Goal: Task Accomplishment & Management: Use online tool/utility

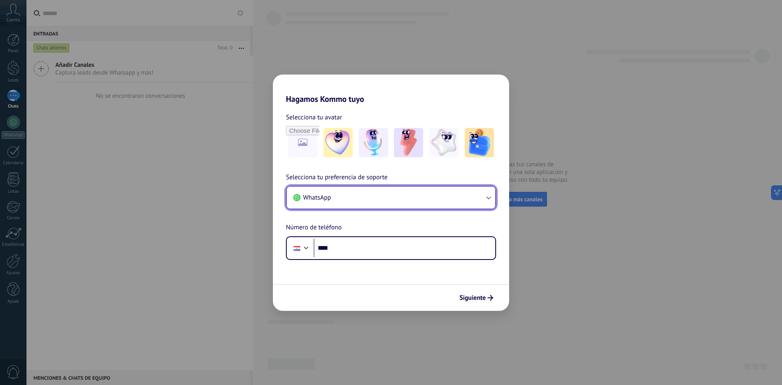
click at [360, 197] on button "WhatsApp" at bounding box center [391, 198] width 209 height 22
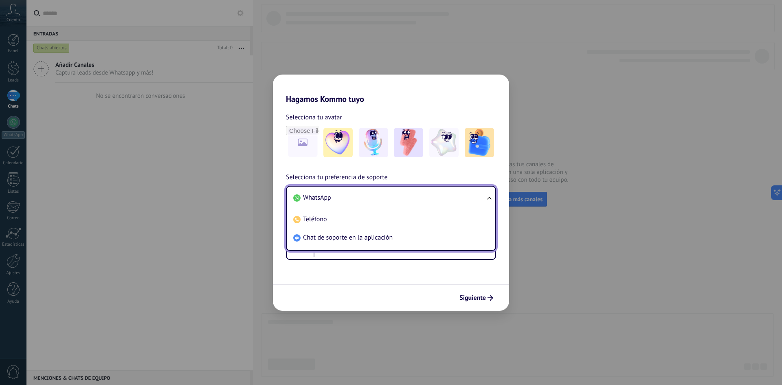
click at [360, 197] on li "WhatsApp" at bounding box center [389, 198] width 199 height 18
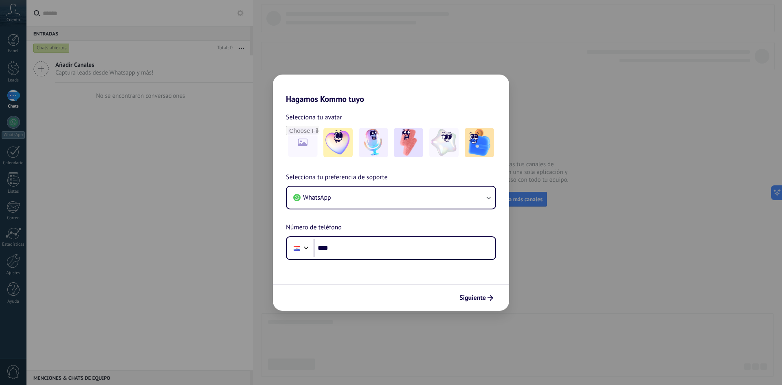
click at [604, 232] on div "Hagamos Kommo tuyo Selecciona tu avatar Selecciona tu preferencia de soporte Wh…" at bounding box center [391, 192] width 782 height 385
click at [474, 300] on span "Siguiente" at bounding box center [472, 298] width 26 height 6
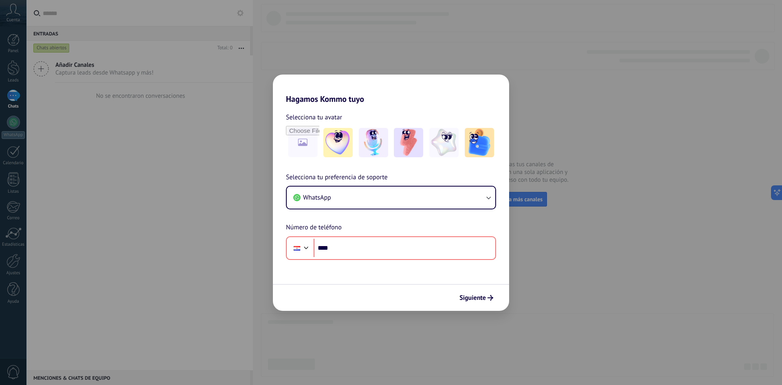
click at [576, 235] on div "Hagamos Kommo tuyo Selecciona tu avatar Selecciona tu preferencia de soporte Wh…" at bounding box center [391, 192] width 782 height 385
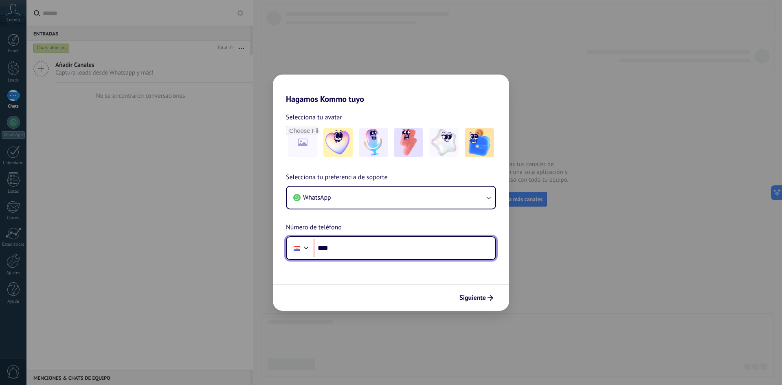
click at [379, 249] on input "****" at bounding box center [405, 248] width 182 height 19
type input "**********"
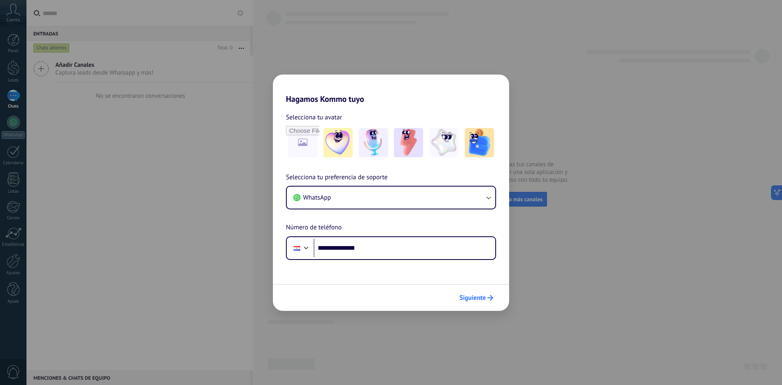
click at [488, 297] on icon "submit" at bounding box center [490, 298] width 6 height 6
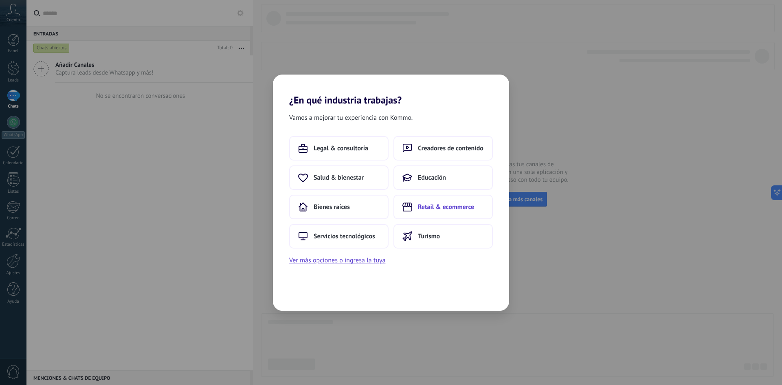
click at [441, 209] on span "Retail & ecommerce" at bounding box center [446, 207] width 56 height 8
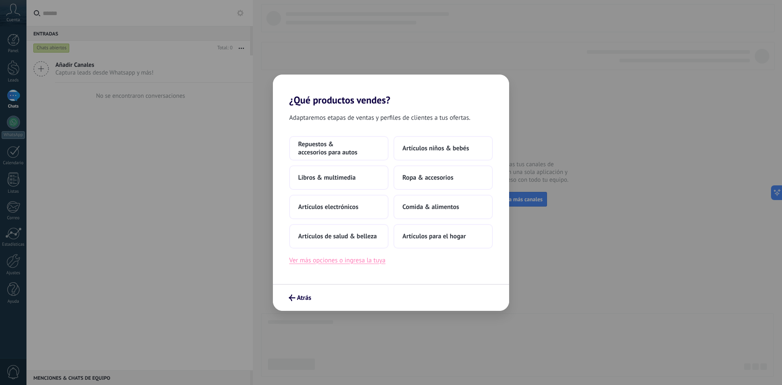
click at [337, 258] on button "Ver más opciones o ingresa la tuya" at bounding box center [337, 260] width 96 height 11
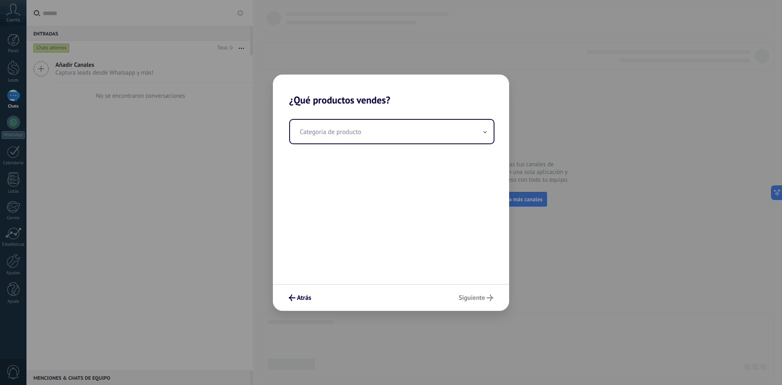
click at [406, 148] on div "Categoría de producto" at bounding box center [391, 195] width 236 height 178
click at [408, 144] on div "Categoría de producto" at bounding box center [391, 131] width 205 height 25
click at [410, 130] on input "text" at bounding box center [392, 132] width 204 height 24
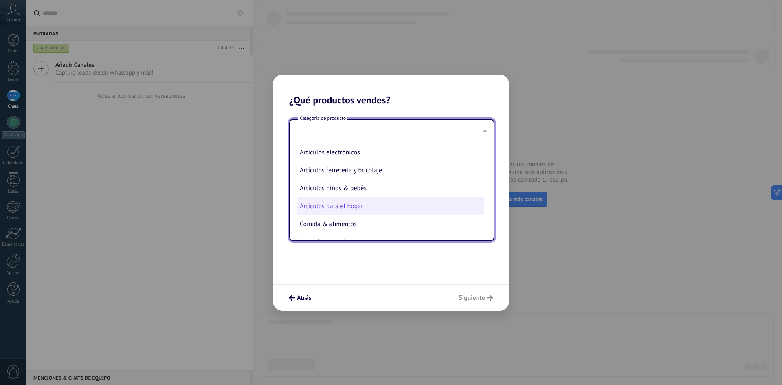
scroll to position [41, 0]
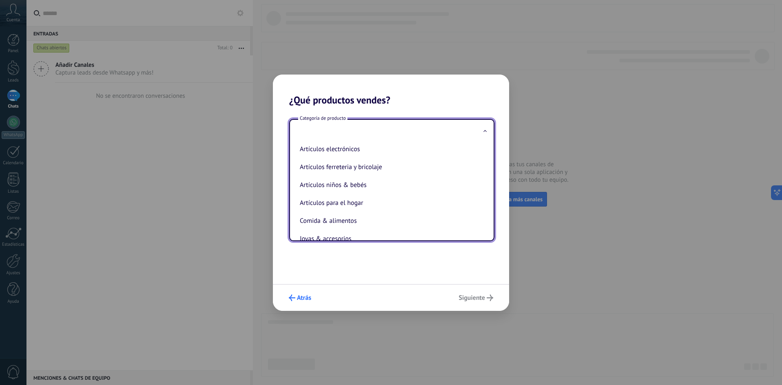
click at [308, 301] on span "Atrás" at bounding box center [304, 298] width 14 height 6
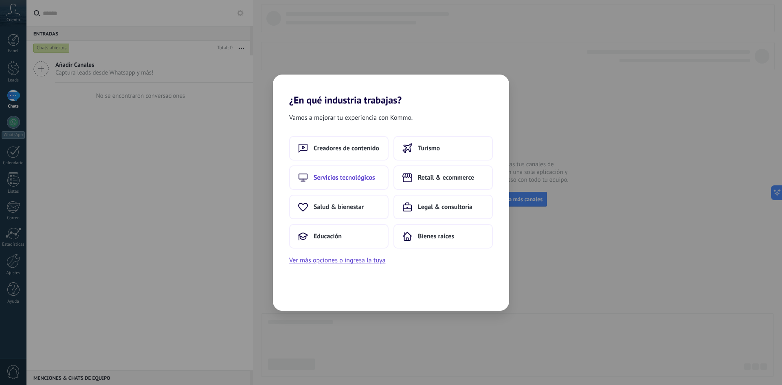
click at [348, 182] on button "Servicios tecnológicos" at bounding box center [338, 177] width 99 height 24
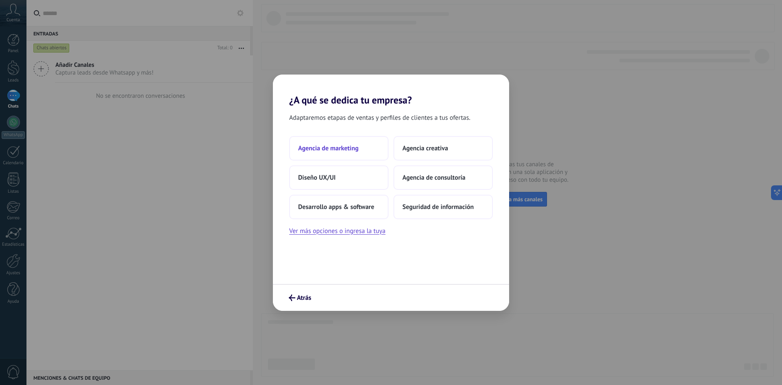
click at [356, 141] on button "Agencia de marketing" at bounding box center [338, 148] width 99 height 24
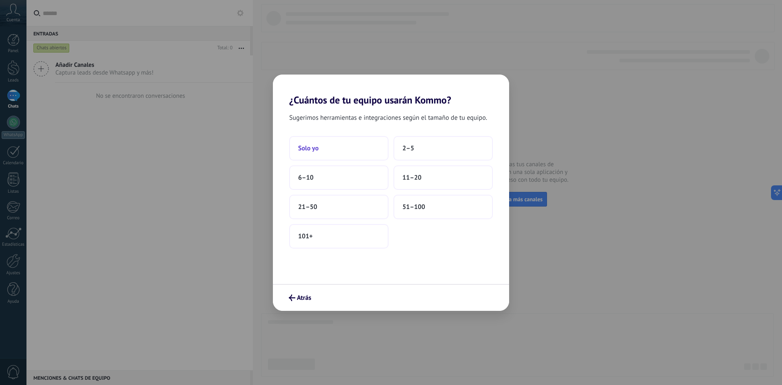
click at [352, 152] on button "Solo yo" at bounding box center [338, 148] width 99 height 24
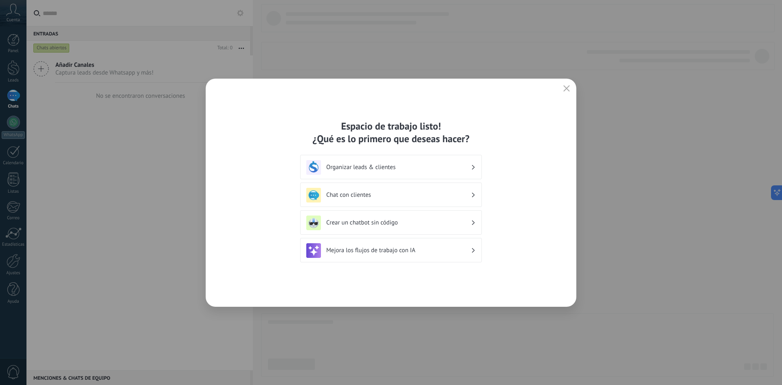
click at [400, 254] on div "Mejora los flujos de trabajo con IA" at bounding box center [390, 250] width 169 height 15
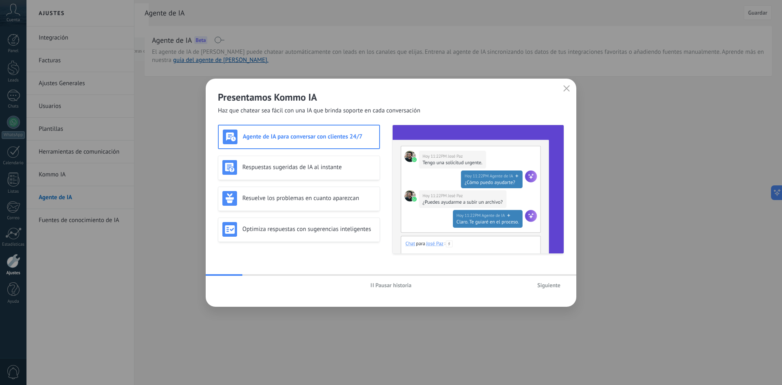
click at [565, 88] on icon "button" at bounding box center [566, 88] width 7 height 7
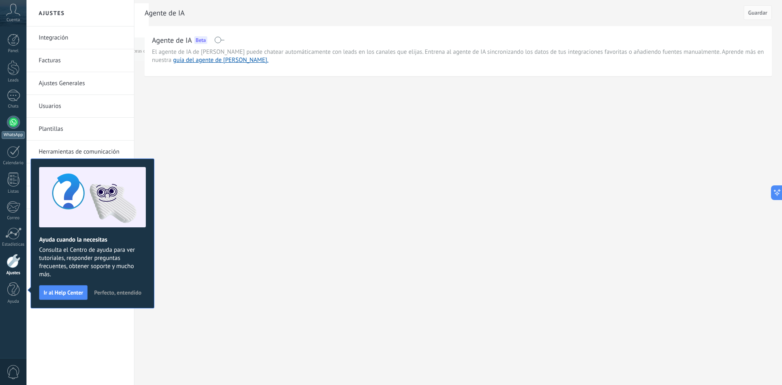
click at [15, 119] on div at bounding box center [13, 122] width 13 height 13
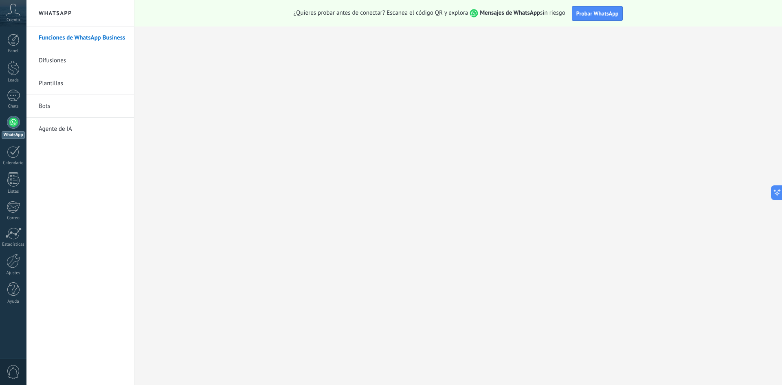
click at [60, 63] on link "Difusiones" at bounding box center [82, 60] width 87 height 23
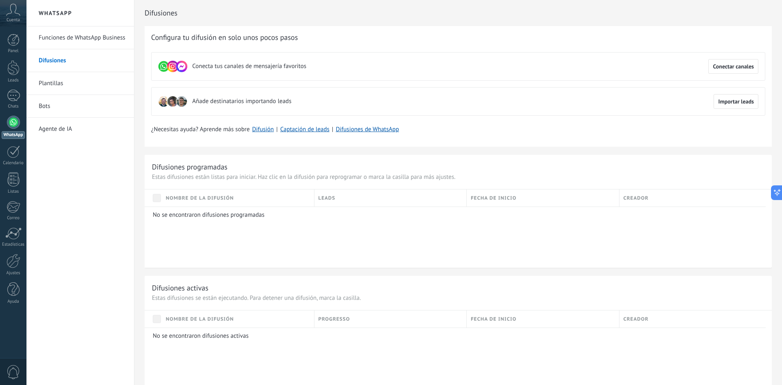
click at [16, 15] on icon at bounding box center [13, 10] width 14 height 12
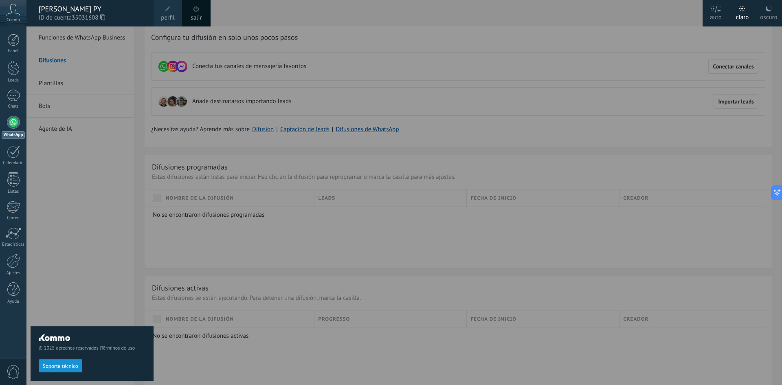
click at [417, 57] on div at bounding box center [417, 192] width 782 height 385
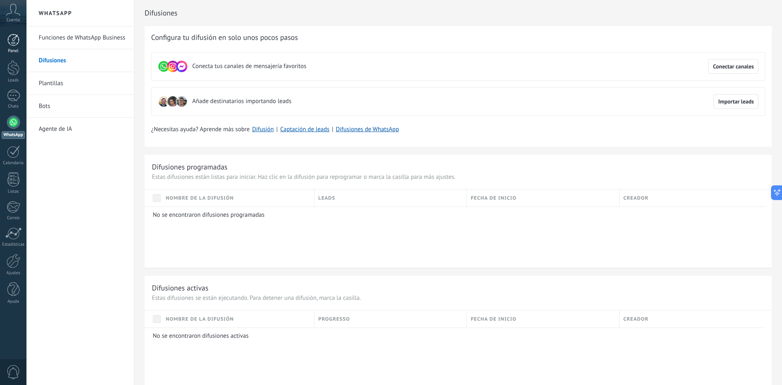
click at [17, 48] on link "Panel" at bounding box center [13, 44] width 26 height 20
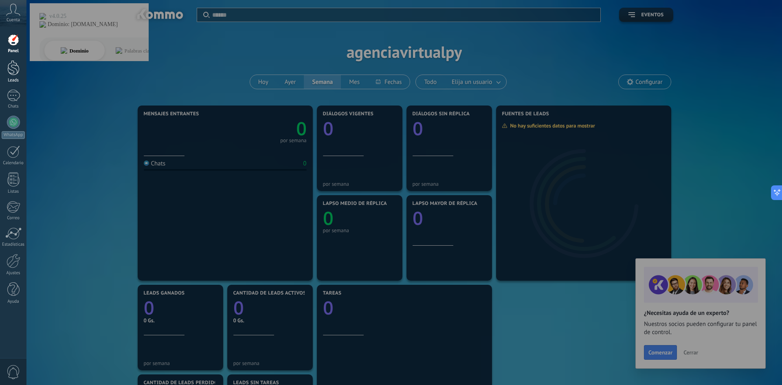
click at [18, 72] on div at bounding box center [13, 67] width 12 height 15
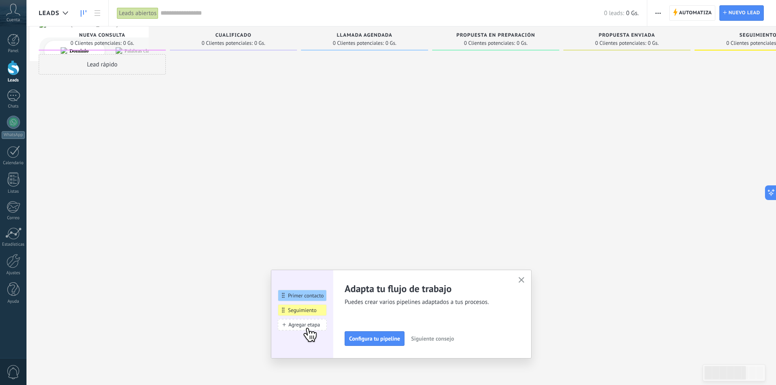
click at [523, 276] on button "button" at bounding box center [521, 280] width 10 height 11
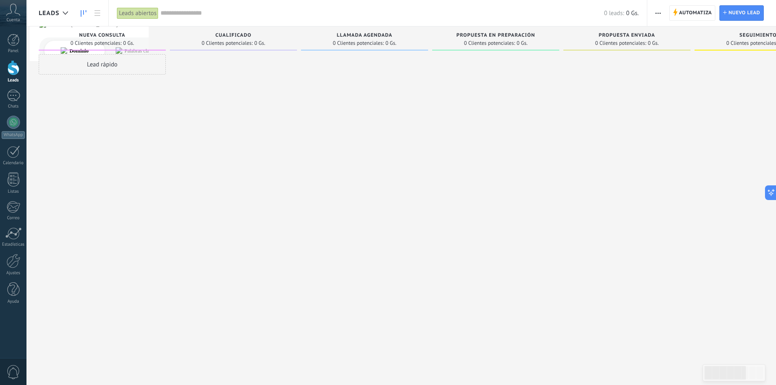
click at [17, 20] on span "Cuenta" at bounding box center [13, 20] width 13 height 5
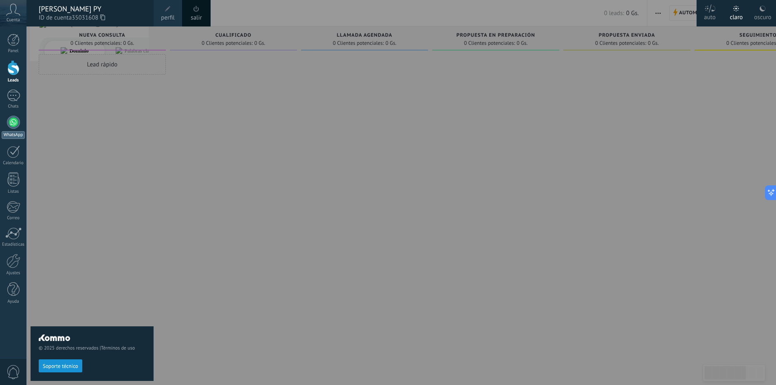
click at [13, 130] on link "WhatsApp" at bounding box center [13, 127] width 26 height 23
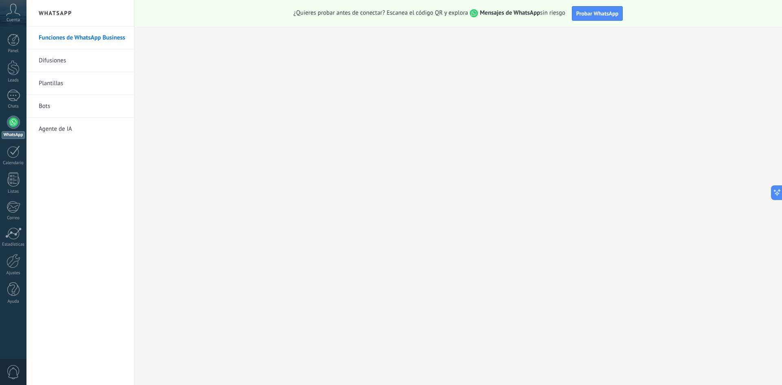
click at [50, 106] on link "Bots" at bounding box center [82, 106] width 87 height 23
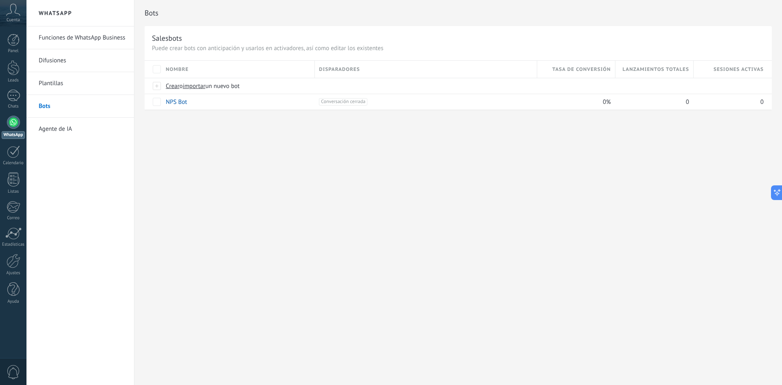
click at [62, 132] on link "Agente de IA" at bounding box center [82, 129] width 87 height 23
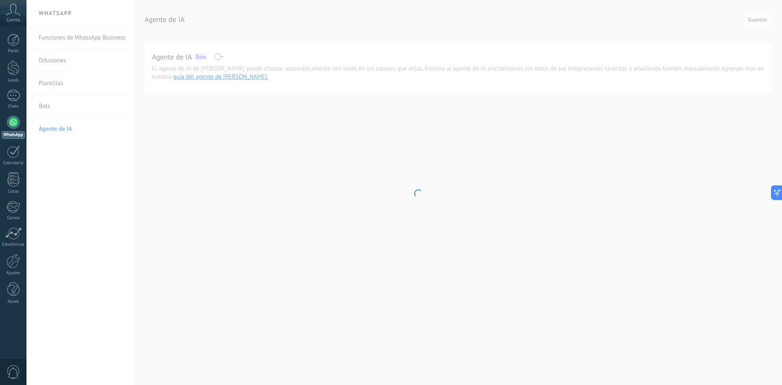
click at [11, 12] on icon at bounding box center [13, 10] width 14 height 12
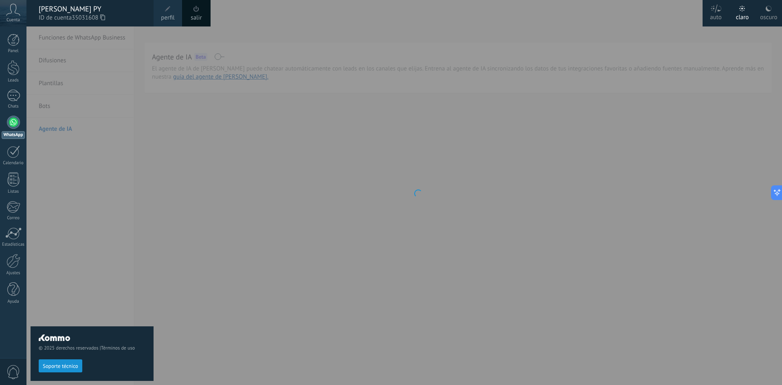
click at [637, 17] on div at bounding box center [417, 192] width 782 height 385
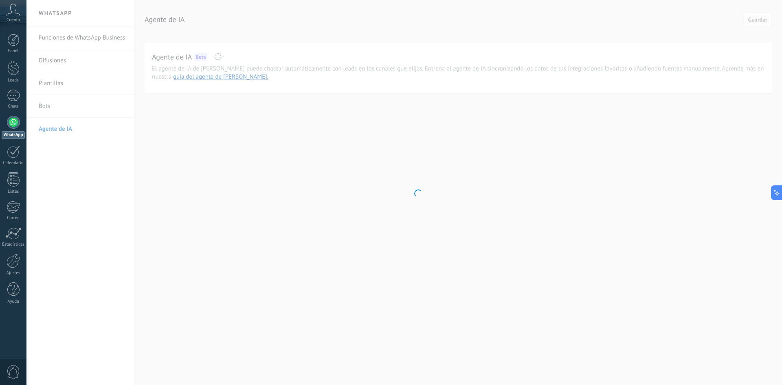
click at [371, 111] on body ".abccls-1,.abccls-2{fill-rule:evenodd}.abccls-2{fill:#fff} .abfcls-1{fill:none}…" at bounding box center [391, 192] width 782 height 385
click at [15, 19] on span "Cuenta" at bounding box center [13, 20] width 13 height 5
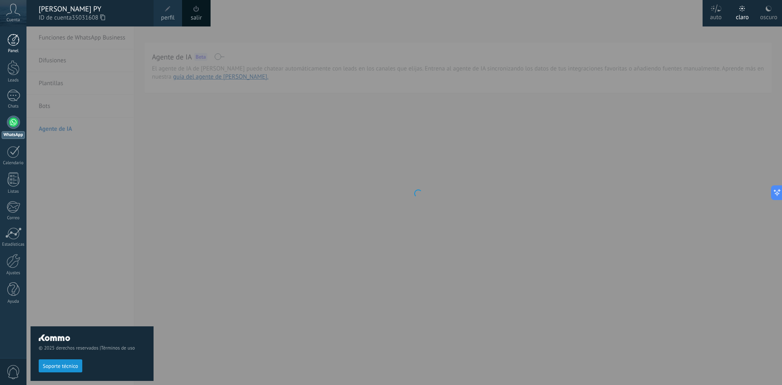
click at [16, 38] on div at bounding box center [13, 40] width 12 height 12
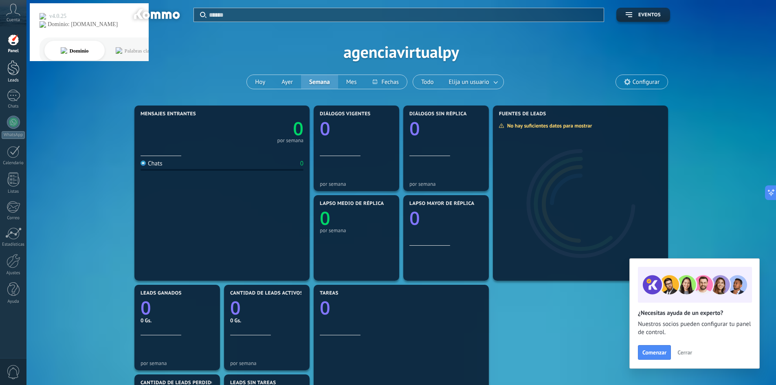
click at [15, 75] on div at bounding box center [13, 67] width 12 height 15
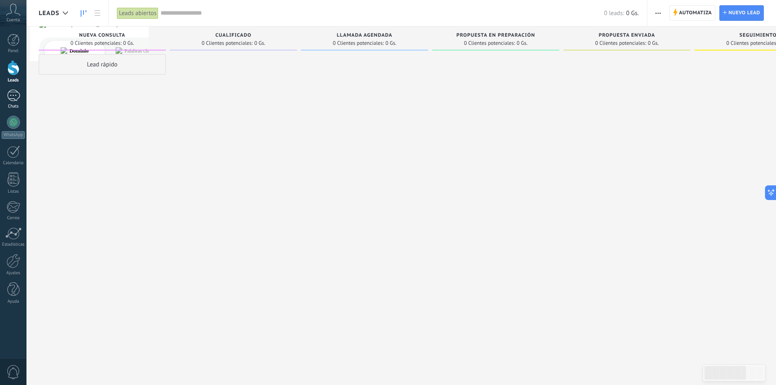
click at [15, 101] on div at bounding box center [13, 96] width 13 height 12
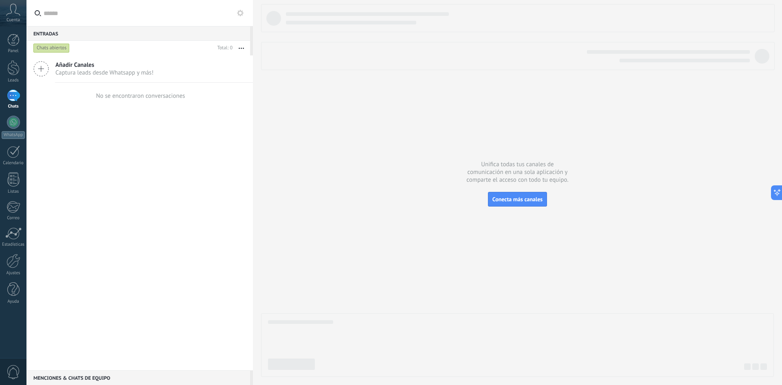
click at [81, 72] on span "Captura leads desde Whatsapp y más!" at bounding box center [104, 73] width 98 height 8
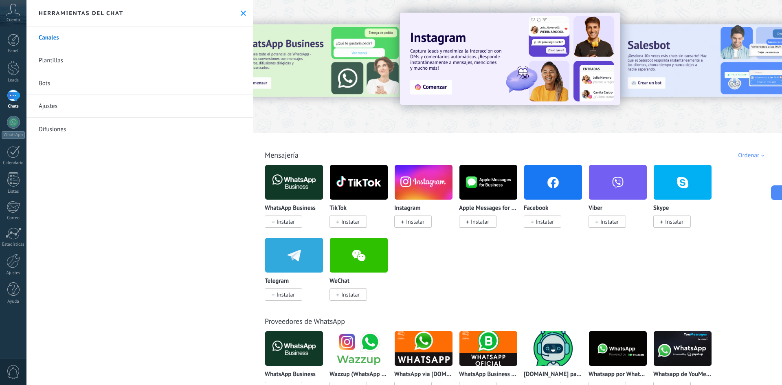
click at [285, 219] on span "Instalar" at bounding box center [286, 221] width 18 height 7
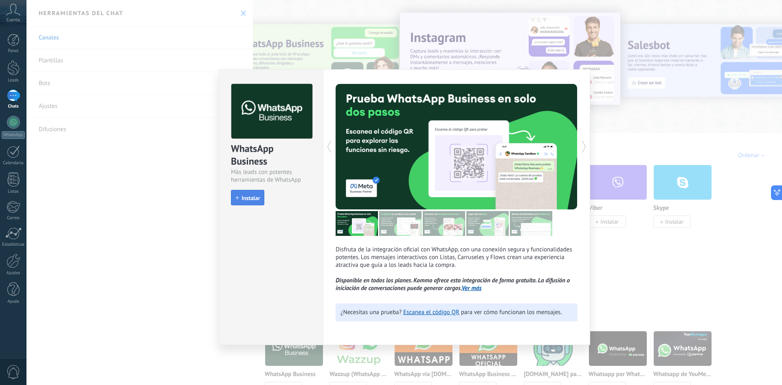
click at [247, 195] on span "Instalar" at bounding box center [250, 198] width 18 height 6
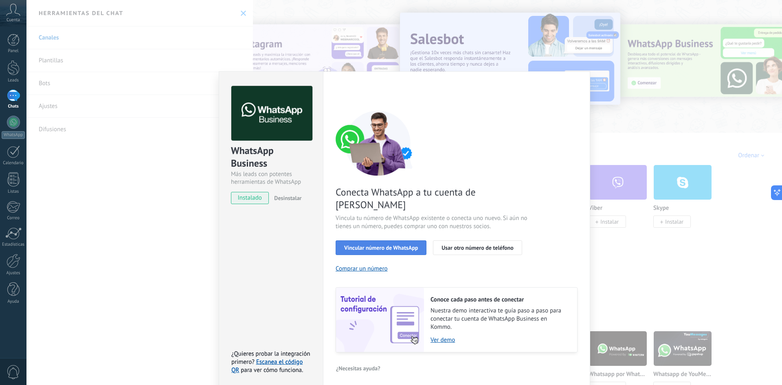
click at [401, 240] on button "Vincular número de WhatsApp" at bounding box center [381, 247] width 91 height 15
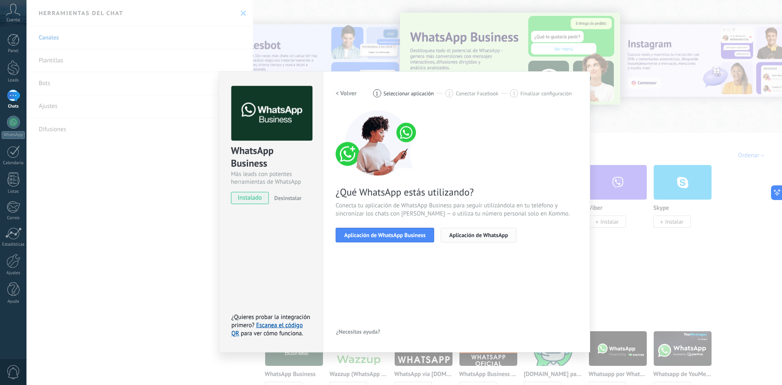
click at [486, 237] on span "Aplicación de WhatsApp" at bounding box center [478, 235] width 59 height 6
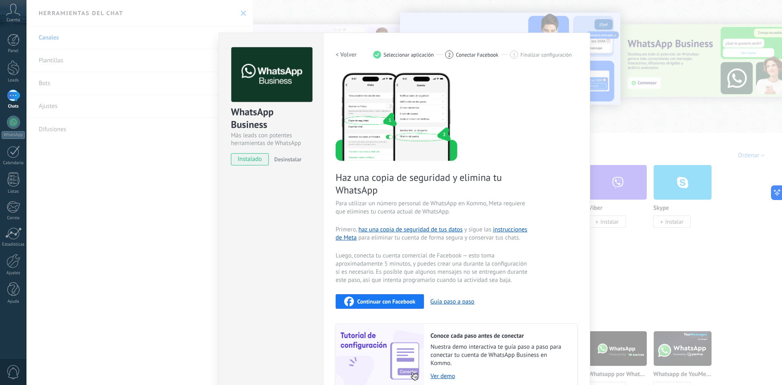
scroll to position [38, 0]
click at [347, 54] on h2 "< Volver" at bounding box center [346, 56] width 21 height 8
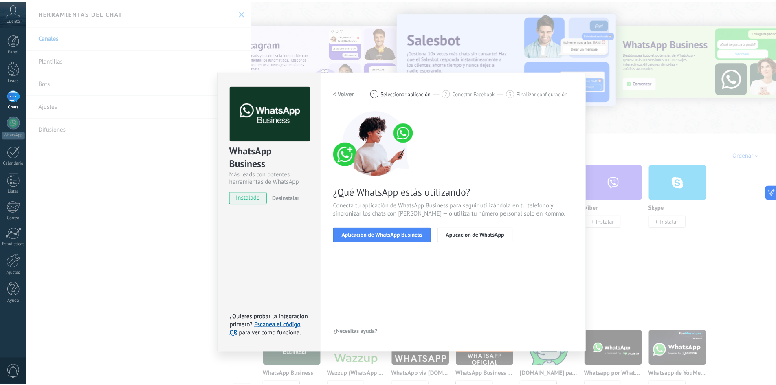
scroll to position [0, 0]
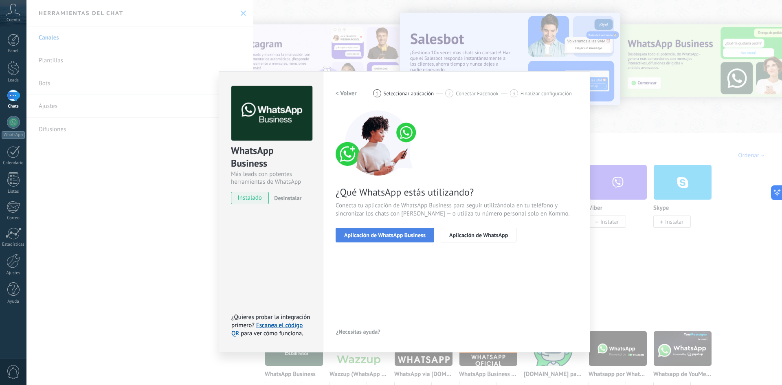
click at [396, 235] on span "Aplicación de WhatsApp Business" at bounding box center [384, 235] width 81 height 6
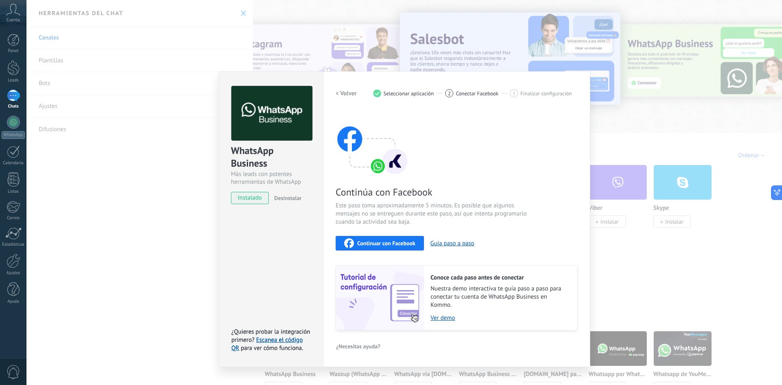
click at [386, 240] on span "Continuar con Facebook" at bounding box center [386, 243] width 58 height 6
click at [632, 112] on div "WhatsApp Business Más leads con potentes herramientas de WhatsApp instalado Des…" at bounding box center [403, 192] width 755 height 385
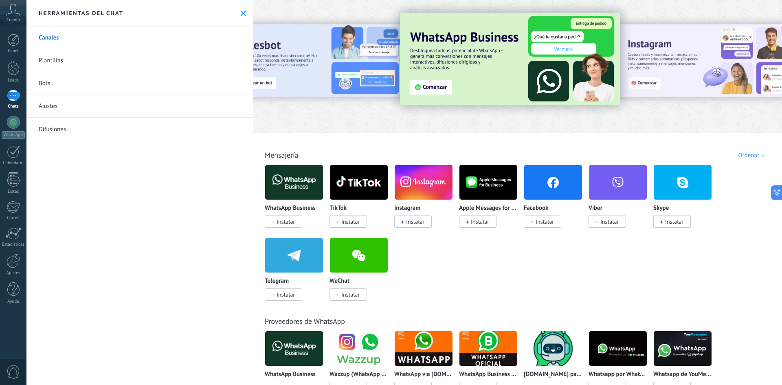
click at [57, 62] on link "Plantillas" at bounding box center [139, 60] width 226 height 23
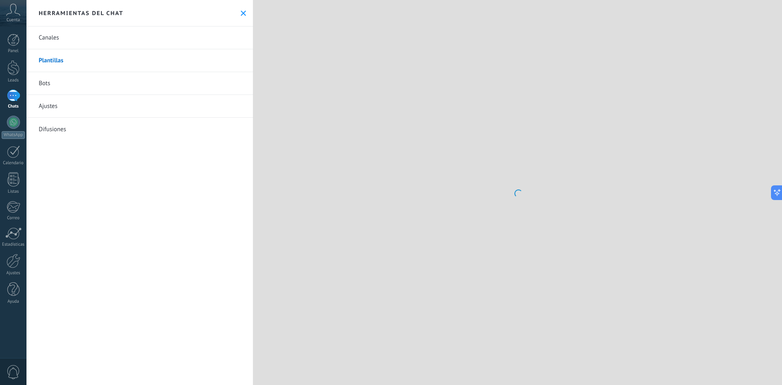
click at [52, 84] on link "Bots" at bounding box center [139, 83] width 226 height 23
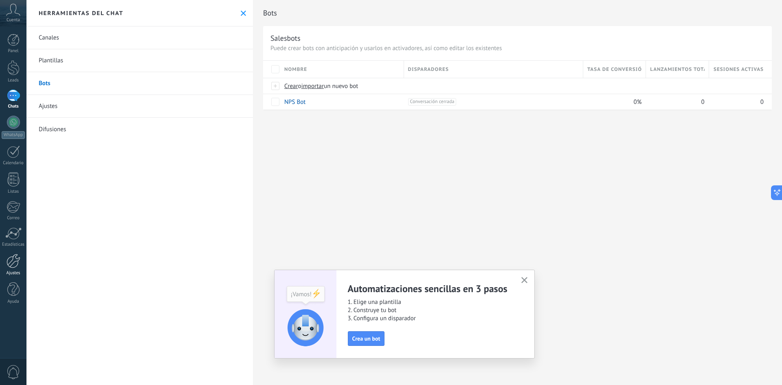
click at [16, 265] on div at bounding box center [14, 261] width 14 height 14
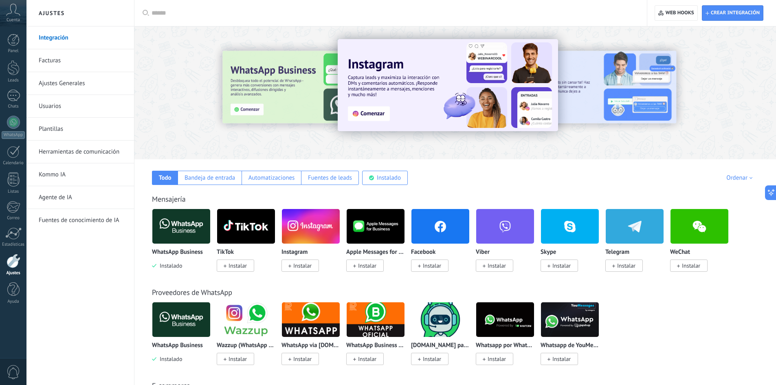
click at [53, 196] on link "Agente de IA" at bounding box center [82, 197] width 87 height 23
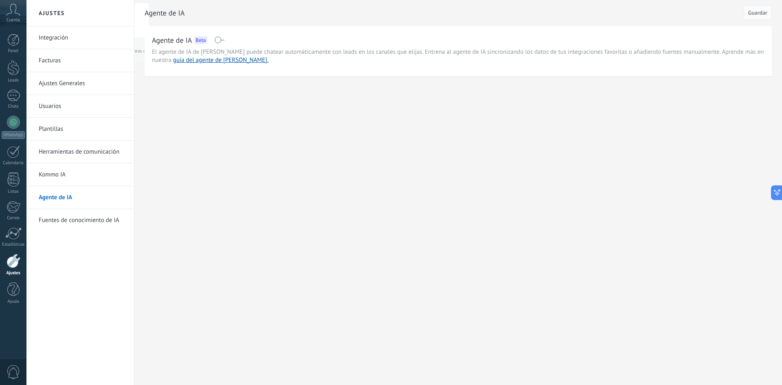
click at [224, 38] on span at bounding box center [219, 40] width 10 height 7
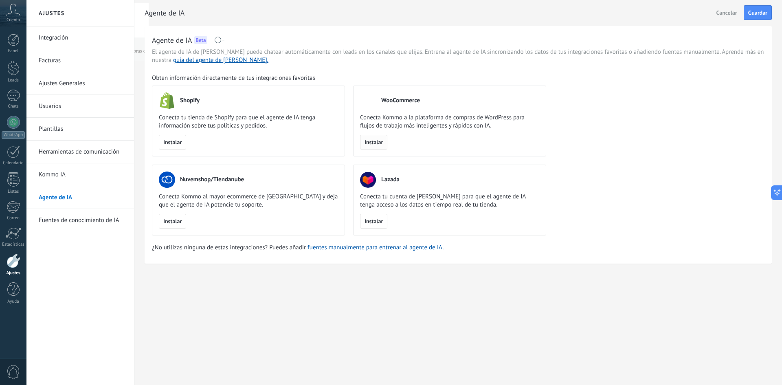
click at [378, 145] on span "Instalar" at bounding box center [373, 142] width 18 height 6
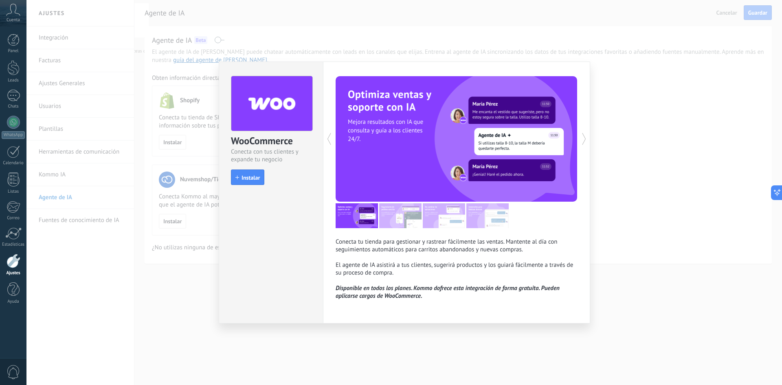
click at [252, 175] on span "Instalar" at bounding box center [250, 178] width 18 height 6
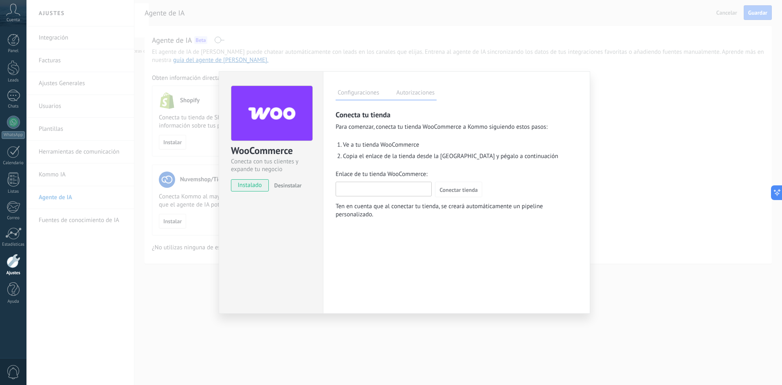
click at [382, 187] on input "Enlace de tu tienda WooCommerce:" at bounding box center [383, 188] width 95 height 13
drag, startPoint x: 417, startPoint y: 151, endPoint x: 352, endPoint y: 147, distance: 65.7
click at [352, 147] on ol "Ve a tu tienda WooCommerce Copia el enlace de la tienda desde la barra del nave…" at bounding box center [460, 151] width 235 height 20
click at [431, 154] on span "Copia el enlace de la tienda desde la barra del navegador y pégalo a continuaci…" at bounding box center [450, 156] width 215 height 8
click at [374, 191] on input "Enlace de tu tienda WooCommerce:" at bounding box center [383, 188] width 95 height 13
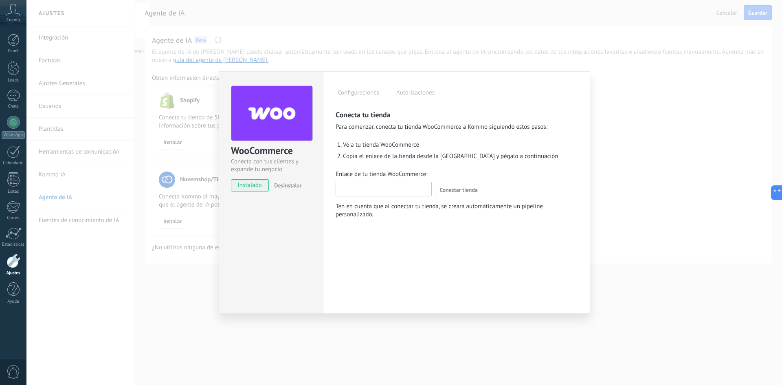
paste input "**********"
type input "**********"
click at [468, 187] on span "Conectar tienda" at bounding box center [458, 190] width 38 height 6
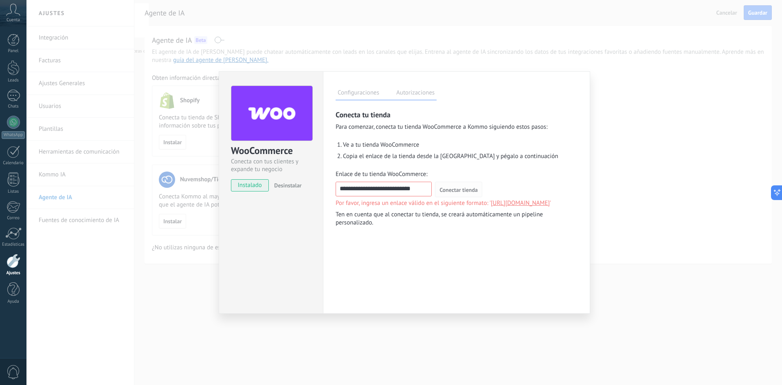
click at [460, 191] on span "Conectar tienda" at bounding box center [458, 190] width 38 height 6
click at [418, 91] on label "Autorizaciones" at bounding box center [415, 94] width 42 height 12
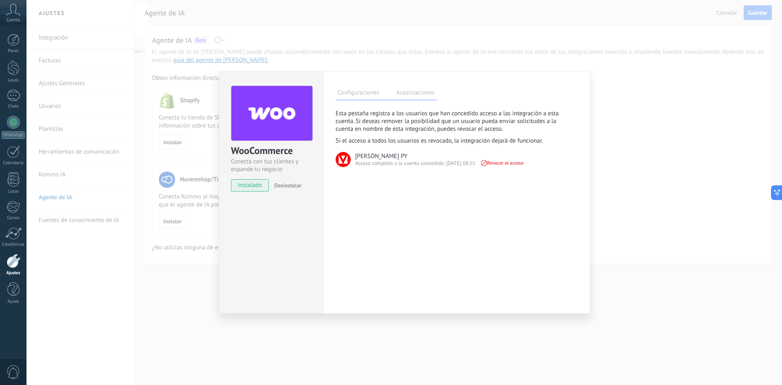
click at [371, 89] on label "Configuraciones" at bounding box center [359, 94] width 46 height 12
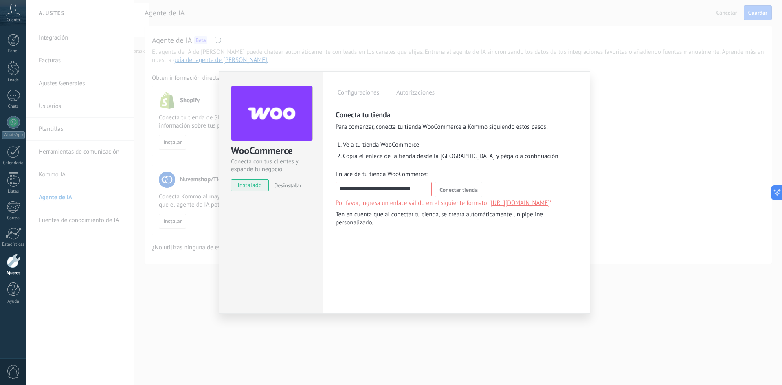
click at [414, 188] on input "**********" at bounding box center [383, 188] width 95 height 13
click at [435, 182] on button "Conectar tienda" at bounding box center [458, 189] width 47 height 15
click at [652, 116] on div "WooCommerce Conecta con tus clientes y expande tu negocio instalado Desinstalar…" at bounding box center [403, 192] width 755 height 385
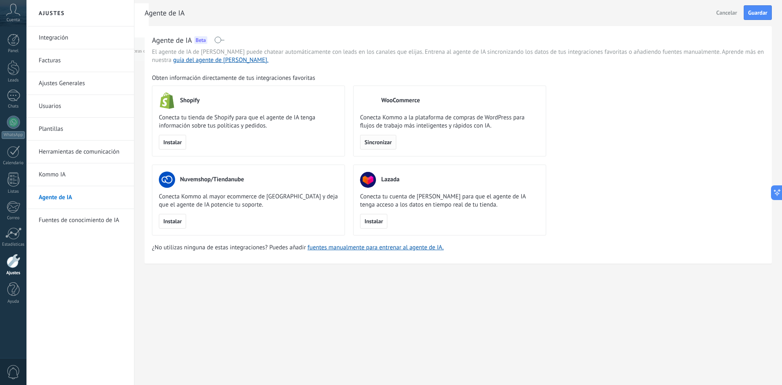
click at [381, 140] on span "Sincronizar" at bounding box center [377, 142] width 27 height 6
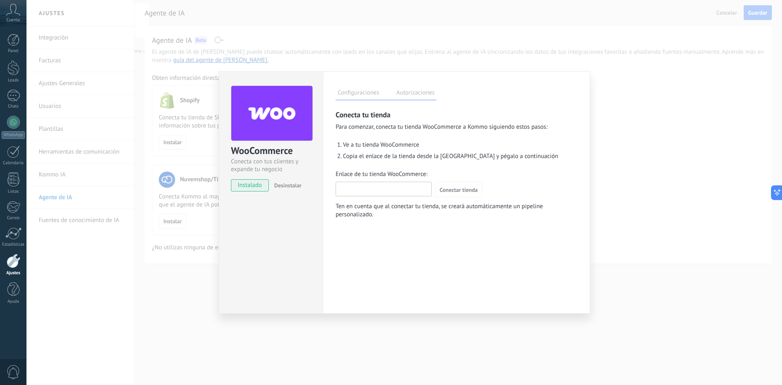
click at [386, 184] on input "Enlace de tu tienda WooCommerce:" at bounding box center [383, 188] width 95 height 13
paste input "**********"
type input "**********"
click at [468, 189] on span "Conectar tienda" at bounding box center [458, 190] width 38 height 6
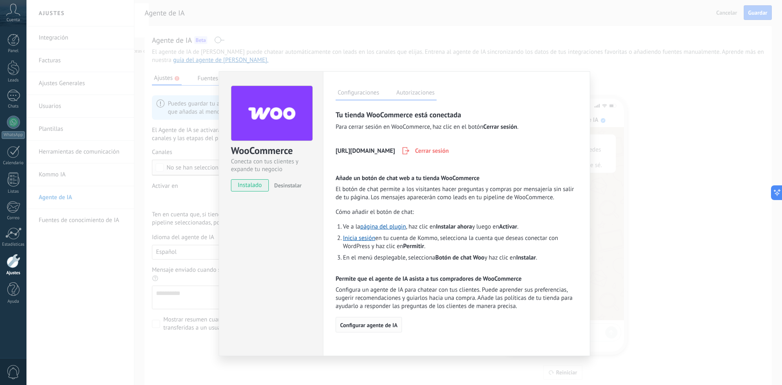
click at [372, 324] on span "Configurar agente de IA" at bounding box center [368, 325] width 57 height 6
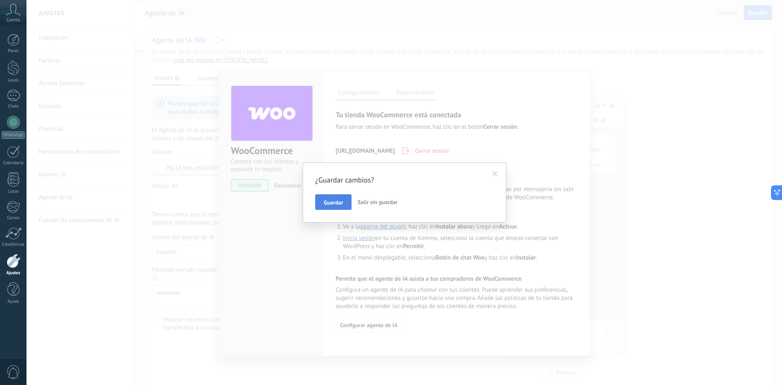
click at [340, 204] on span "Guardar" at bounding box center [333, 203] width 19 height 6
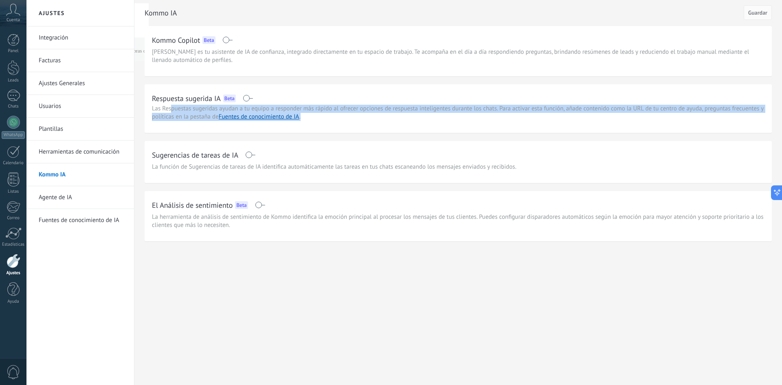
drag, startPoint x: 171, startPoint y: 109, endPoint x: 410, endPoint y: 116, distance: 238.8
click at [410, 116] on div "Respuesta sugerida IA Beta Las Respuestas sugeridas ayudan a tu equipo a respon…" at bounding box center [458, 106] width 612 height 29
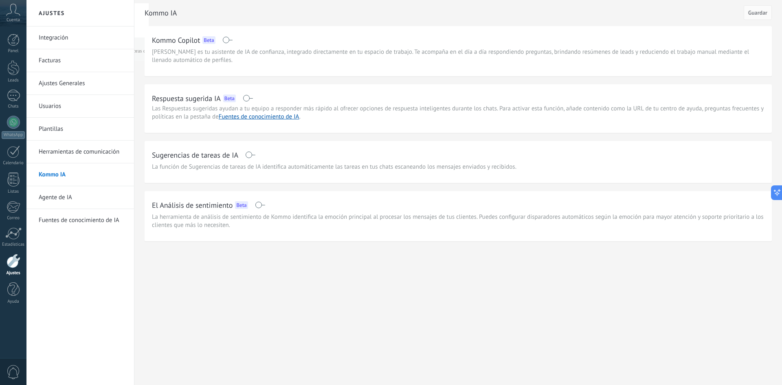
click at [498, 81] on div "Kommo IA Guardar Kommo Copilot Beta Kommo Copilot es tu asistente de IA de conf…" at bounding box center [458, 120] width 627 height 241
click at [75, 197] on link "Agente de IA" at bounding box center [82, 197] width 87 height 23
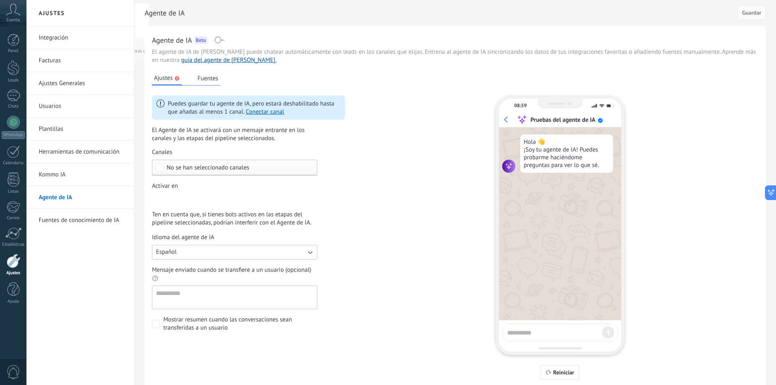
click at [214, 78] on button "Fuentes" at bounding box center [207, 78] width 25 height 12
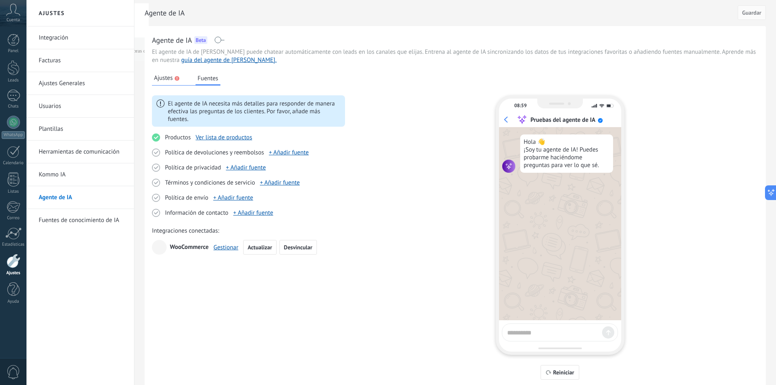
click at [160, 247] on icon at bounding box center [159, 247] width 9 height 9
click at [255, 244] on span "Actualizar" at bounding box center [260, 247] width 24 height 6
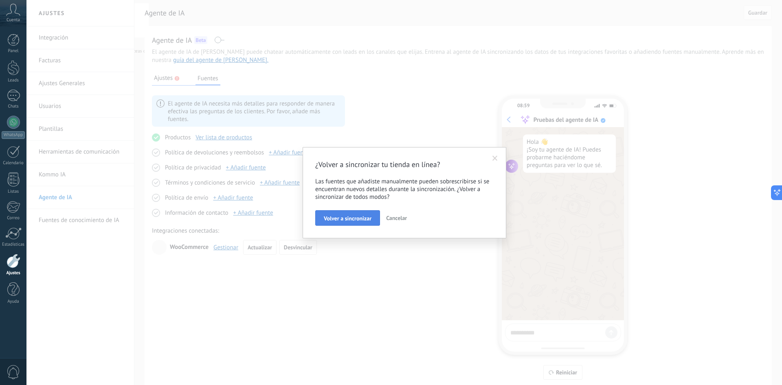
click at [356, 218] on span "Volver a sincronizar" at bounding box center [348, 218] width 48 height 6
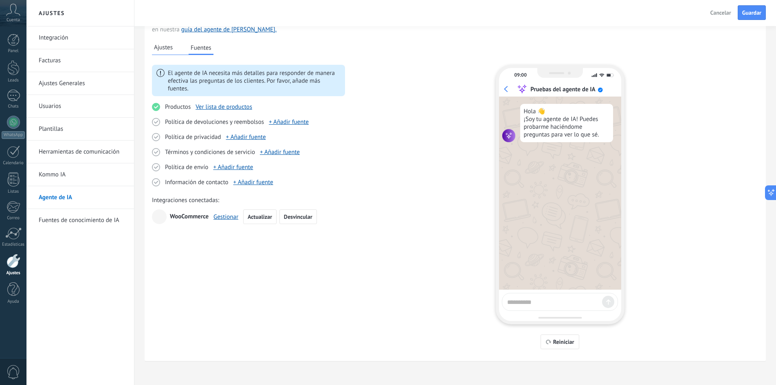
scroll to position [33, 0]
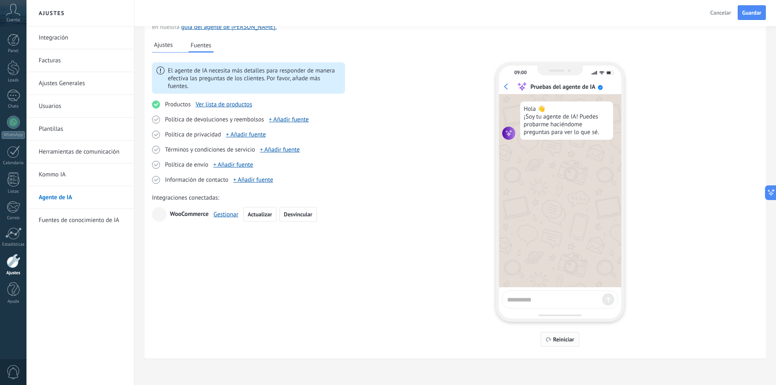
click at [568, 341] on span "Reiniciar" at bounding box center [563, 339] width 21 height 6
click at [539, 293] on div at bounding box center [560, 299] width 116 height 18
click at [539, 298] on textarea at bounding box center [553, 298] width 92 height 10
type textarea "****"
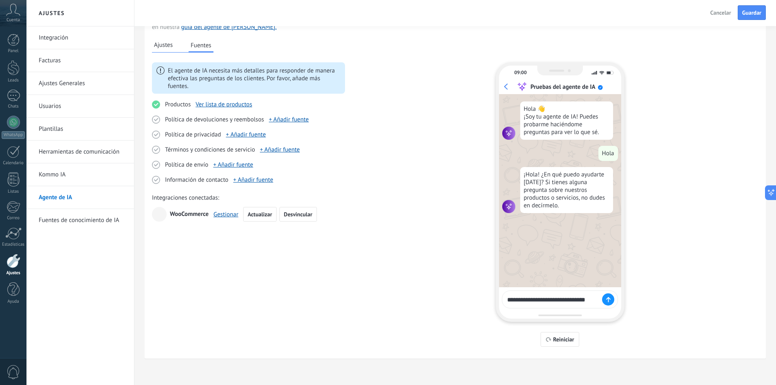
type textarea "**********"
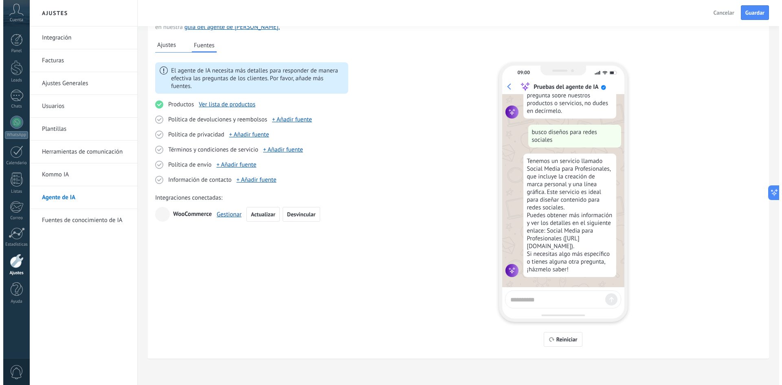
scroll to position [110, 0]
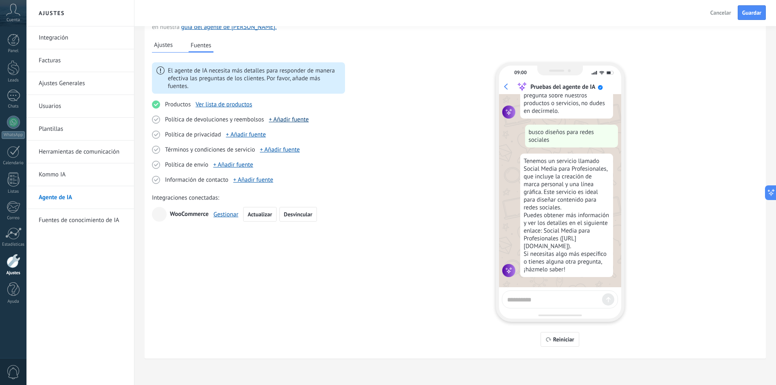
click at [299, 119] on link "+ Añadir fuente" at bounding box center [289, 120] width 40 height 8
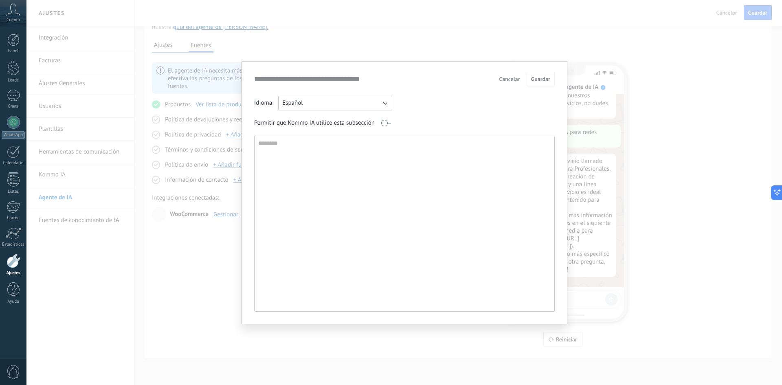
click at [342, 107] on button "Español" at bounding box center [335, 103] width 114 height 15
click at [470, 103] on div "Idioma Español Inglés Español Portugués Indonesio Turco Rusa" at bounding box center [404, 103] width 301 height 15
click at [319, 144] on textarea at bounding box center [404, 223] width 298 height 175
click at [389, 182] on textarea at bounding box center [404, 223] width 298 height 175
paste textarea "**********"
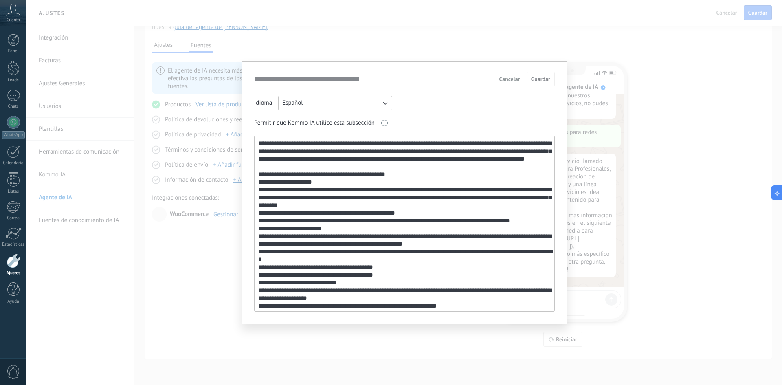
scroll to position [200, 0]
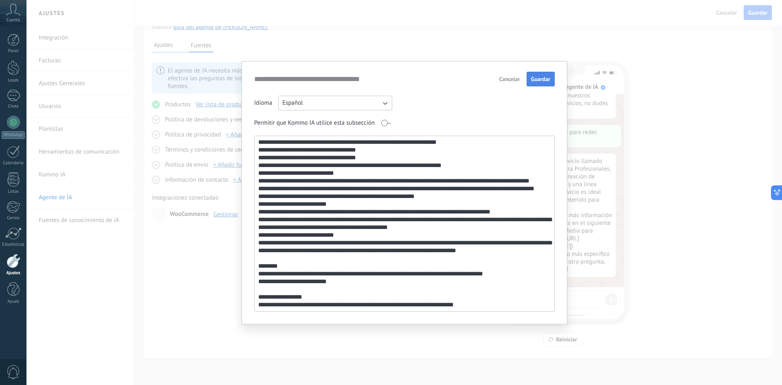
type textarea "**********"
click at [540, 81] on span "Guardar" at bounding box center [540, 79] width 19 height 6
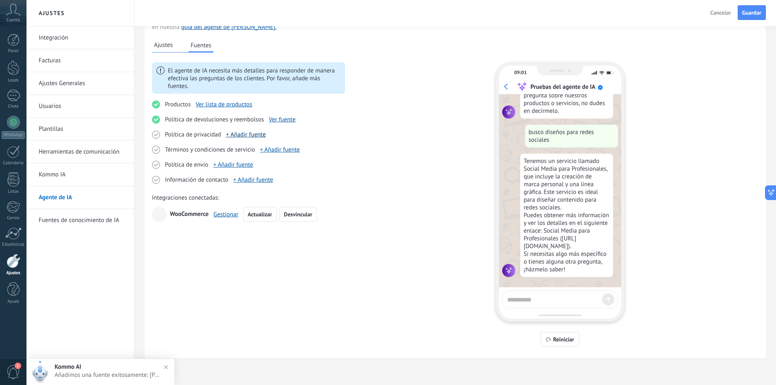
click at [254, 135] on link "+ Añadir fuente" at bounding box center [246, 135] width 40 height 8
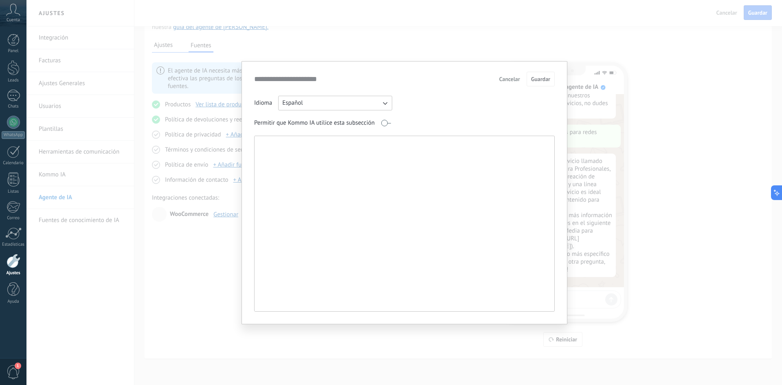
paste textarea "**********"
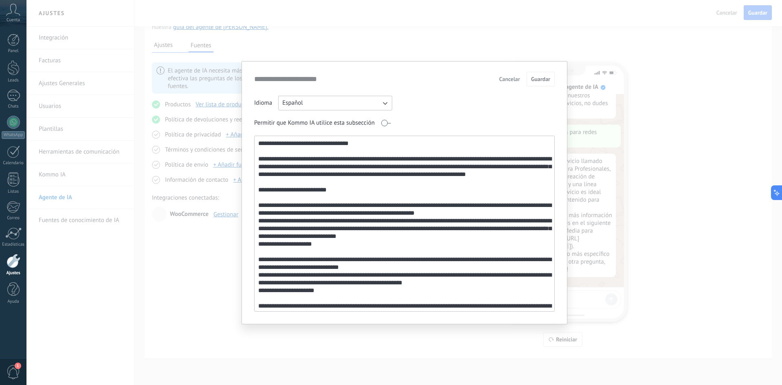
scroll to position [455, 0]
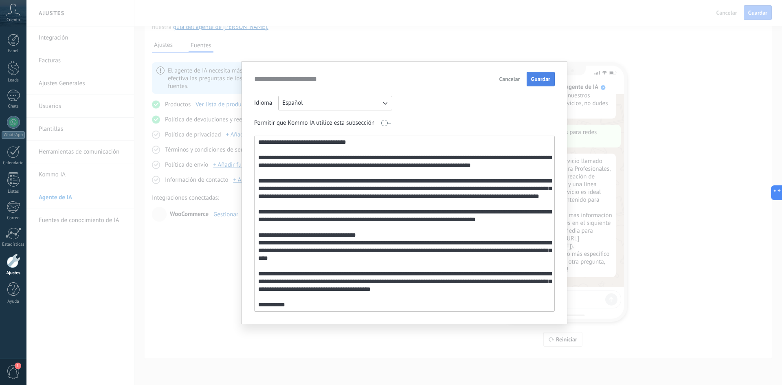
type textarea "**********"
click at [534, 82] on span "Guardar" at bounding box center [540, 79] width 19 height 6
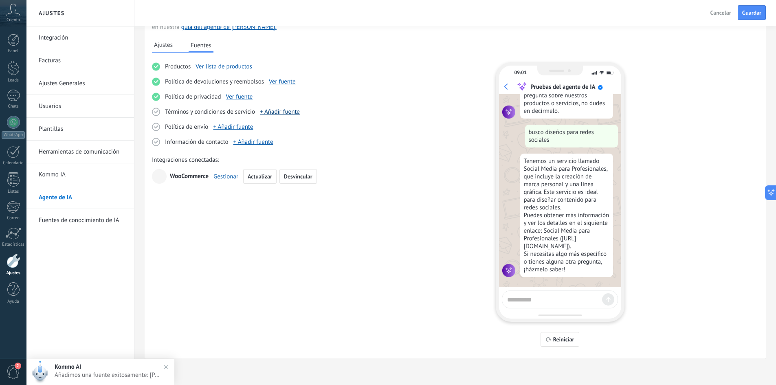
click at [283, 111] on link "+ Añadir fuente" at bounding box center [280, 112] width 40 height 8
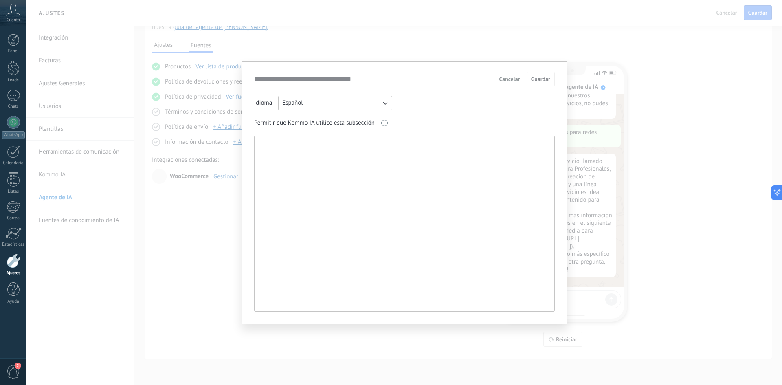
click at [285, 150] on textarea at bounding box center [404, 223] width 298 height 175
paste textarea "**********"
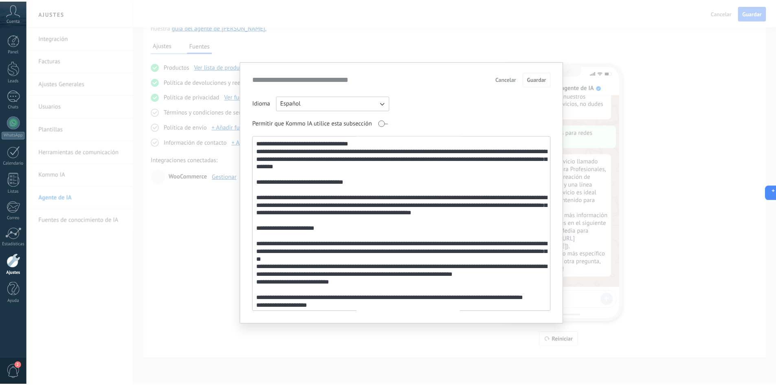
scroll to position [532, 0]
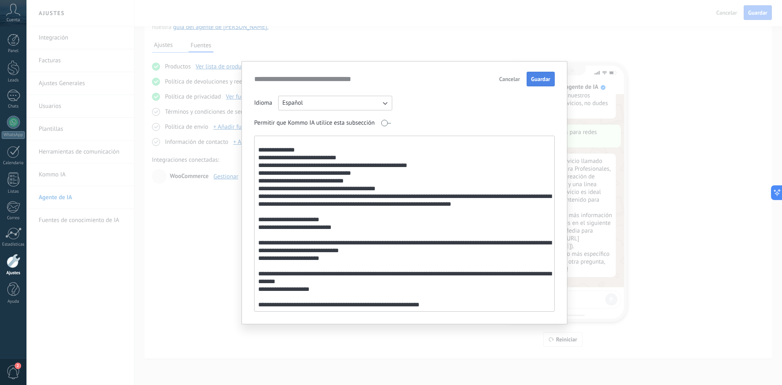
type textarea "**********"
click at [548, 77] on span "Guardar" at bounding box center [540, 79] width 19 height 6
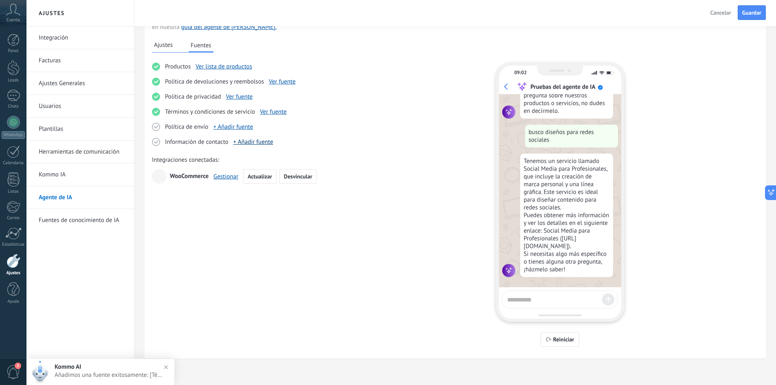
click at [254, 142] on link "+ Añadir fuente" at bounding box center [253, 142] width 40 height 8
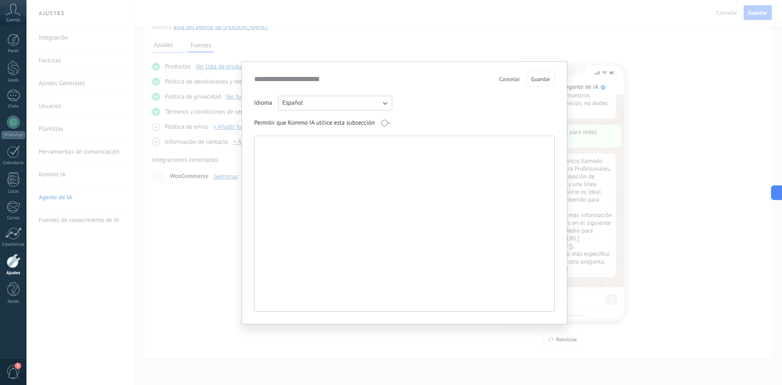
click at [406, 192] on textarea at bounding box center [404, 223] width 298 height 175
paste textarea "**********"
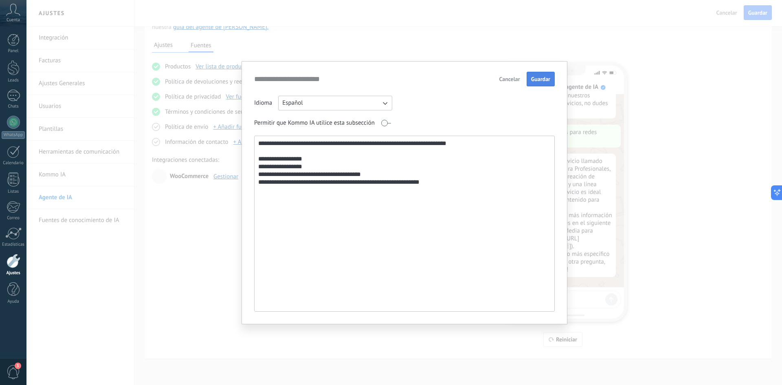
type textarea "**********"
click at [545, 83] on button "Guardar" at bounding box center [541, 79] width 28 height 15
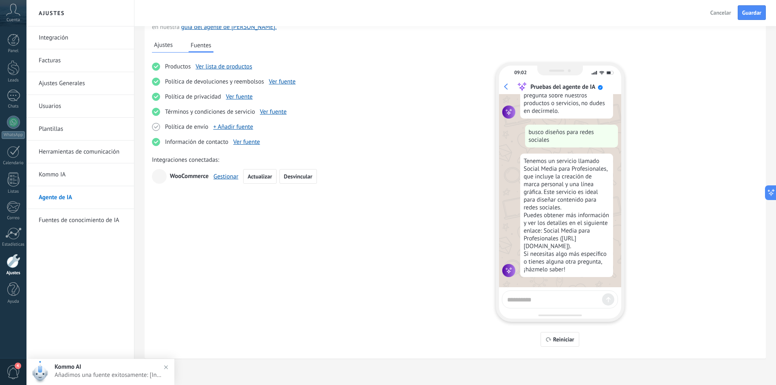
click at [752, 21] on div "Agente de IA Cancelar Guardar" at bounding box center [400, 13] width 749 height 26
click at [754, 14] on span "Guardar" at bounding box center [751, 13] width 19 height 6
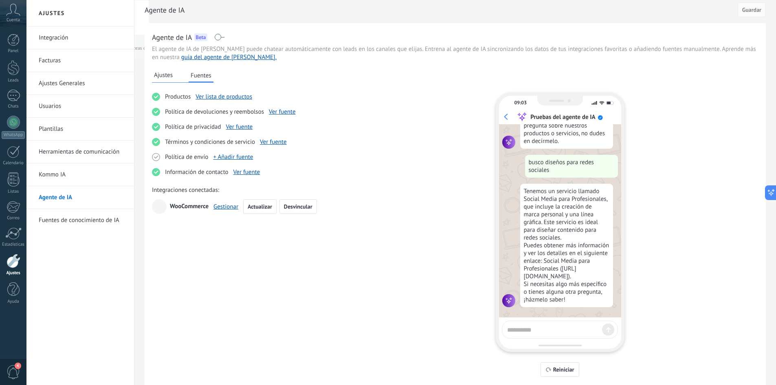
scroll to position [0, 0]
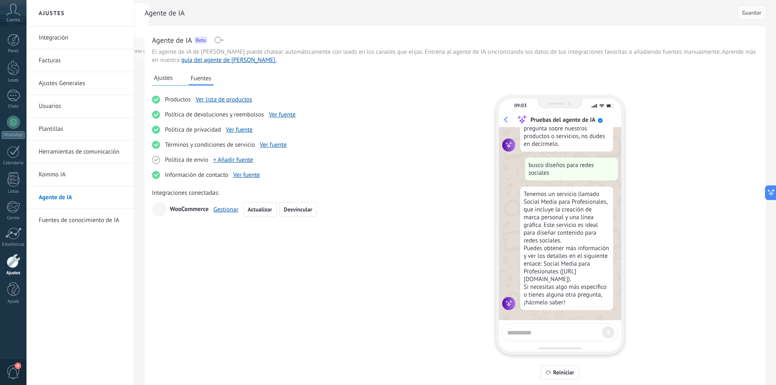
click at [163, 76] on span "Ajustes" at bounding box center [163, 78] width 19 height 8
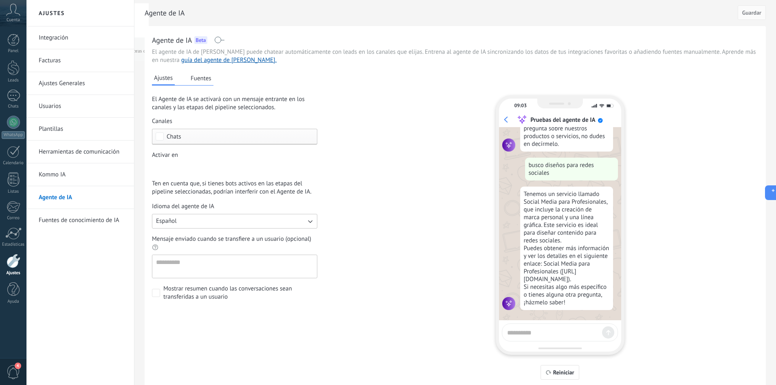
click at [201, 145] on div "Canales Chats Activar en Incoming leads Nueva consulta Cualificado Llamada agen…" at bounding box center [234, 209] width 165 height 184
click at [202, 138] on span "Chats" at bounding box center [237, 137] width 140 height 6
click at [159, 295] on span at bounding box center [156, 293] width 8 height 8
click at [99, 220] on link "Fuentes de conocimiento de IA" at bounding box center [82, 220] width 87 height 23
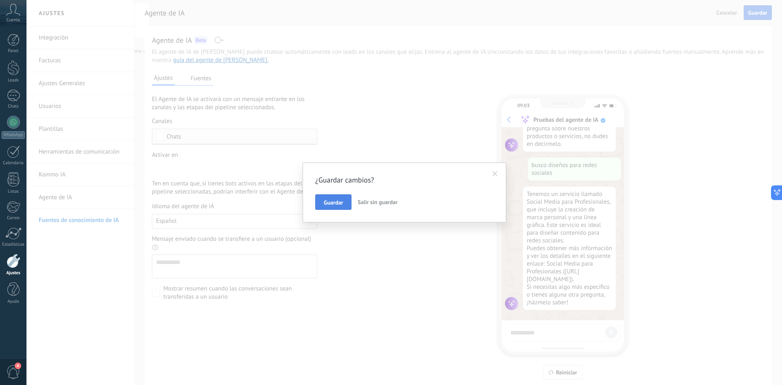
click at [339, 202] on span "Guardar" at bounding box center [333, 203] width 19 height 6
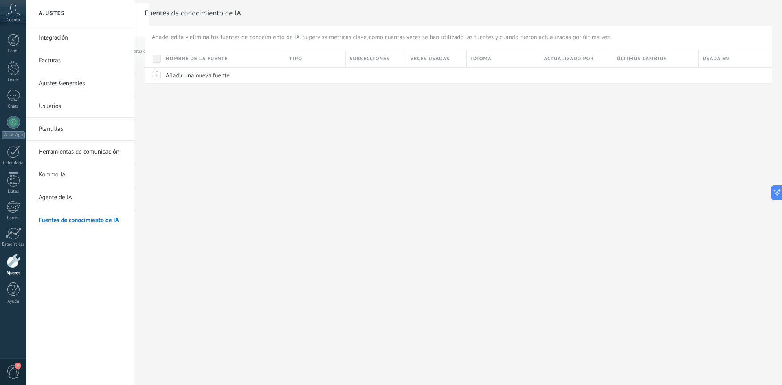
click at [62, 180] on link "Kommo IA" at bounding box center [82, 174] width 87 height 23
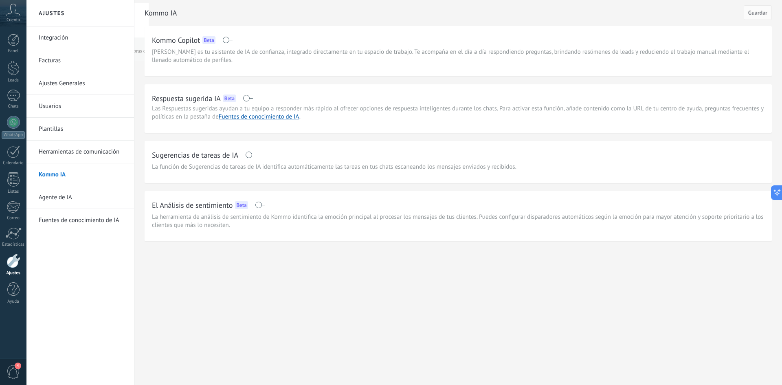
drag, startPoint x: 246, startPoint y: 97, endPoint x: 261, endPoint y: 99, distance: 15.7
click at [246, 97] on span at bounding box center [248, 98] width 10 height 7
click at [766, 15] on span "Guardar" at bounding box center [757, 13] width 19 height 6
click at [59, 33] on link "Integración" at bounding box center [82, 37] width 87 height 23
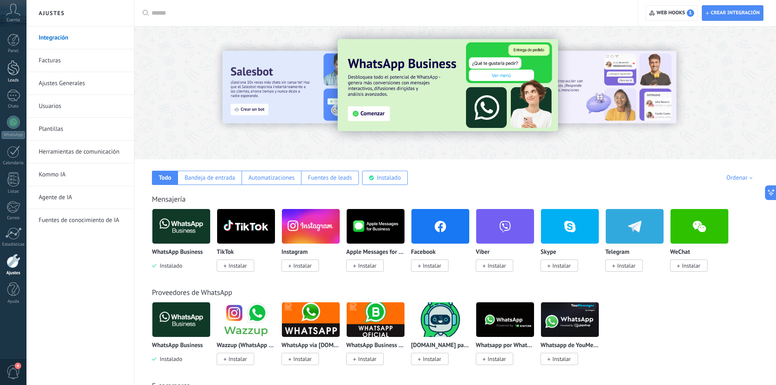
click at [16, 70] on div at bounding box center [13, 67] width 12 height 15
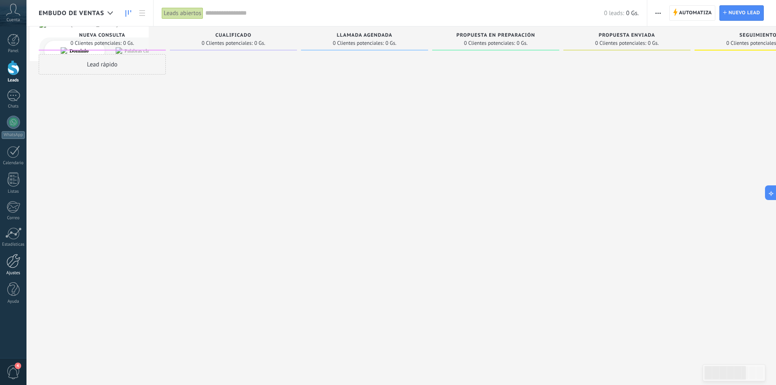
click at [13, 263] on div at bounding box center [14, 261] width 14 height 14
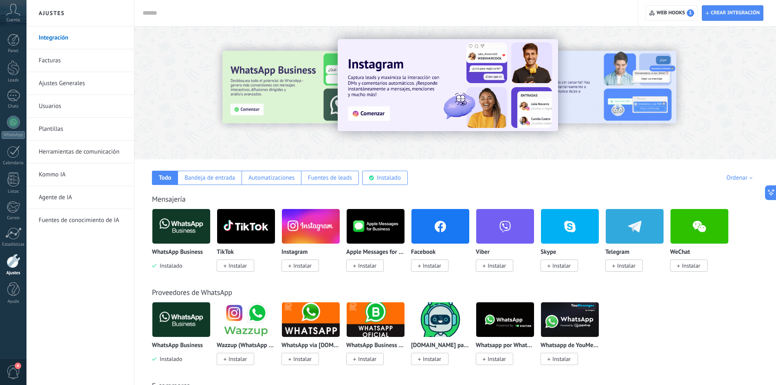
click at [68, 61] on link "Facturas" at bounding box center [82, 60] width 87 height 23
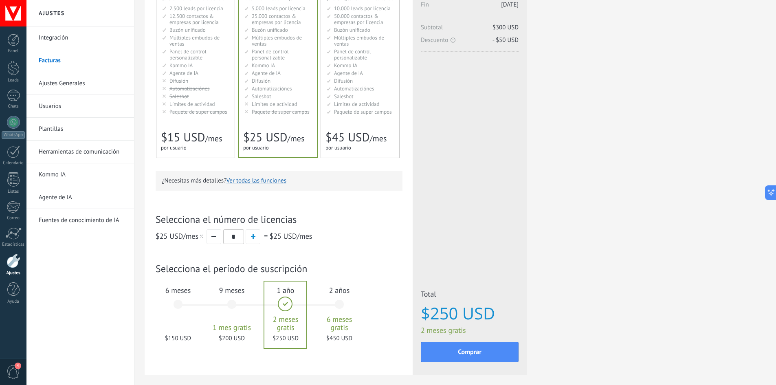
scroll to position [96, 0]
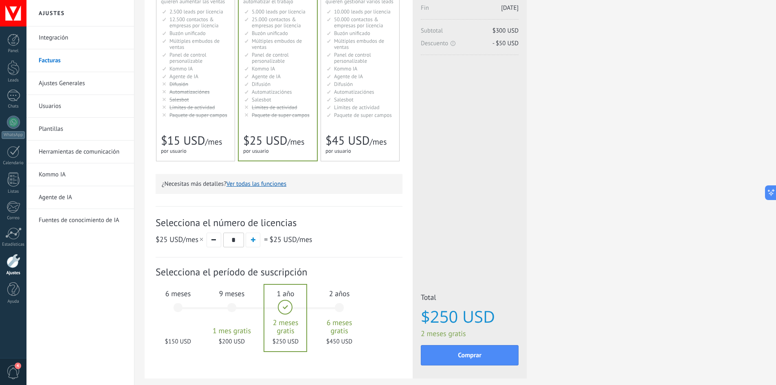
click at [204, 110] on span "Límites de actividad" at bounding box center [192, 107] width 46 height 7
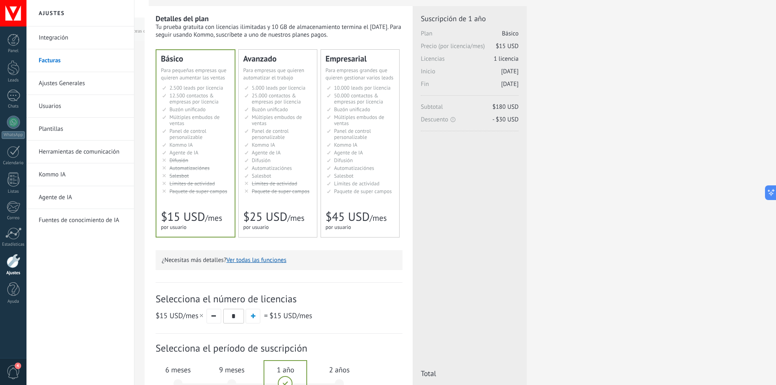
scroll to position [15, 0]
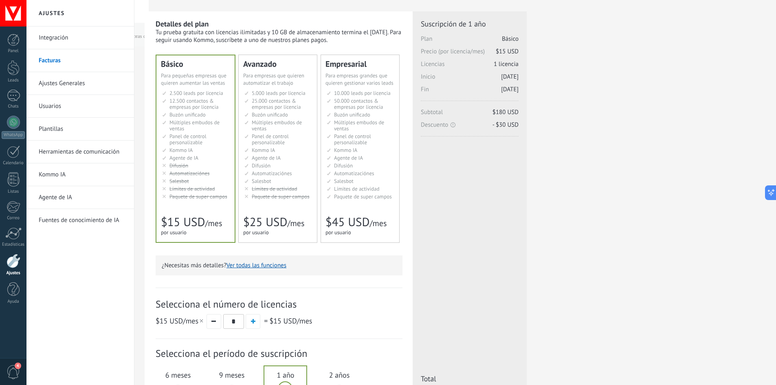
click at [96, 148] on link "Herramientas de comunicación" at bounding box center [82, 151] width 87 height 23
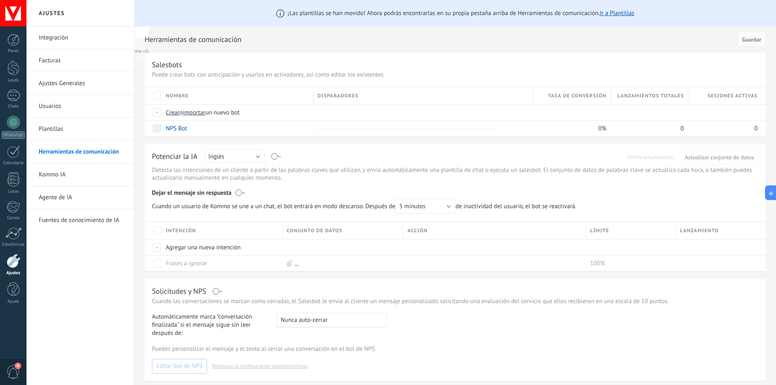
click at [65, 176] on link "Kommo IA" at bounding box center [82, 174] width 87 height 23
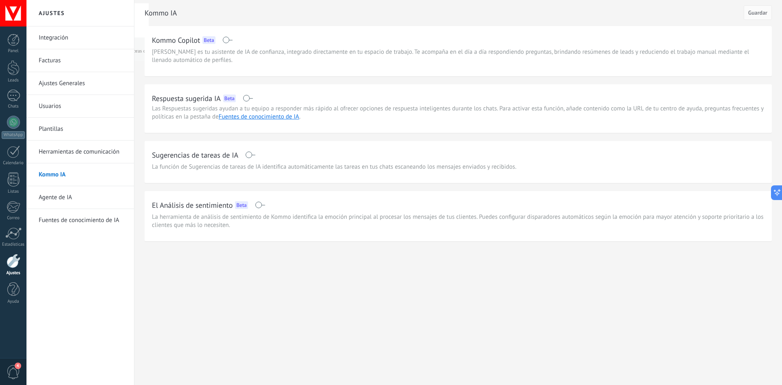
click at [63, 198] on link "Agente de IA" at bounding box center [82, 197] width 87 height 23
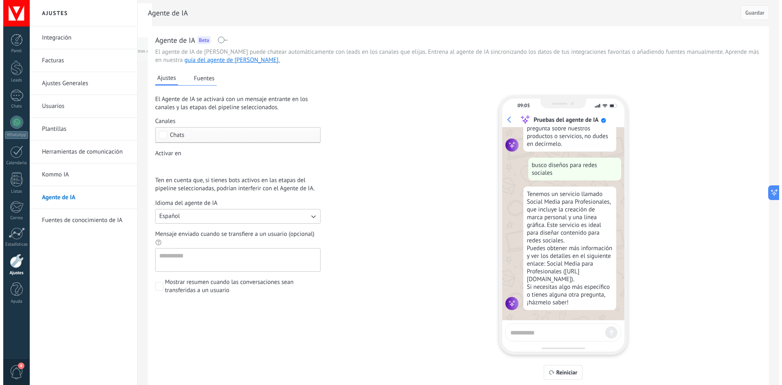
scroll to position [110, 0]
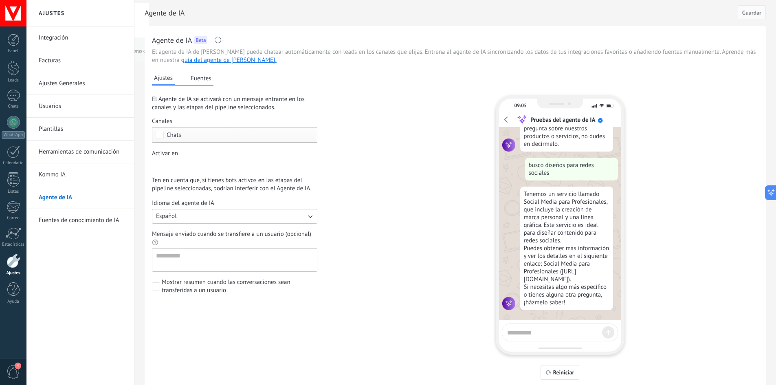
click at [0, 0] on div "Incoming leads Nueva consulta Cualificado Llamada agendada Propuesta en prepara…" at bounding box center [0, 0] width 0 height 0
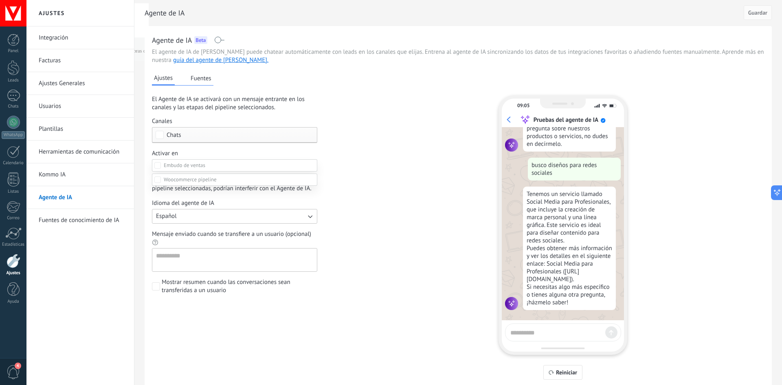
click at [381, 189] on div at bounding box center [403, 192] width 755 height 385
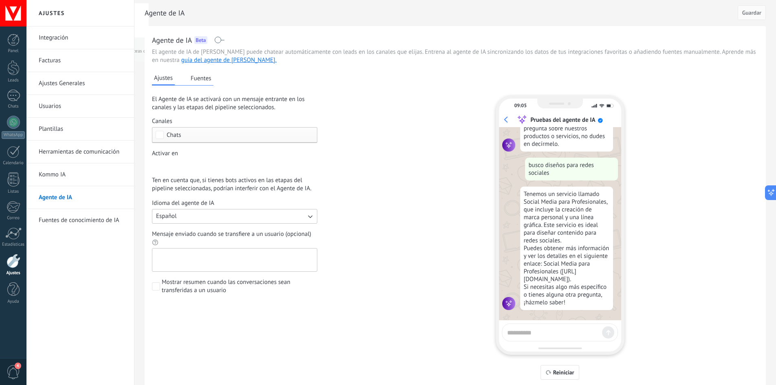
click at [171, 251] on textarea "Mensaje enviado cuando se transfiere a un usuario (opcional)" at bounding box center [233, 259] width 163 height 23
type textarea "*"
drag, startPoint x: 195, startPoint y: 255, endPoint x: 148, endPoint y: 255, distance: 46.8
click at [148, 255] on div "**********" at bounding box center [455, 208] width 621 height 365
click at [195, 256] on textarea "********" at bounding box center [233, 259] width 163 height 23
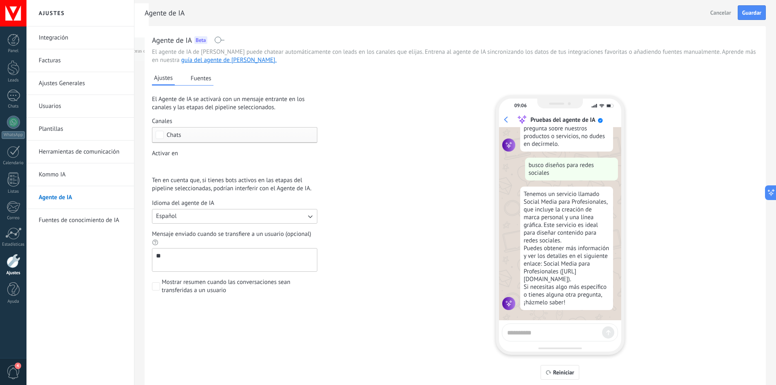
type textarea "*"
type textarea "**********"
click at [757, 15] on span "Guardar" at bounding box center [751, 13] width 19 height 6
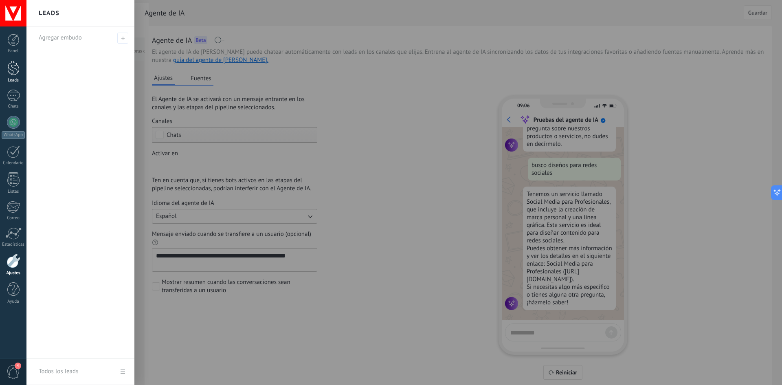
click at [14, 70] on div at bounding box center [13, 67] width 12 height 15
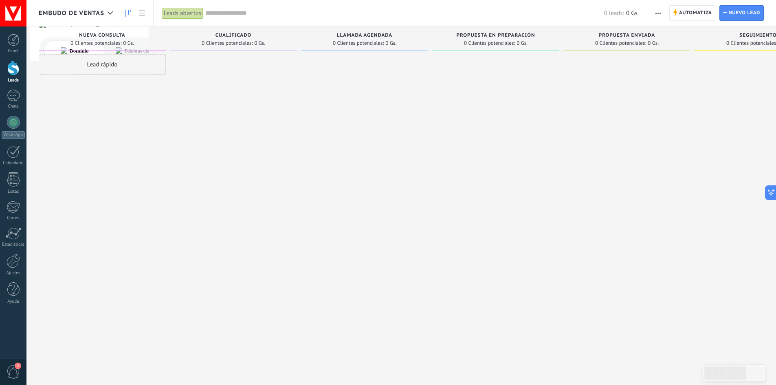
click at [127, 69] on div "Lead rápido" at bounding box center [102, 64] width 127 height 20
click at [283, 100] on div at bounding box center [233, 193] width 127 height 279
click at [273, 71] on div at bounding box center [233, 193] width 127 height 279
click at [240, 63] on div at bounding box center [233, 193] width 127 height 279
click at [494, 92] on div at bounding box center [495, 193] width 127 height 279
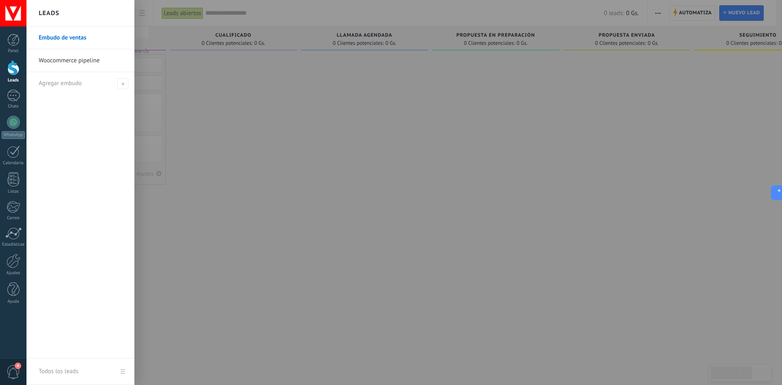
click at [16, 71] on div at bounding box center [13, 67] width 12 height 15
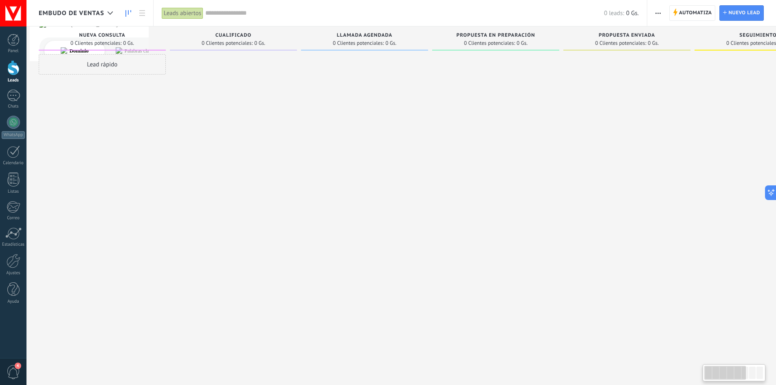
click at [93, 14] on span "Embudo de ventas" at bounding box center [72, 13] width 66 height 8
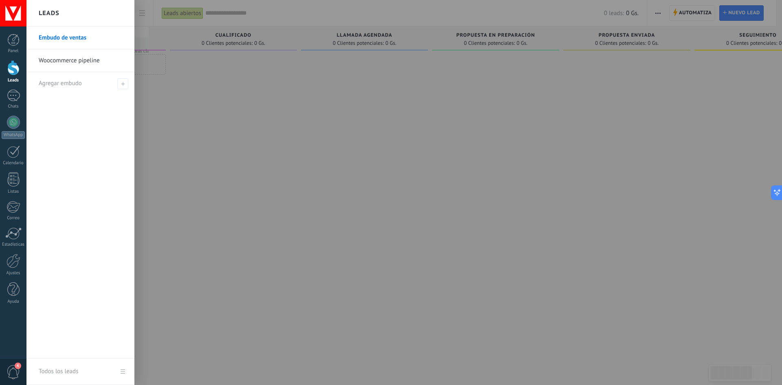
click at [81, 61] on link "Woocommerce pipeline" at bounding box center [83, 60] width 88 height 23
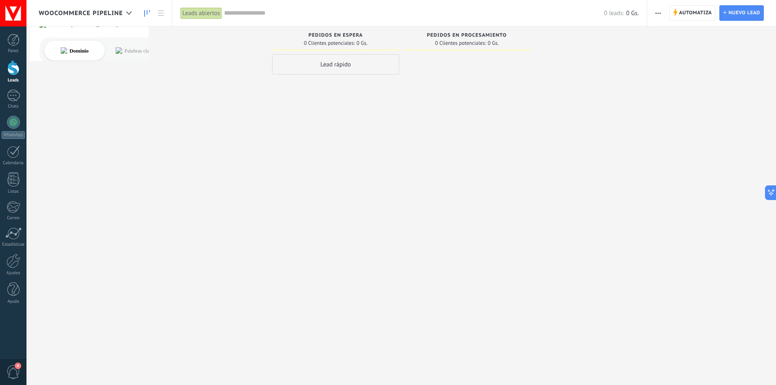
click at [361, 63] on div "Lead rápido" at bounding box center [335, 64] width 127 height 20
click at [454, 92] on div at bounding box center [466, 193] width 127 height 279
click at [324, 173] on span "Cancelar" at bounding box center [319, 173] width 21 height 7
click at [704, 13] on span "Automatiza" at bounding box center [695, 13] width 33 height 15
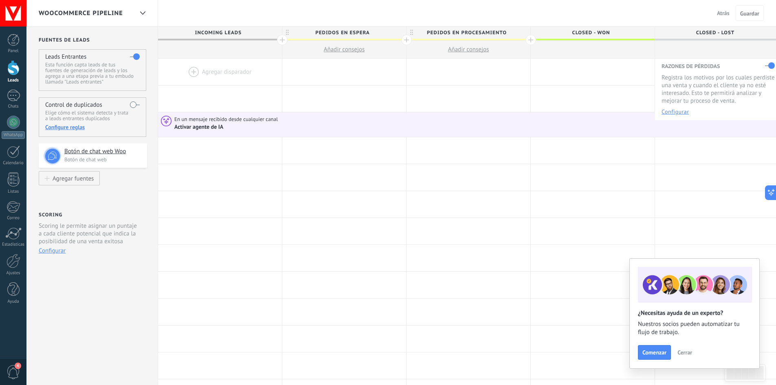
click at [212, 75] on div at bounding box center [220, 72] width 124 height 26
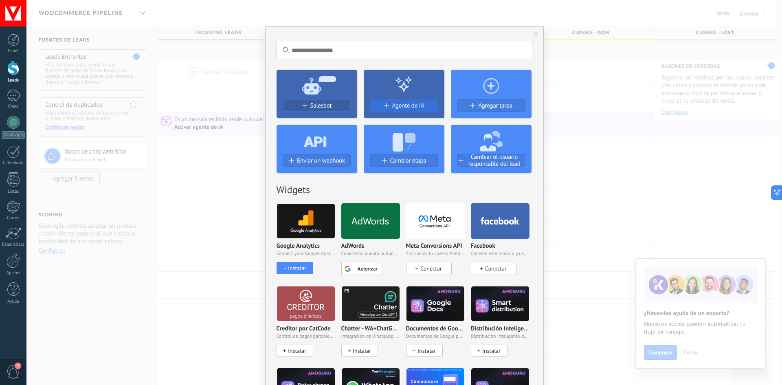
click at [394, 103] on span "Agente de IA" at bounding box center [408, 105] width 32 height 7
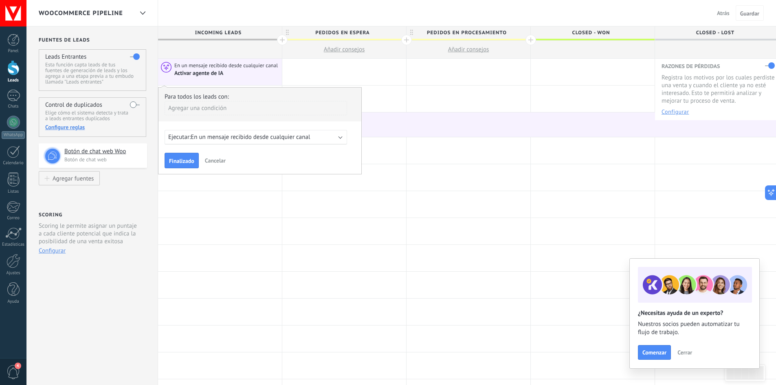
click at [274, 132] on div "Ejecutar: En un mensaje recibido desde cualquier canal" at bounding box center [256, 137] width 182 height 15
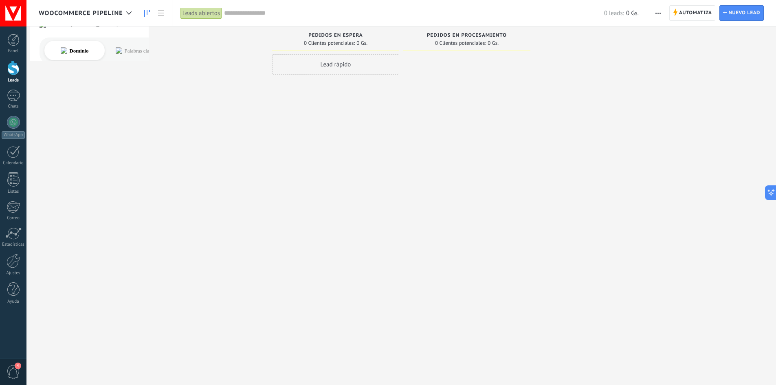
click at [13, 13] on div at bounding box center [13, 13] width 26 height 26
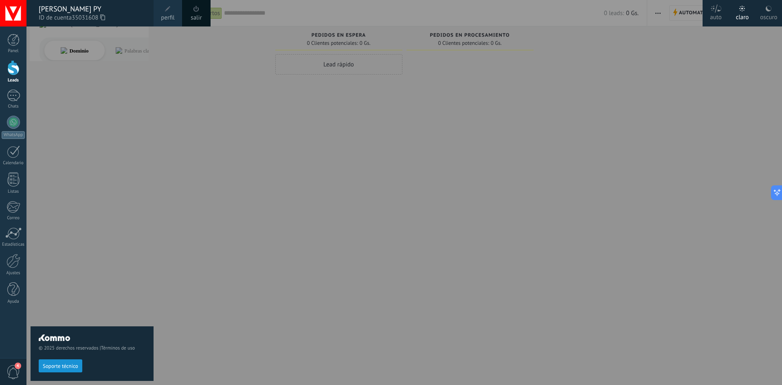
click at [351, 110] on div at bounding box center [417, 192] width 782 height 385
click at [199, 57] on div at bounding box center [417, 192] width 782 height 385
drag, startPoint x: 108, startPoint y: 53, endPoint x: 103, endPoint y: 53, distance: 5.7
click at [108, 53] on div "© 2025 derechos reservados | Términos de uso Soporte técnico" at bounding box center [92, 205] width 123 height 358
click at [10, 62] on div at bounding box center [13, 67] width 12 height 15
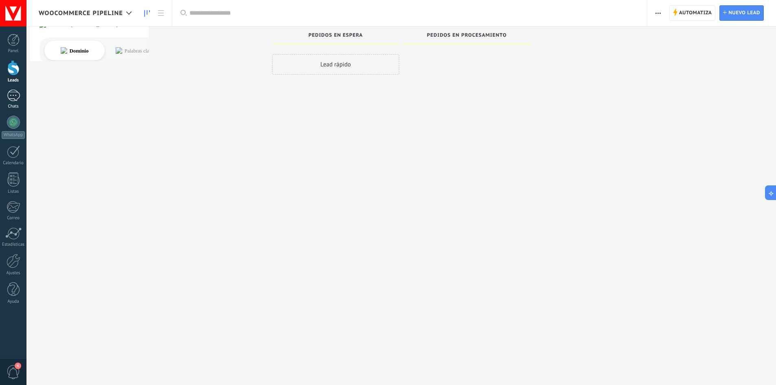
click at [16, 100] on div at bounding box center [13, 96] width 13 height 12
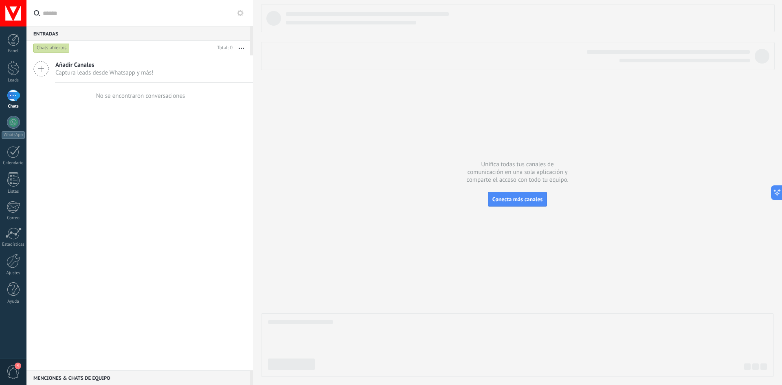
click at [82, 68] on span "Añadir Canales" at bounding box center [104, 65] width 98 height 8
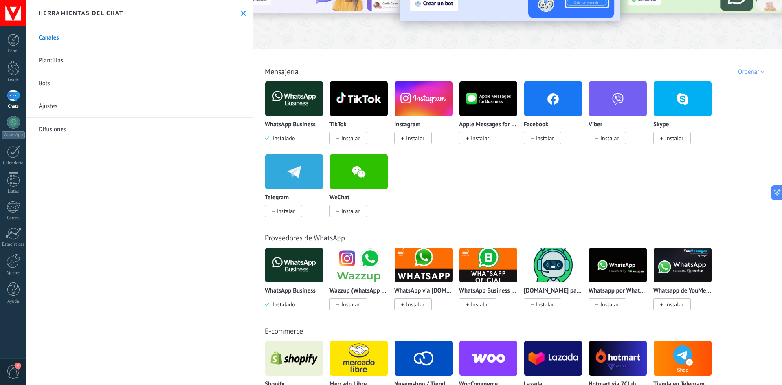
scroll to position [81, 0]
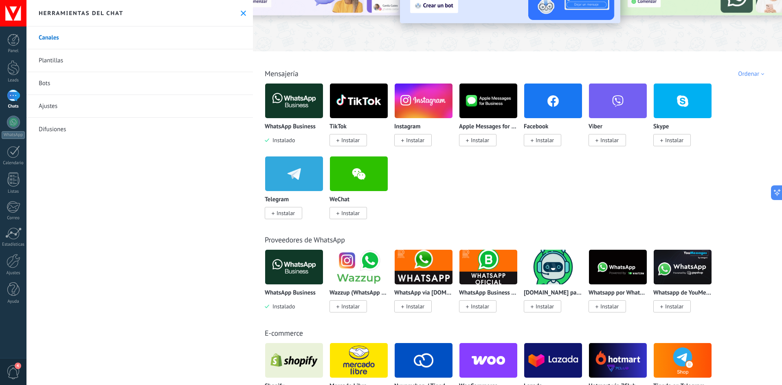
click at [545, 137] on span "Instalar" at bounding box center [545, 139] width 18 height 7
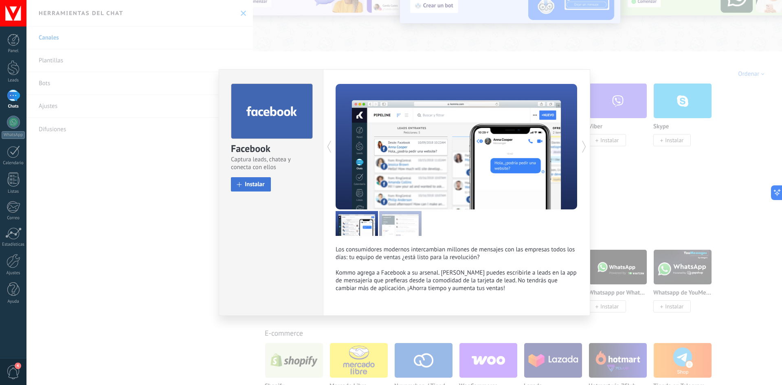
click at [252, 182] on span "Instalar" at bounding box center [255, 184] width 20 height 6
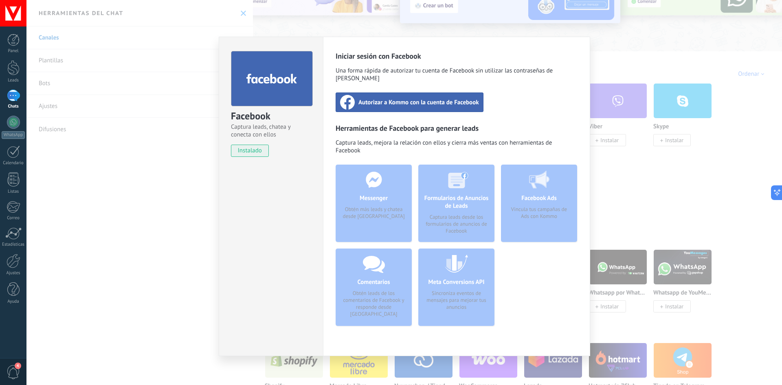
click at [426, 98] on span "Autorizar a Kommo con la cuenta de Facebook" at bounding box center [418, 102] width 121 height 8
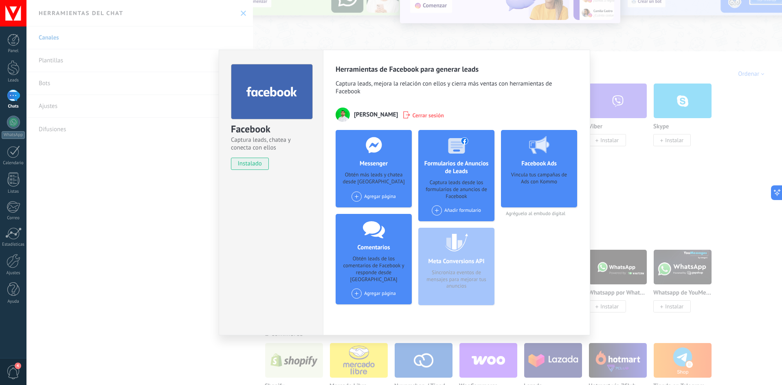
click at [358, 199] on span at bounding box center [356, 196] width 10 height 10
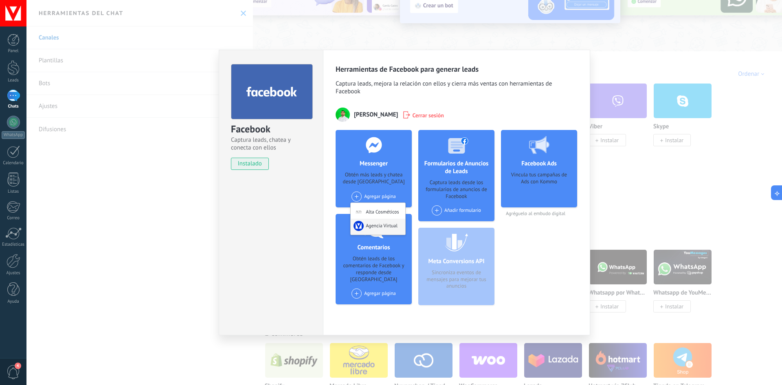
click at [390, 225] on div "Agencia Virtual" at bounding box center [378, 227] width 55 height 16
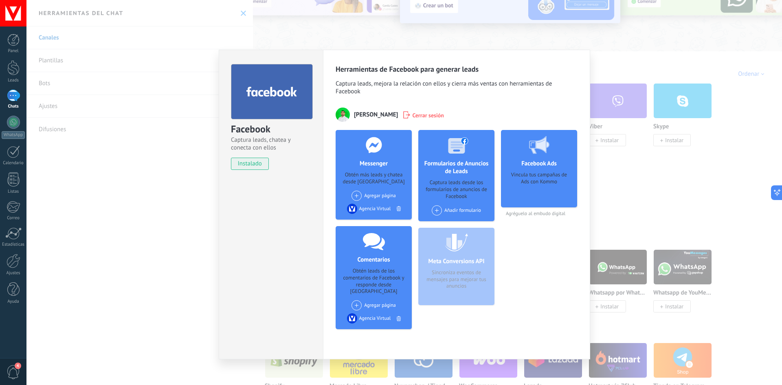
click at [440, 206] on div "Añadir formulario" at bounding box center [456, 210] width 49 height 10
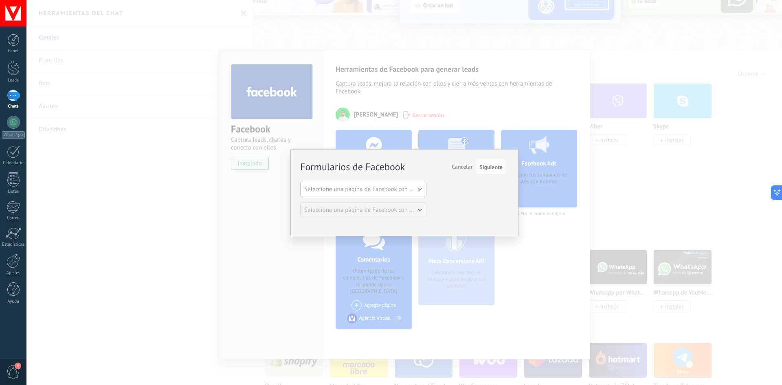
click at [399, 189] on span "Seleccione una página de Facebook con formas" at bounding box center [365, 189] width 123 height 8
click at [373, 215] on span "Agencia Virtual" at bounding box center [359, 217] width 128 height 8
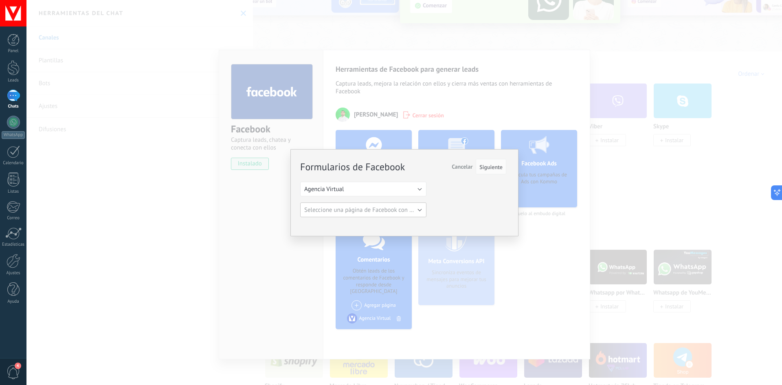
click at [415, 209] on span "Seleccione una página de Facebook con formas" at bounding box center [365, 210] width 123 height 8
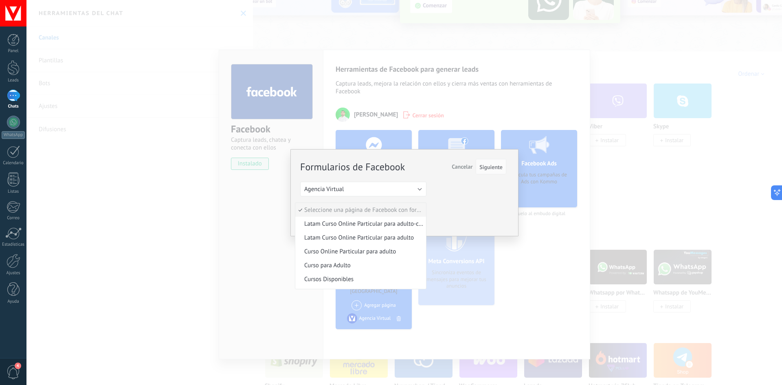
click at [504, 216] on div "Formularios de Facebook Siguiente Cancelar Seleccione una página de Facebook co…" at bounding box center [403, 188] width 206 height 57
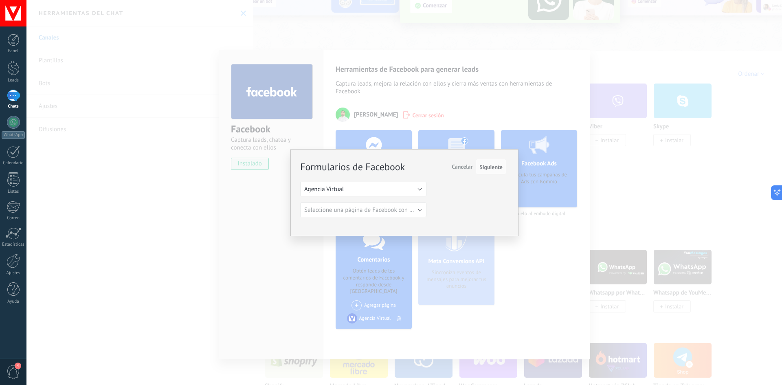
click at [459, 169] on span "Cancelar" at bounding box center [462, 166] width 21 height 7
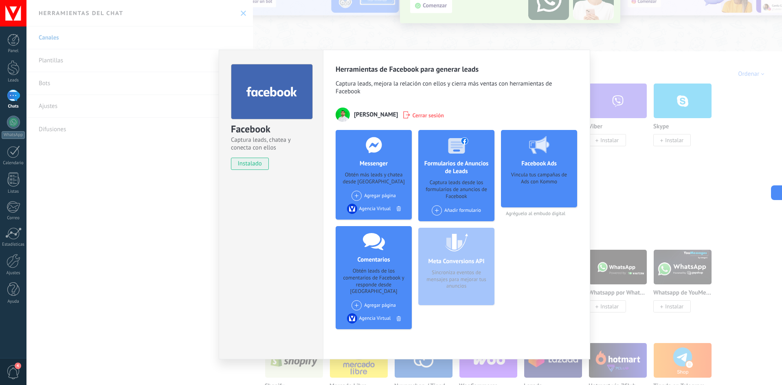
click at [663, 97] on div "Facebook Captura leads, chatea y conecta con ellos instalado Desinstalar Herram…" at bounding box center [403, 192] width 755 height 385
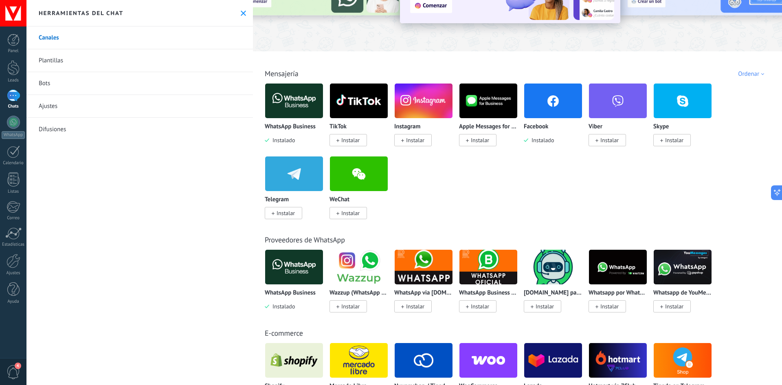
click at [426, 143] on span "Instalar" at bounding box center [412, 140] width 37 height 12
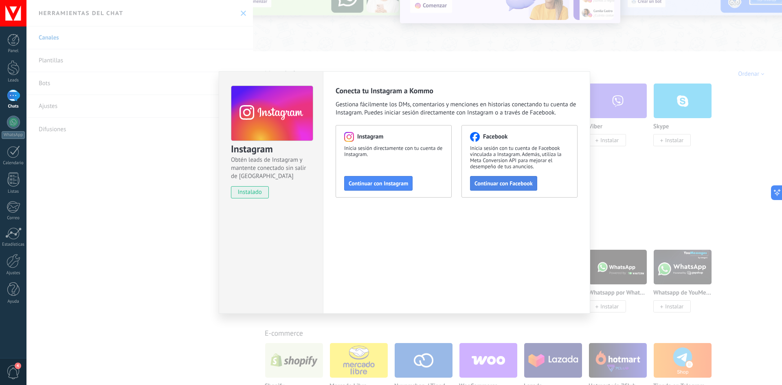
click at [510, 180] on button "Continuar con Facebook" at bounding box center [503, 183] width 67 height 15
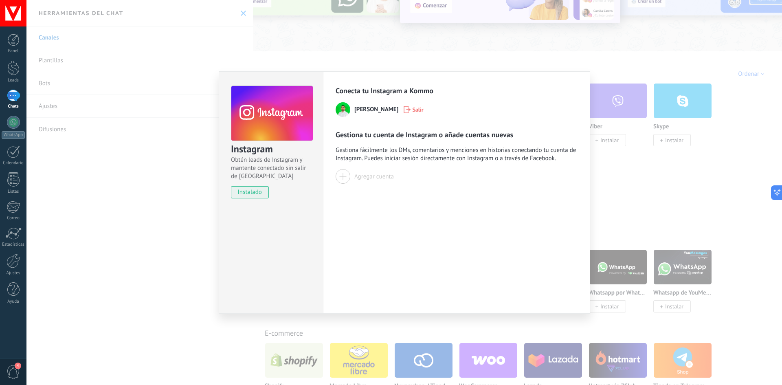
click at [371, 168] on div "Gestiona tu cuenta de Instagram o añade cuentas nuevas Gestiona fácilmente los …" at bounding box center [457, 157] width 242 height 54
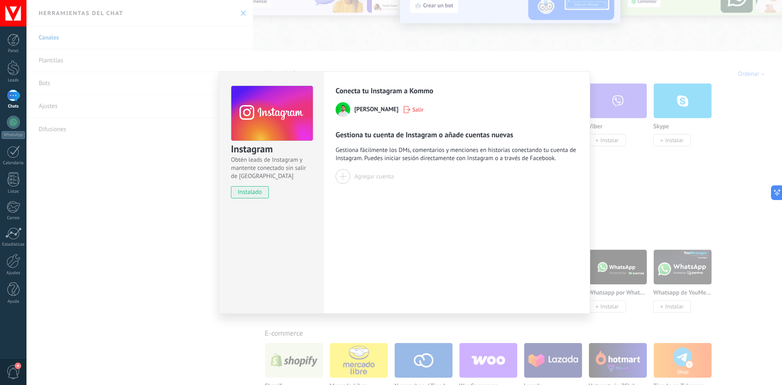
click at [345, 180] on div at bounding box center [343, 176] width 15 height 15
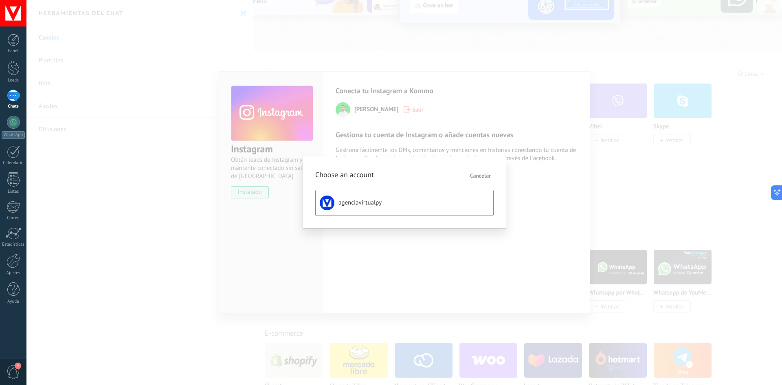
click at [368, 204] on span "agenciavirtualpy" at bounding box center [359, 203] width 43 height 8
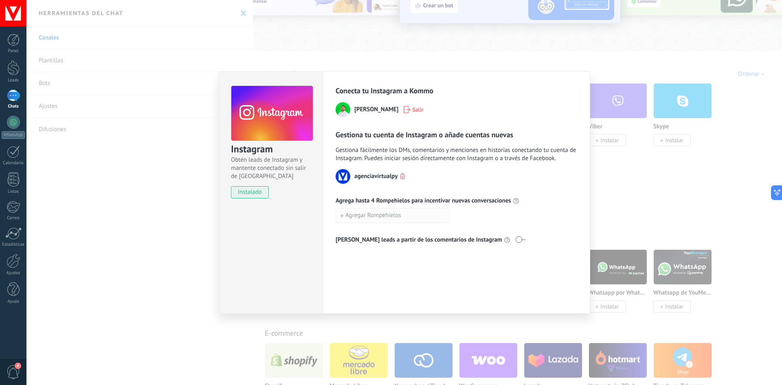
click at [398, 218] on span "Agregar Rompehielos" at bounding box center [373, 216] width 56 height 6
click at [533, 206] on div "Agrega hasta 4 Rompehielos para incentivar nuevas conversaciones Agregar Rompeh…" at bounding box center [457, 219] width 242 height 44
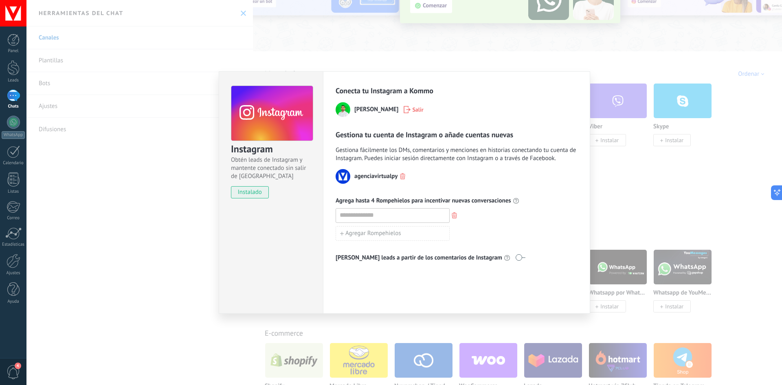
click at [453, 213] on icon "button" at bounding box center [454, 215] width 5 height 6
click at [417, 215] on button "Agregar Rompehielos" at bounding box center [393, 215] width 114 height 15
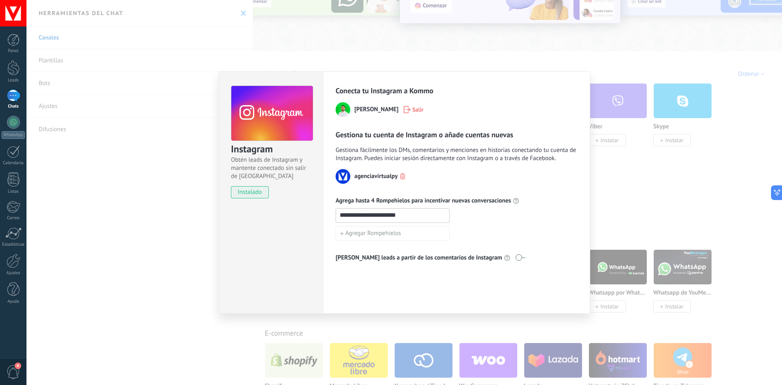
type input "**********"
click at [527, 220] on div "**********" at bounding box center [457, 215] width 242 height 15
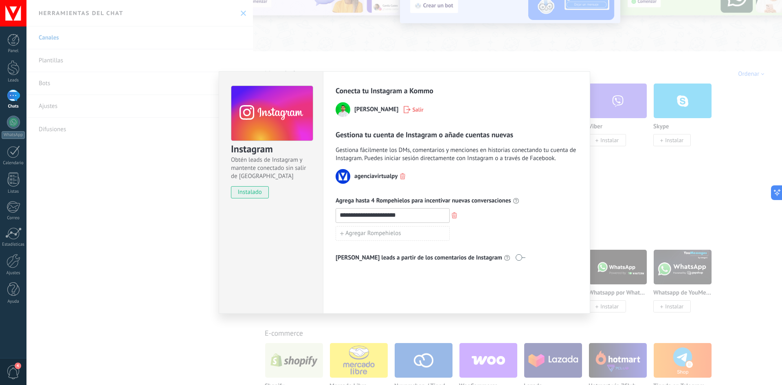
click at [650, 228] on div "**********" at bounding box center [403, 192] width 755 height 385
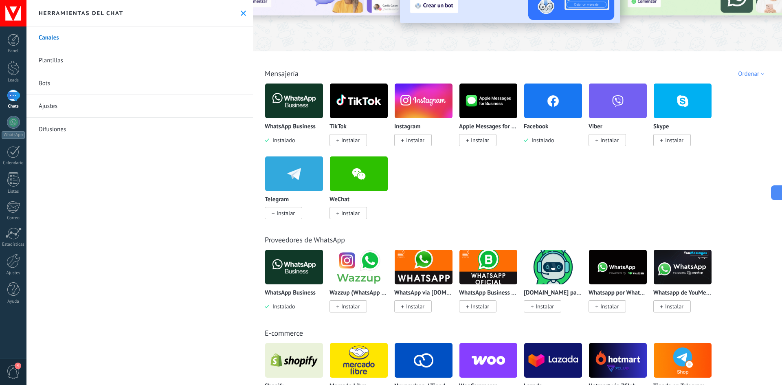
click at [10, 98] on div at bounding box center [13, 96] width 13 height 12
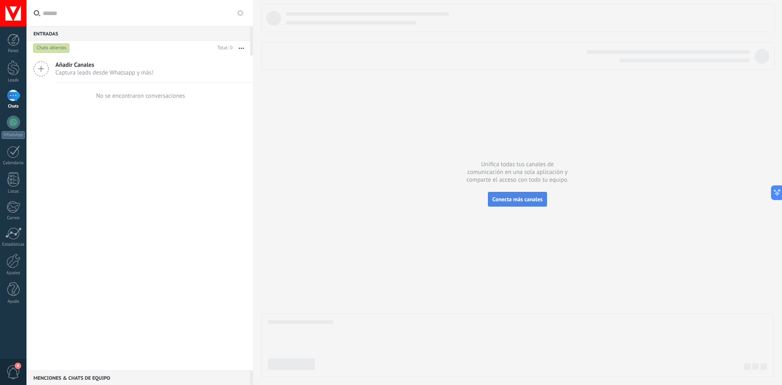
click at [535, 197] on span "Conecta más canales" at bounding box center [517, 198] width 50 height 7
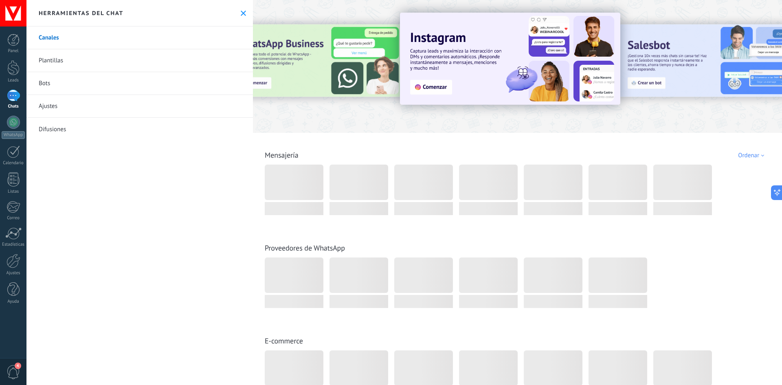
click at [14, 98] on div at bounding box center [13, 96] width 13 height 12
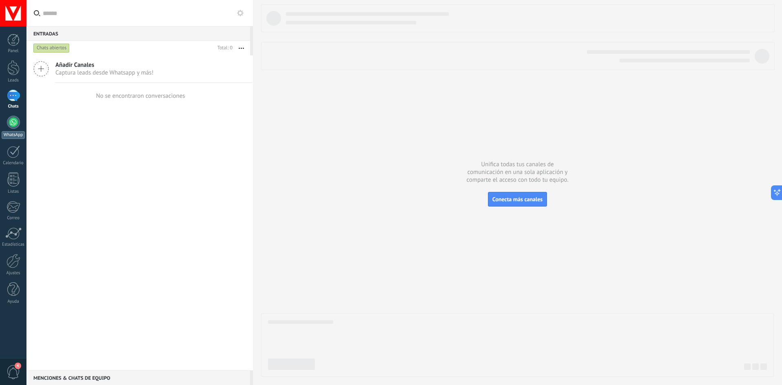
click at [10, 126] on div at bounding box center [13, 122] width 13 height 13
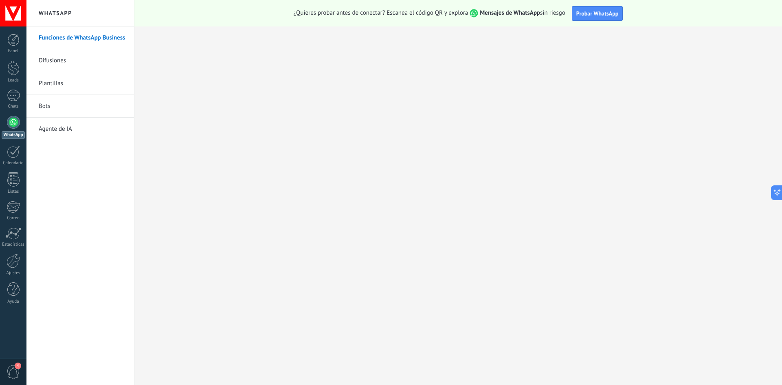
click at [70, 128] on link "Agente de IA" at bounding box center [82, 129] width 87 height 23
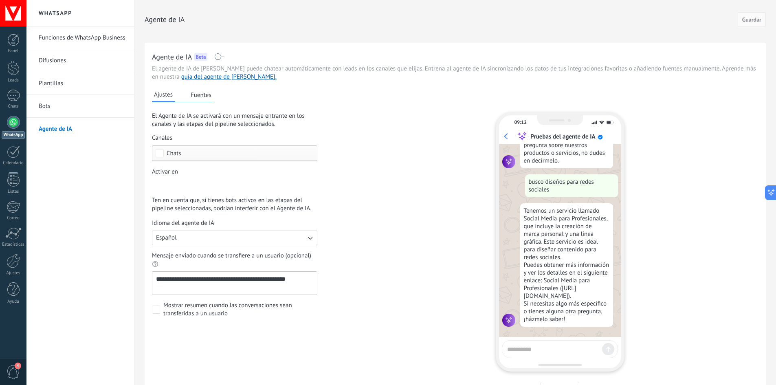
click at [0, 0] on div "Incoming leads Nueva consulta Cualificado Llamada agendada Propuesta en prepara…" at bounding box center [0, 0] width 0 height 0
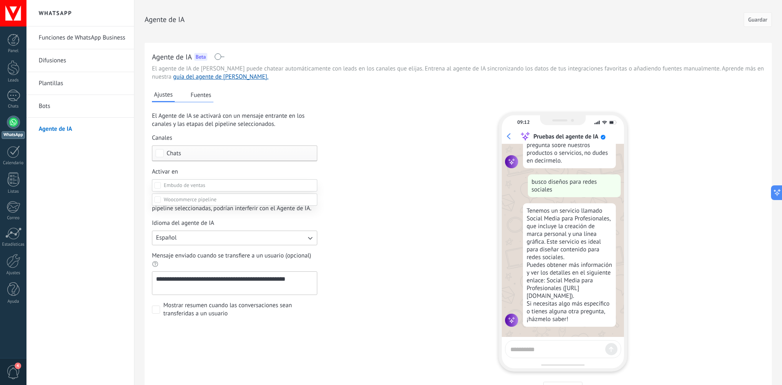
click at [360, 192] on div at bounding box center [403, 192] width 755 height 385
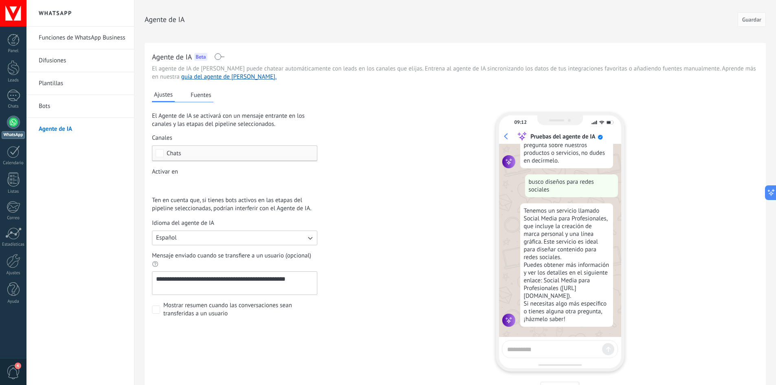
click at [78, 37] on link "Funciones de WhatsApp Business" at bounding box center [82, 37] width 87 height 23
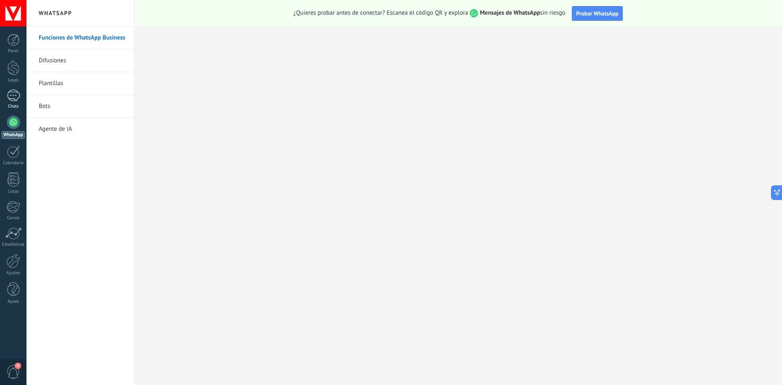
click at [13, 100] on div at bounding box center [13, 96] width 13 height 12
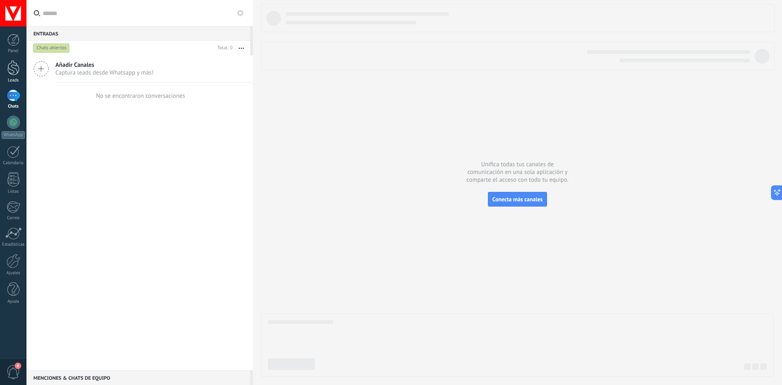
click at [15, 69] on div at bounding box center [13, 67] width 12 height 15
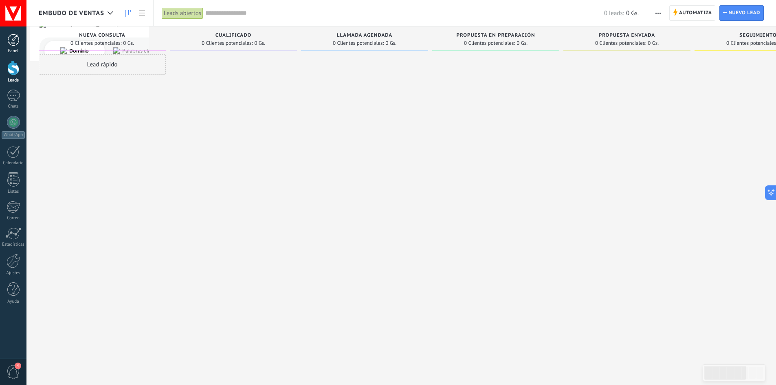
click at [15, 38] on div at bounding box center [13, 40] width 12 height 12
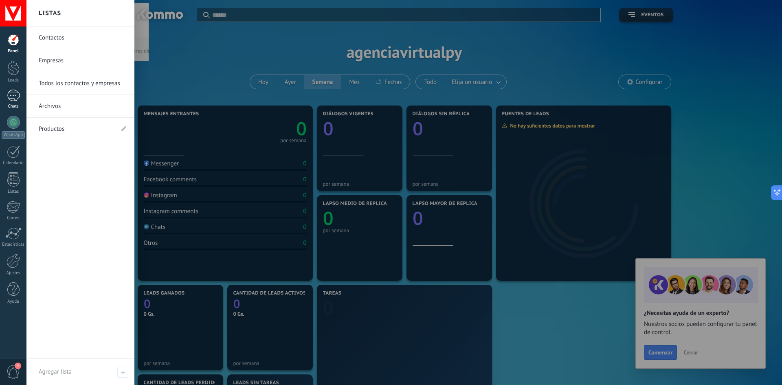
click at [12, 93] on div at bounding box center [13, 96] width 13 height 12
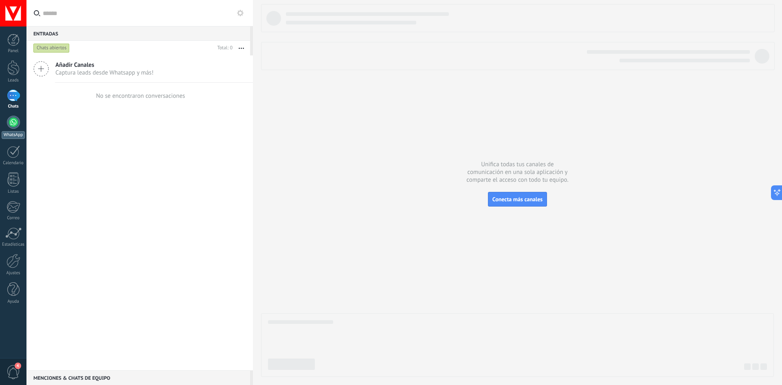
click at [15, 121] on div at bounding box center [13, 122] width 13 height 13
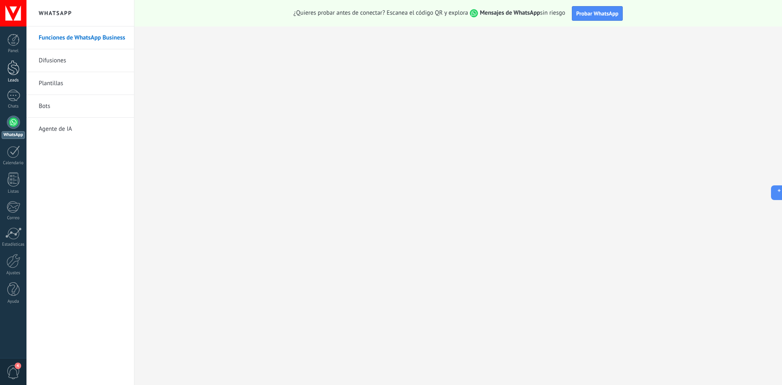
click at [17, 76] on link "Leads" at bounding box center [13, 71] width 26 height 23
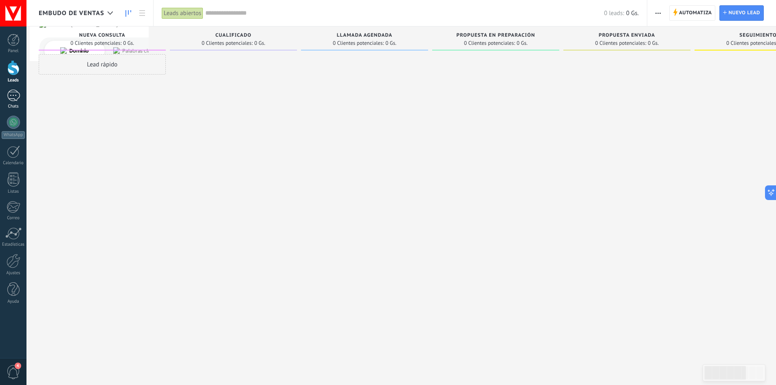
click at [15, 97] on div at bounding box center [13, 96] width 13 height 12
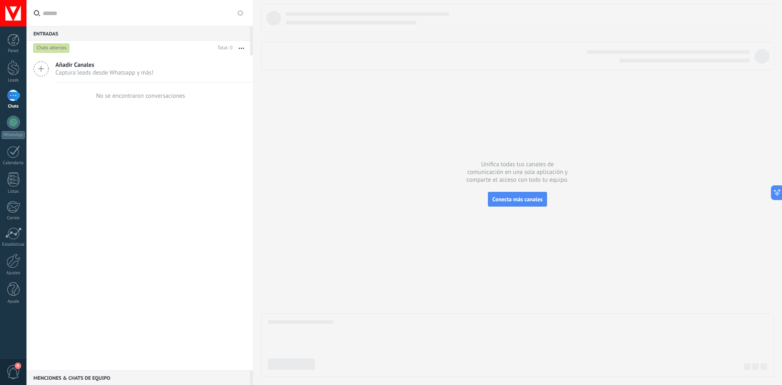
click at [102, 66] on span "Añadir Canales" at bounding box center [104, 65] width 98 height 8
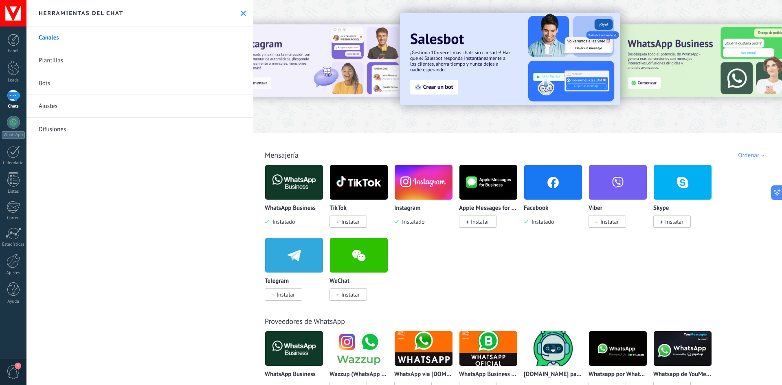
click at [13, 99] on div "1" at bounding box center [13, 96] width 13 height 12
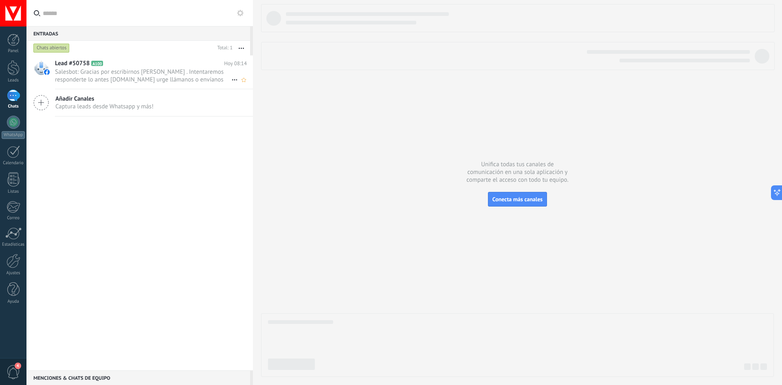
click at [162, 69] on span "Salesbot: Gracias por escribirnos [PERSON_NAME] . Intentaremos responderte lo a…" at bounding box center [143, 75] width 176 height 15
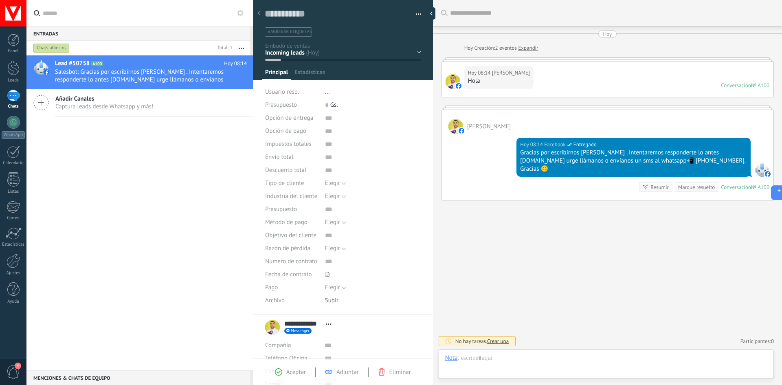
scroll to position [12, 0]
click at [561, 364] on div at bounding box center [606, 366] width 322 height 24
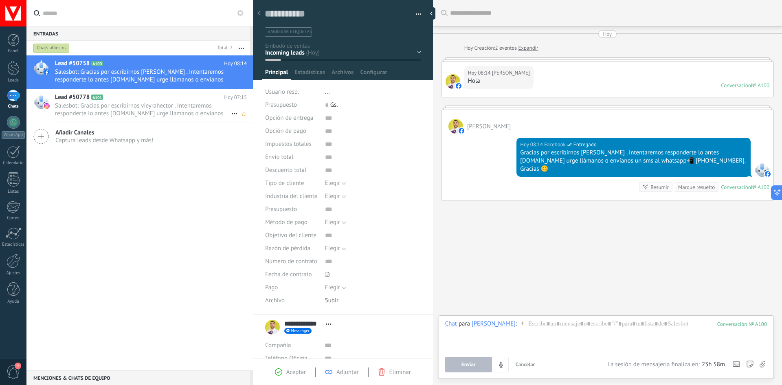
click at [159, 105] on span "Salesbot: Gracias por escribirnos vieyrahector . Intentaremos responderte lo an…" at bounding box center [143, 109] width 176 height 15
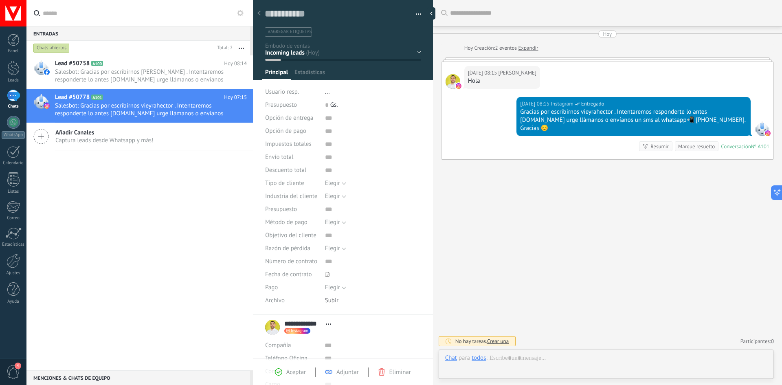
scroll to position [12, 0]
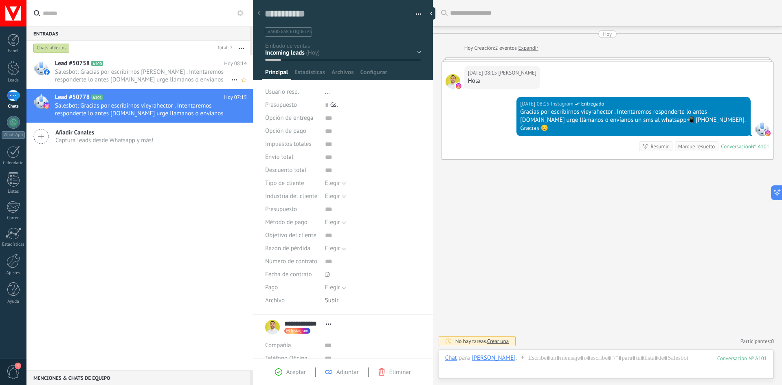
click at [145, 76] on span "Salesbot: Gracias por escribirnos [PERSON_NAME] . Intentaremos responderte lo a…" at bounding box center [143, 75] width 176 height 15
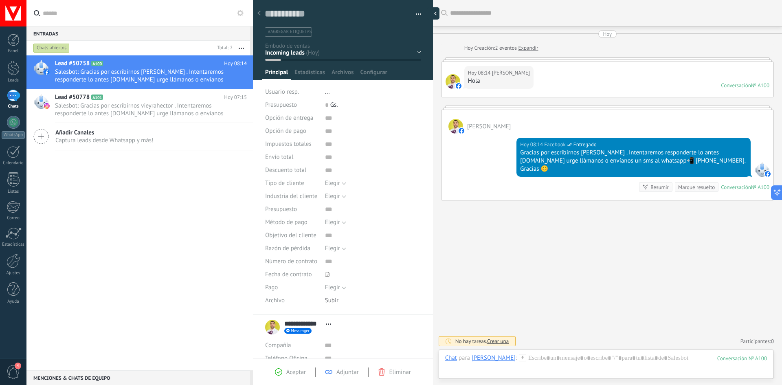
click at [431, 12] on div at bounding box center [433, 13] width 12 height 12
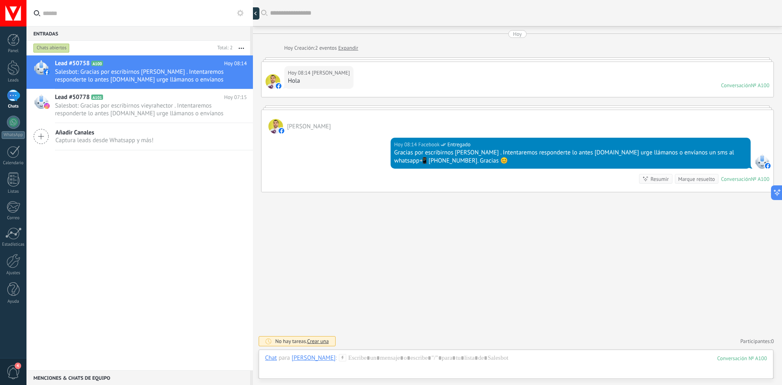
type textarea "**********"
click at [145, 113] on span "Salesbot: Gracias por escribirnos vieyrahector . Intentaremos responderte lo an…" at bounding box center [143, 109] width 176 height 15
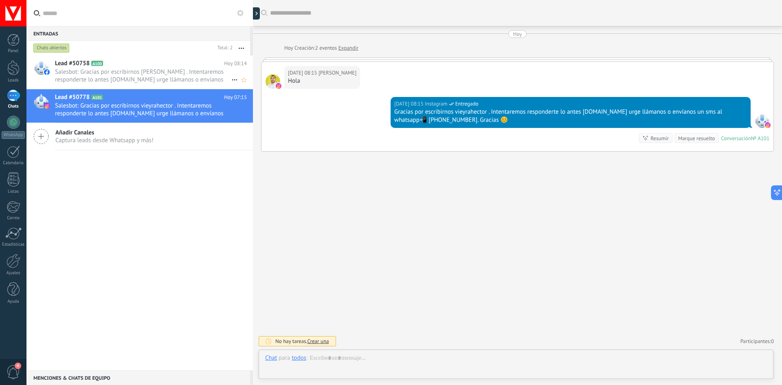
click at [144, 74] on span "Salesbot: Gracias por escribirnos [PERSON_NAME] . Intentaremos responderte lo a…" at bounding box center [143, 75] width 176 height 15
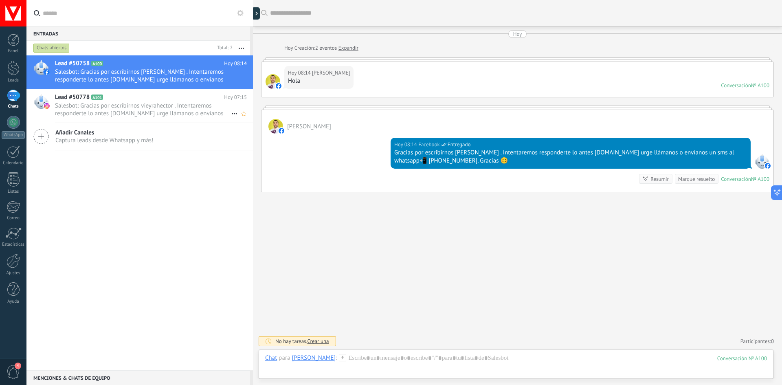
click at [123, 103] on span "Salesbot: Gracias por escribirnos vieyrahector . Intentaremos responderte lo an…" at bounding box center [143, 109] width 176 height 15
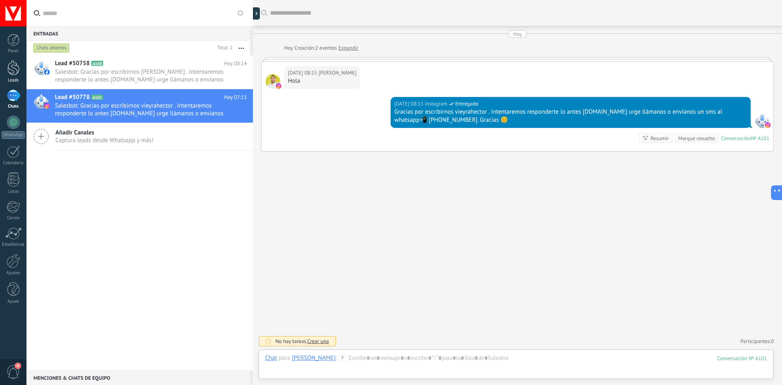
click at [13, 72] on div at bounding box center [13, 67] width 12 height 15
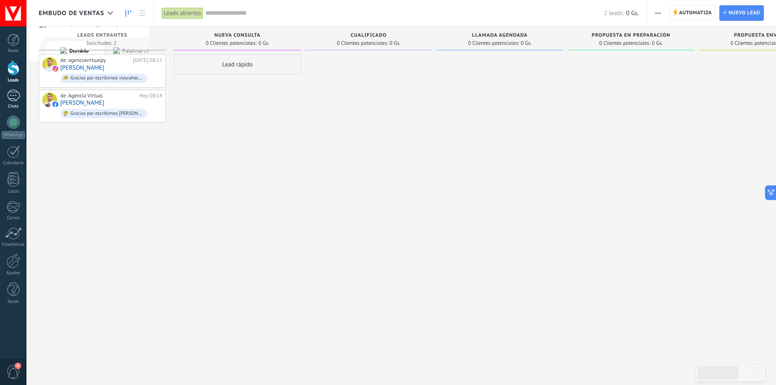
click at [13, 94] on div "1" at bounding box center [13, 96] width 13 height 12
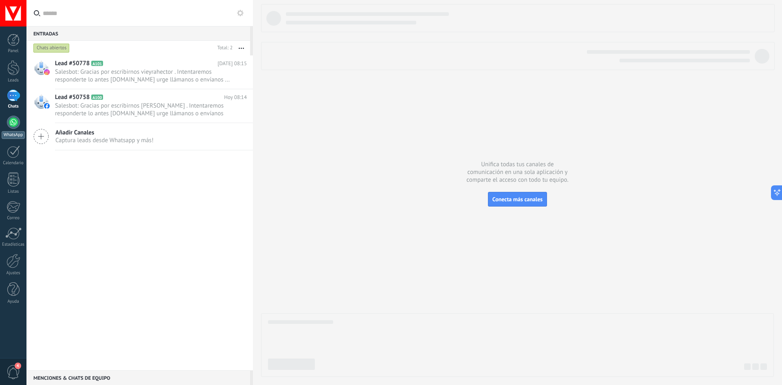
click at [15, 123] on div at bounding box center [13, 122] width 13 height 13
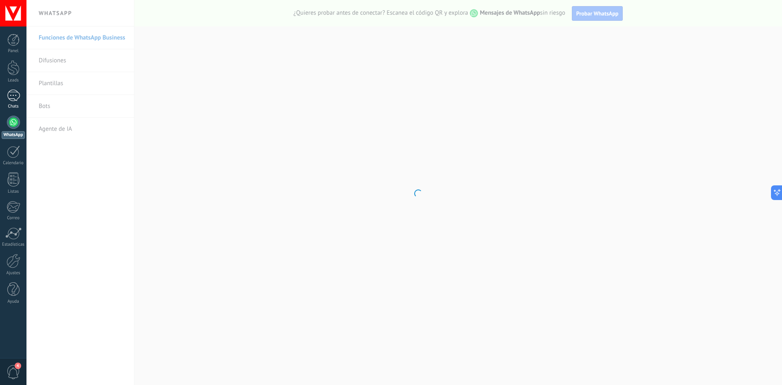
click at [15, 98] on div "1" at bounding box center [13, 96] width 13 height 12
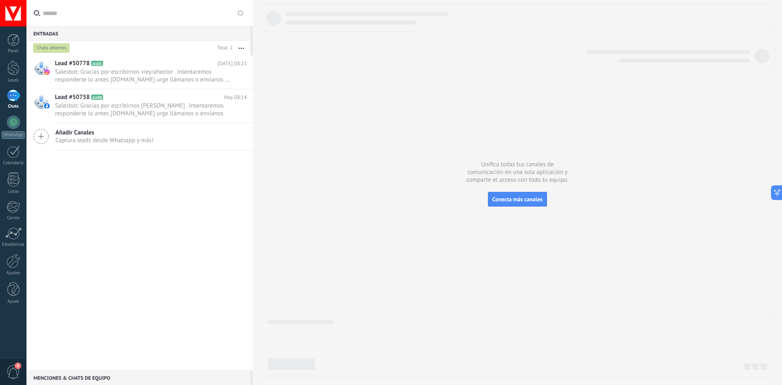
click at [64, 136] on span "Añadir Canales" at bounding box center [104, 133] width 98 height 8
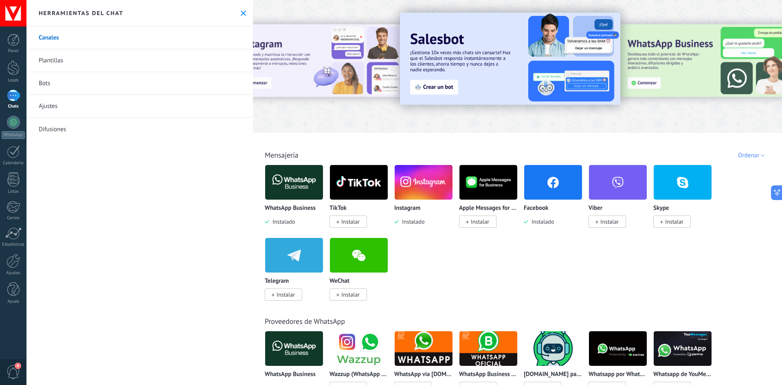
click at [83, 68] on link "Plantillas" at bounding box center [139, 60] width 226 height 23
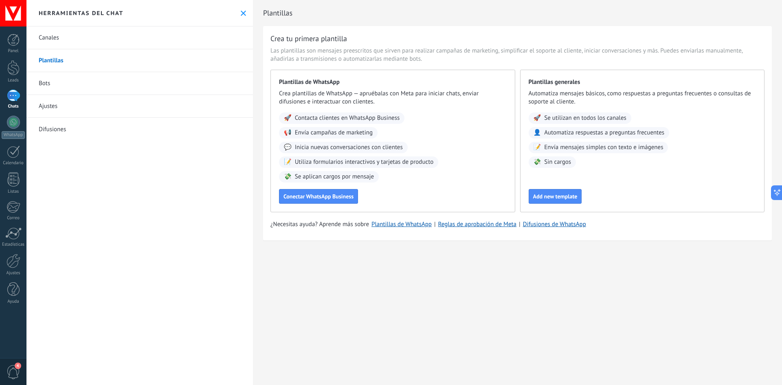
click at [56, 81] on link "Bots" at bounding box center [139, 83] width 226 height 23
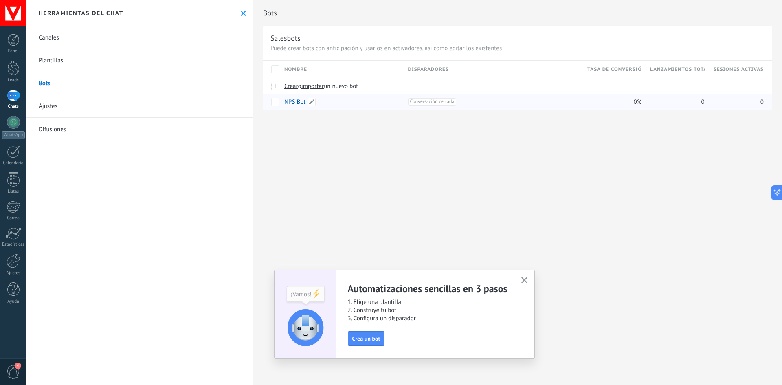
click at [290, 104] on link "NPS Bot" at bounding box center [294, 102] width 21 height 8
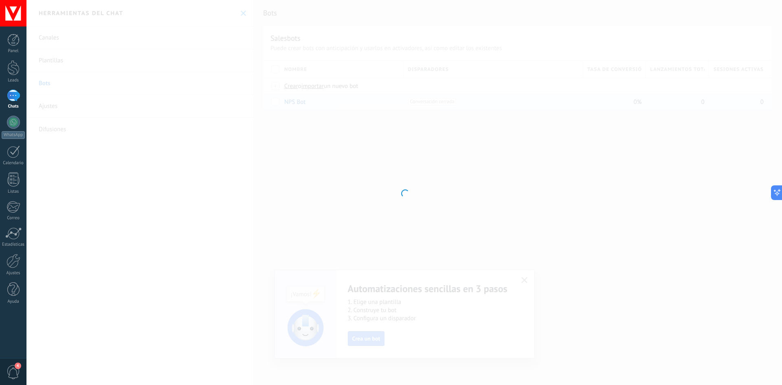
type input "*******"
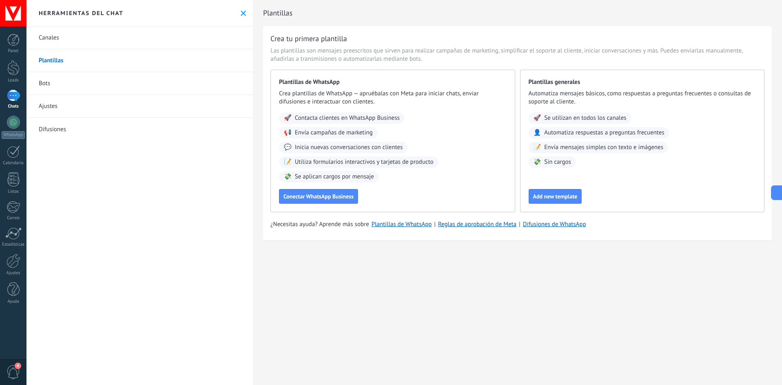
click at [55, 39] on link "Canales" at bounding box center [139, 37] width 226 height 23
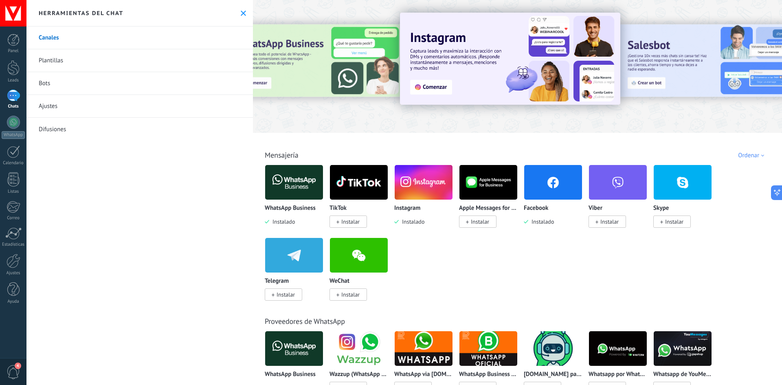
click at [244, 11] on button at bounding box center [243, 13] width 7 height 7
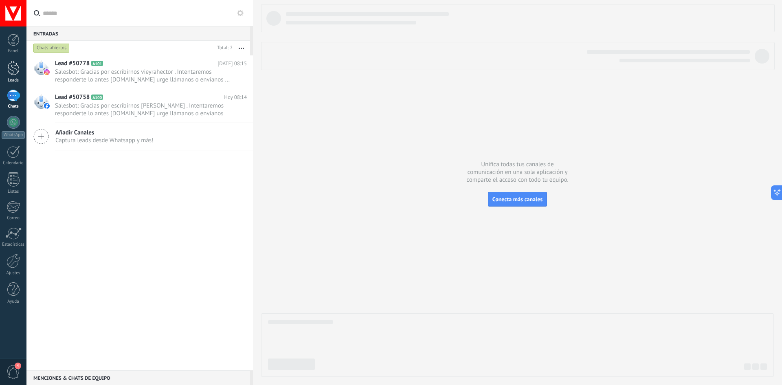
click at [18, 72] on div at bounding box center [13, 67] width 12 height 15
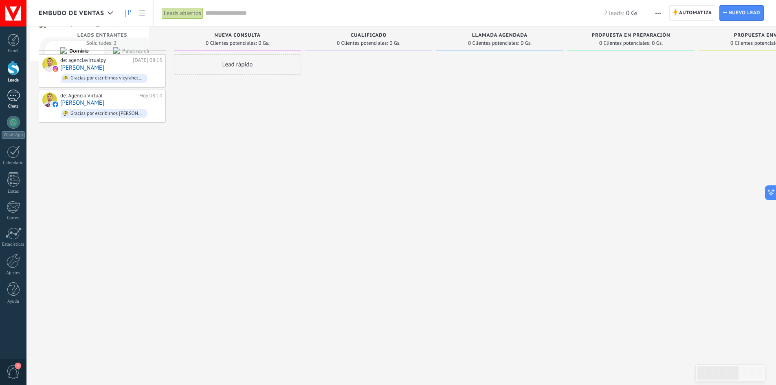
click at [13, 97] on div "1" at bounding box center [13, 96] width 13 height 12
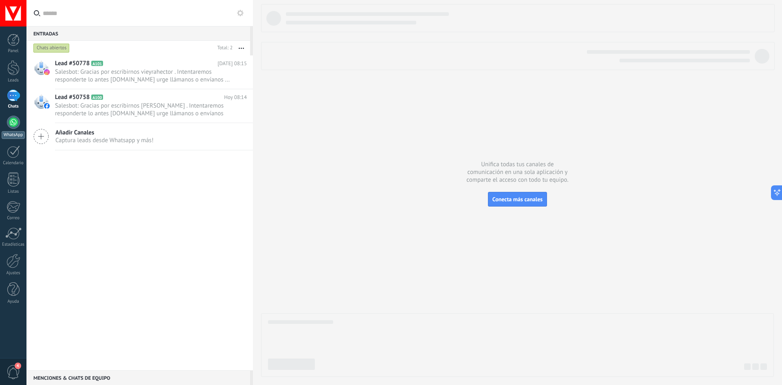
click at [18, 134] on div "WhatsApp" at bounding box center [13, 135] width 23 height 8
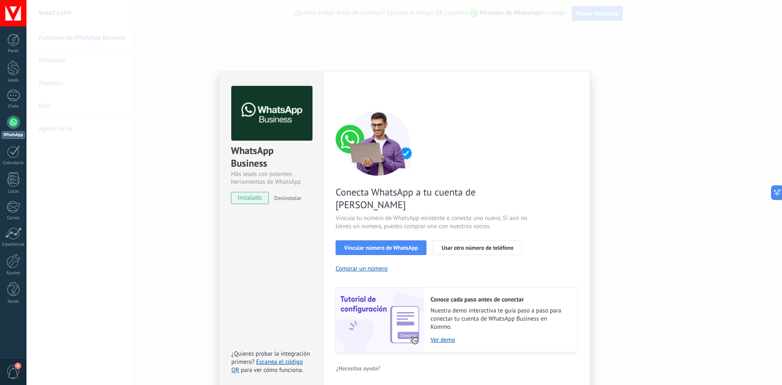
click at [627, 127] on div "WhatsApp Business Más leads con potentes herramientas de WhatsApp instalado Des…" at bounding box center [403, 192] width 755 height 385
click at [599, 121] on div "WhatsApp Business Más leads con potentes herramientas de WhatsApp instalado Des…" at bounding box center [403, 192] width 755 height 385
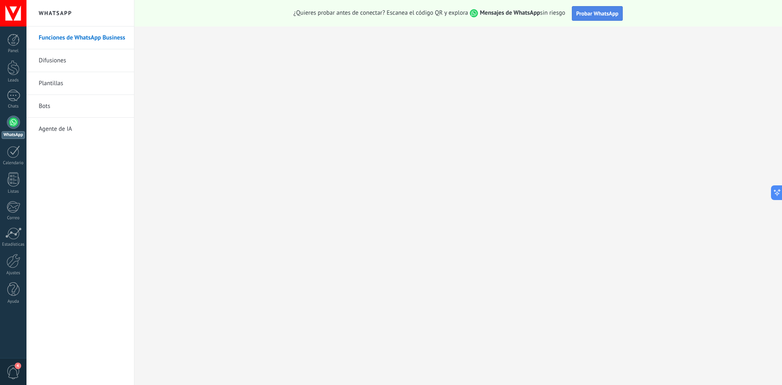
click at [597, 12] on span "Probar WhatsApp" at bounding box center [597, 13] width 42 height 7
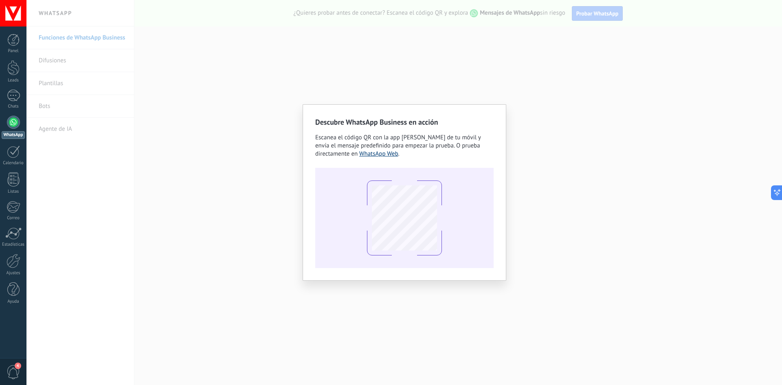
click at [375, 157] on link "WhatsApp Web" at bounding box center [378, 154] width 39 height 8
click at [565, 146] on div "Descubre WhatsApp Business en acción Escanea el código QR con la app de cámara …" at bounding box center [403, 192] width 755 height 385
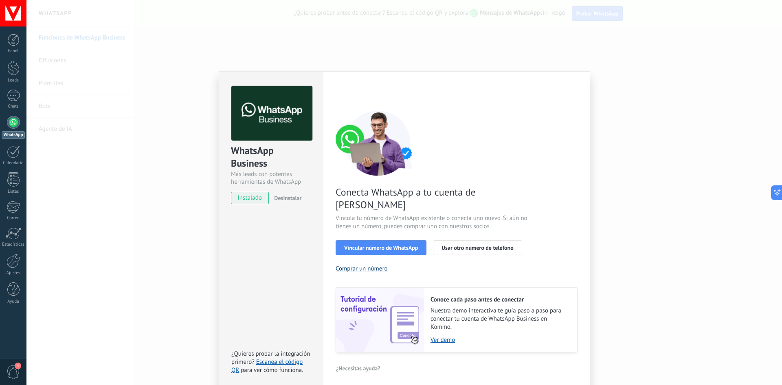
click at [376, 265] on button "Comprar un número" at bounding box center [362, 269] width 52 height 8
click at [505, 240] on button "Usar otro número de teléfono" at bounding box center [477, 247] width 89 height 15
click at [375, 245] on span "Vincular número de WhatsApp" at bounding box center [381, 248] width 74 height 6
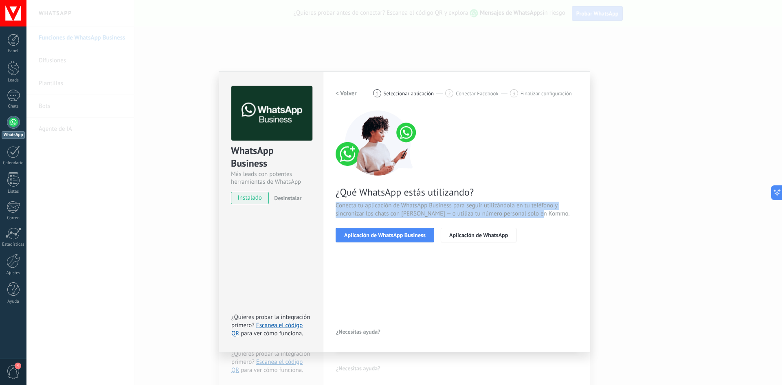
drag, startPoint x: 332, startPoint y: 204, endPoint x: 552, endPoint y: 216, distance: 220.2
click at [552, 216] on div "Configuraciones Autorizaciones Esta pestaña registra a los usuarios que han con…" at bounding box center [456, 211] width 267 height 281
click at [475, 238] on button "Aplicación de WhatsApp" at bounding box center [479, 235] width 76 height 15
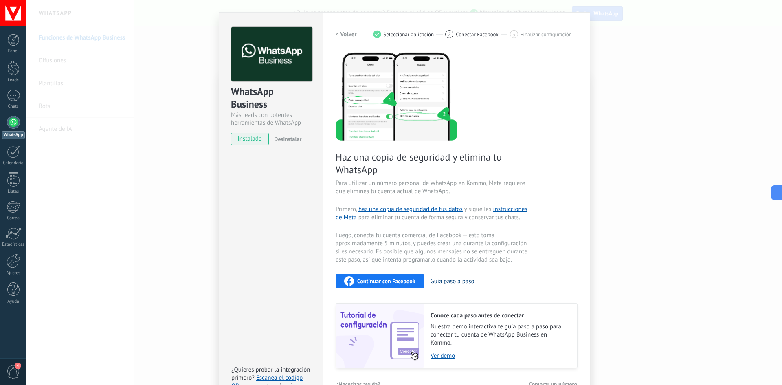
scroll to position [79, 0]
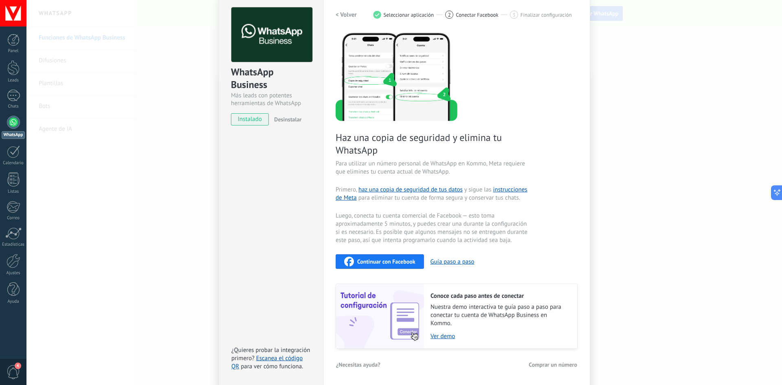
click at [416, 263] on button "Continuar con Facebook" at bounding box center [380, 261] width 88 height 15
click at [499, 248] on div "Haz una copia de seguridad y elimina tu WhatsApp Para utilizar un número person…" at bounding box center [457, 190] width 242 height 317
click at [384, 259] on span "Continuar con Facebook" at bounding box center [386, 262] width 58 height 6
click at [389, 257] on div "Continuar con Facebook" at bounding box center [379, 262] width 71 height 10
click at [461, 18] on div "2 Conectar Facebook" at bounding box center [477, 15] width 65 height 8
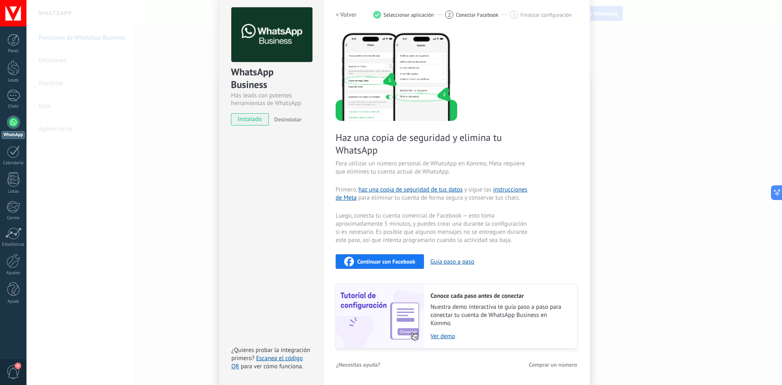
click at [406, 13] on span "Seleccionar aplicación" at bounding box center [409, 15] width 50 height 6
click at [347, 13] on h2 "< Volver" at bounding box center [346, 15] width 21 height 8
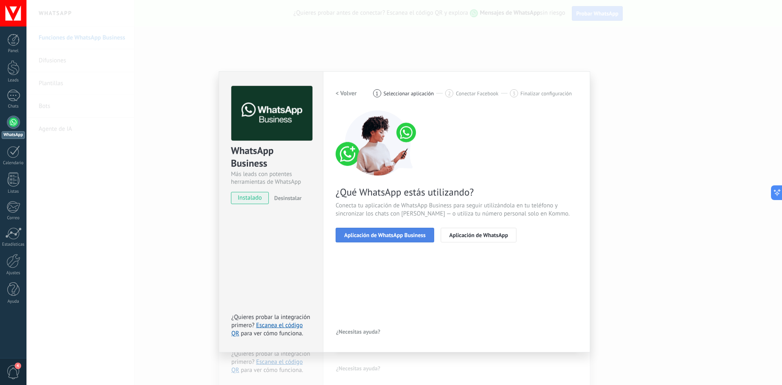
click at [387, 237] on span "Aplicación de WhatsApp Business" at bounding box center [384, 235] width 81 height 6
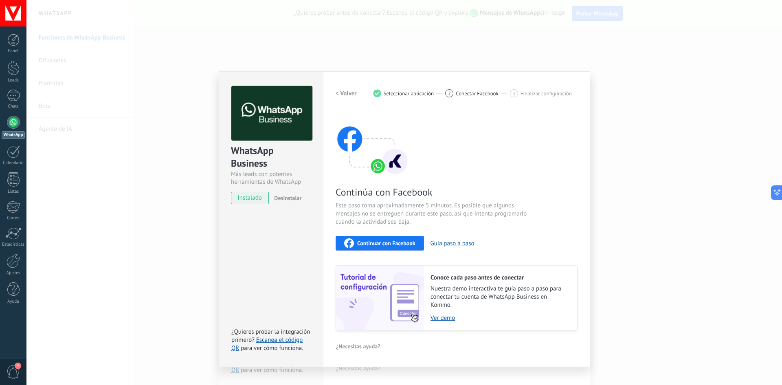
click at [389, 246] on span "Continuar con Facebook" at bounding box center [386, 243] width 58 height 6
drag, startPoint x: 657, startPoint y: 98, endPoint x: 644, endPoint y: 98, distance: 13.0
click at [657, 98] on div "WhatsApp Business Más leads con potentes herramientas de WhatsApp instalado Des…" at bounding box center [403, 192] width 755 height 385
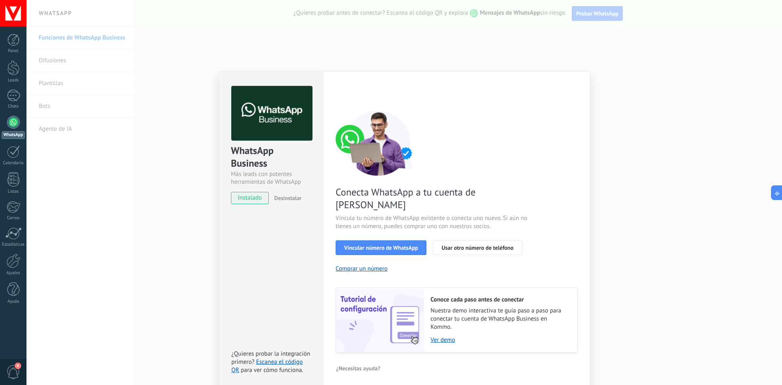
click at [655, 91] on div "WhatsApp Business Más leads con potentes herramientas de WhatsApp instalado Des…" at bounding box center [403, 192] width 755 height 385
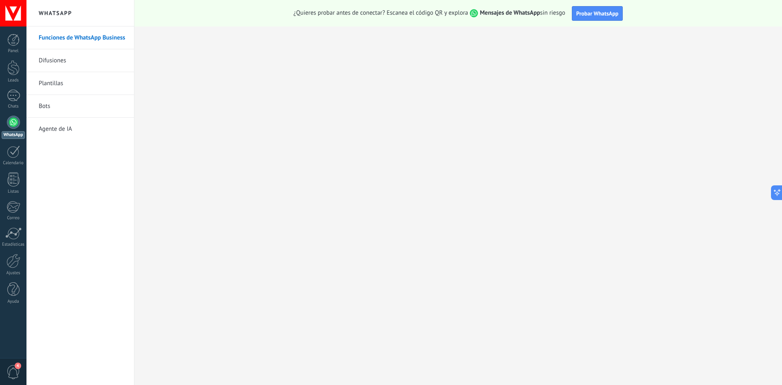
click at [13, 127] on div at bounding box center [13, 122] width 13 height 13
click at [53, 108] on link "Bots" at bounding box center [82, 106] width 87 height 23
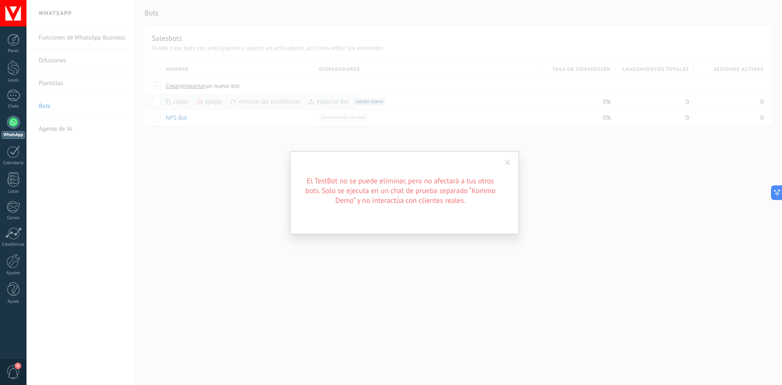
click at [509, 162] on span at bounding box center [507, 163] width 5 height 6
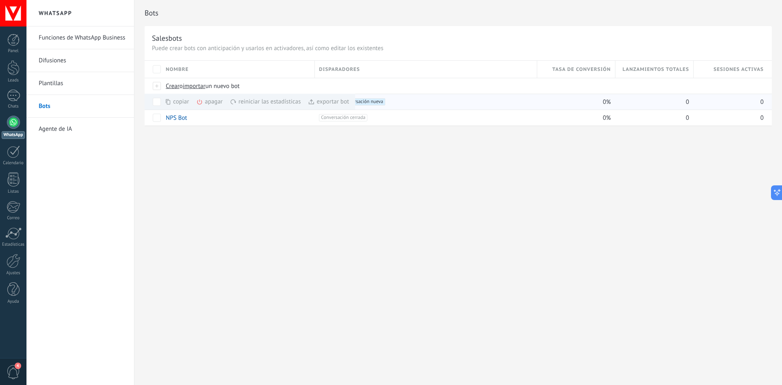
click at [211, 104] on div "apagar màs" at bounding box center [223, 102] width 54 height 16
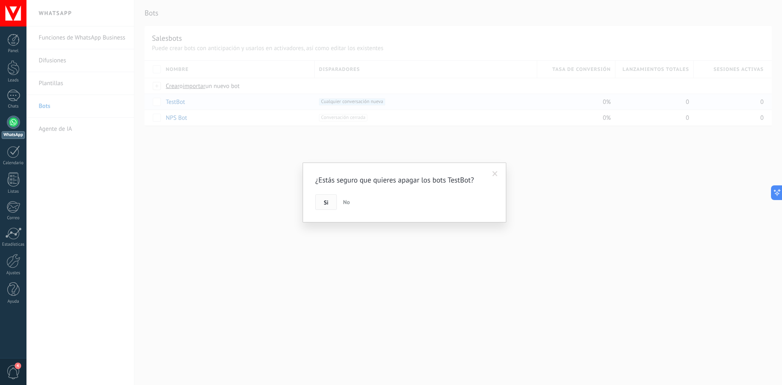
click at [316, 196] on button "Si" at bounding box center [326, 201] width 22 height 15
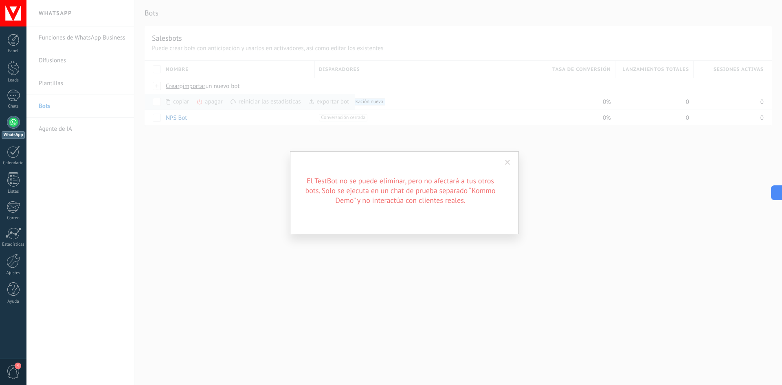
click at [507, 161] on span at bounding box center [507, 163] width 5 height 6
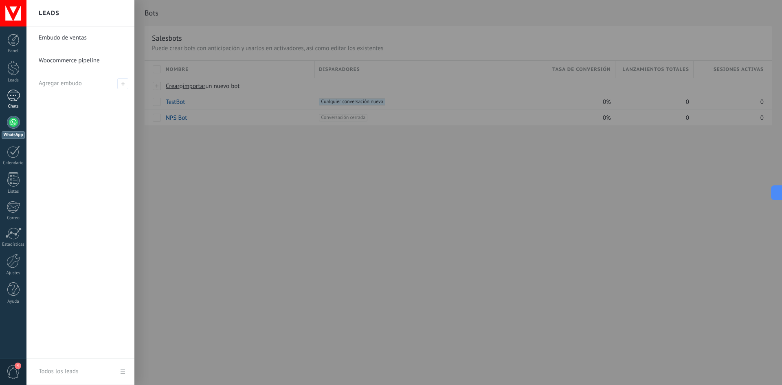
click at [18, 92] on div at bounding box center [13, 96] width 13 height 12
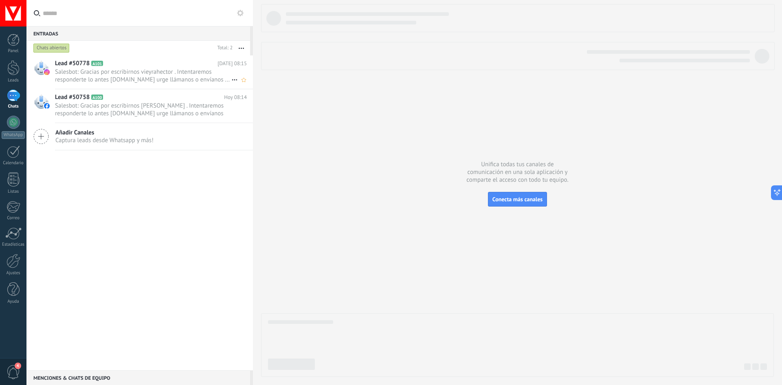
click at [147, 66] on h2 "Lead #50778 A101" at bounding box center [136, 63] width 162 height 8
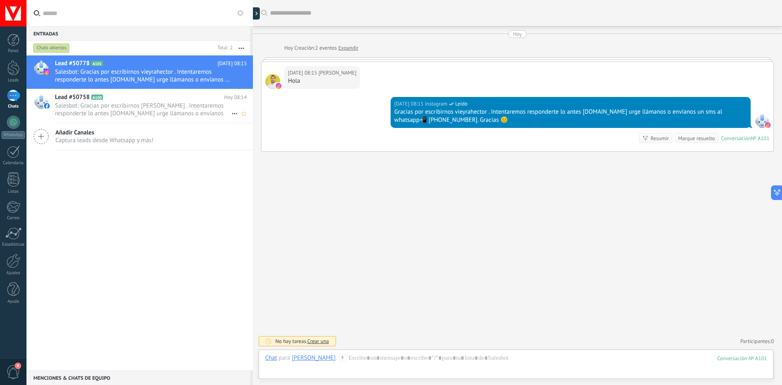
click at [159, 112] on span "Salesbot: Gracias por escribirnos [PERSON_NAME] . Intentaremos responderte lo a…" at bounding box center [143, 109] width 176 height 15
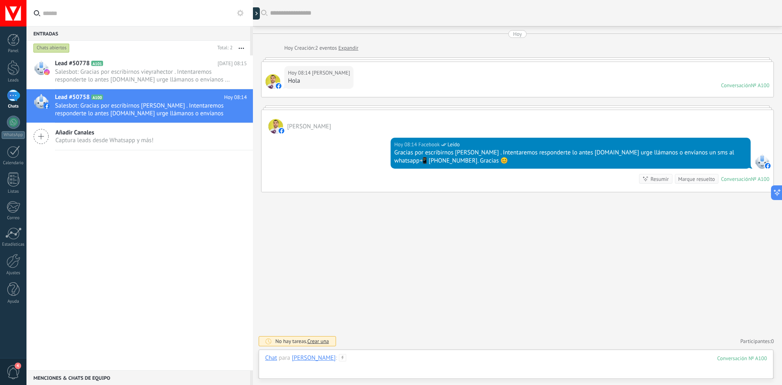
click at [372, 363] on div at bounding box center [516, 366] width 502 height 24
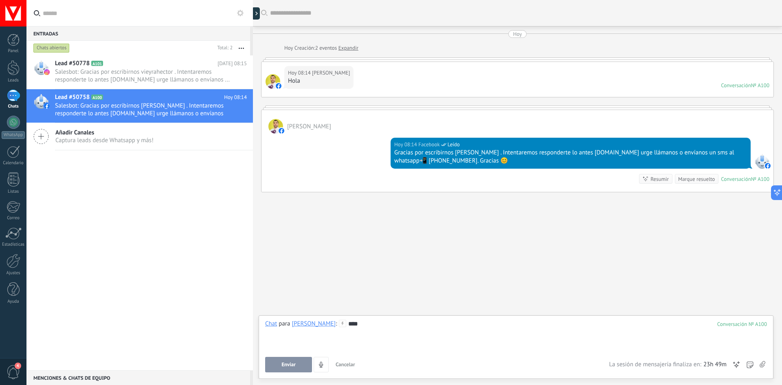
click at [291, 364] on span "Enviar" at bounding box center [288, 365] width 14 height 6
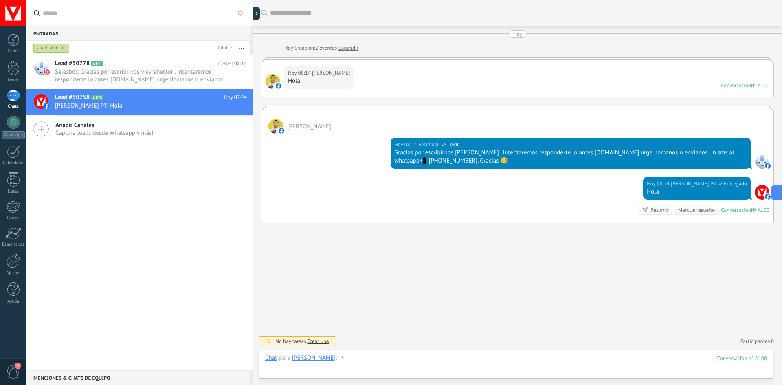
click at [412, 361] on div at bounding box center [516, 366] width 502 height 24
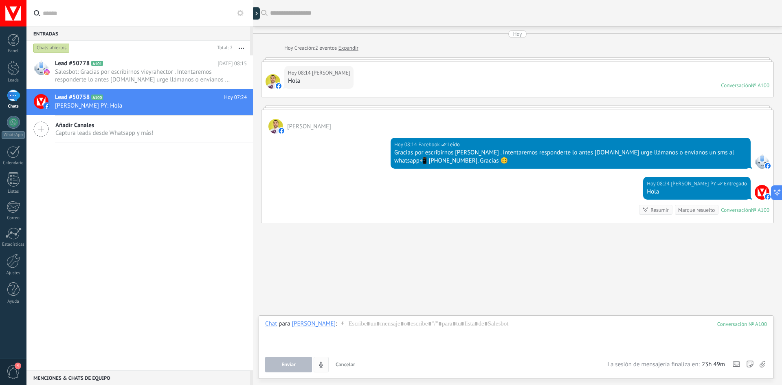
click at [324, 364] on icon "4" at bounding box center [321, 364] width 7 height 7
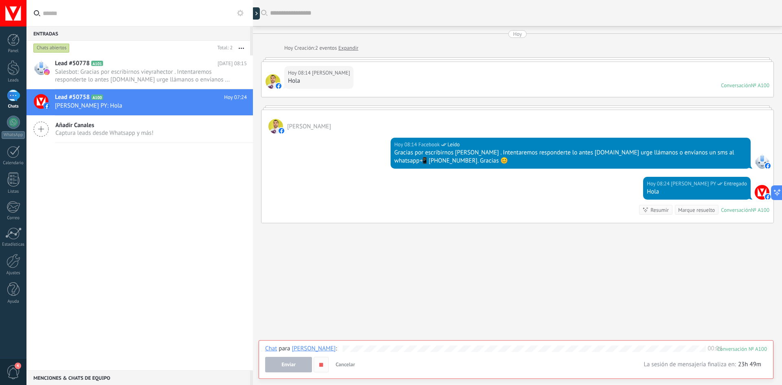
click at [323, 367] on icon "button" at bounding box center [321, 364] width 7 height 7
click at [295, 366] on span "Enviar" at bounding box center [288, 365] width 14 height 6
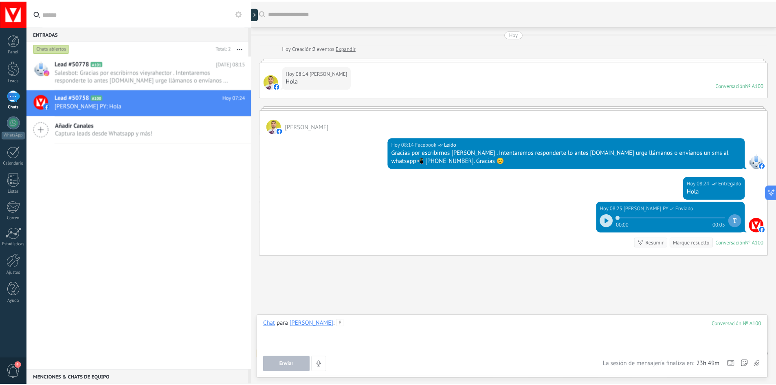
scroll to position [13, 0]
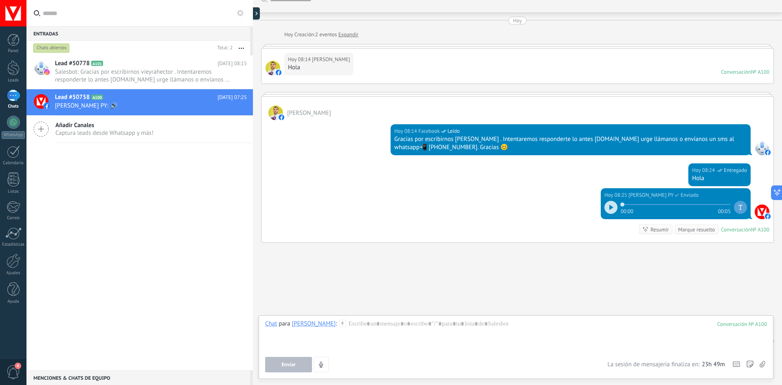
click at [606, 213] on div at bounding box center [610, 207] width 13 height 13
click at [607, 211] on div at bounding box center [610, 207] width 13 height 13
click at [17, 74] on div at bounding box center [13, 67] width 12 height 15
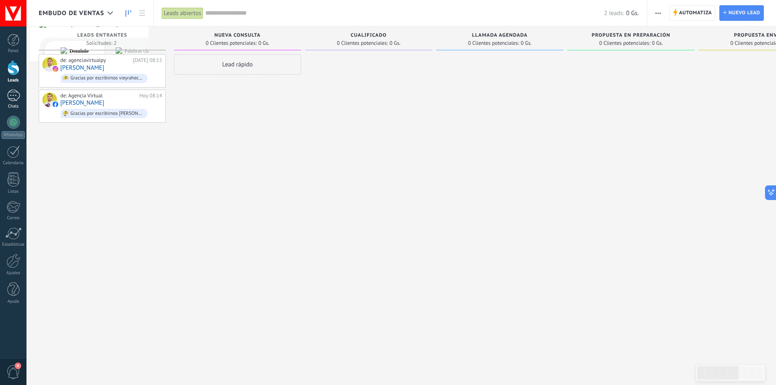
click at [17, 103] on link "Chats" at bounding box center [13, 100] width 26 height 20
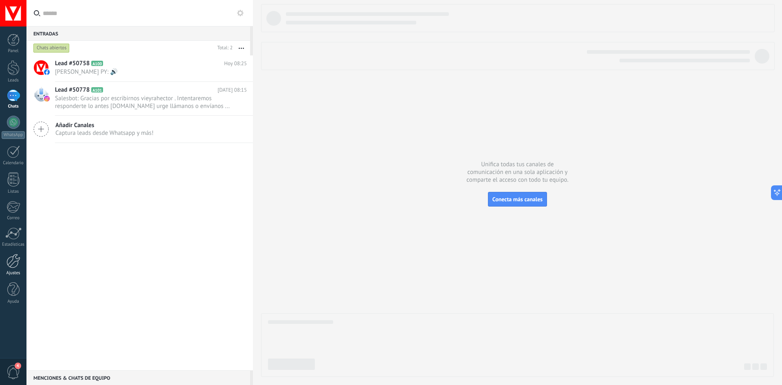
click at [11, 264] on div at bounding box center [14, 261] width 14 height 14
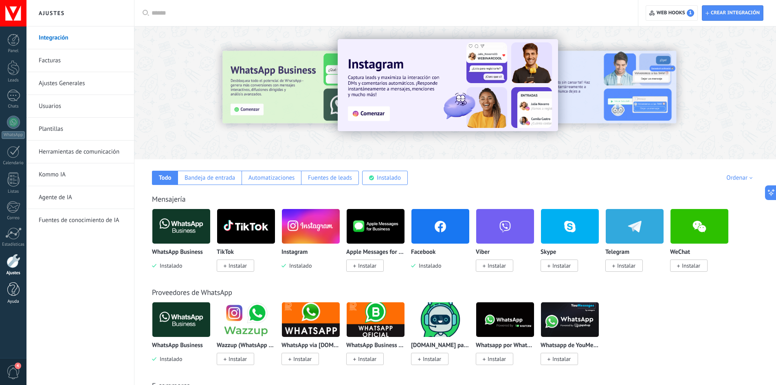
click at [18, 293] on div at bounding box center [13, 289] width 12 height 14
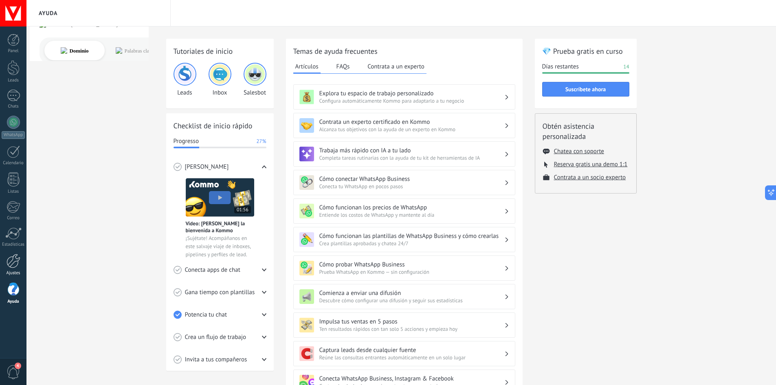
click at [11, 263] on div at bounding box center [14, 261] width 14 height 14
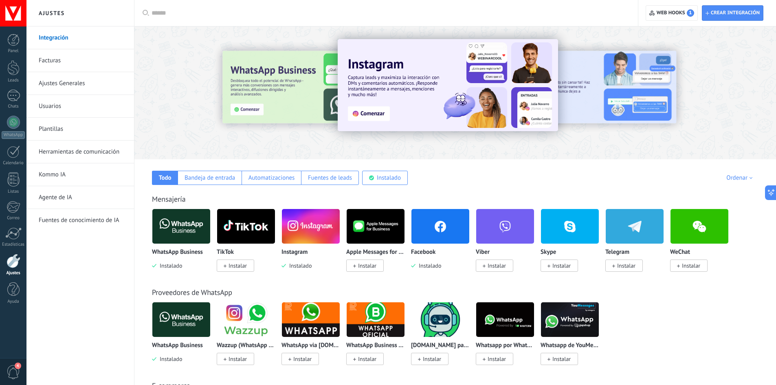
click at [62, 63] on link "Facturas" at bounding box center [82, 60] width 87 height 23
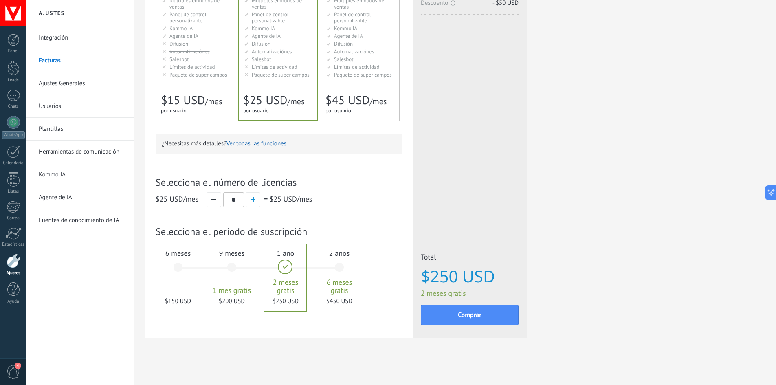
scroll to position [137, 0]
click at [193, 261] on div "6 meses $150 USD" at bounding box center [178, 270] width 44 height 57
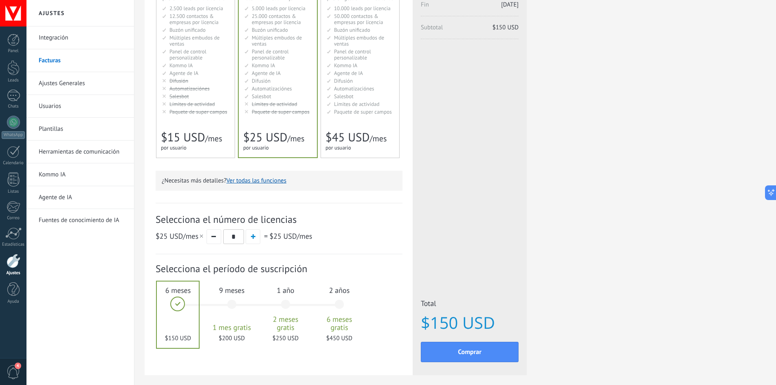
scroll to position [96, 0]
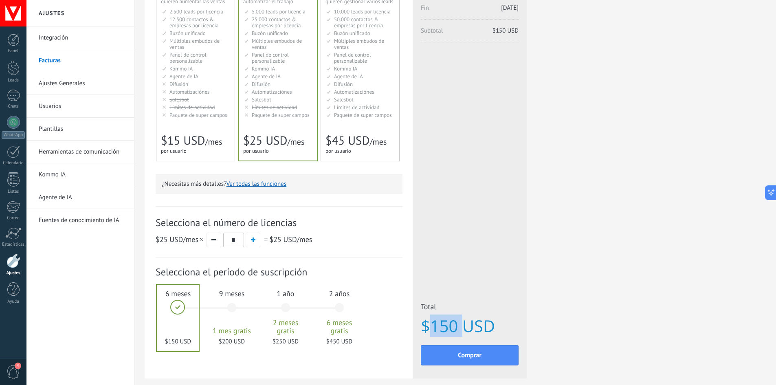
drag, startPoint x: 461, startPoint y: 324, endPoint x: 430, endPoint y: 324, distance: 31.0
click at [430, 324] on span "$150 USD" at bounding box center [470, 326] width 98 height 18
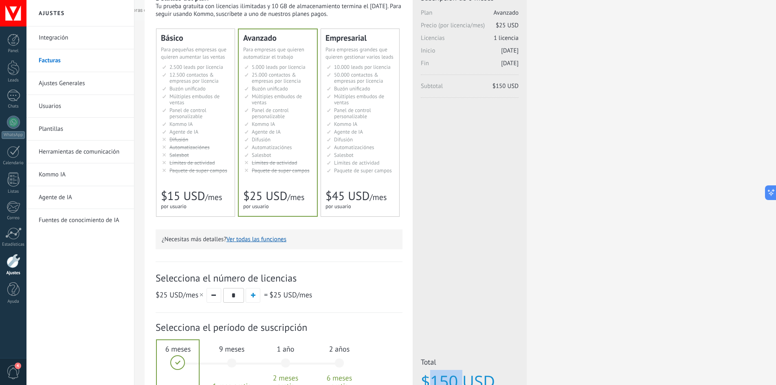
scroll to position [15, 0]
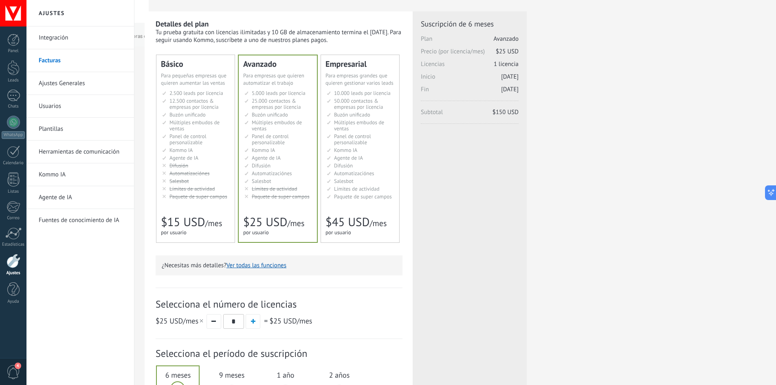
click at [57, 194] on link "Agente de IA" at bounding box center [82, 197] width 87 height 23
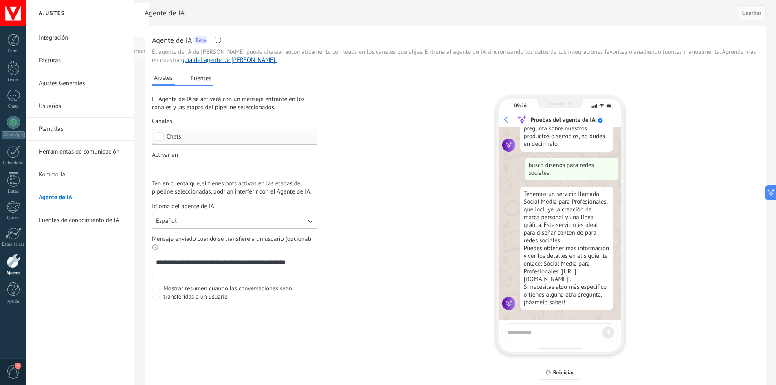
scroll to position [110, 0]
click at [543, 330] on textarea at bounding box center [553, 331] width 92 height 10
type textarea "*"
click at [240, 137] on span "Chats" at bounding box center [237, 137] width 140 height 6
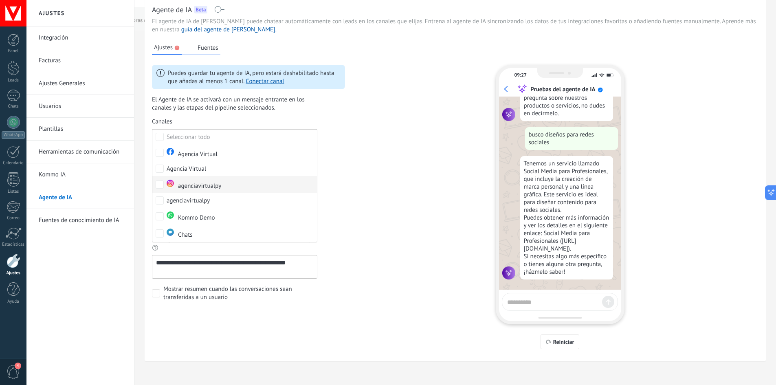
scroll to position [33, 0]
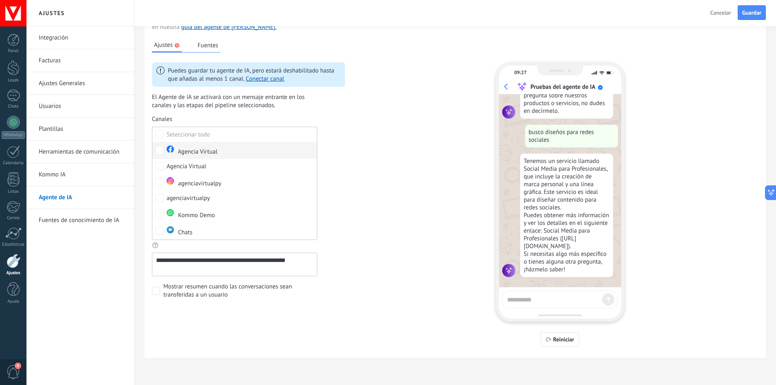
click at [213, 150] on div "Agencia Virtual" at bounding box center [192, 150] width 51 height 11
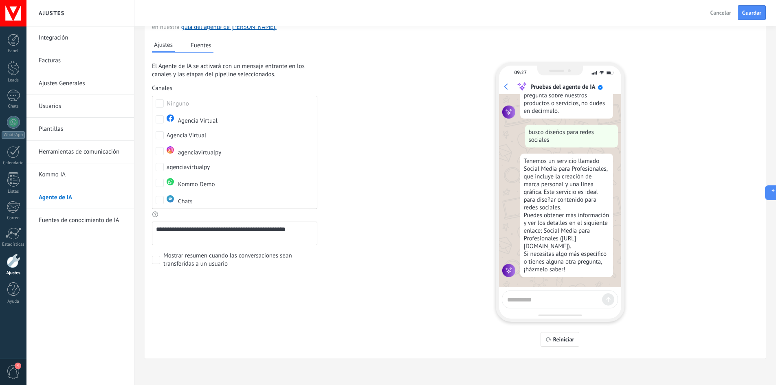
click at [360, 175] on div "**********" at bounding box center [455, 188] width 606 height 315
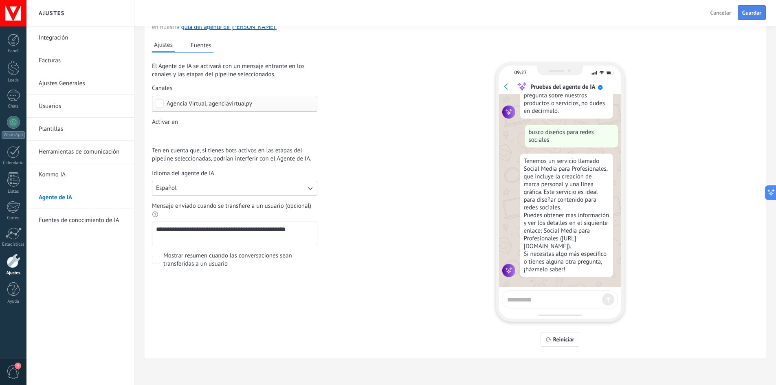
click at [753, 13] on span "Guardar" at bounding box center [751, 13] width 19 height 6
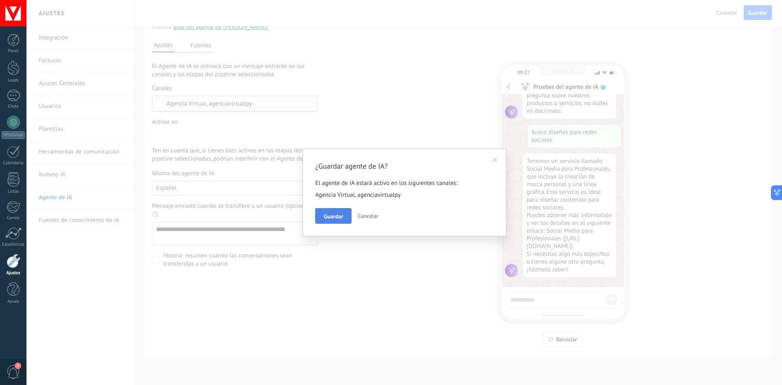
click at [333, 210] on button "Guardar" at bounding box center [333, 215] width 36 height 15
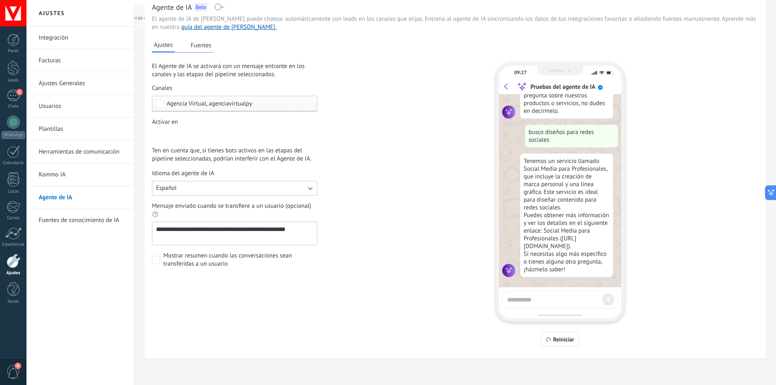
click at [57, 169] on link "Kommo IA" at bounding box center [82, 174] width 87 height 23
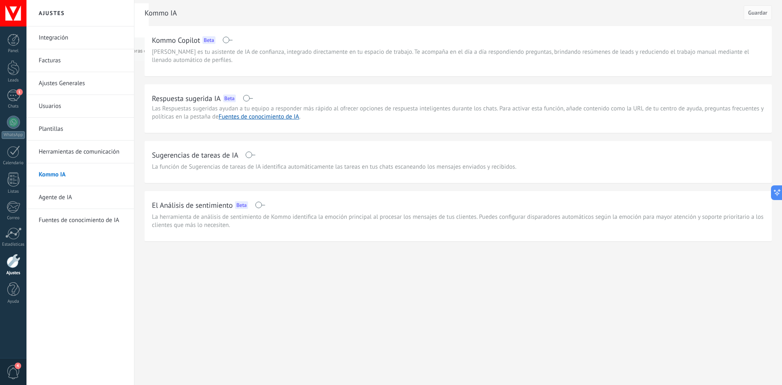
click at [89, 149] on link "Herramientas de comunicación" at bounding box center [82, 151] width 87 height 23
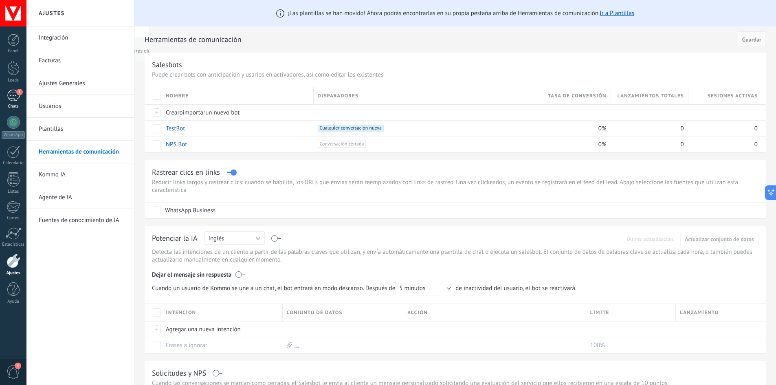
click at [12, 93] on div "1" at bounding box center [13, 96] width 13 height 12
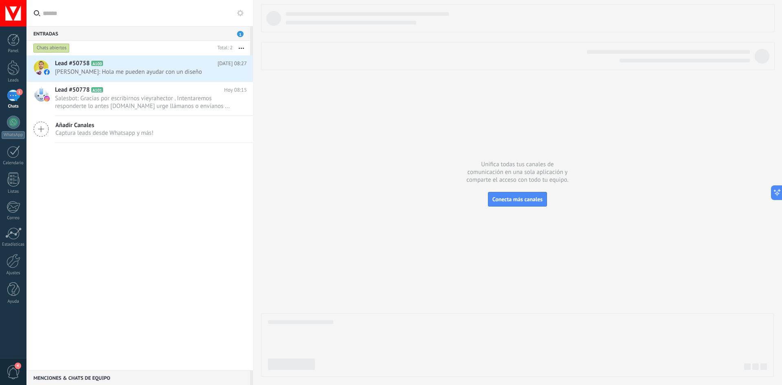
click at [239, 14] on use at bounding box center [240, 13] width 7 height 7
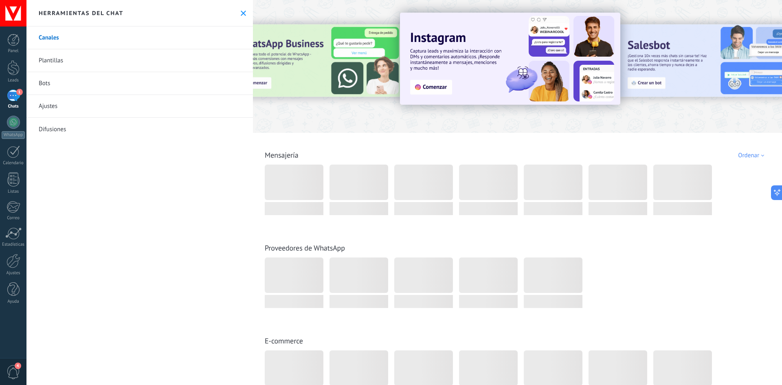
click at [101, 84] on link "Bots" at bounding box center [139, 83] width 226 height 23
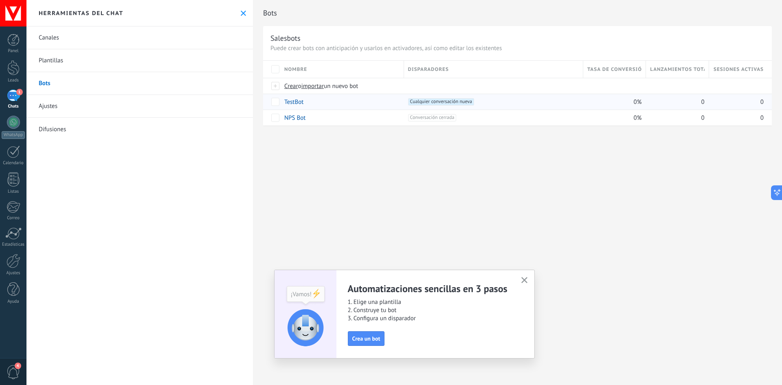
click at [429, 104] on span "Cualquier conversación nueva +0" at bounding box center [441, 101] width 66 height 7
click at [16, 126] on div at bounding box center [13, 122] width 13 height 13
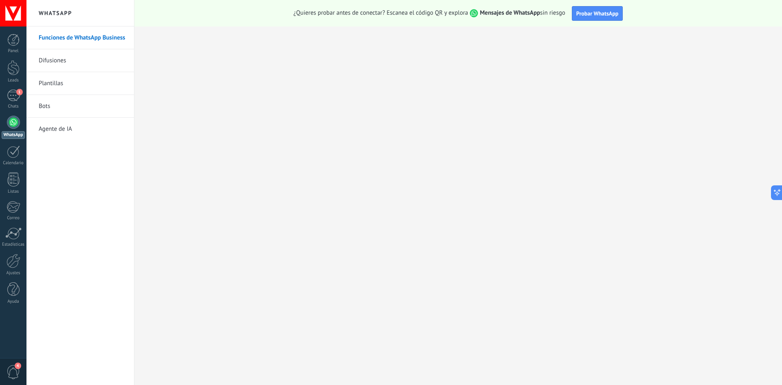
click at [72, 124] on link "Agente de IA" at bounding box center [82, 129] width 87 height 23
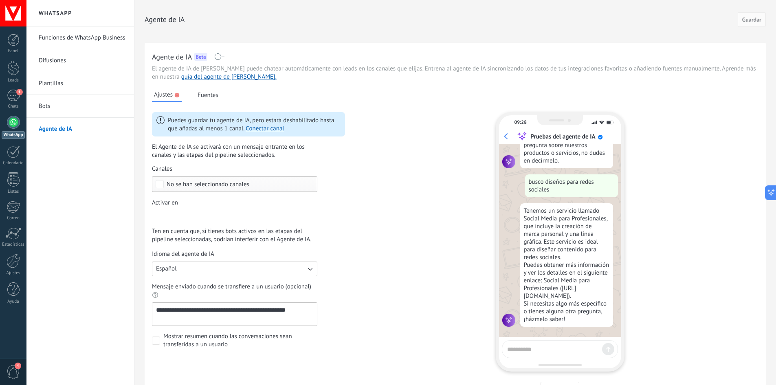
scroll to position [110, 0]
click at [209, 97] on button "Fuentes" at bounding box center [207, 95] width 25 height 12
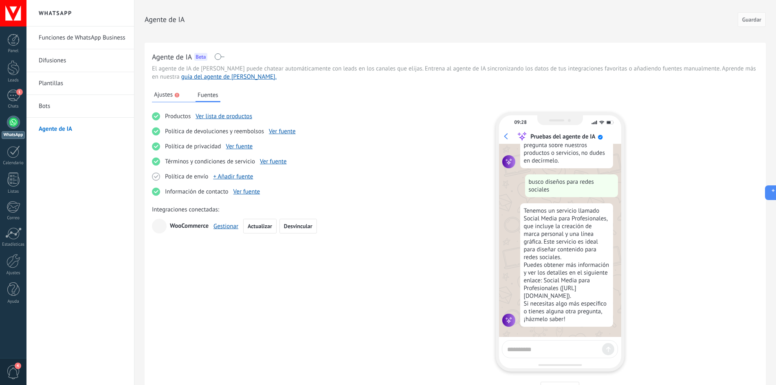
click at [76, 105] on link "Bots" at bounding box center [82, 106] width 87 height 23
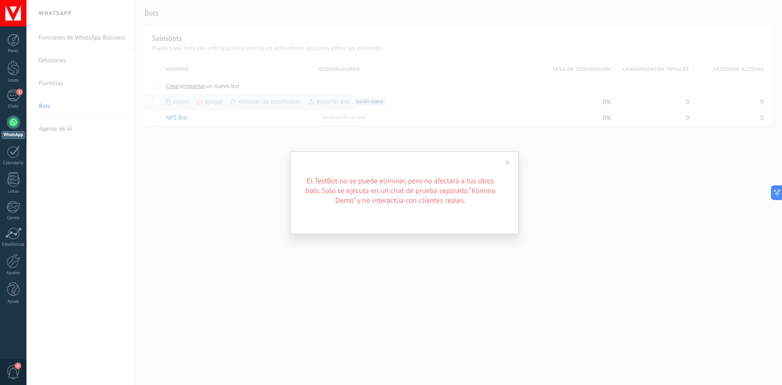
click at [508, 167] on span at bounding box center [507, 163] width 13 height 14
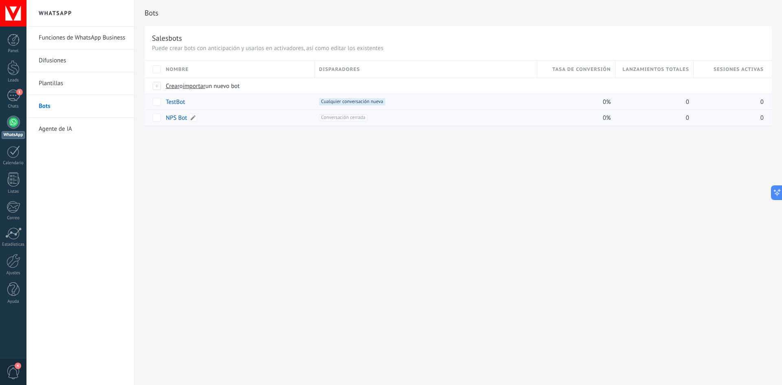
click at [171, 117] on link "NPS Bot" at bounding box center [176, 118] width 21 height 8
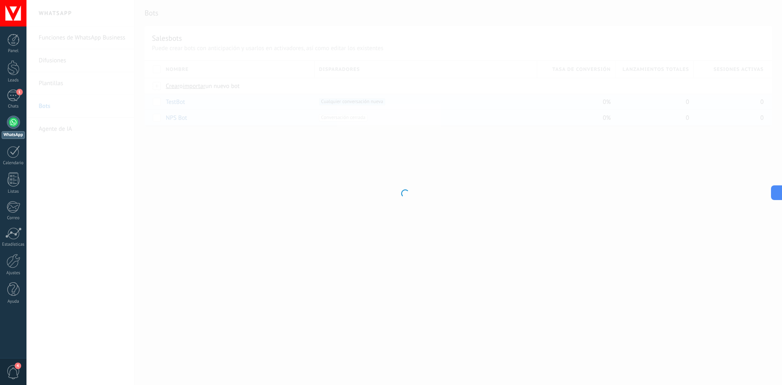
type input "*******"
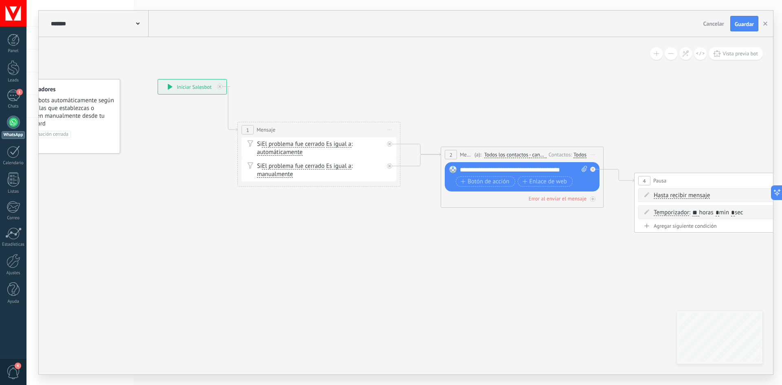
drag, startPoint x: 560, startPoint y: 261, endPoint x: 506, endPoint y: 242, distance: 57.4
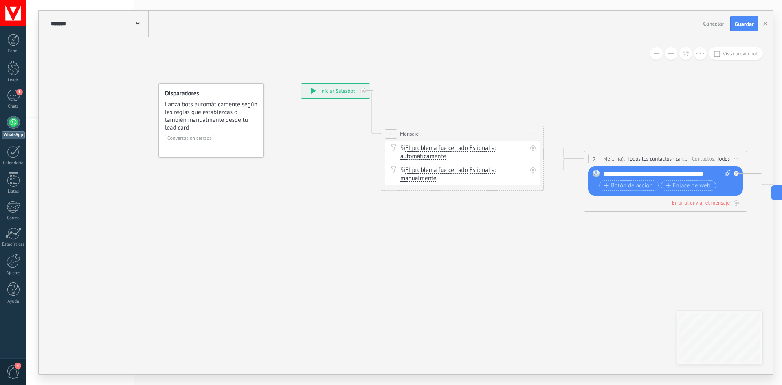
drag, startPoint x: 266, startPoint y: 230, endPoint x: 410, endPoint y: 234, distance: 143.4
click at [347, 90] on div "**********" at bounding box center [335, 90] width 68 height 15
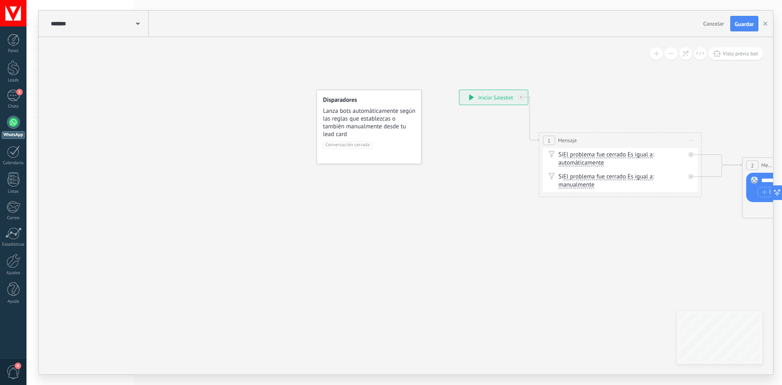
drag, startPoint x: 271, startPoint y: 209, endPoint x: 434, endPoint y: 216, distance: 163.0
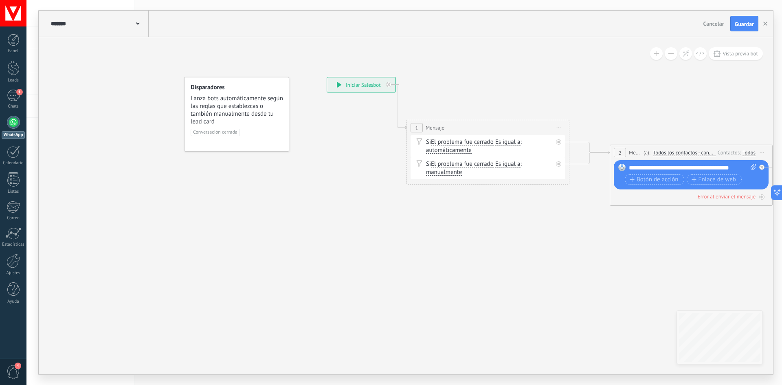
drag, startPoint x: 497, startPoint y: 233, endPoint x: 329, endPoint y: 203, distance: 170.8
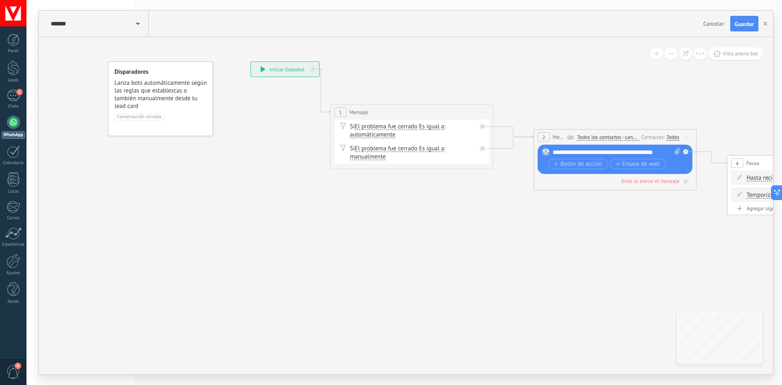
click at [426, 140] on div "Si El problema fue cerrado El problema fue cerrado El problema fue cerrado El p…" at bounding box center [411, 131] width 155 height 22
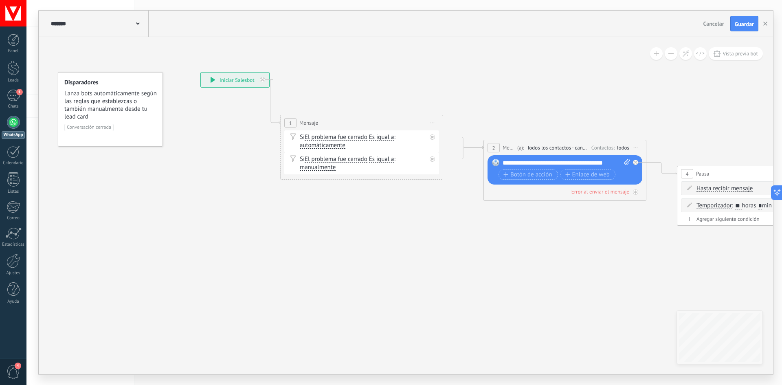
drag, startPoint x: 504, startPoint y: 211, endPoint x: 454, endPoint y: 222, distance: 51.2
click at [336, 144] on span "automáticamente" at bounding box center [323, 145] width 46 height 7
click at [336, 144] on button "automáticamente" at bounding box center [347, 145] width 102 height 15
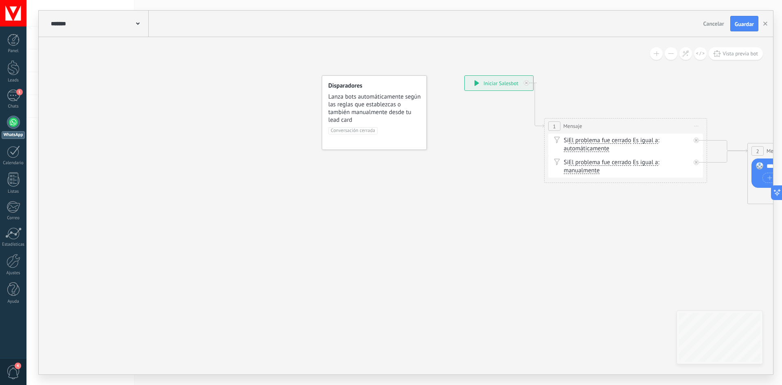
drag, startPoint x: 193, startPoint y: 219, endPoint x: 457, endPoint y: 222, distance: 263.9
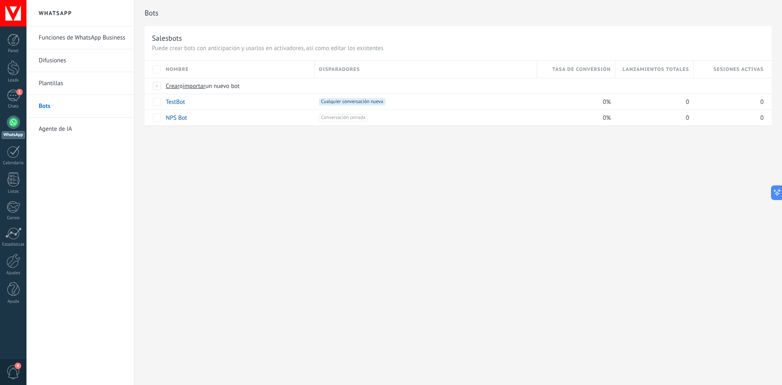
click at [69, 61] on link "Difusiones" at bounding box center [82, 60] width 87 height 23
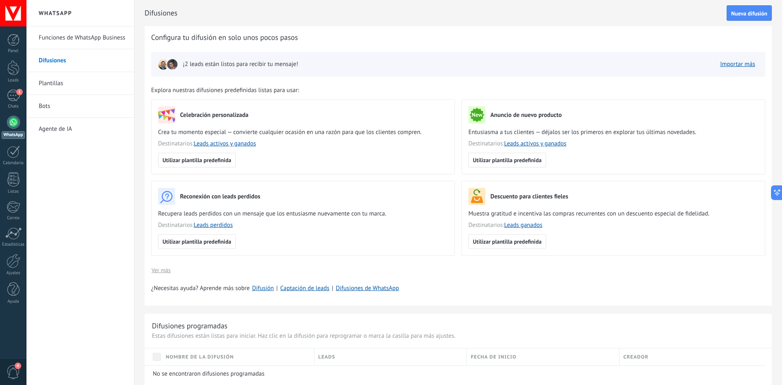
click at [81, 34] on link "Funciones de WhatsApp Business" at bounding box center [82, 37] width 87 height 23
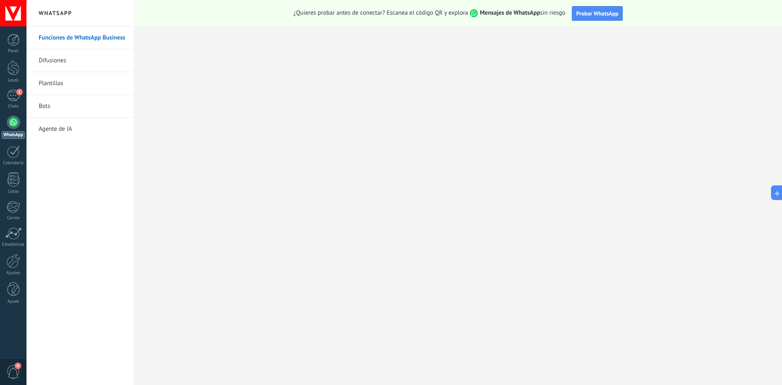
click at [44, 110] on link "Bots" at bounding box center [82, 106] width 87 height 23
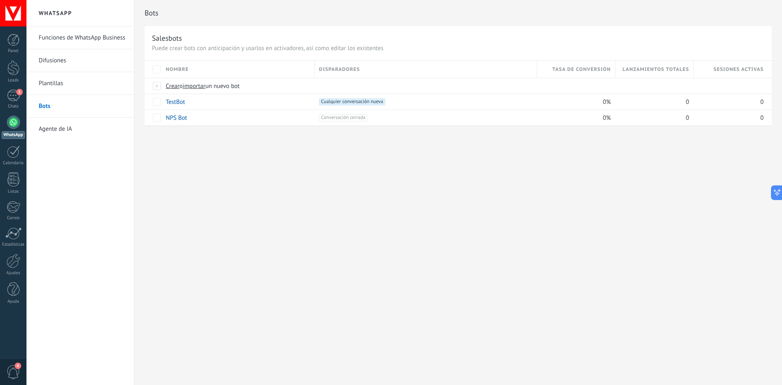
click at [55, 129] on link "Agente de IA" at bounding box center [82, 129] width 87 height 23
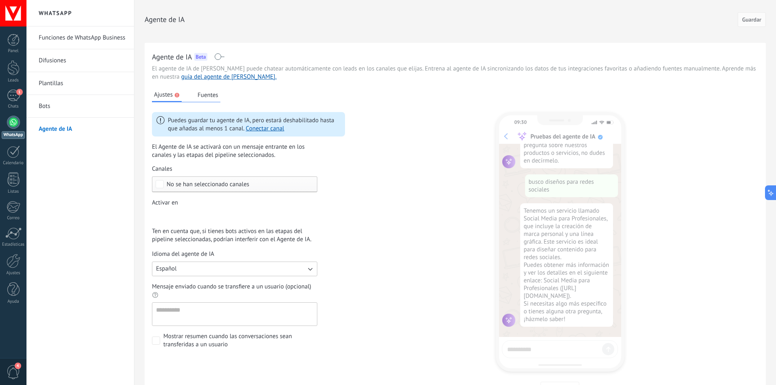
scroll to position [110, 0]
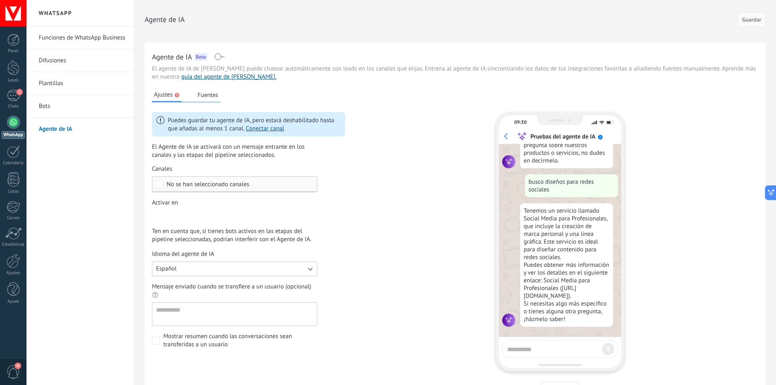
click at [258, 187] on span "No se han seleccionado canales" at bounding box center [237, 184] width 140 height 6
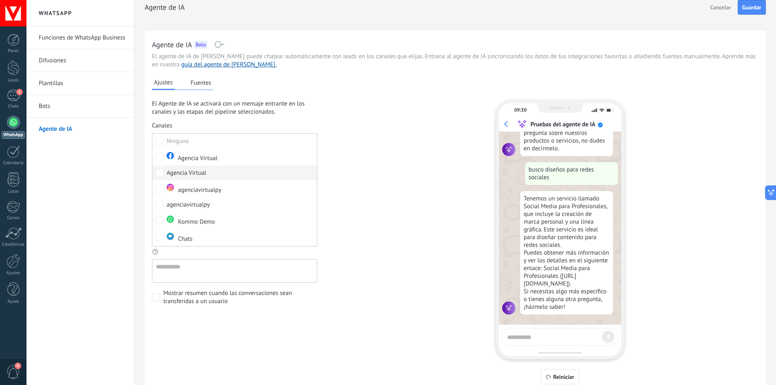
scroll to position [9, 0]
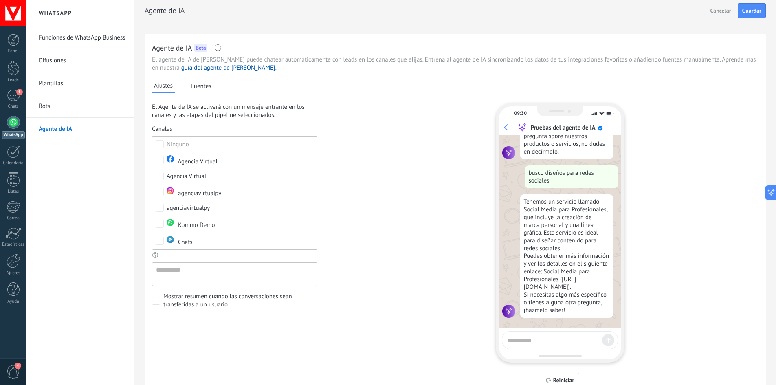
click at [355, 178] on div "Ajustes Fuentes El Agente de IA se activará con un mensaje entrante en los cana…" at bounding box center [455, 229] width 606 height 315
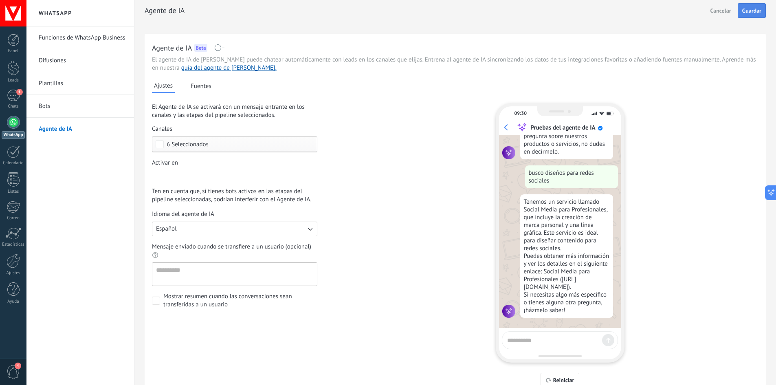
click at [753, 13] on span "Guardar" at bounding box center [751, 11] width 19 height 6
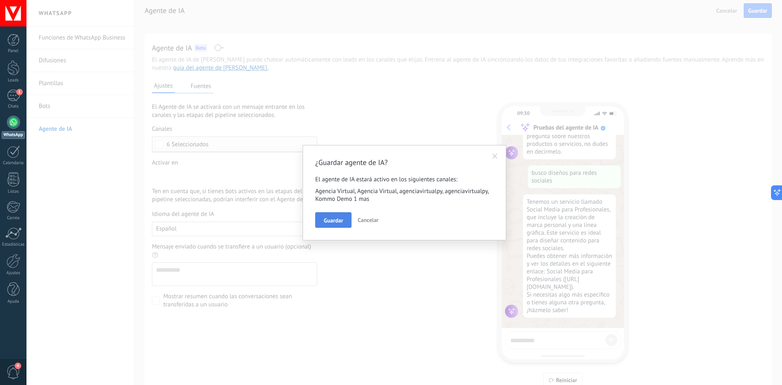
click at [340, 220] on span "Guardar" at bounding box center [333, 220] width 19 height 6
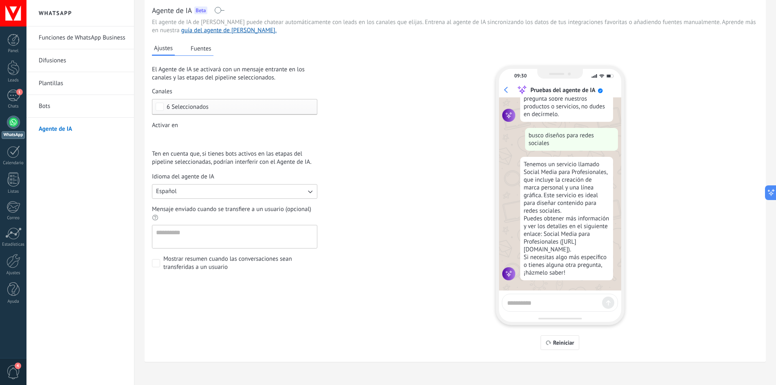
scroll to position [50, 0]
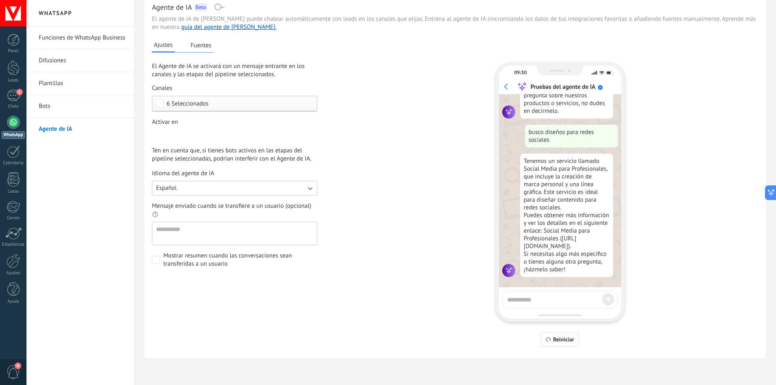
click at [562, 342] on span "Reiniciar" at bounding box center [563, 339] width 21 height 6
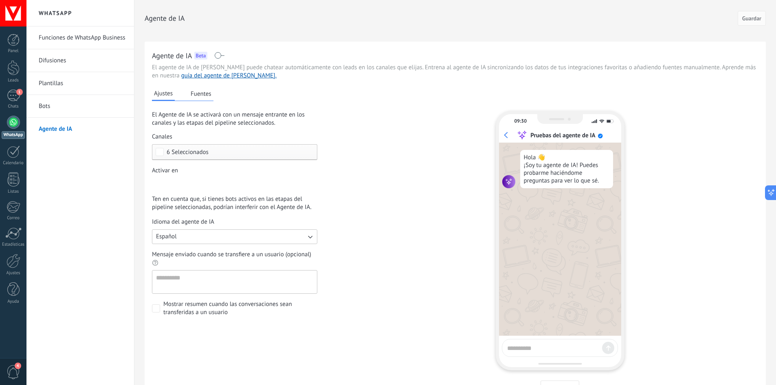
scroll to position [0, 0]
click at [61, 101] on link "Bots" at bounding box center [82, 106] width 87 height 23
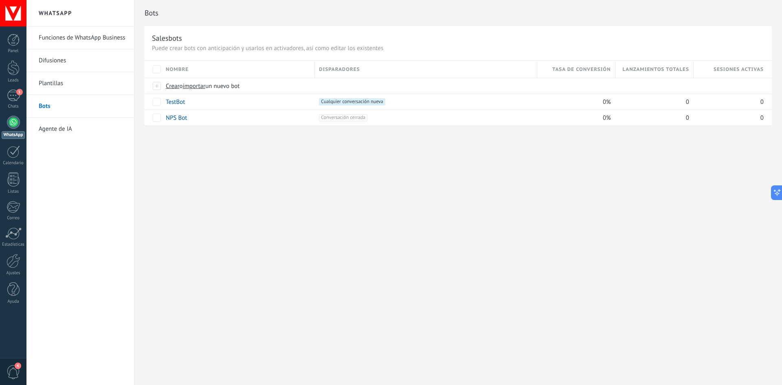
click at [55, 124] on link "Agente de IA" at bounding box center [82, 129] width 87 height 23
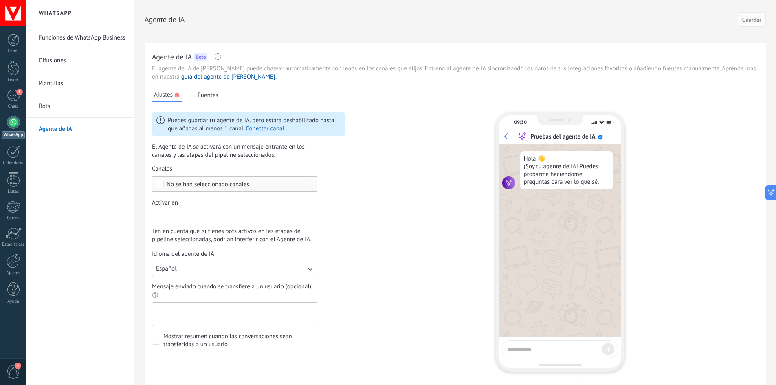
click at [240, 303] on textarea "Mensaje enviado cuando se transfiere a un usuario (opcional)" at bounding box center [233, 314] width 163 height 23
click at [209, 96] on button "Fuentes" at bounding box center [207, 95] width 25 height 12
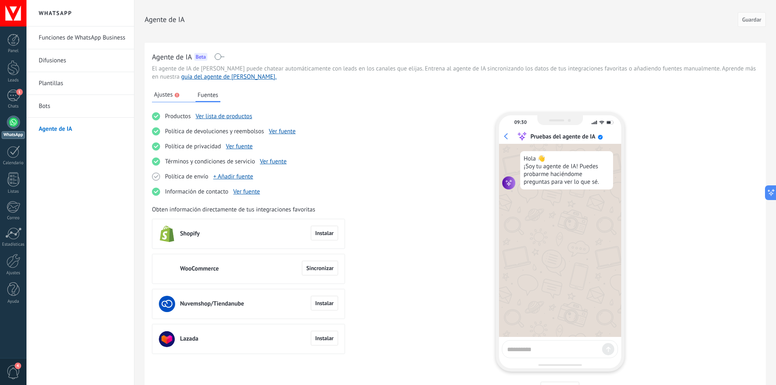
click at [166, 98] on span "Ajustes" at bounding box center [163, 95] width 19 height 8
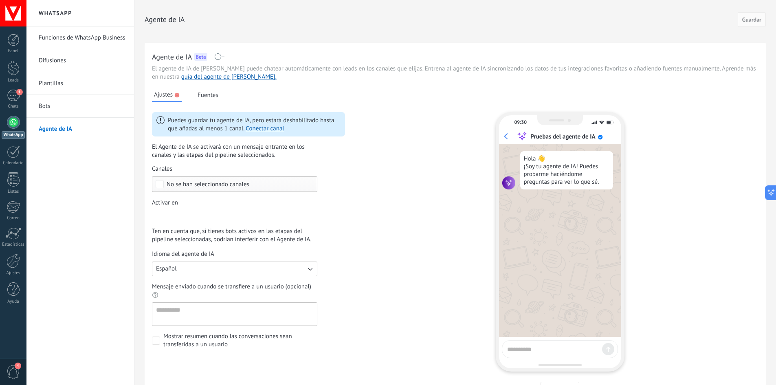
click at [243, 182] on span "No se han seleccionado canales" at bounding box center [208, 184] width 83 height 6
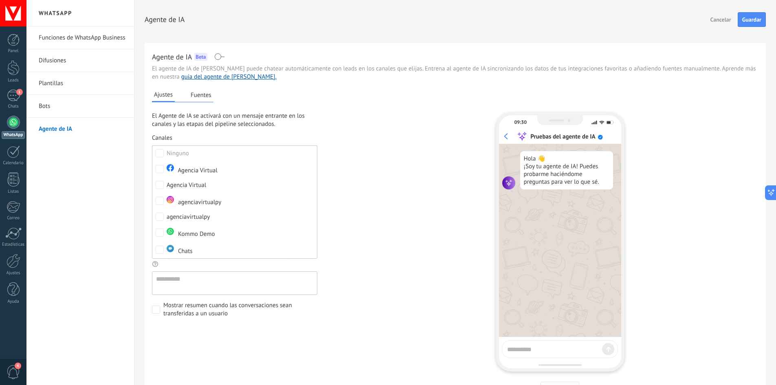
click at [353, 169] on div "Ajustes Fuentes El Agente de IA se activará con un mensaje entrante en los cana…" at bounding box center [455, 238] width 606 height 315
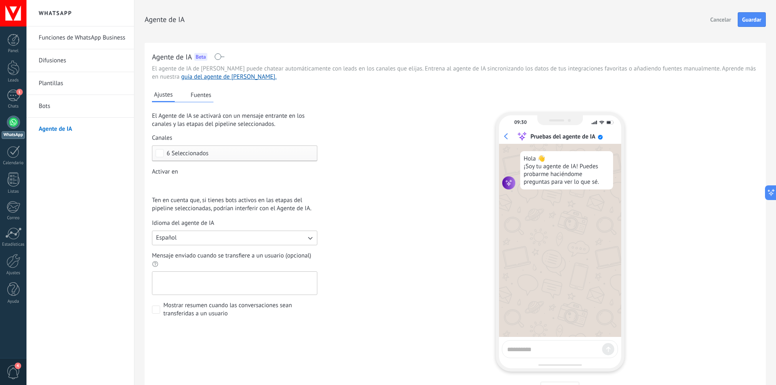
click at [217, 279] on textarea "Mensaje enviado cuando se transfiere a un usuario (opcional)" at bounding box center [233, 283] width 163 height 23
type textarea "**********"
click at [749, 12] on div "Cancelar Guardar" at bounding box center [736, 19] width 59 height 15
click at [758, 17] on span "Guardar" at bounding box center [751, 20] width 19 height 6
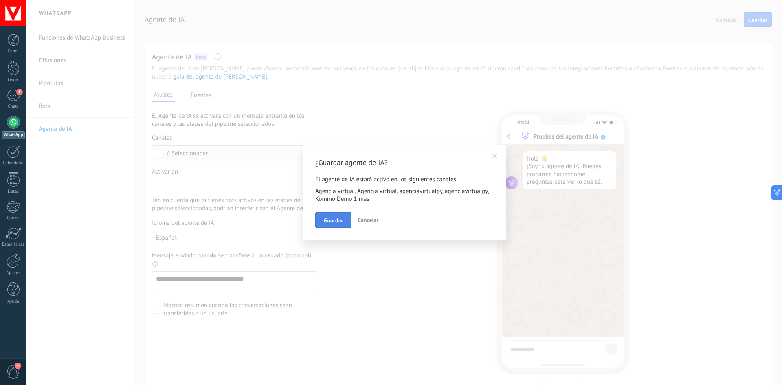
click at [338, 215] on button "Guardar" at bounding box center [333, 219] width 36 height 15
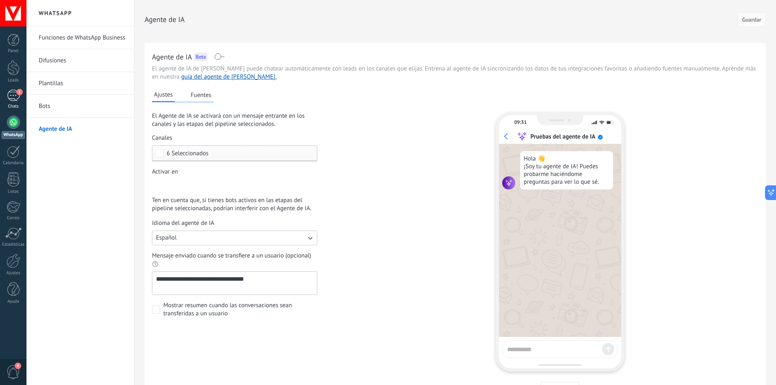
click at [20, 100] on div "1" at bounding box center [13, 96] width 13 height 12
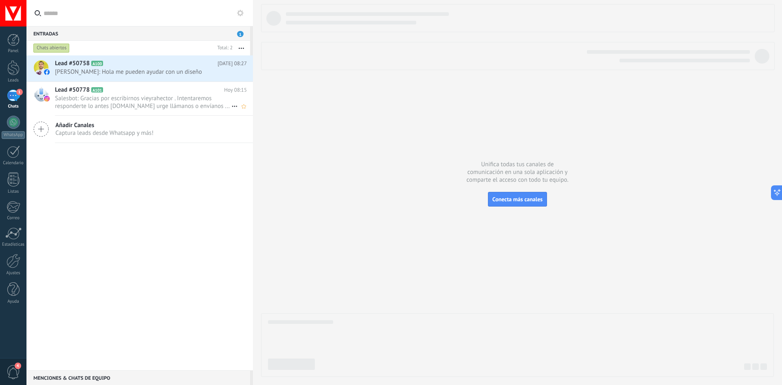
click at [108, 91] on icon at bounding box center [109, 90] width 8 height 8
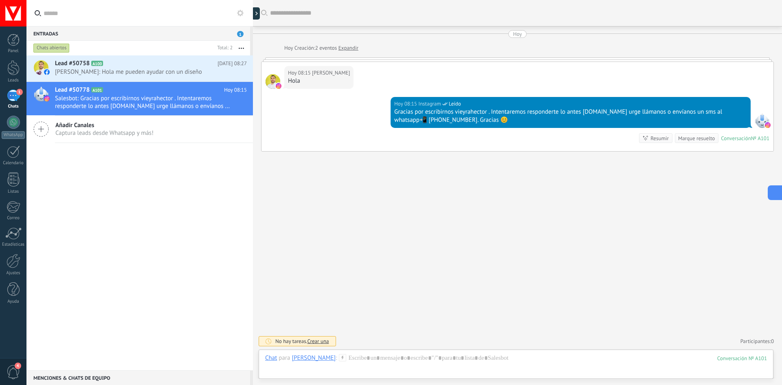
click at [775, 191] on button at bounding box center [775, 192] width 15 height 15
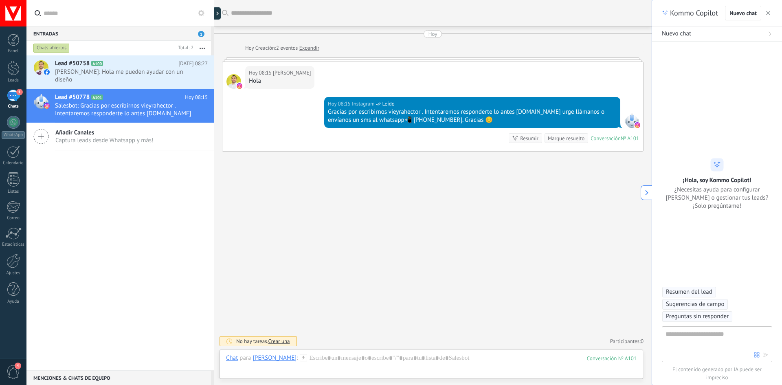
click at [768, 12] on icon "button" at bounding box center [768, 13] width 4 height 4
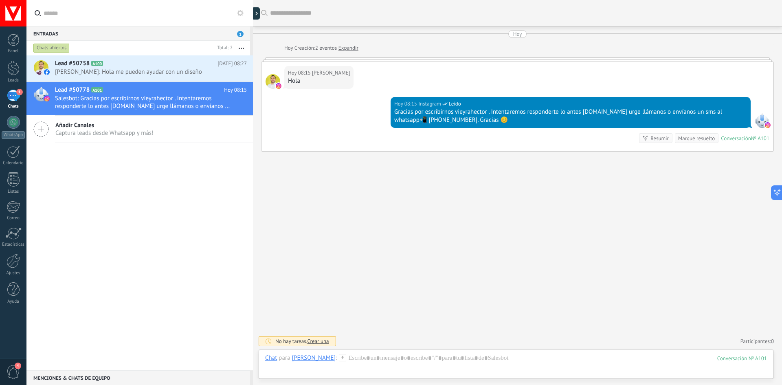
click at [588, 204] on div "Buscar Carga más Hoy Hoy Creación: 2 eventos Expandir Hoy 08:15 Hector Vieyra H…" at bounding box center [517, 192] width 529 height 385
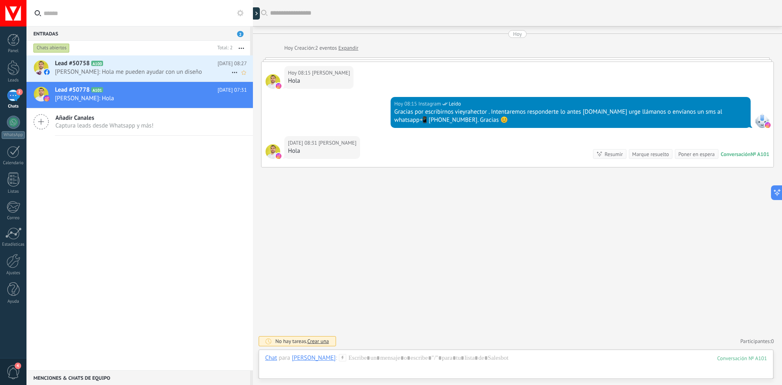
click at [161, 64] on h2 "Lead #50758 A100" at bounding box center [136, 63] width 162 height 8
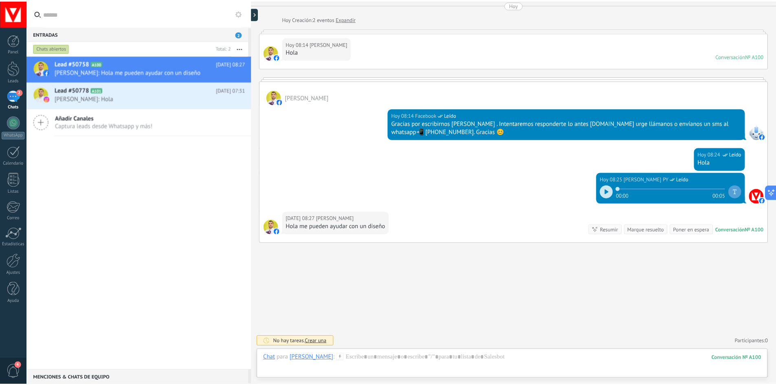
scroll to position [54, 0]
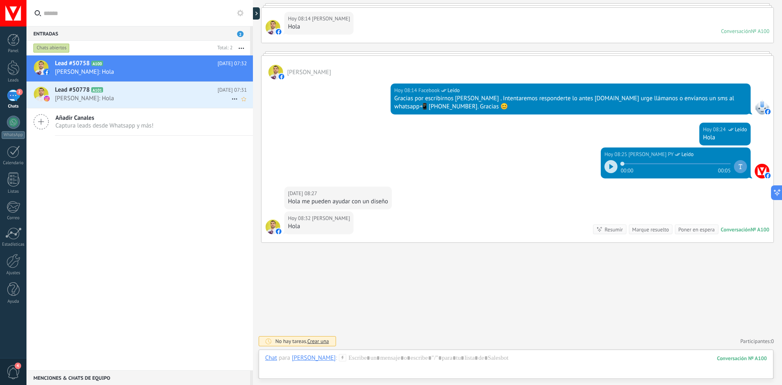
click at [169, 96] on span "[PERSON_NAME]: Hola" at bounding box center [143, 98] width 176 height 8
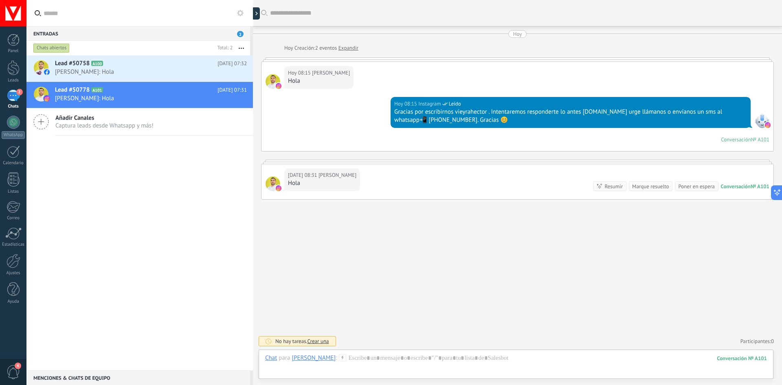
click at [154, 126] on div "Añadir Canales Captura leads desde Whatsapp y más!" at bounding box center [139, 121] width 226 height 27
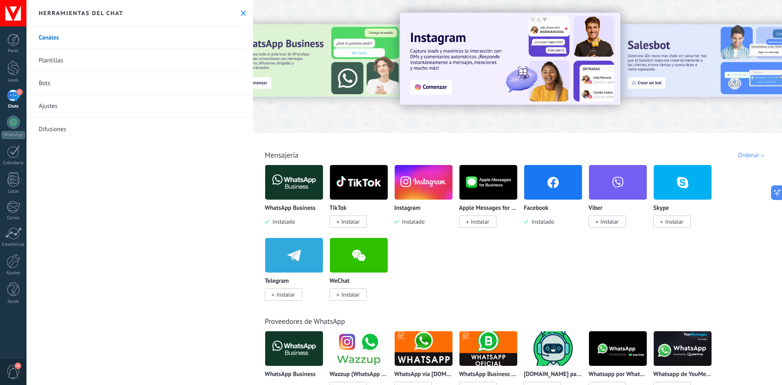
click at [296, 186] on img at bounding box center [294, 182] width 58 height 40
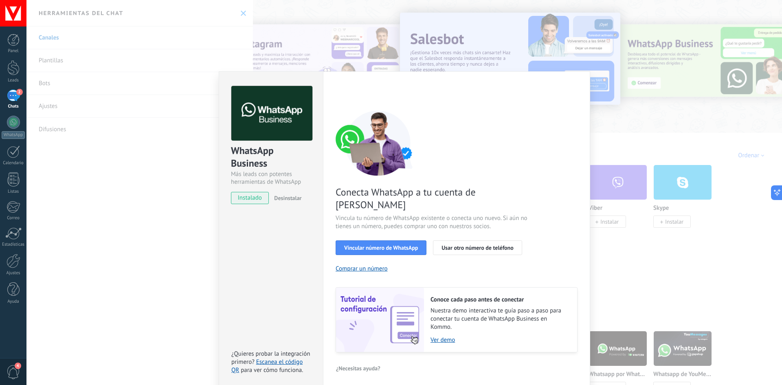
click at [163, 170] on div "WhatsApp Business Más leads con potentes herramientas de WhatsApp instalado Des…" at bounding box center [403, 192] width 755 height 385
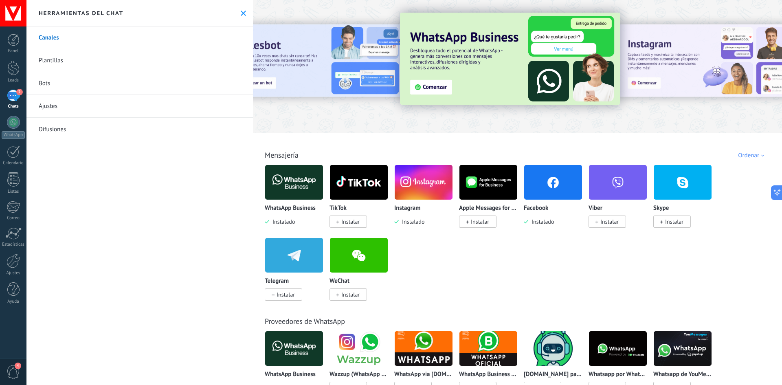
click at [18, 92] on span "2" at bounding box center [19, 92] width 7 height 7
click at [13, 72] on div at bounding box center [13, 67] width 12 height 15
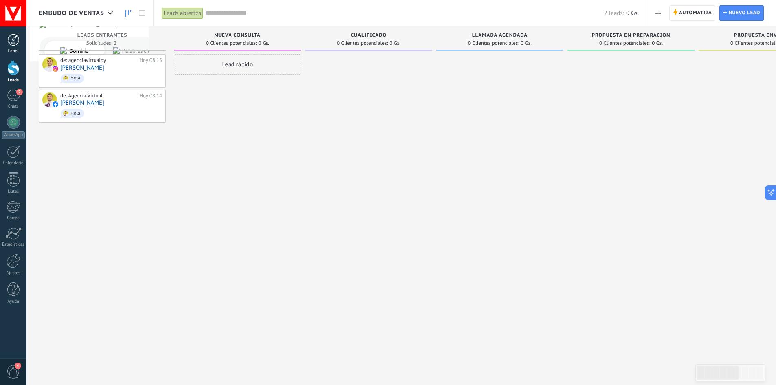
click at [17, 41] on div at bounding box center [13, 40] width 12 height 12
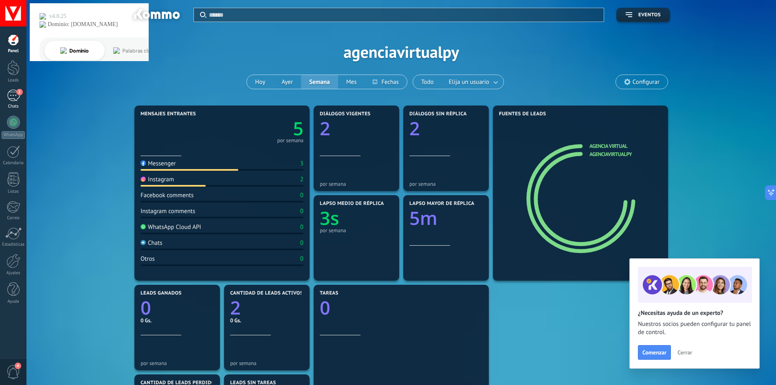
click at [20, 92] on span "2" at bounding box center [19, 92] width 7 height 7
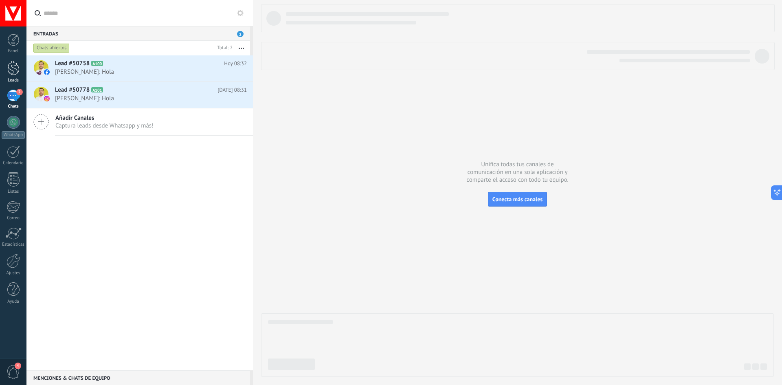
click at [15, 67] on div at bounding box center [13, 67] width 12 height 15
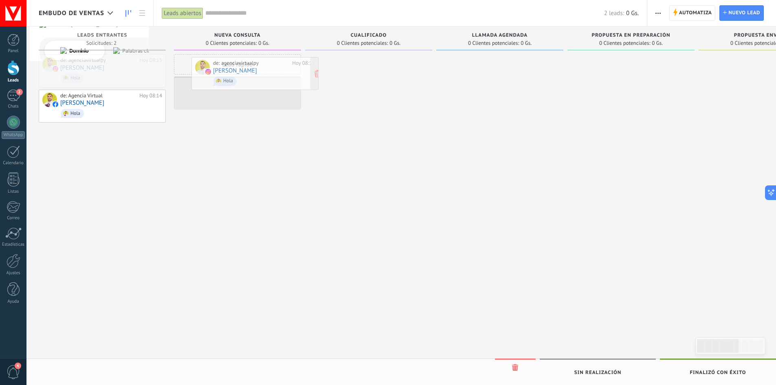
drag, startPoint x: 115, startPoint y: 73, endPoint x: 268, endPoint y: 76, distance: 152.7
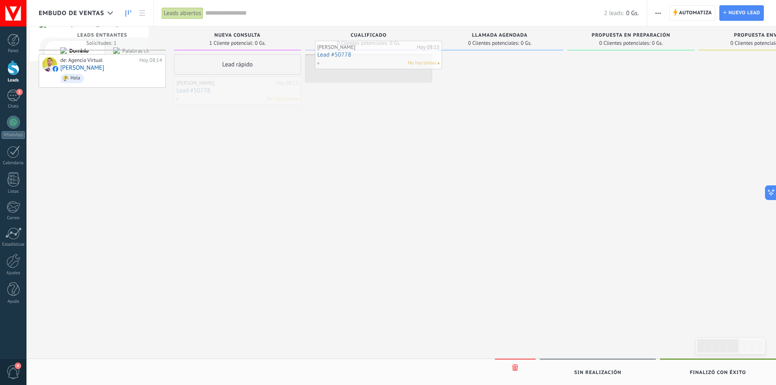
drag, startPoint x: 246, startPoint y: 88, endPoint x: 387, endPoint y: 52, distance: 145.4
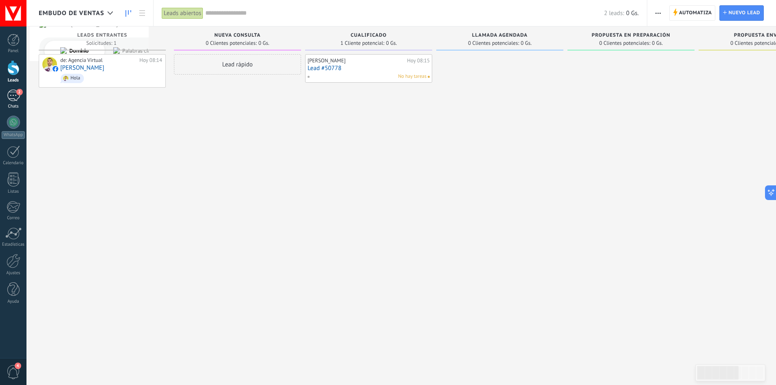
click at [13, 95] on div "2" at bounding box center [13, 96] width 13 height 12
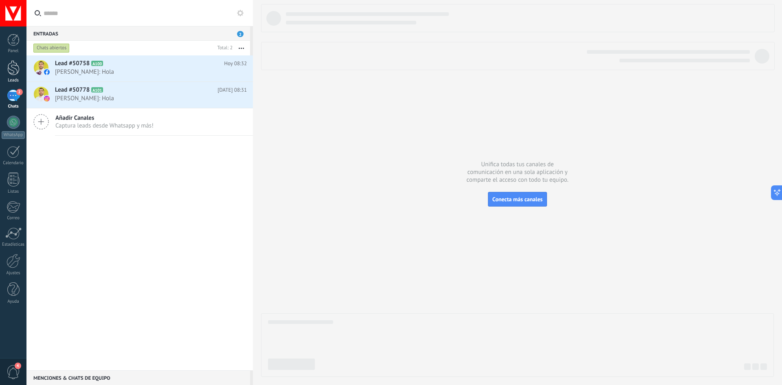
click at [16, 68] on div at bounding box center [13, 67] width 12 height 15
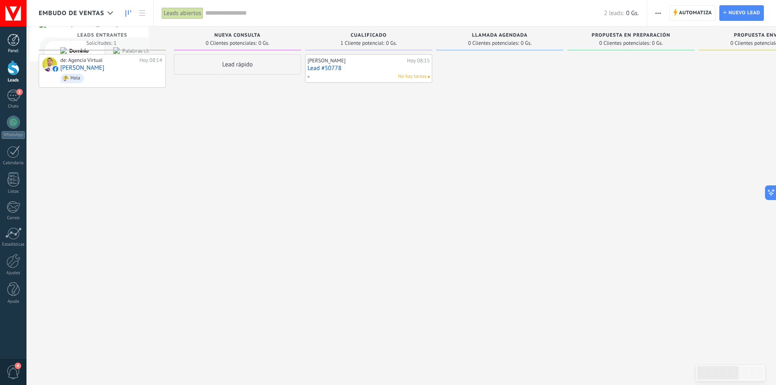
click at [17, 44] on div at bounding box center [13, 40] width 12 height 12
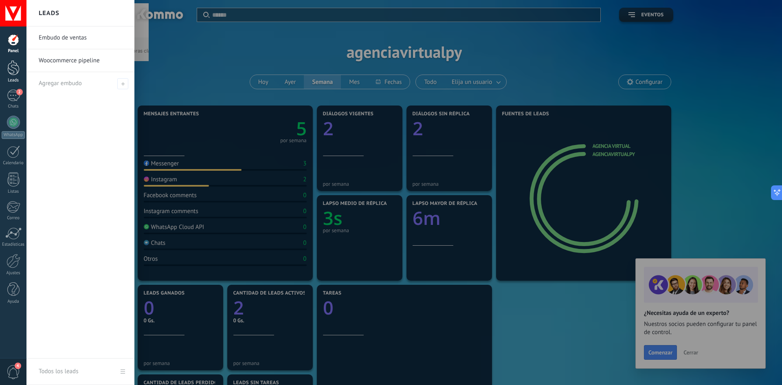
click at [13, 71] on div at bounding box center [13, 67] width 12 height 15
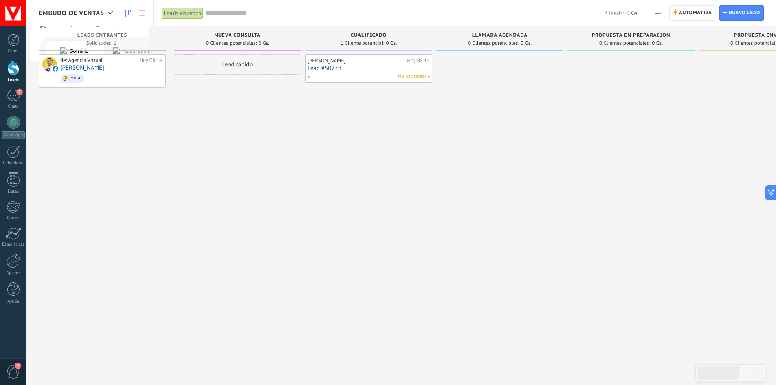
click at [17, 368] on span "4" at bounding box center [18, 365] width 7 height 7
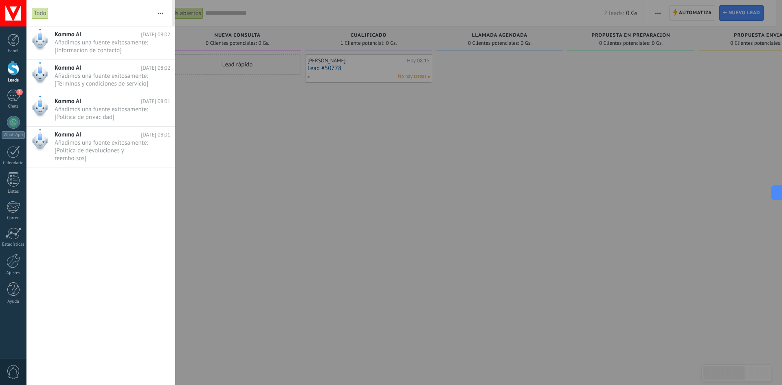
click at [321, 235] on div at bounding box center [391, 192] width 782 height 385
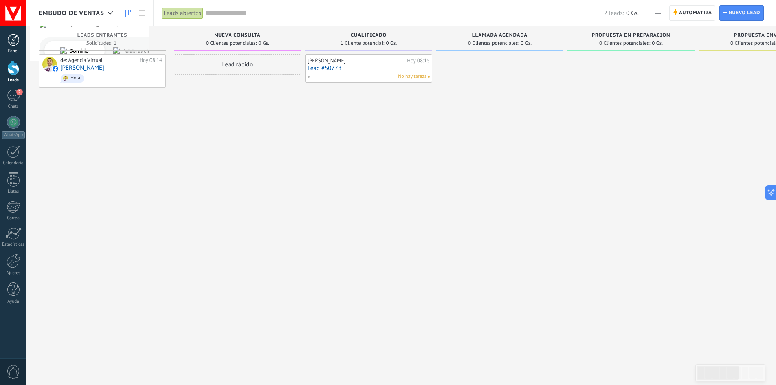
click at [9, 44] on div at bounding box center [13, 40] width 12 height 12
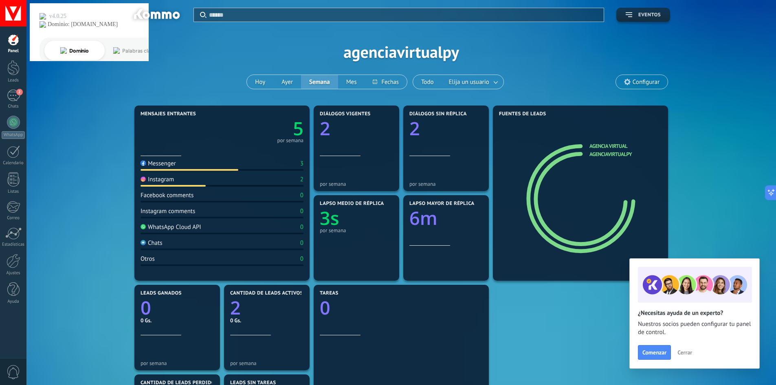
click at [660, 18] on span "Eventos" at bounding box center [649, 15] width 22 height 6
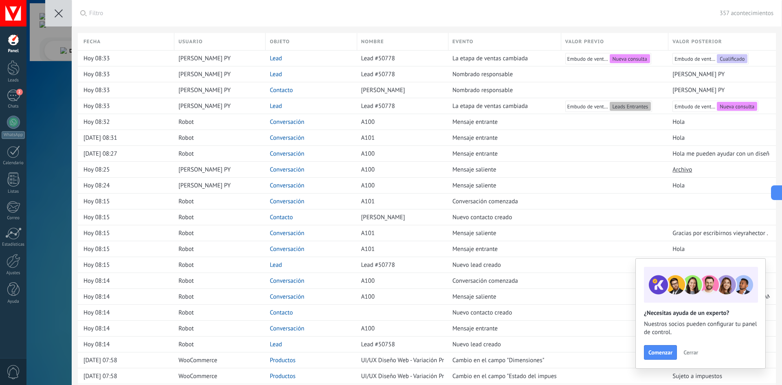
click at [67, 10] on button at bounding box center [58, 13] width 26 height 26
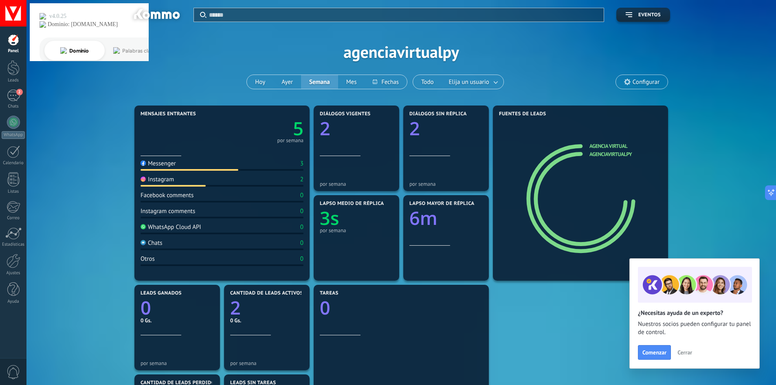
click at [687, 352] on span "Cerrar" at bounding box center [684, 352] width 15 height 6
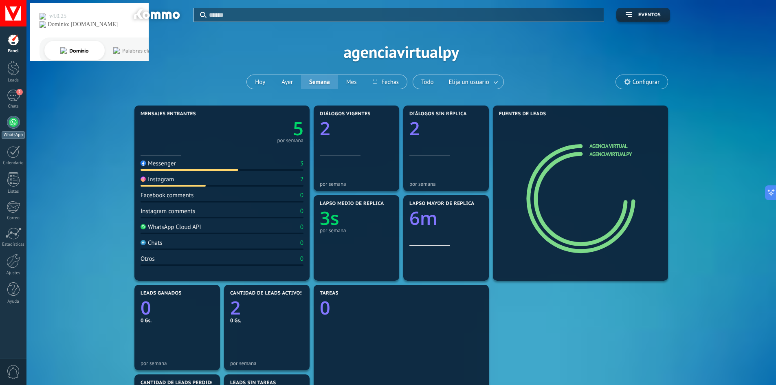
click at [20, 130] on link "WhatsApp" at bounding box center [13, 127] width 26 height 23
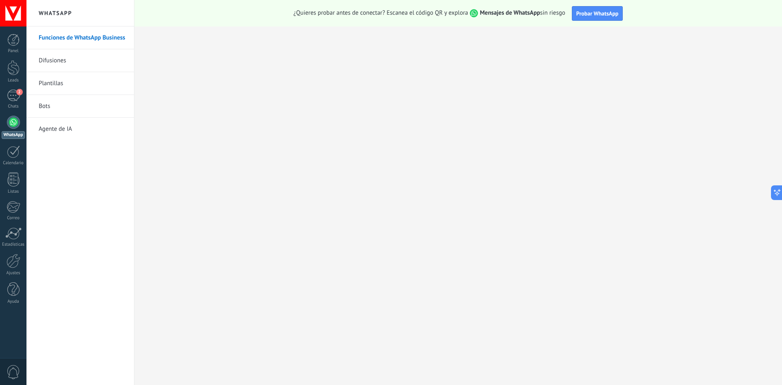
click at [59, 130] on link "Agente de IA" at bounding box center [82, 129] width 87 height 23
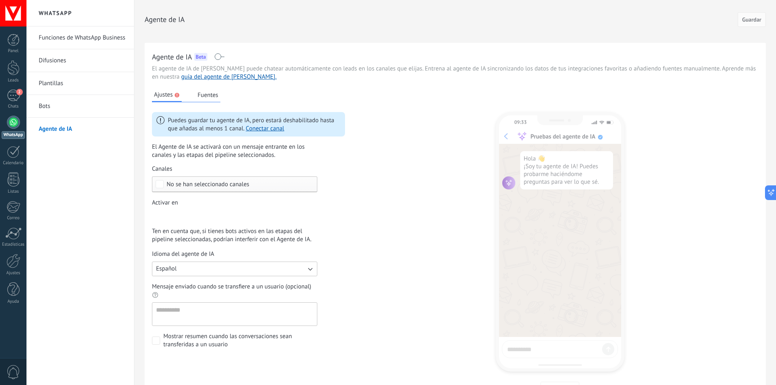
click at [204, 181] on span "No se han seleccionado canales" at bounding box center [208, 184] width 83 height 6
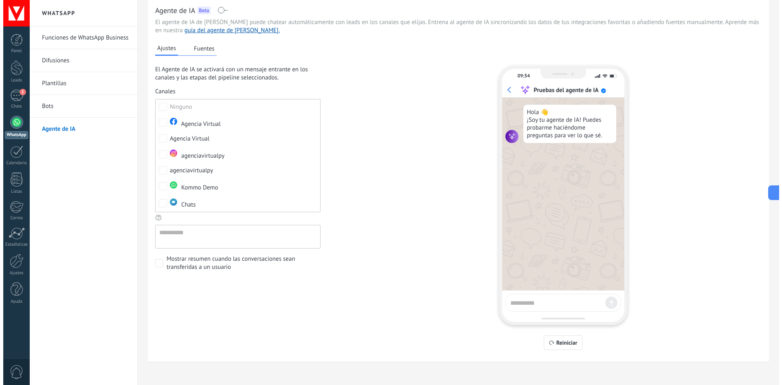
scroll to position [50, 0]
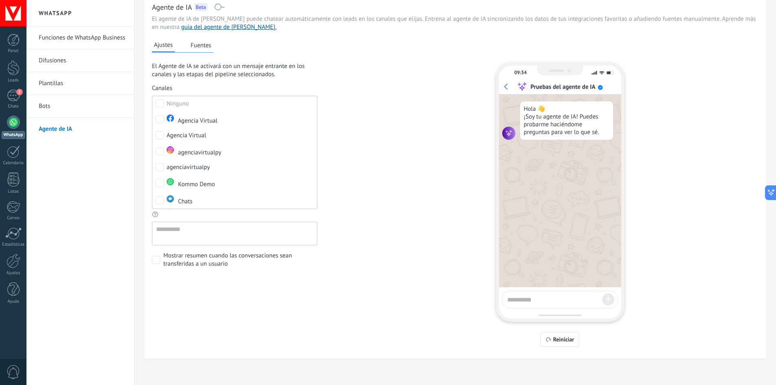
click at [380, 188] on div "Ajustes Fuentes El Agente de IA se activará con un mensaje entrante en los cana…" at bounding box center [455, 188] width 606 height 315
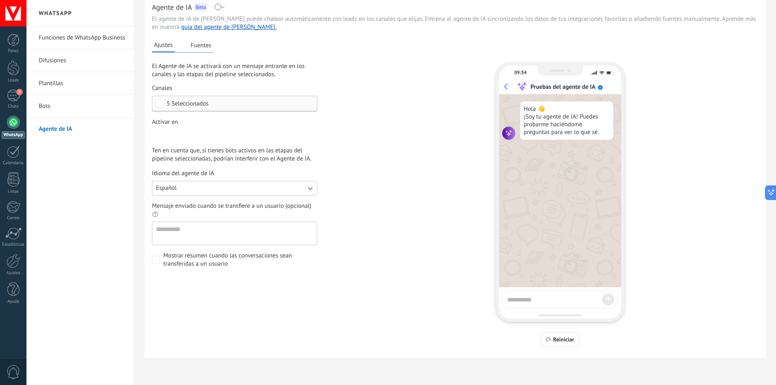
click at [0, 0] on div "Incoming leads Nueva consulta Cualificado Llamada agendada Propuesta en prepara…" at bounding box center [0, 0] width 0 height 0
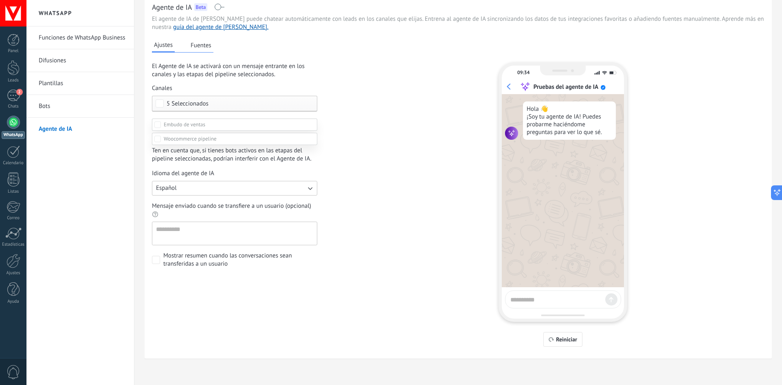
scroll to position [41, 0]
click at [368, 209] on div at bounding box center [403, 181] width 755 height 385
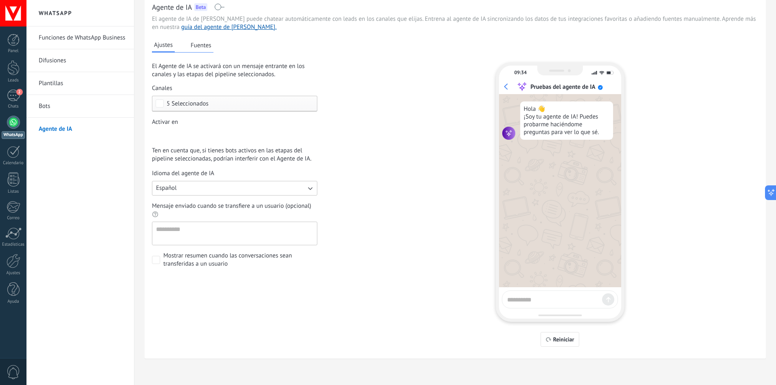
click at [0, 0] on div "Incoming leads Nueva consulta Cualificado Llamada agendada Propuesta en prepara…" at bounding box center [0, 0] width 0 height 0
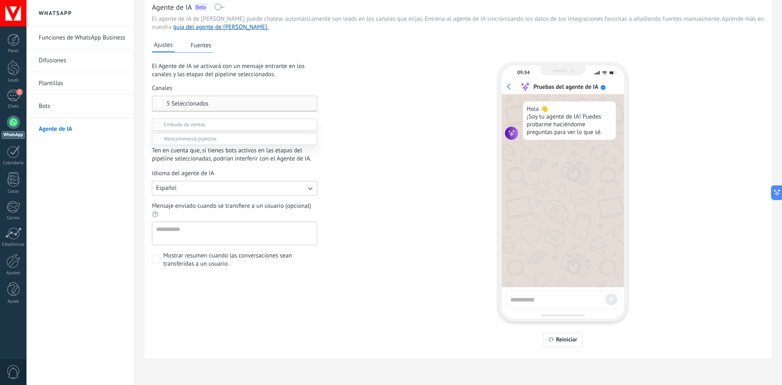
click at [342, 147] on div at bounding box center [403, 181] width 755 height 385
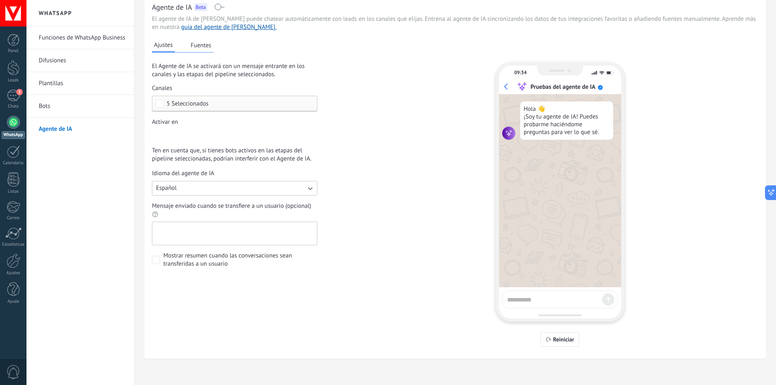
click at [237, 227] on textarea "Mensaje enviado cuando se transfiere a un usuario (opcional)" at bounding box center [233, 233] width 163 height 23
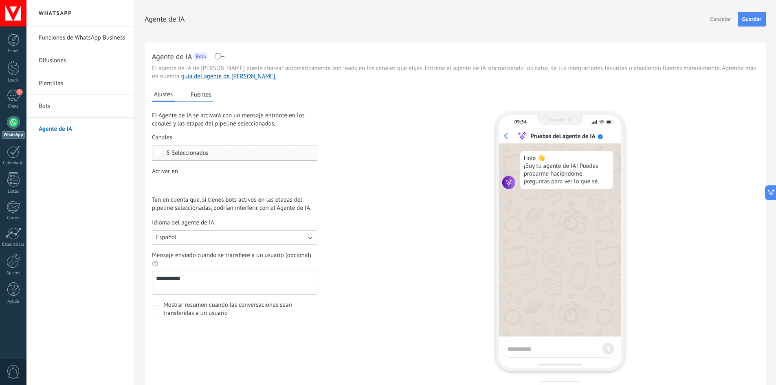
scroll to position [0, 0]
type textarea "**********"
click at [751, 16] on button "Guardar" at bounding box center [752, 19] width 28 height 15
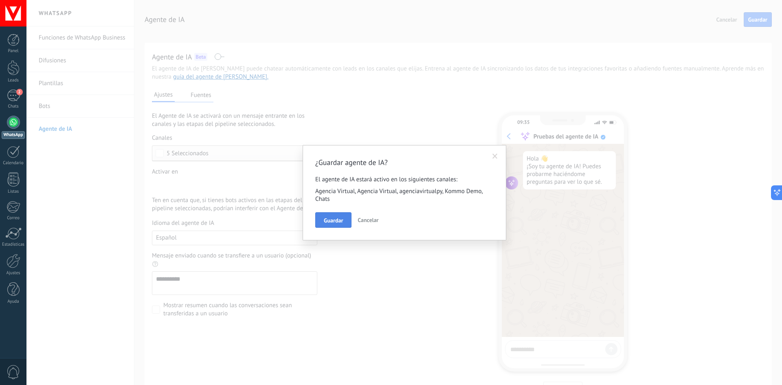
click at [327, 220] on span "Guardar" at bounding box center [333, 220] width 19 height 6
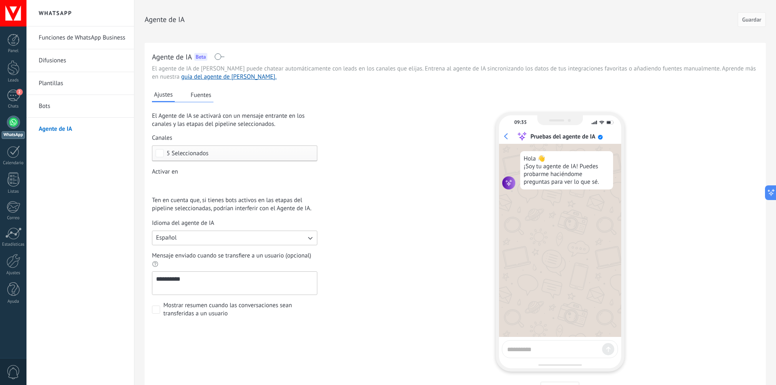
click at [544, 350] on textarea at bounding box center [553, 348] width 92 height 10
type textarea "*****"
click at [613, 346] on div at bounding box center [608, 349] width 12 height 12
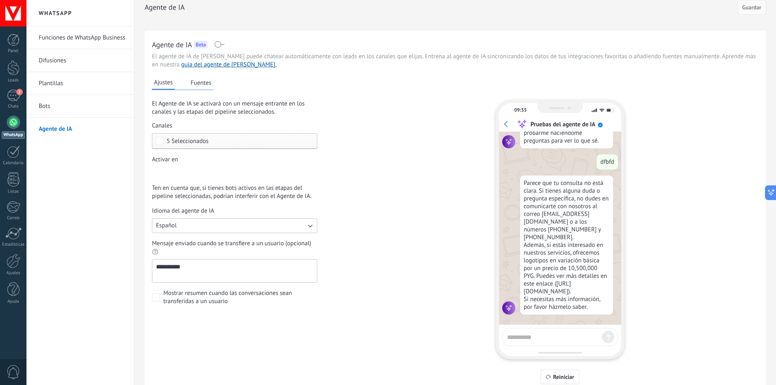
scroll to position [9, 0]
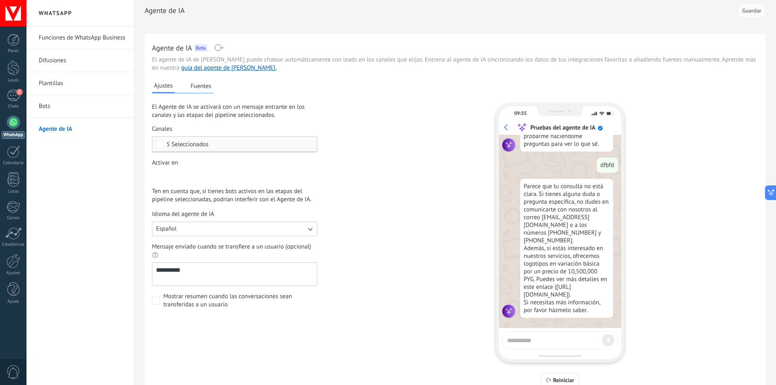
click at [212, 90] on button "Fuentes" at bounding box center [201, 86] width 25 height 12
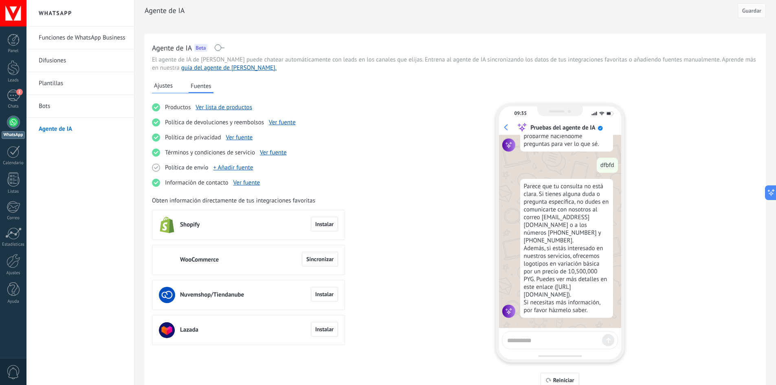
click at [158, 89] on span "Ajustes" at bounding box center [163, 86] width 19 height 8
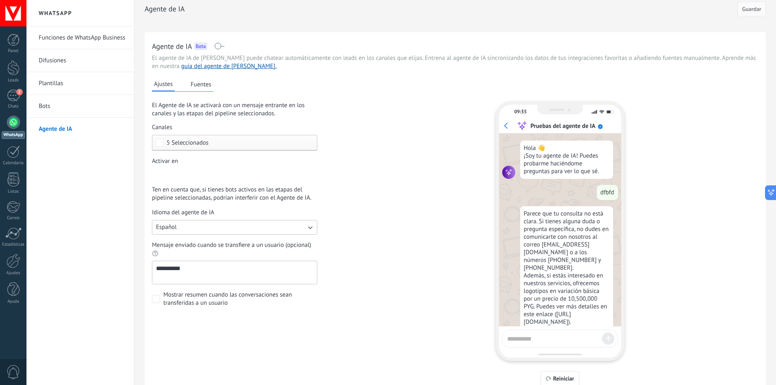
scroll to position [0, 0]
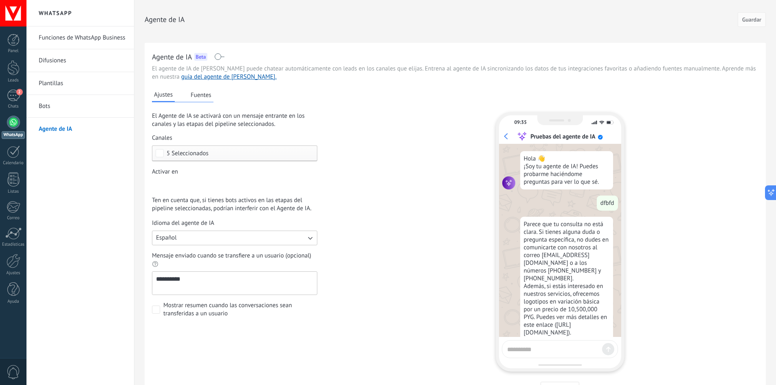
click at [203, 97] on button "Fuentes" at bounding box center [201, 95] width 25 height 12
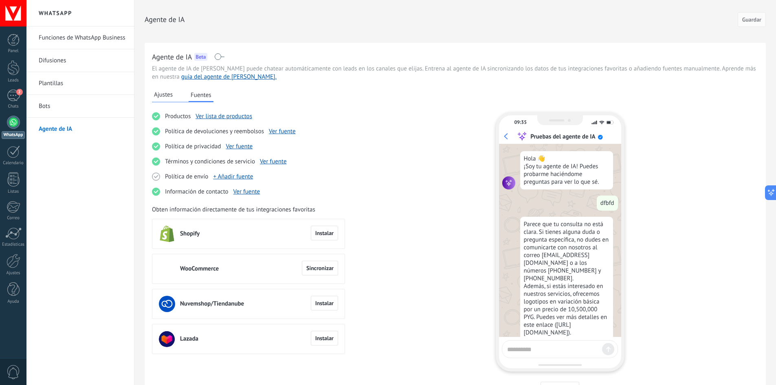
click at [59, 103] on link "Bots" at bounding box center [82, 106] width 87 height 23
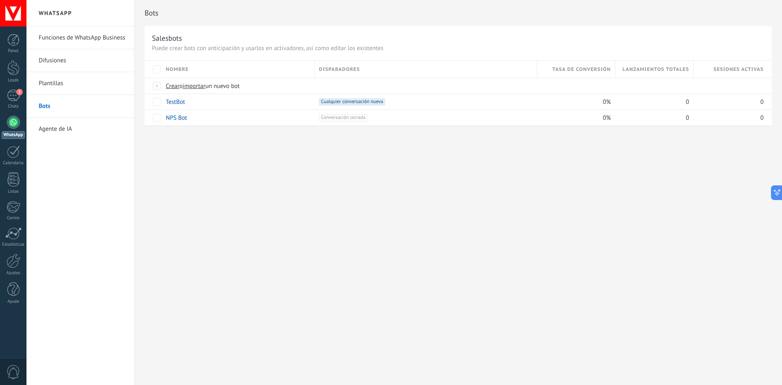
click at [60, 129] on link "Agente de IA" at bounding box center [82, 129] width 87 height 23
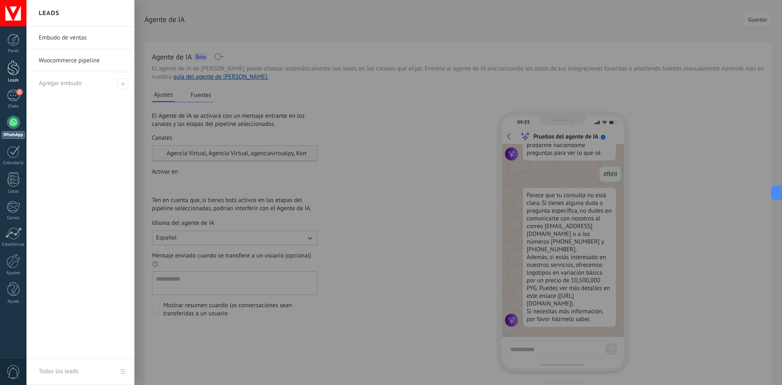
click at [13, 73] on div at bounding box center [13, 67] width 12 height 15
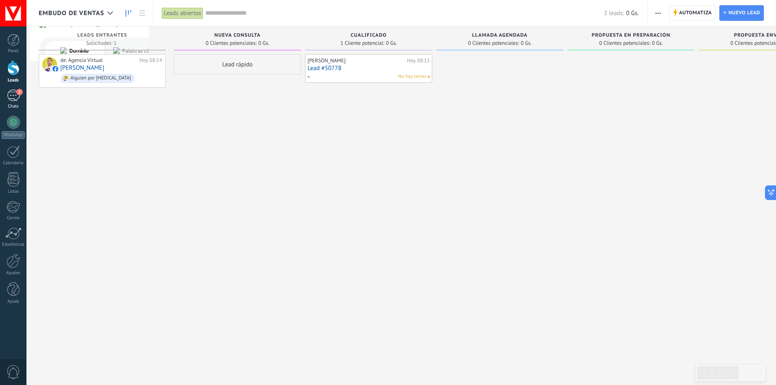
click at [18, 103] on link "2 Chats" at bounding box center [13, 100] width 26 height 20
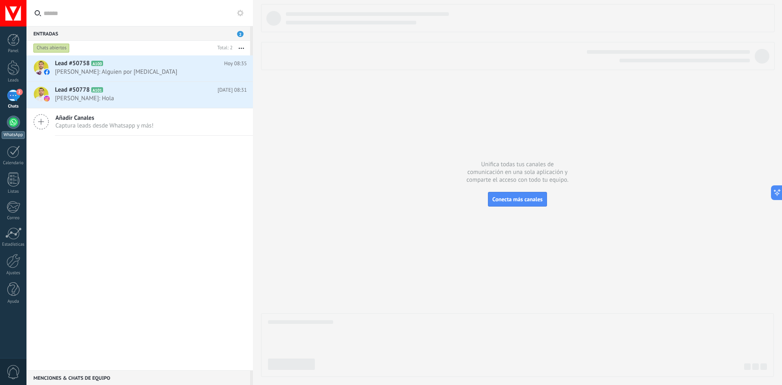
click at [11, 127] on div at bounding box center [13, 122] width 13 height 13
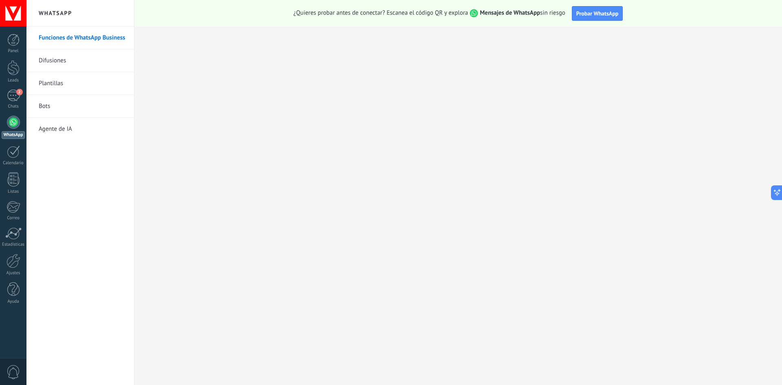
click at [65, 106] on link "Bots" at bounding box center [82, 106] width 87 height 23
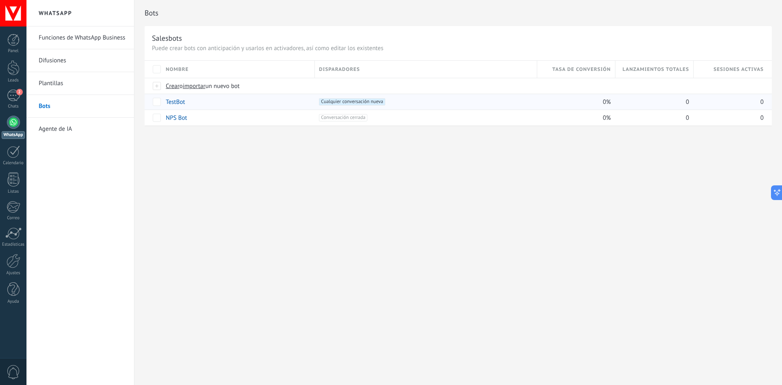
click at [180, 102] on link "TestBot" at bounding box center [175, 102] width 19 height 8
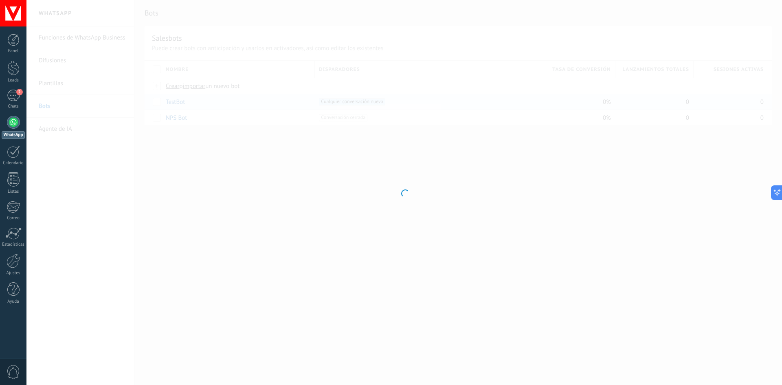
type input "*******"
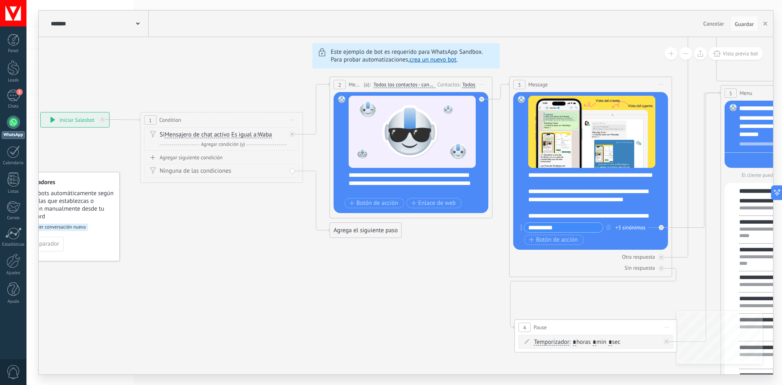
drag, startPoint x: 221, startPoint y: 307, endPoint x: 441, endPoint y: 272, distance: 222.7
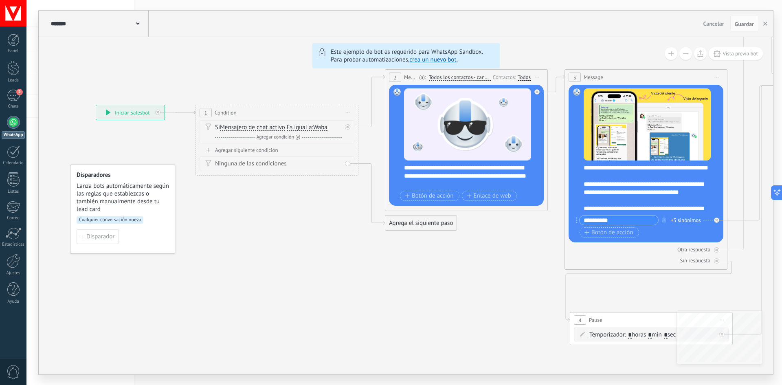
drag, startPoint x: 256, startPoint y: 271, endPoint x: 266, endPoint y: 265, distance: 11.5
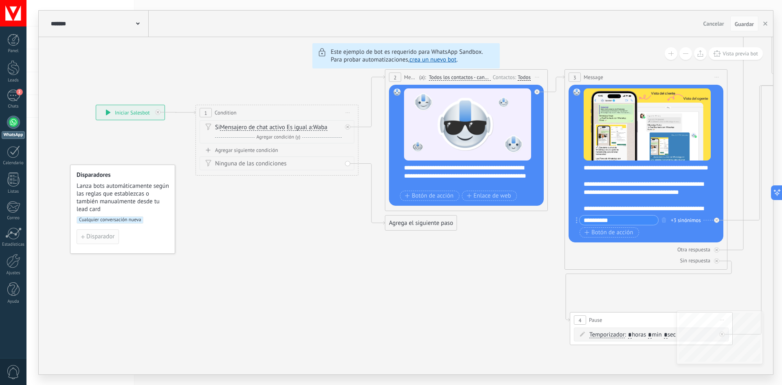
click at [105, 237] on span "Disparador" at bounding box center [100, 237] width 28 height 6
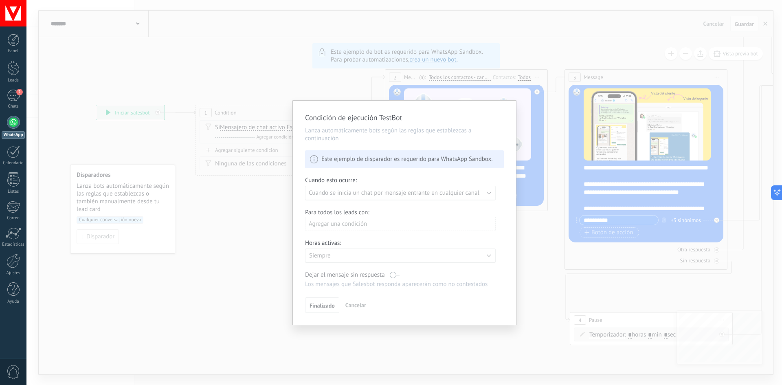
click at [377, 189] on div "Condición de ejecución TestBot Lanza automáticamente bots según las reglas que …" at bounding box center [404, 213] width 223 height 224
click at [379, 193] on div "Condición de ejecución TestBot Lanza automáticamente bots según las reglas que …" at bounding box center [404, 213] width 223 height 224
drag, startPoint x: 380, startPoint y: 155, endPoint x: 489, endPoint y: 157, distance: 108.8
click at [486, 156] on div "Condición de ejecución TestBot Lanza automáticamente bots según las reglas que …" at bounding box center [404, 213] width 223 height 224
click at [352, 307] on div "Condición de ejecución TestBot Lanza automáticamente bots según las reglas que …" at bounding box center [404, 213] width 223 height 224
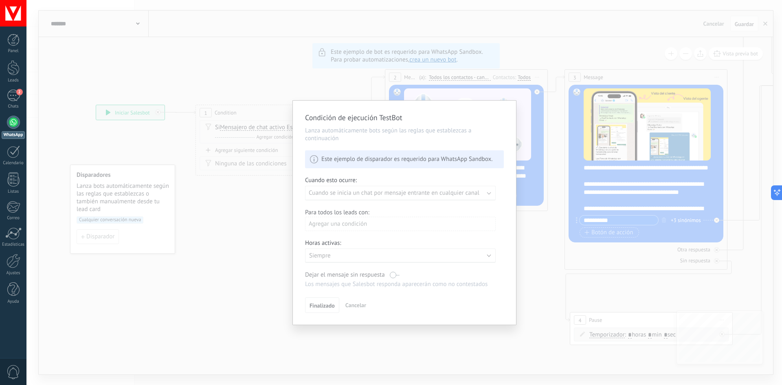
click at [534, 114] on div "Condición de ejecución TestBot Lanza automáticamente bots según las reglas que …" at bounding box center [403, 192] width 755 height 385
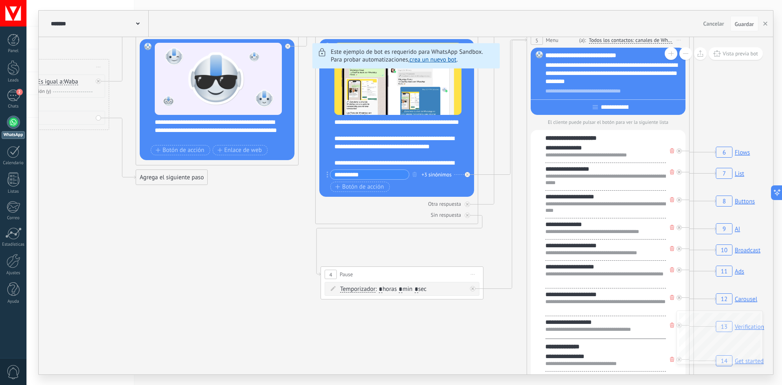
drag, startPoint x: 513, startPoint y: 303, endPoint x: 241, endPoint y: 209, distance: 287.3
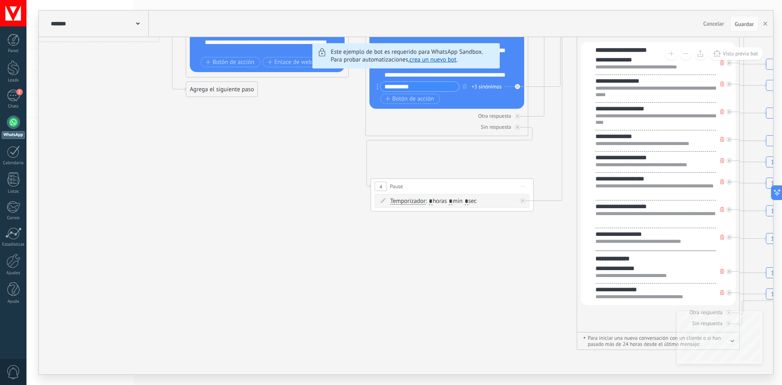
drag, startPoint x: 454, startPoint y: 324, endPoint x: 539, endPoint y: 252, distance: 111.8
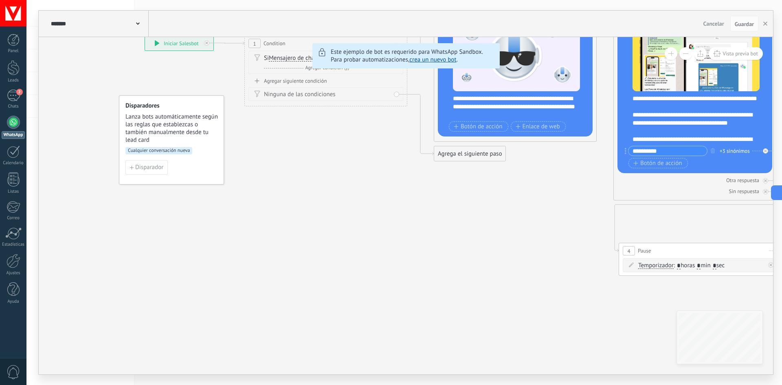
drag, startPoint x: 328, startPoint y: 232, endPoint x: 476, endPoint y: 273, distance: 153.4
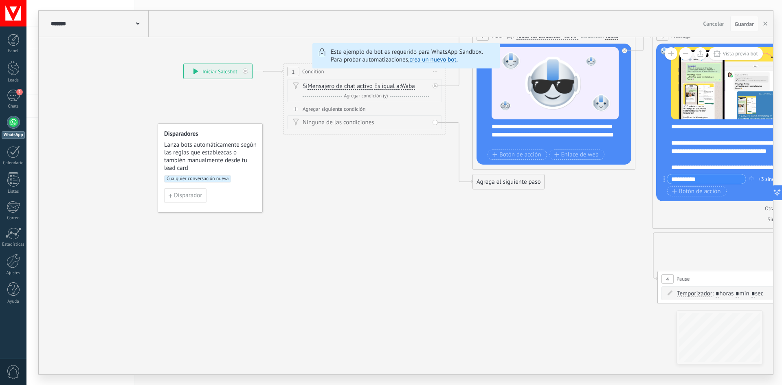
drag, startPoint x: 338, startPoint y: 196, endPoint x: 409, endPoint y: 271, distance: 103.7
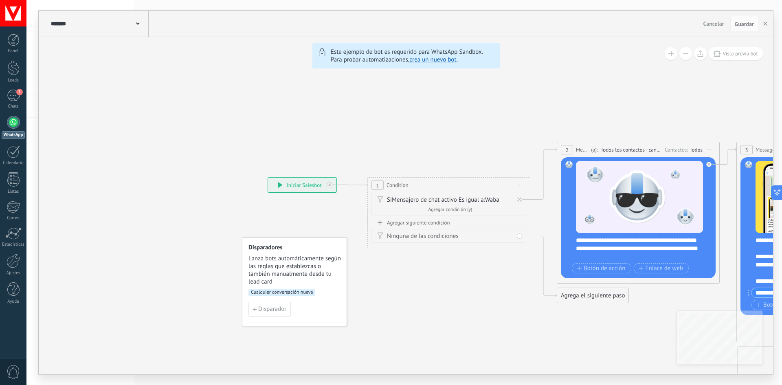
drag, startPoint x: 381, startPoint y: 238, endPoint x: 408, endPoint y: 281, distance: 51.0
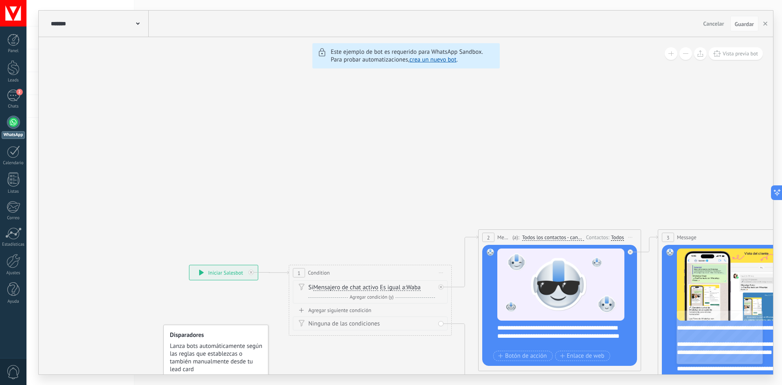
drag, startPoint x: 394, startPoint y: 134, endPoint x: 324, endPoint y: 191, distance: 90.5
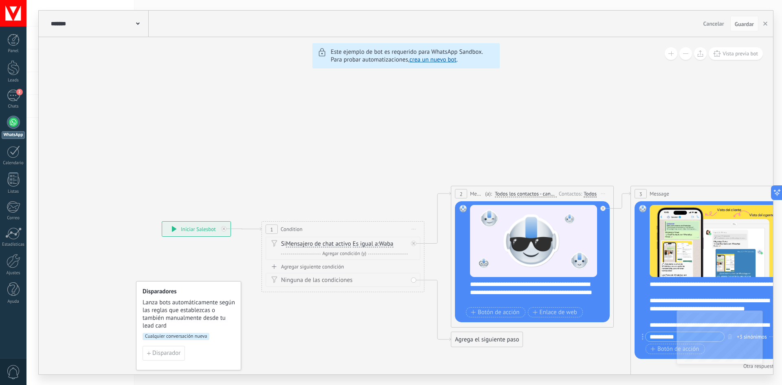
drag, startPoint x: 385, startPoint y: 153, endPoint x: 348, endPoint y: 97, distance: 67.2
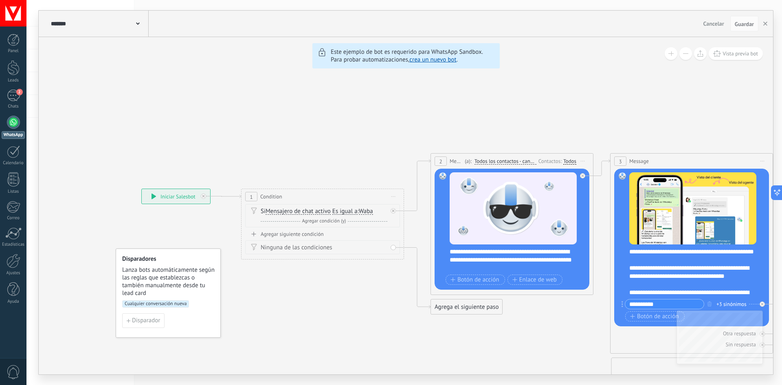
click at [443, 61] on link "crea un nuevo bot" at bounding box center [432, 60] width 47 height 8
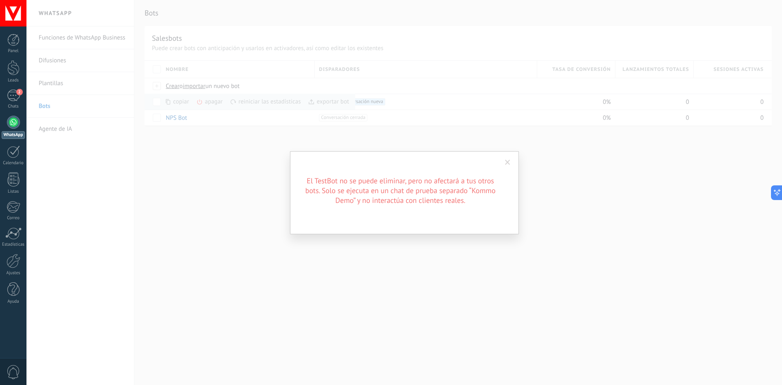
click at [510, 164] on span at bounding box center [507, 163] width 5 height 6
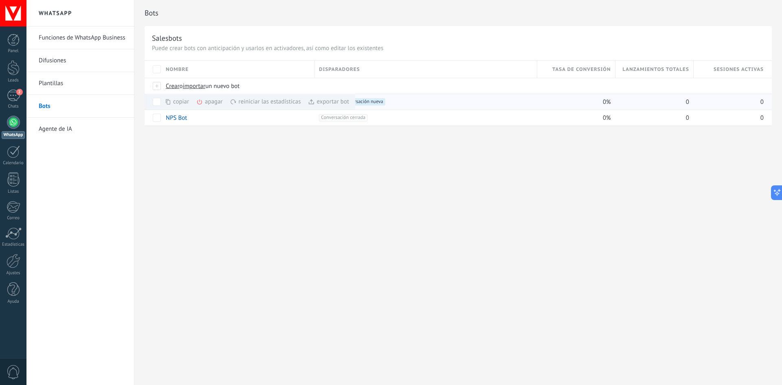
click at [180, 100] on div "copiar màs" at bounding box center [191, 102] width 52 height 16
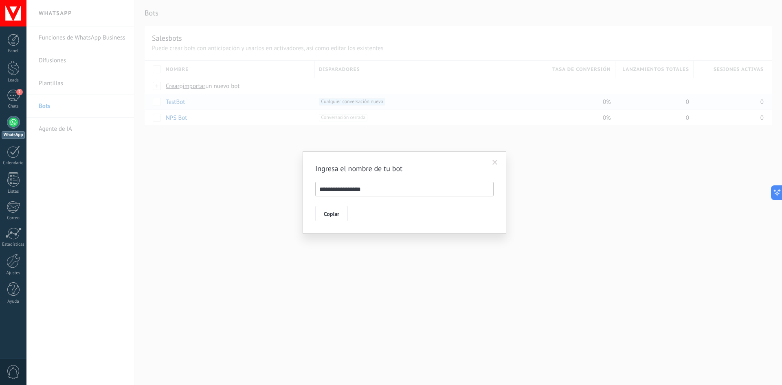
drag, startPoint x: 373, startPoint y: 188, endPoint x: 299, endPoint y: 184, distance: 73.4
click at [299, 184] on div "**********" at bounding box center [403, 192] width 755 height 385
click at [333, 215] on span "Copiar" at bounding box center [331, 214] width 15 height 6
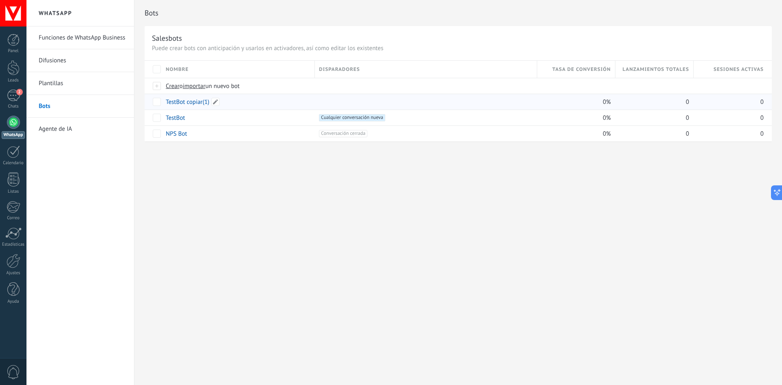
click at [190, 104] on link "TestBot copiar(1)" at bounding box center [188, 102] width 44 height 8
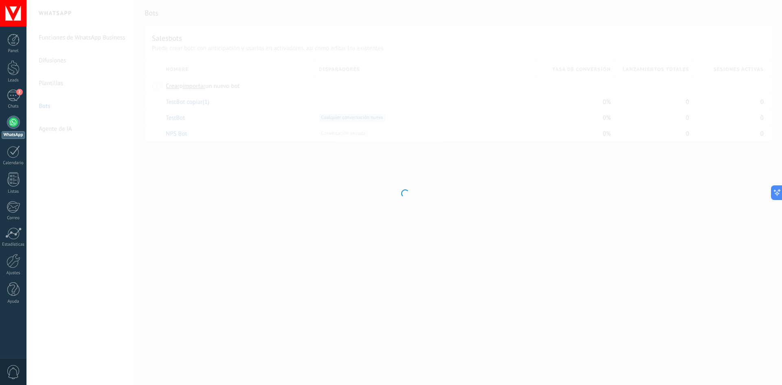
type input "**********"
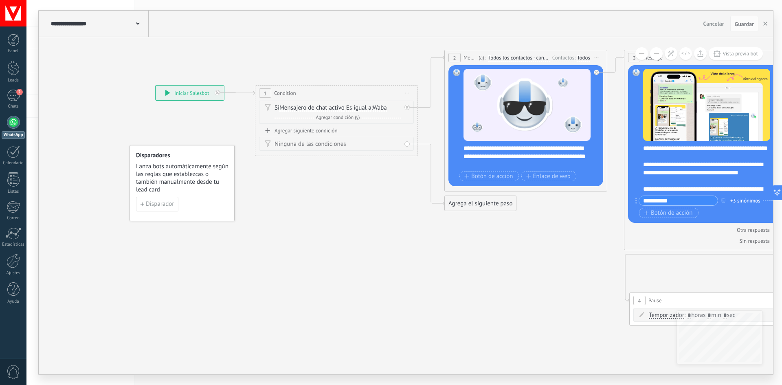
drag, startPoint x: 111, startPoint y: 299, endPoint x: 410, endPoint y: 235, distance: 305.1
click at [340, 115] on span "Agregar condición (y)" at bounding box center [338, 117] width 48 height 6
click at [344, 127] on span "Es igual a" at bounding box center [344, 125] width 25 height 7
click at [344, 127] on button "Es igual a" at bounding box center [379, 125] width 102 height 15
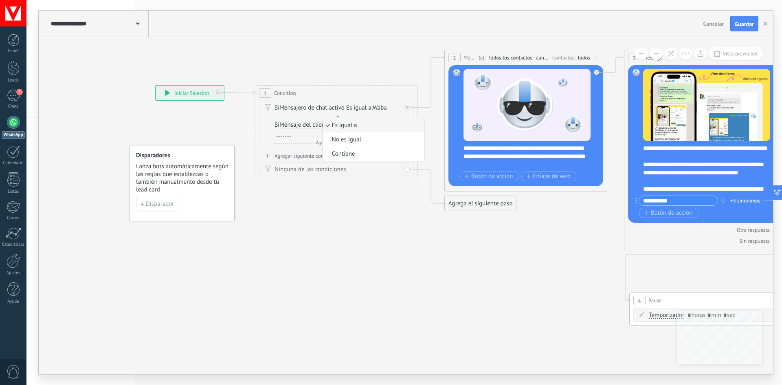
click at [304, 106] on span "Mensajero de chat activo" at bounding box center [311, 108] width 65 height 7
click at [304, 106] on button "Mensajero de chat activo" at bounding box center [326, 108] width 102 height 15
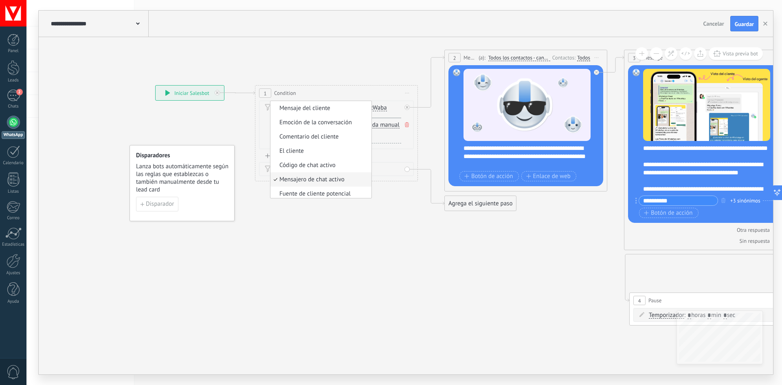
scroll to position [41, 0]
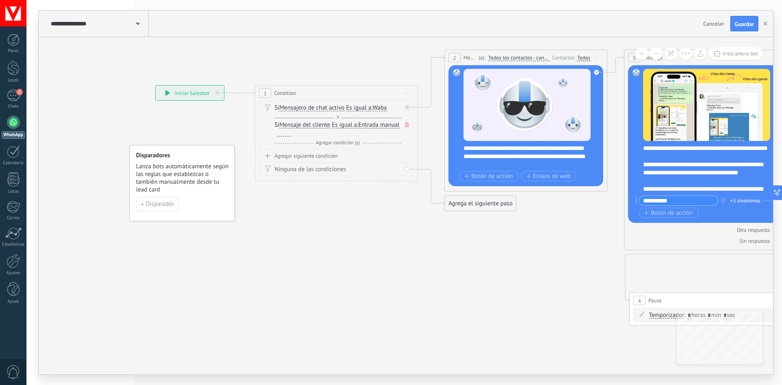
click at [369, 107] on span "Es igual a" at bounding box center [358, 108] width 25 height 7
click at [369, 107] on button "Es igual a" at bounding box center [393, 108] width 102 height 15
click at [310, 107] on span "Mensajero de chat activo" at bounding box center [311, 108] width 65 height 7
click at [310, 107] on button "Mensajero de chat activo" at bounding box center [326, 108] width 102 height 15
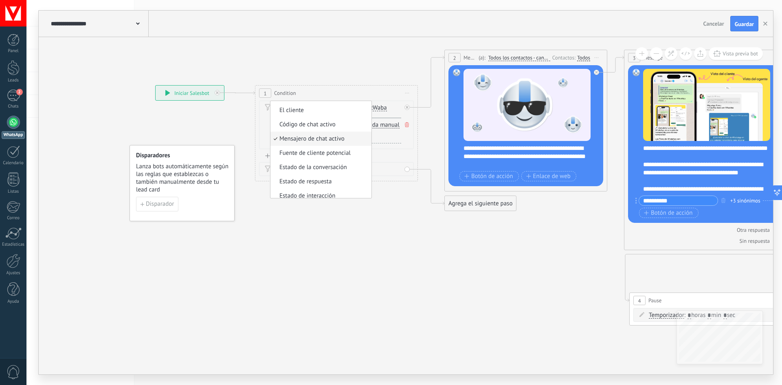
scroll to position [31, 0]
click at [384, 108] on span "Waba" at bounding box center [380, 108] width 14 height 7
click at [384, 108] on button "Waba" at bounding box center [420, 108] width 102 height 15
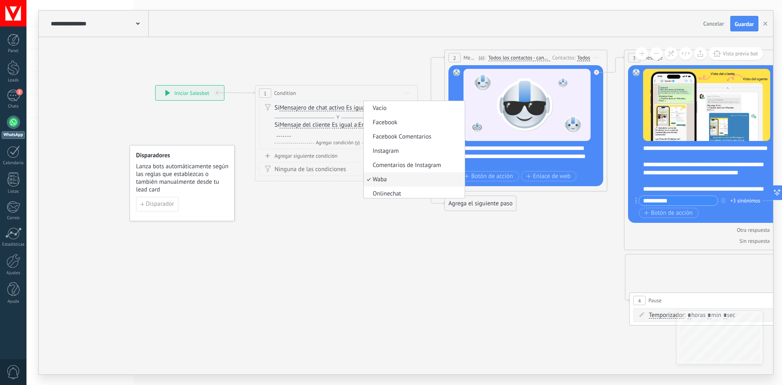
scroll to position [3, 0]
click at [417, 123] on span "Facebook" at bounding box center [413, 120] width 99 height 8
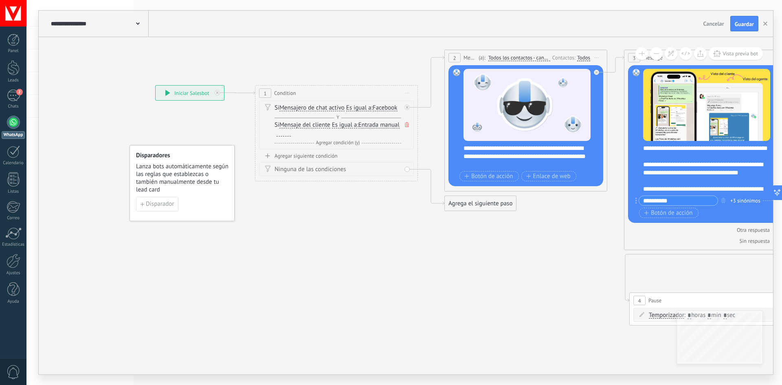
click at [302, 125] on span "Mensaje del cliente" at bounding box center [304, 125] width 51 height 7
click at [302, 125] on button "Mensaje del cliente" at bounding box center [326, 125] width 102 height 15
click at [749, 22] on span "Guardar" at bounding box center [744, 24] width 19 height 6
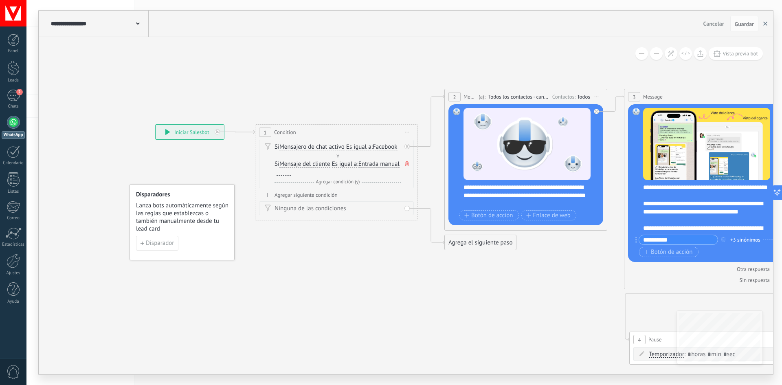
click at [763, 26] on icon "button" at bounding box center [765, 24] width 4 height 4
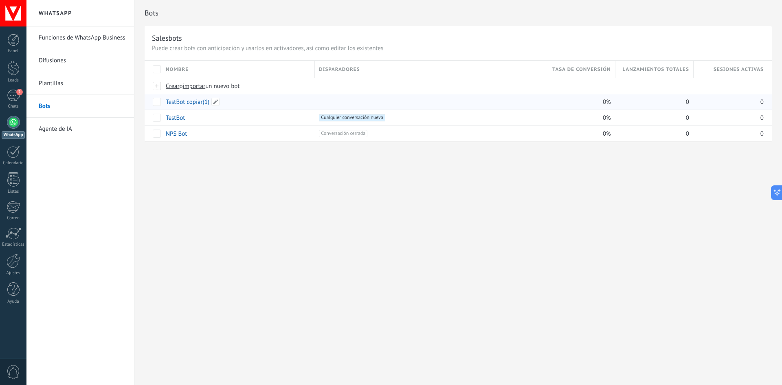
click at [192, 104] on link "TestBot copiar(1)" at bounding box center [188, 102] width 44 height 8
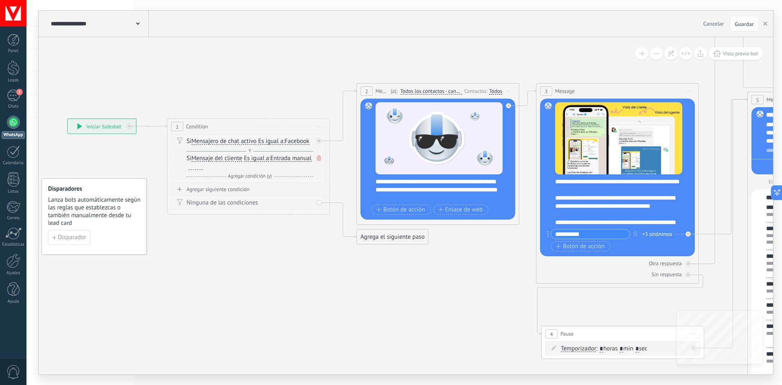
drag, startPoint x: 188, startPoint y: 325, endPoint x: 398, endPoint y: 296, distance: 212.6
click at [265, 158] on span "Es igual a" at bounding box center [256, 158] width 25 height 7
click at [265, 158] on button "Es igual a" at bounding box center [291, 158] width 102 height 15
click at [270, 162] on span "Entrada manual" at bounding box center [290, 158] width 41 height 7
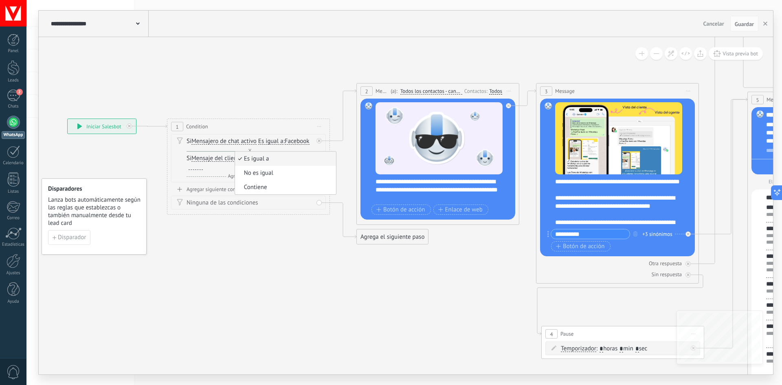
click at [266, 166] on button "Entrada manual" at bounding box center [317, 158] width 102 height 15
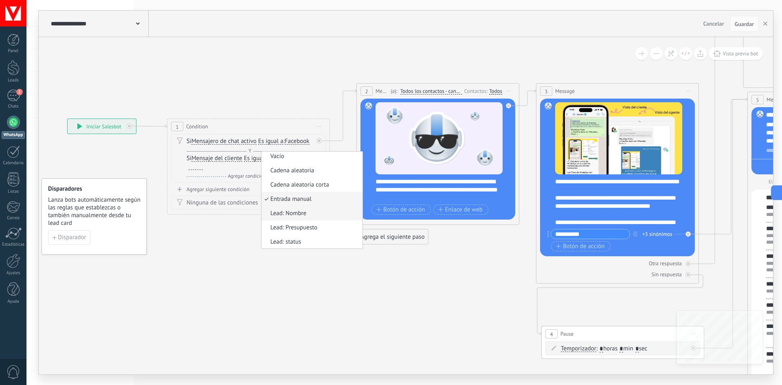
scroll to position [0, 0]
click at [261, 177] on span "Cadena aleatoria" at bounding box center [310, 173] width 99 height 8
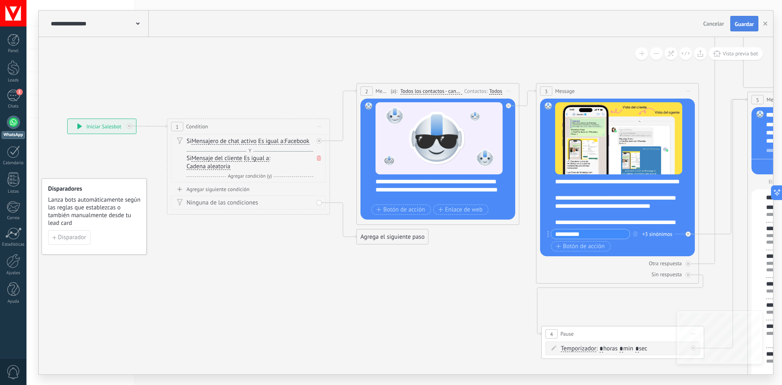
click at [749, 23] on span "Guardar" at bounding box center [744, 24] width 19 height 6
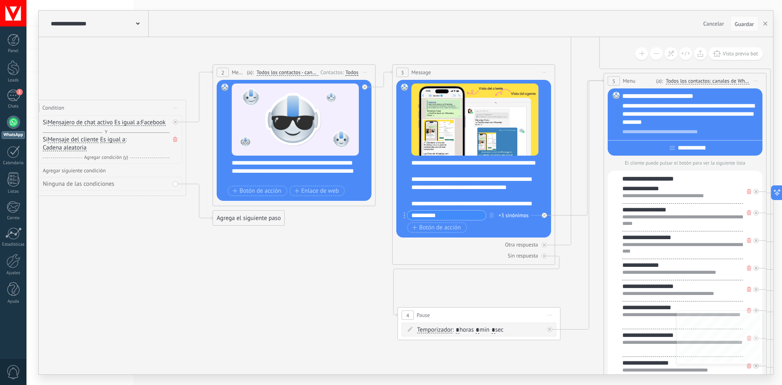
drag, startPoint x: 428, startPoint y: 302, endPoint x: 296, endPoint y: 286, distance: 133.3
click at [743, 54] on span "Vista previa bot" at bounding box center [739, 53] width 35 height 7
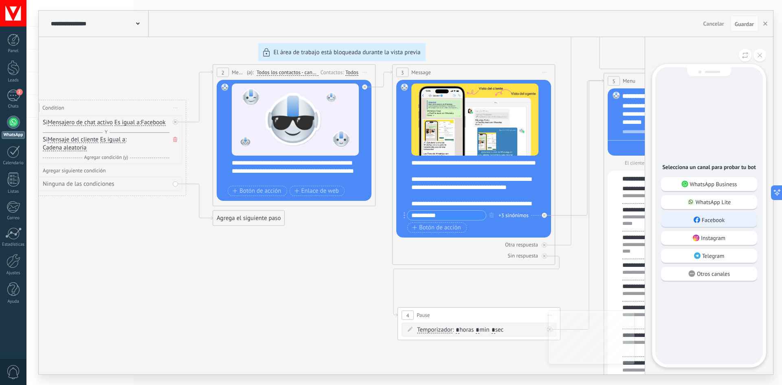
click at [714, 222] on p "Facebook" at bounding box center [713, 219] width 23 height 7
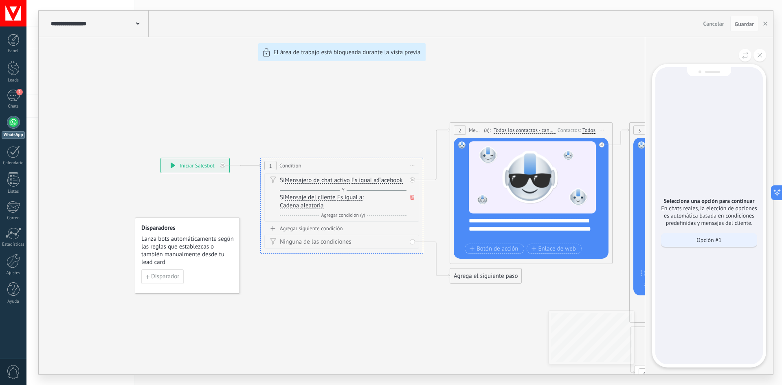
click at [712, 237] on p "Opción #1" at bounding box center [708, 239] width 25 height 7
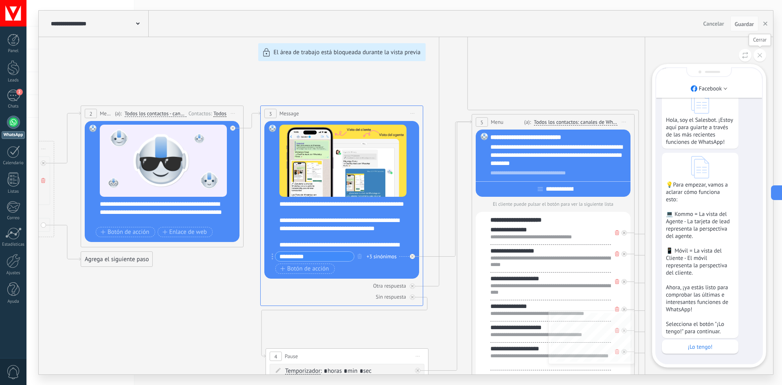
click at [764, 55] on button at bounding box center [759, 55] width 13 height 13
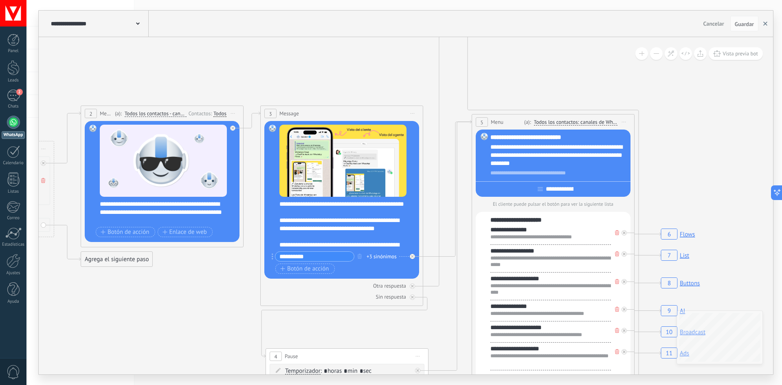
click at [764, 20] on button "button" at bounding box center [765, 23] width 12 height 15
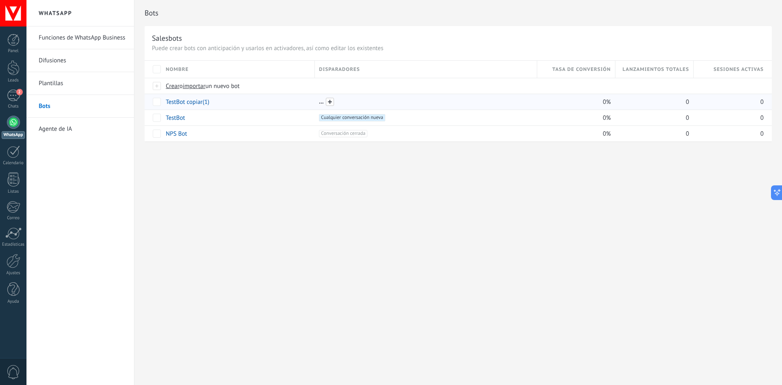
click at [331, 102] on span at bounding box center [330, 102] width 8 height 8
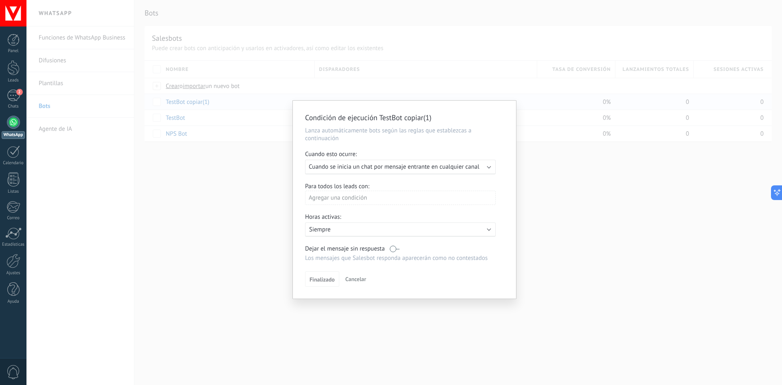
click at [382, 171] on div "Ejecutar: Cuando se inicia un chat por mensaje entrante en cualquier canal" at bounding box center [400, 167] width 191 height 15
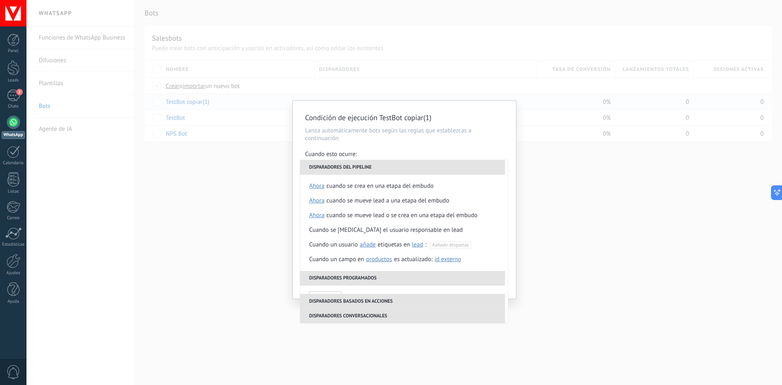
click at [467, 141] on p "Lanza automáticamente bots según las reglas que establezcas a continuación" at bounding box center [404, 134] width 199 height 15
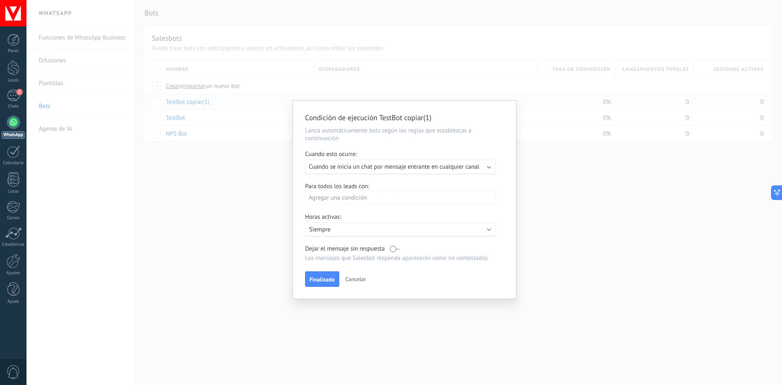
click at [388, 198] on div "Agregar una condición" at bounding box center [400, 198] width 191 height 14
click at [351, 228] on div "Etapa del lead" at bounding box center [342, 227] width 64 height 11
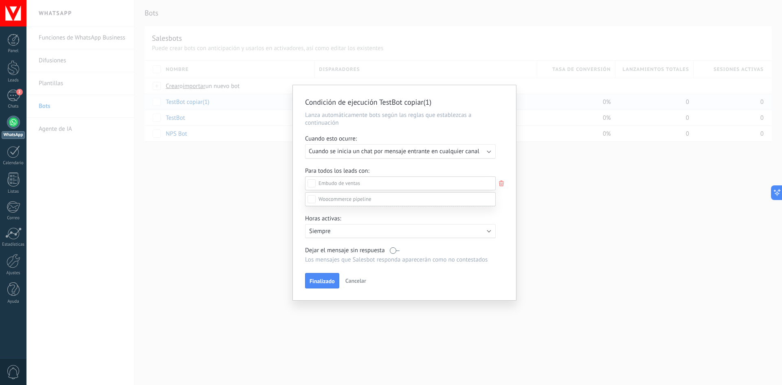
click at [381, 179] on label at bounding box center [400, 183] width 191 height 14
click at [389, 155] on div at bounding box center [403, 192] width 755 height 385
click at [0, 0] on div "Incoming leads Nueva consulta Cualificado Llamada agendada Propuesta en prepara…" at bounding box center [0, 0] width 0 height 0
click at [501, 184] on div at bounding box center [403, 192] width 755 height 385
click at [0, 0] on div "Incoming leads Nueva consulta Cualificado Llamada agendada Propuesta en prepara…" at bounding box center [0, 0] width 0 height 0
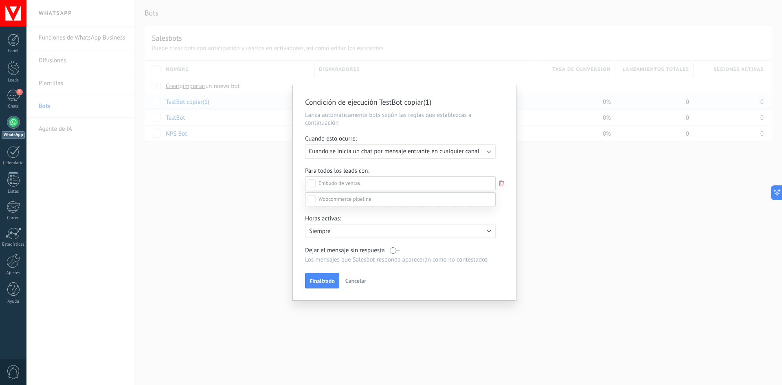
click at [0, 0] on div "Nueva consulta" at bounding box center [0, 0] width 0 height 0
click at [508, 197] on div at bounding box center [403, 192] width 755 height 385
click at [450, 199] on div "Agregar una condición" at bounding box center [400, 201] width 191 height 14
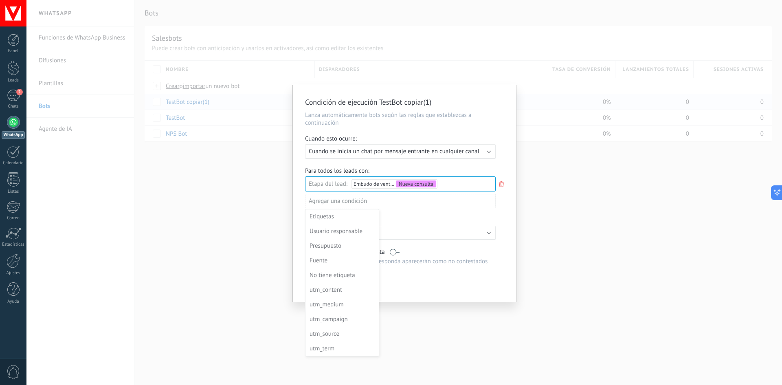
click at [450, 199] on div at bounding box center [404, 193] width 223 height 217
click at [323, 280] on span "Finalizado" at bounding box center [322, 283] width 25 height 6
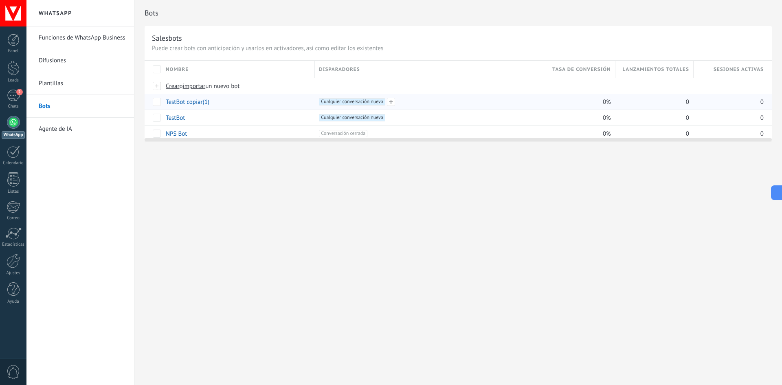
click at [349, 101] on span "Cualquier conversación nueva +0" at bounding box center [352, 101] width 66 height 7
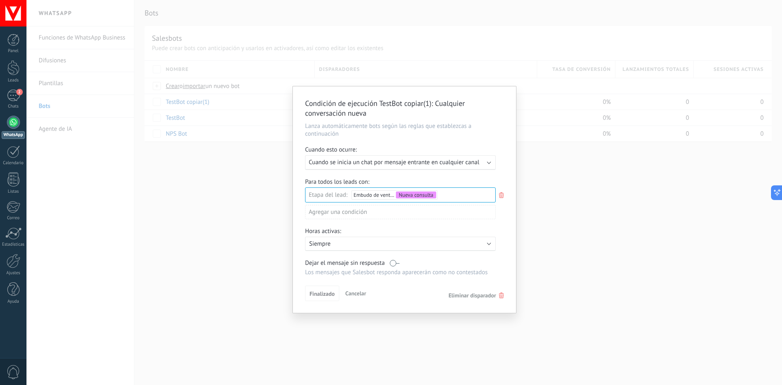
click at [0, 0] on div "Incoming leads Nueva consulta Cualificado Llamada agendada Propuesta en prepara…" at bounding box center [0, 0] width 0 height 0
click at [0, 0] on label "Incoming leads" at bounding box center [0, 0] width 0 height 0
click at [507, 226] on div at bounding box center [403, 179] width 755 height 385
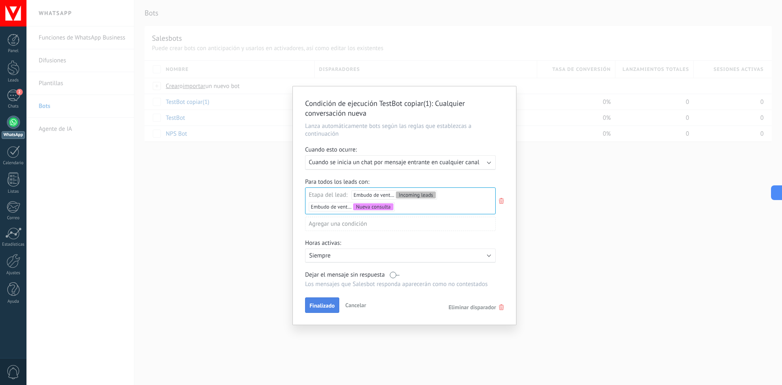
click at [330, 304] on span "Finalizado" at bounding box center [322, 306] width 25 height 6
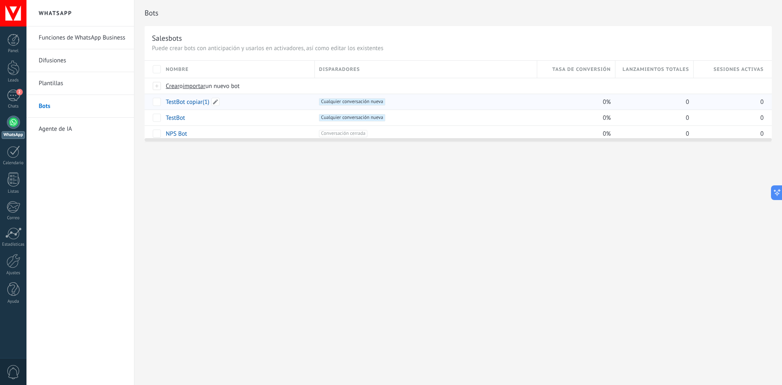
click at [184, 100] on link "TestBot copiar(1)" at bounding box center [188, 102] width 44 height 8
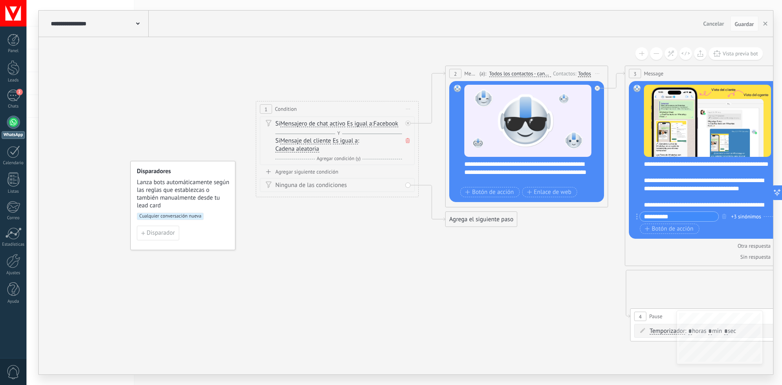
drag, startPoint x: 223, startPoint y: 315, endPoint x: 540, endPoint y: 265, distance: 320.8
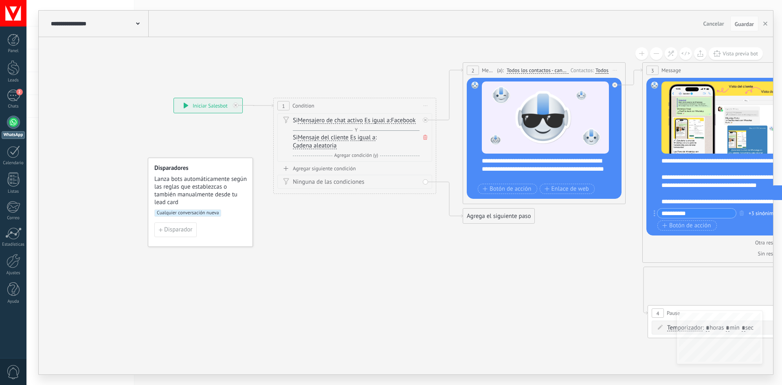
click at [347, 120] on span "Mensajero de chat activo" at bounding box center [330, 120] width 65 height 7
click at [347, 120] on button "Mensajero de chat activo" at bounding box center [345, 120] width 102 height 15
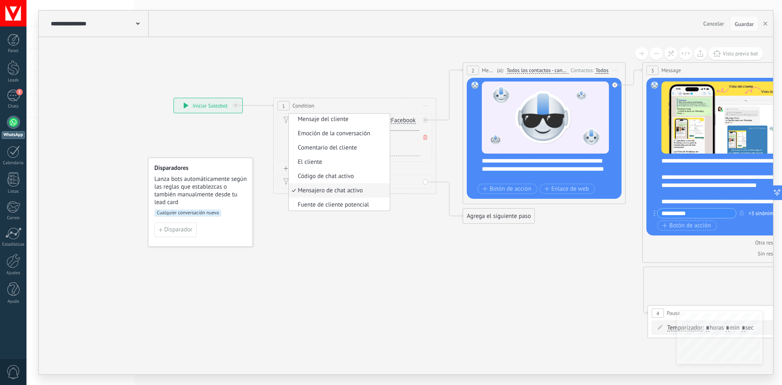
scroll to position [0, 0]
click at [352, 121] on span "Mensaje del cliente" at bounding box center [338, 121] width 99 height 8
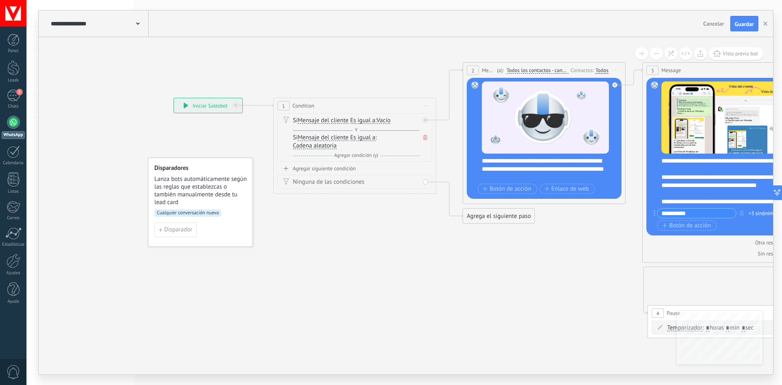
click at [388, 120] on span "Vacío" at bounding box center [384, 120] width 14 height 7
click at [388, 120] on button "Vacío" at bounding box center [424, 120] width 102 height 15
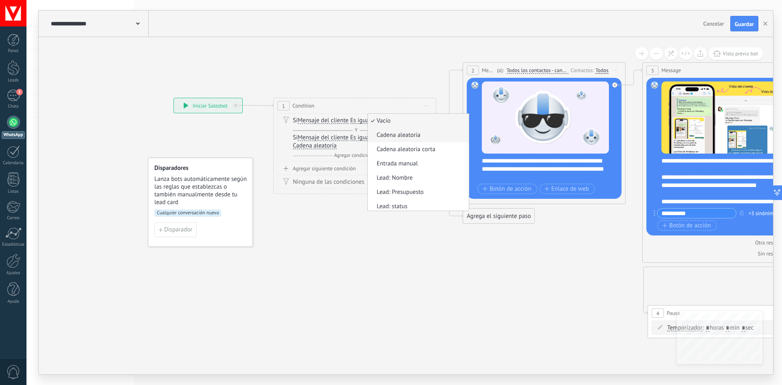
click at [422, 135] on span "Cadena aleatoria" at bounding box center [417, 135] width 99 height 8
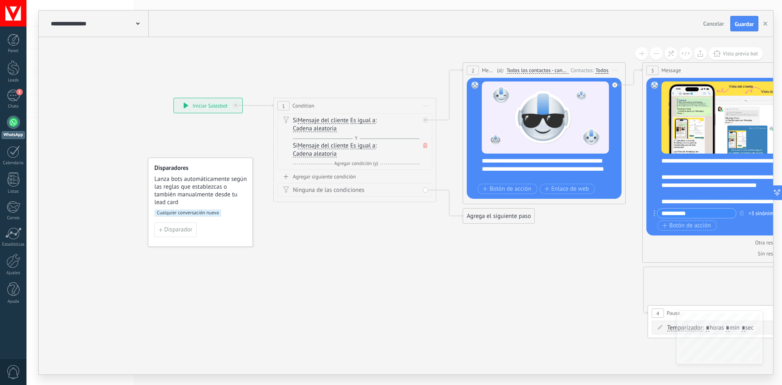
click at [423, 144] on icon at bounding box center [425, 145] width 4 height 5
drag, startPoint x: 747, startPoint y: 22, endPoint x: 743, endPoint y: 24, distance: 4.7
click at [746, 22] on span "Guardar" at bounding box center [744, 24] width 19 height 6
click at [768, 27] on button "button" at bounding box center [765, 23] width 12 height 15
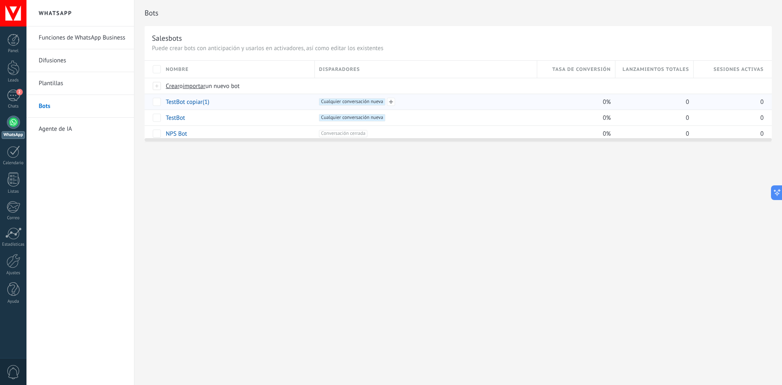
click at [356, 102] on span "Cualquier conversación nueva +0" at bounding box center [352, 101] width 66 height 7
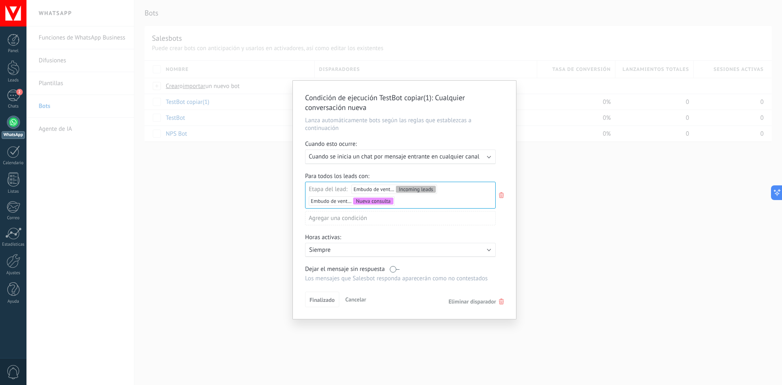
click at [498, 197] on icon at bounding box center [501, 195] width 9 height 10
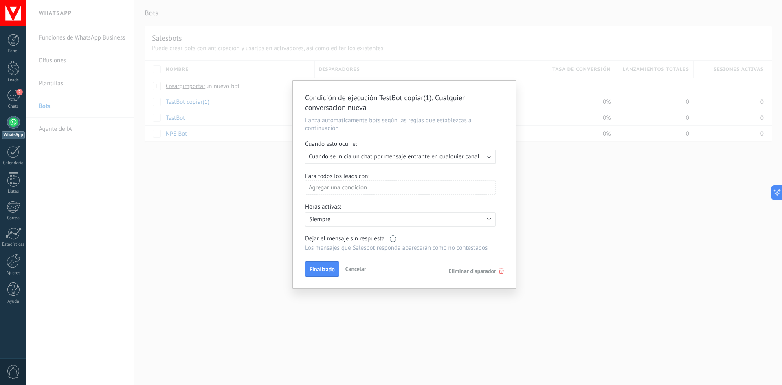
click at [418, 157] on span "Cuando se inicia un chat por mensaje entrante en cualquier canal" at bounding box center [394, 157] width 171 height 8
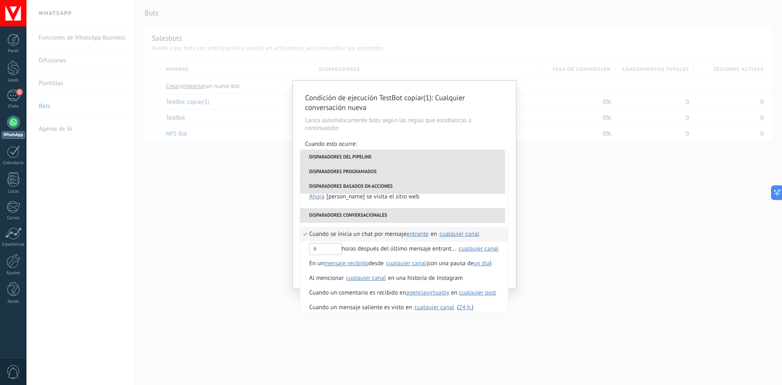
scroll to position [204, 0]
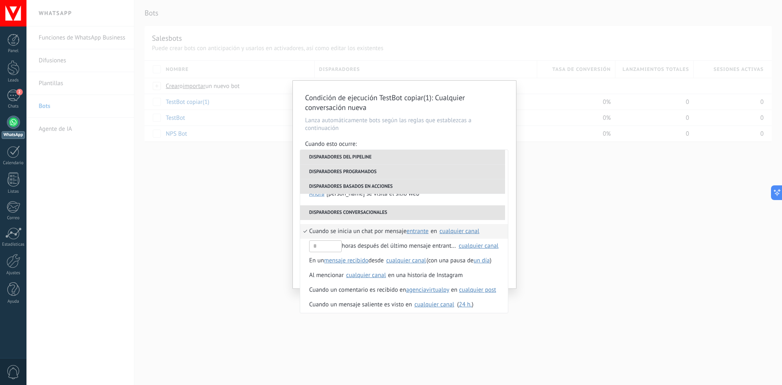
click at [494, 109] on h2 "Condición de ejecución TestBot copiar(1) : Cualquier conversación nueva" at bounding box center [400, 103] width 191 height 20
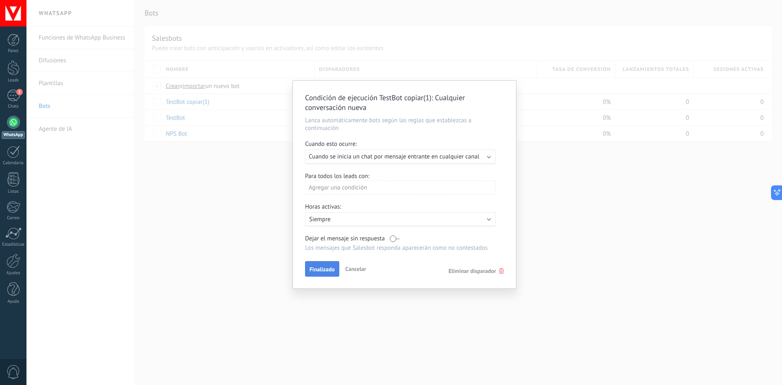
click at [328, 267] on span "Finalizado" at bounding box center [322, 269] width 25 height 6
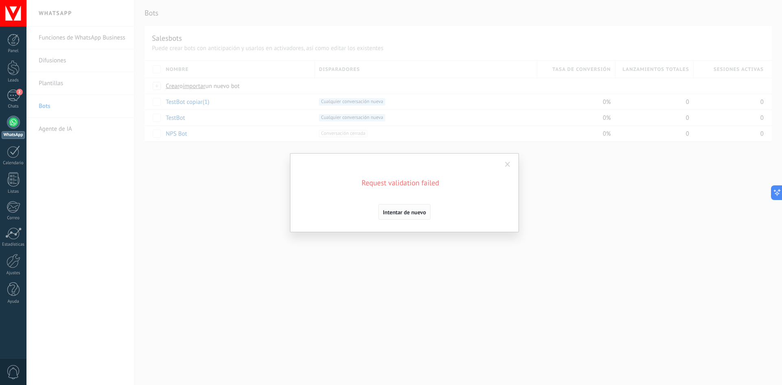
click at [415, 212] on span "Intentar de nuevo" at bounding box center [404, 212] width 43 height 6
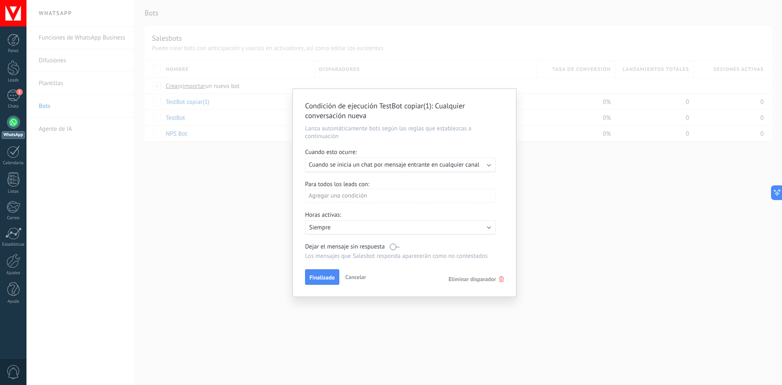
click at [381, 196] on div "Agregar una condición" at bounding box center [400, 196] width 191 height 14
click at [439, 181] on div at bounding box center [404, 193] width 223 height 208
click at [406, 193] on div "Agregar una condición" at bounding box center [400, 196] width 191 height 14
click at [351, 283] on div "No tiene etiqueta" at bounding box center [342, 284] width 64 height 11
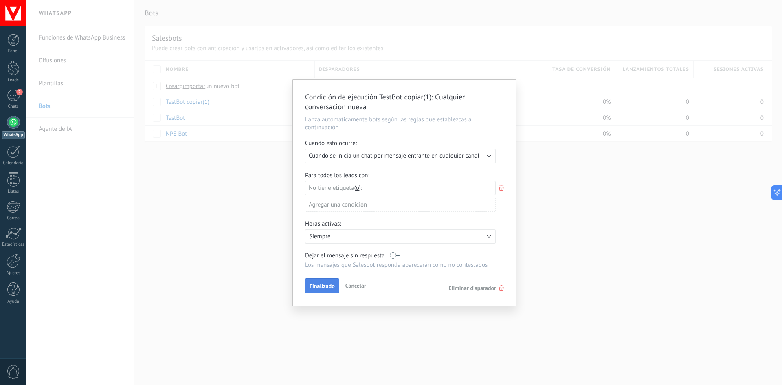
click at [325, 283] on span "Finalizado" at bounding box center [322, 286] width 25 height 6
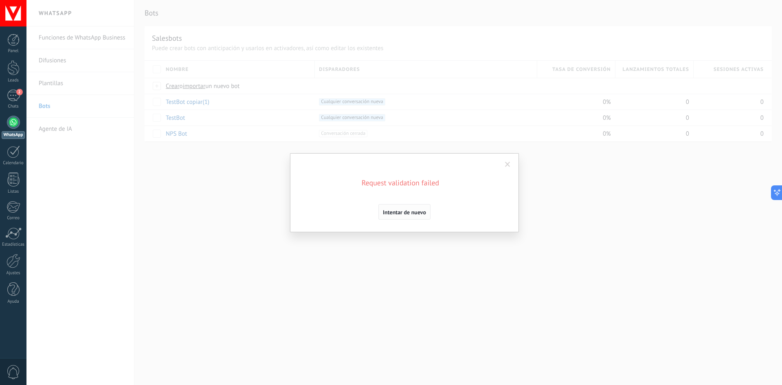
click at [419, 209] on span "Intentar de nuevo" at bounding box center [404, 212] width 43 height 6
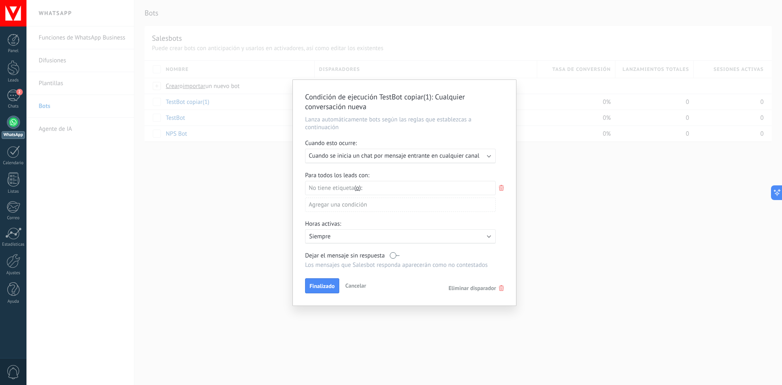
click at [375, 185] on div "No tiene etiqueta y o o" at bounding box center [400, 188] width 191 height 14
click at [503, 191] on icon at bounding box center [501, 188] width 9 height 10
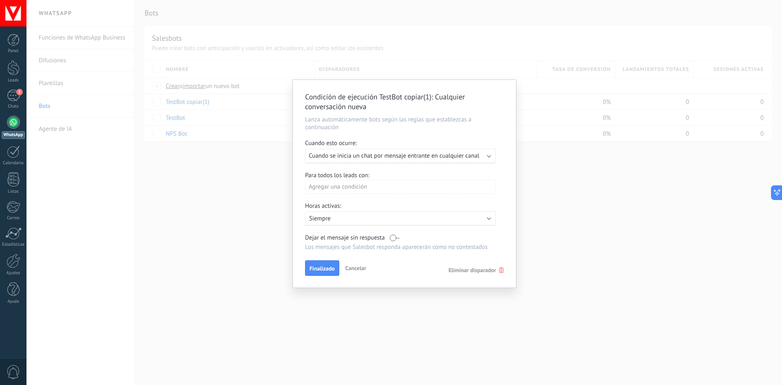
click at [417, 191] on div "Agregar una condición" at bounding box center [400, 187] width 191 height 14
click at [353, 215] on div "Etapa del lead" at bounding box center [342, 216] width 64 height 11
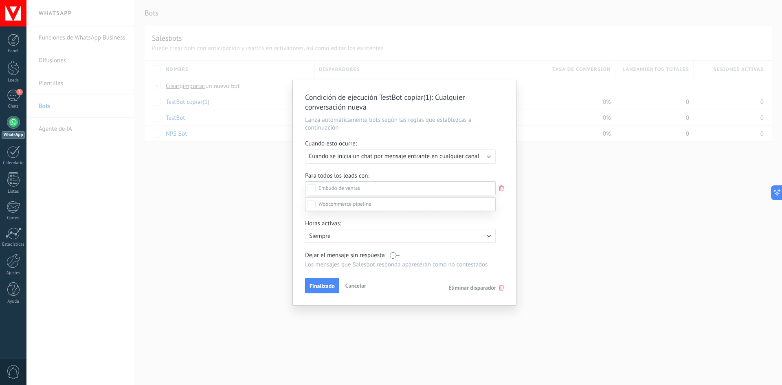
click at [0, 0] on label "Incoming leads" at bounding box center [0, 0] width 0 height 0
click at [424, 286] on div "Incoming leads Nueva consulta Cualificado Llamada agendada Propuesta en prepara…" at bounding box center [400, 276] width 191 height 218
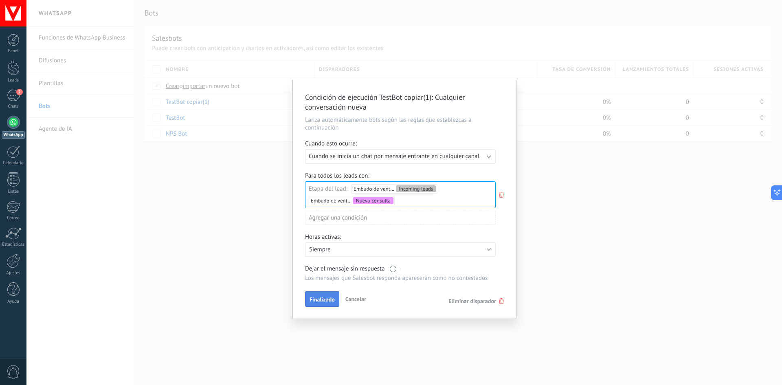
click at [320, 299] on span "Finalizado" at bounding box center [322, 299] width 25 height 6
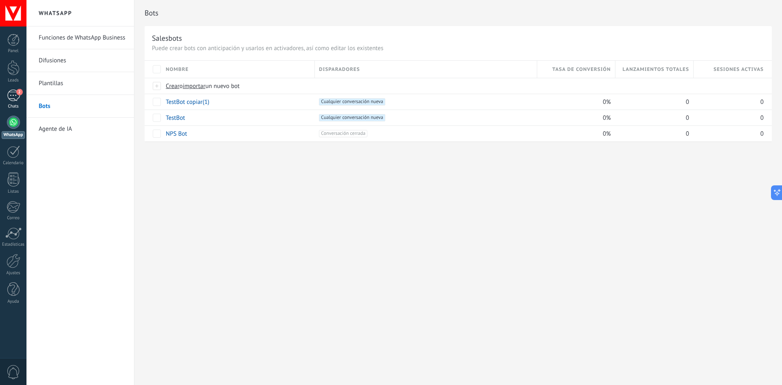
click at [18, 97] on div "2" at bounding box center [13, 96] width 13 height 12
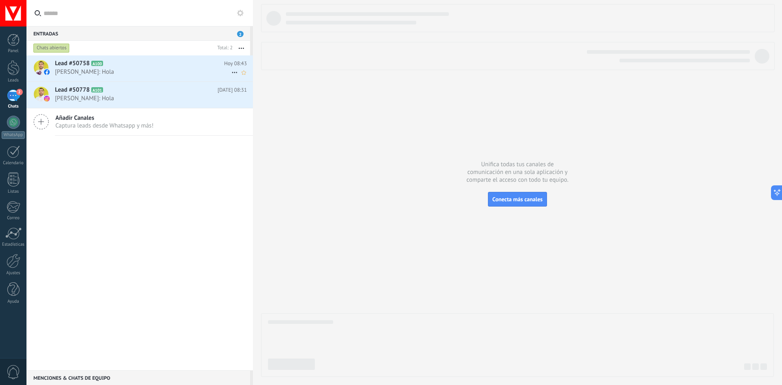
click at [167, 75] on span "[PERSON_NAME]: Hola" at bounding box center [143, 72] width 176 height 8
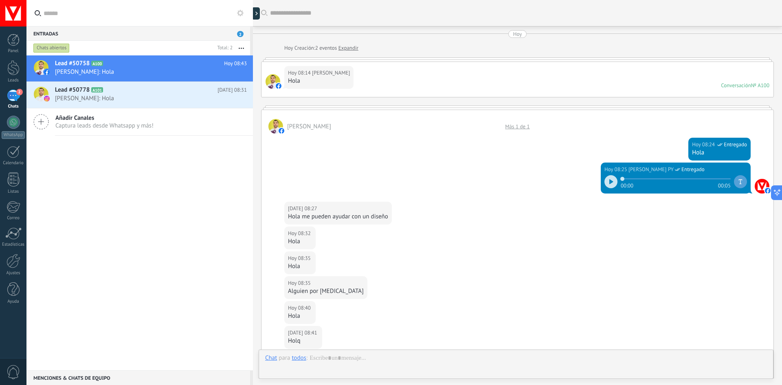
scroll to position [164, 0]
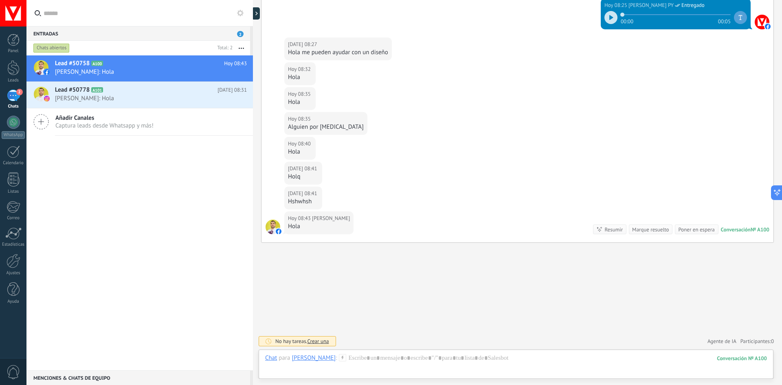
click at [721, 343] on span "Agente de IA" at bounding box center [721, 341] width 29 height 8
click at [678, 325] on h2 "Agente de IA" at bounding box center [687, 325] width 33 height 8
click at [692, 326] on h2 "Agente de IA" at bounding box center [687, 325] width 33 height 8
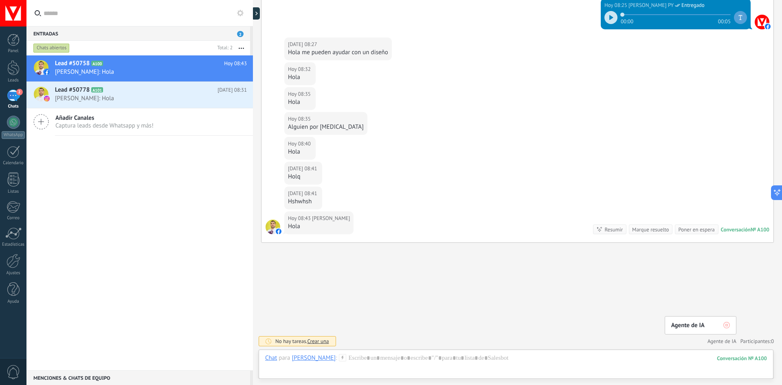
click at [720, 345] on span "Agente de IA" at bounding box center [721, 341] width 29 height 8
click at [752, 342] on link "Participantes: 0" at bounding box center [756, 341] width 33 height 7
click at [713, 340] on span "Agente de IA" at bounding box center [721, 341] width 29 height 8
click at [266, 359] on div "Chat" at bounding box center [271, 357] width 12 height 7
click at [463, 316] on div "Buscar Carga más [DATE] [DATE] Creación: 2 eventos Expandir [DATE] 08:14 [PERSO…" at bounding box center [517, 110] width 529 height 549
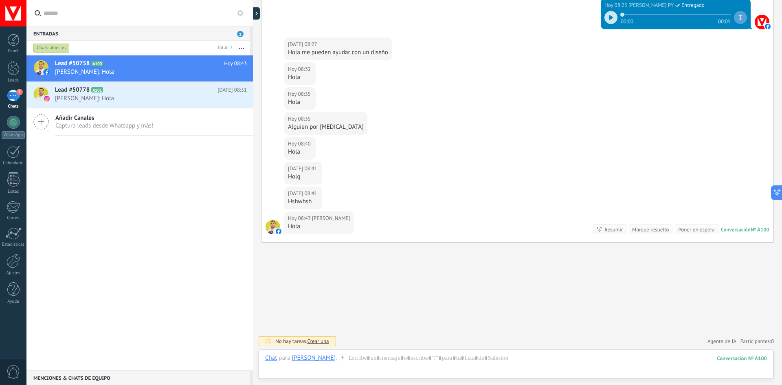
click at [750, 338] on link "Participantes: 0" at bounding box center [756, 341] width 33 height 7
click at [735, 252] on div "Buscar Carga más [DATE] [DATE] Creación: 2 eventos Expandir [DATE] 08:14 [PERSO…" at bounding box center [517, 110] width 529 height 549
click at [627, 359] on div at bounding box center [516, 366] width 502 height 24
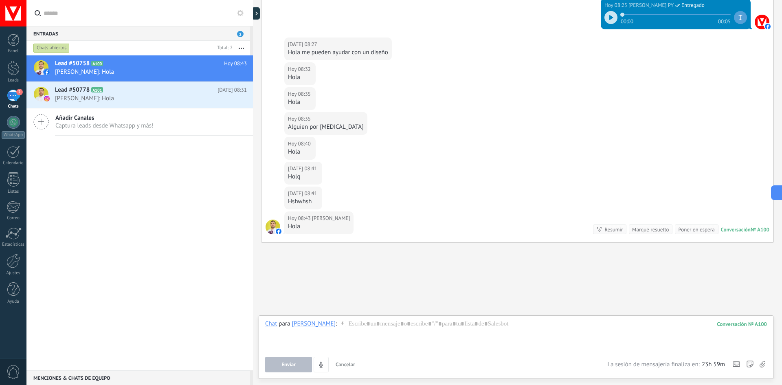
click at [339, 323] on icon at bounding box center [342, 323] width 7 height 7
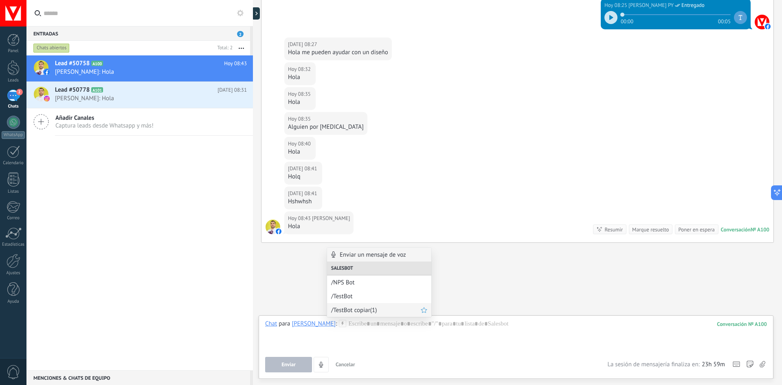
click at [376, 305] on div "/TestBot copiar(1)" at bounding box center [379, 310] width 104 height 14
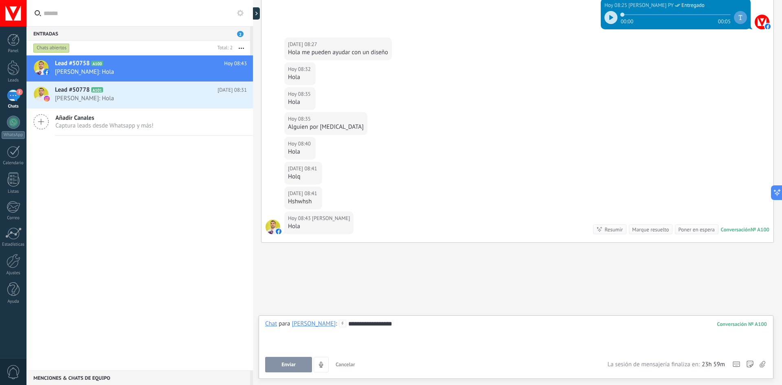
click at [291, 364] on span "Enviar" at bounding box center [288, 365] width 14 height 6
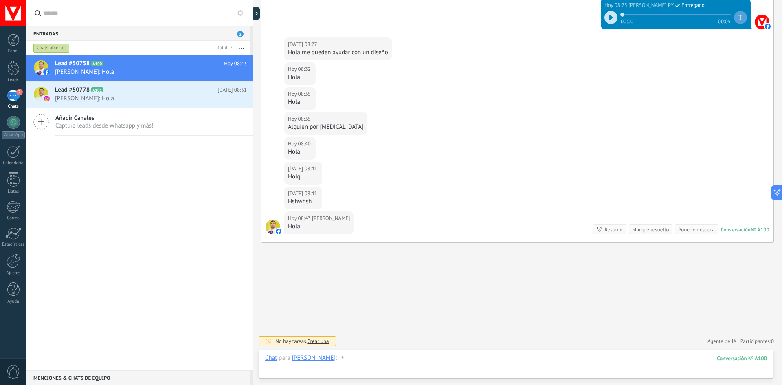
click at [375, 368] on div at bounding box center [516, 366] width 502 height 24
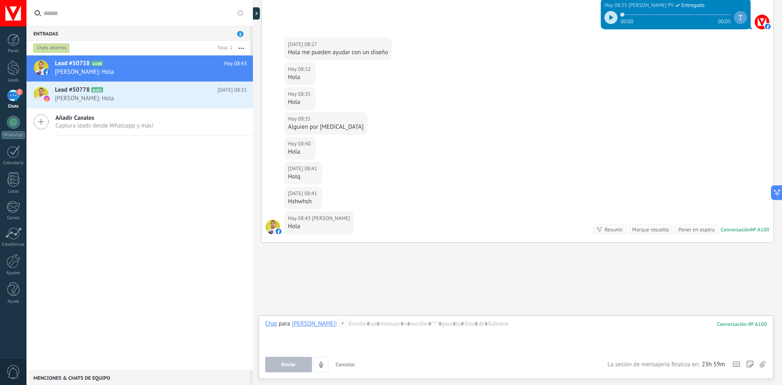
click at [339, 324] on icon at bounding box center [342, 323] width 7 height 7
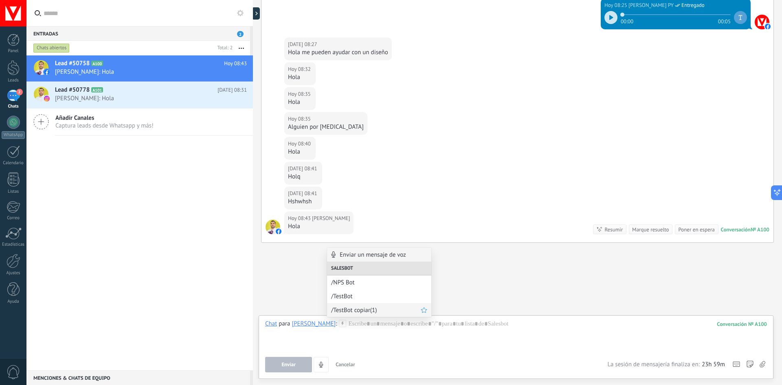
click at [380, 311] on span "/TestBot copiar(1)" at bounding box center [376, 310] width 90 height 8
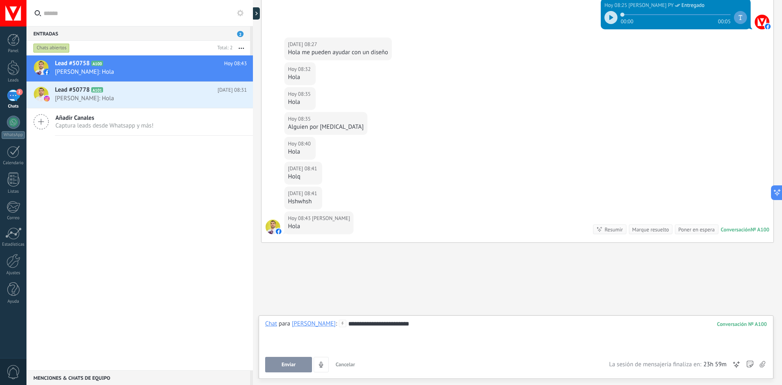
click at [297, 362] on button "Enviar" at bounding box center [288, 364] width 47 height 15
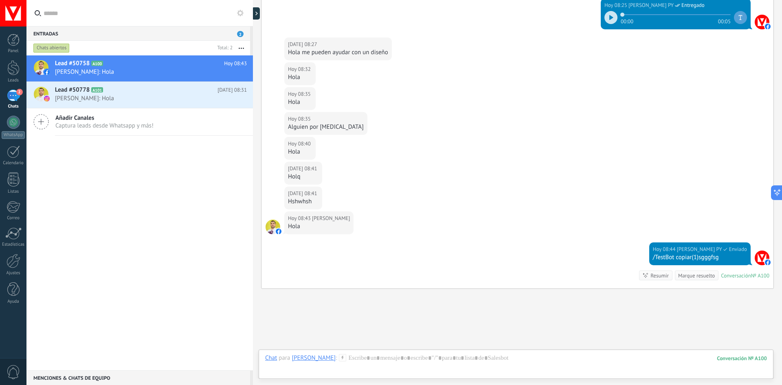
scroll to position [210, 0]
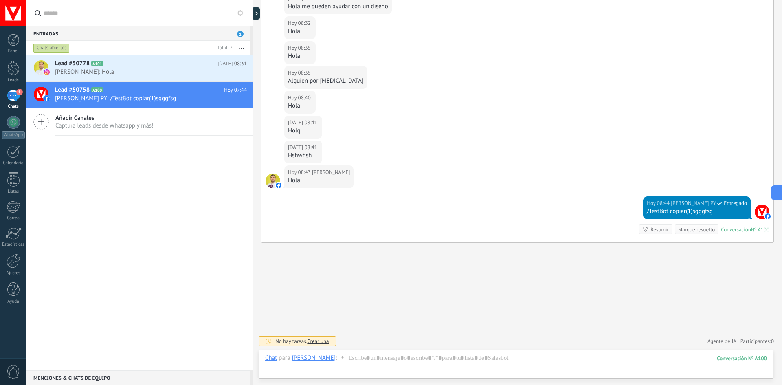
click at [722, 342] on span "Agente de IA" at bounding box center [721, 341] width 29 height 8
click at [690, 327] on h2 "Agente de IA" at bounding box center [687, 325] width 33 height 8
drag, startPoint x: 509, startPoint y: 278, endPoint x: 373, endPoint y: 215, distance: 149.2
click at [508, 278] on div "Buscar Carga más [DATE] [DATE] Creación: 2 eventos Expandir [DATE] 08:14 [PERSO…" at bounding box center [517, 87] width 529 height 595
click at [133, 72] on span "[PERSON_NAME]: Hola" at bounding box center [143, 72] width 176 height 8
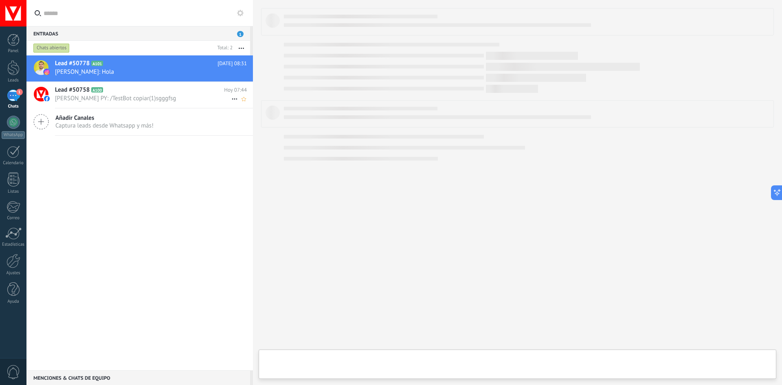
click at [134, 94] on span "[PERSON_NAME] PY: /TestBot copiar(1)sgggfsg" at bounding box center [143, 98] width 176 height 8
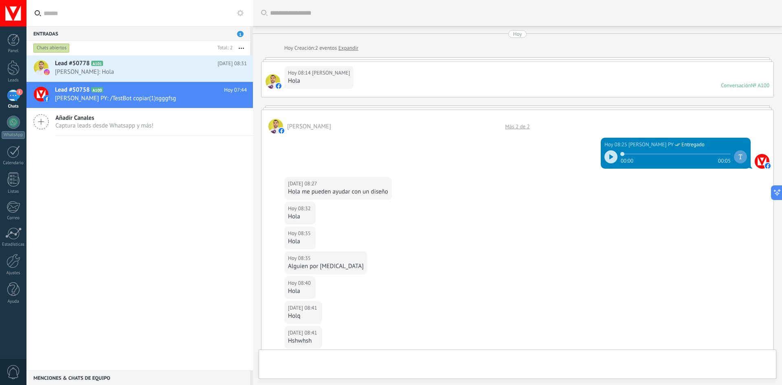
scroll to position [185, 0]
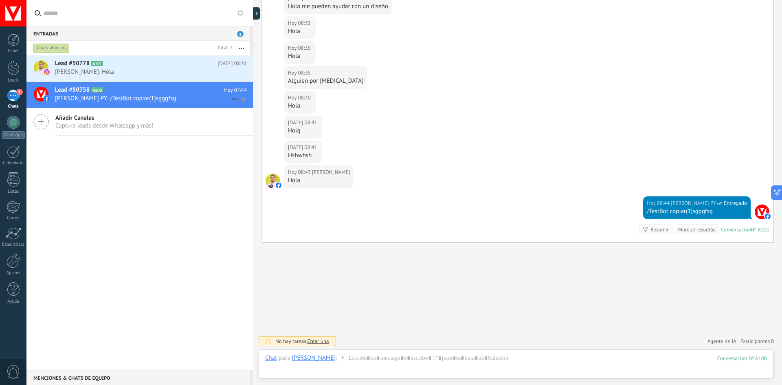
click at [230, 98] on icon at bounding box center [235, 99] width 10 height 10
click at [584, 307] on div at bounding box center [391, 192] width 782 height 385
click at [739, 360] on div "100" at bounding box center [742, 358] width 50 height 7
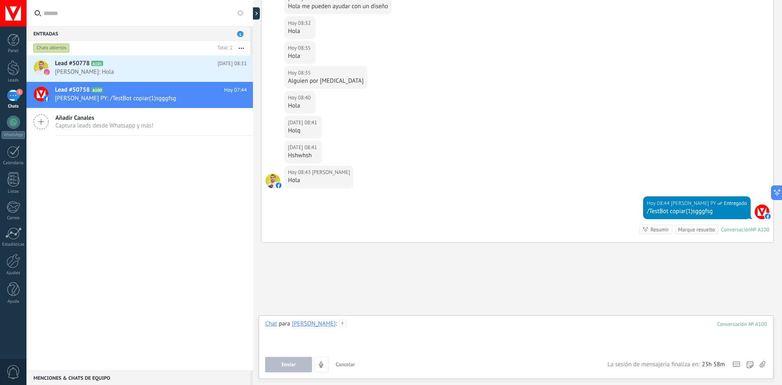
click at [395, 346] on div at bounding box center [516, 335] width 502 height 31
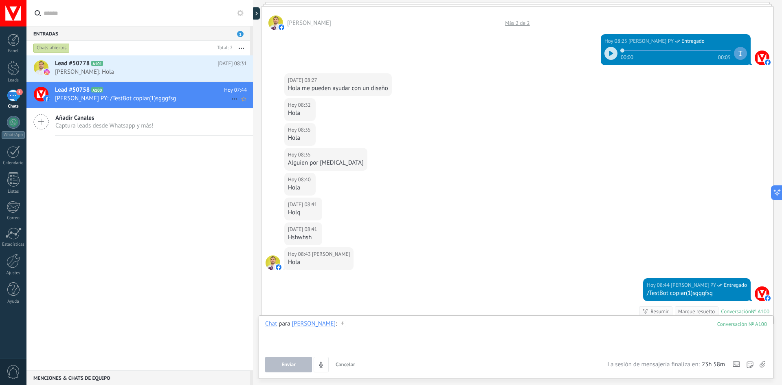
scroll to position [122, 0]
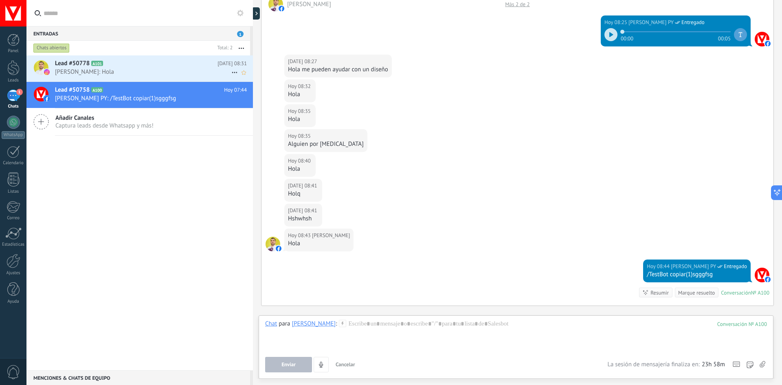
click at [113, 71] on span "[PERSON_NAME]: Hola" at bounding box center [143, 72] width 176 height 8
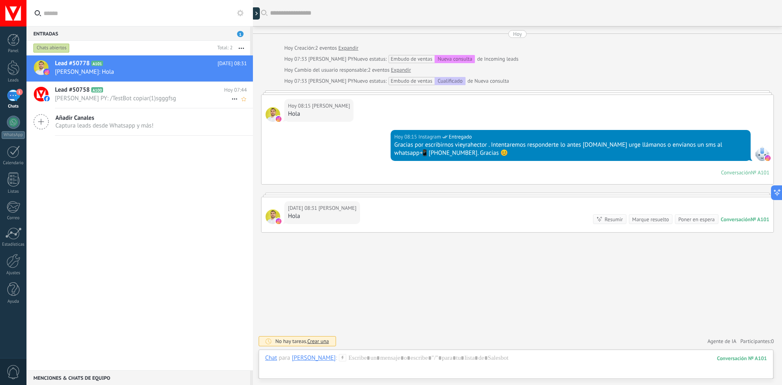
click at [122, 97] on span "[PERSON_NAME] PY: /TestBot copiar(1)sgggfsg" at bounding box center [143, 98] width 176 height 8
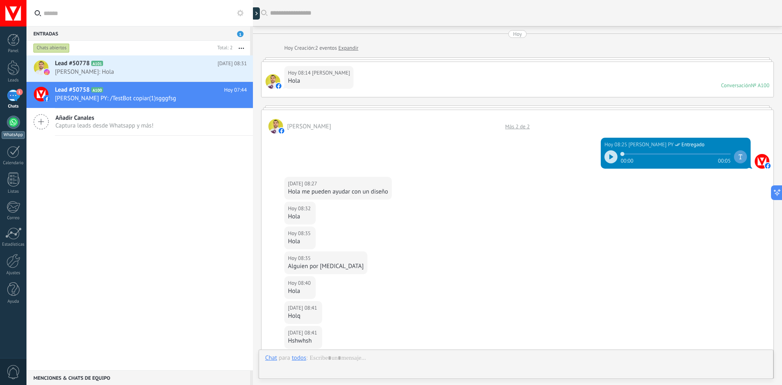
scroll to position [185, 0]
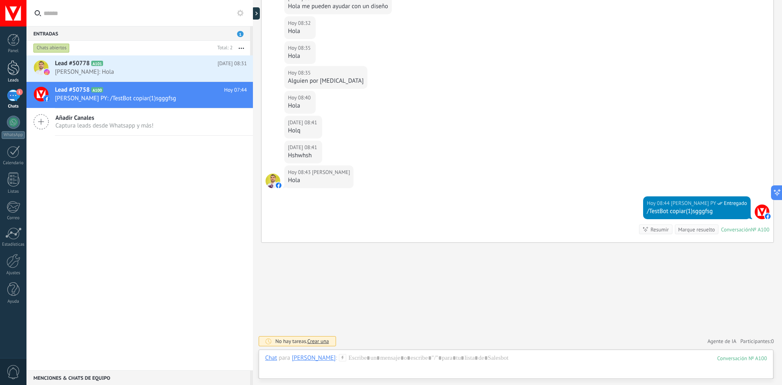
click at [9, 68] on div at bounding box center [13, 67] width 12 height 15
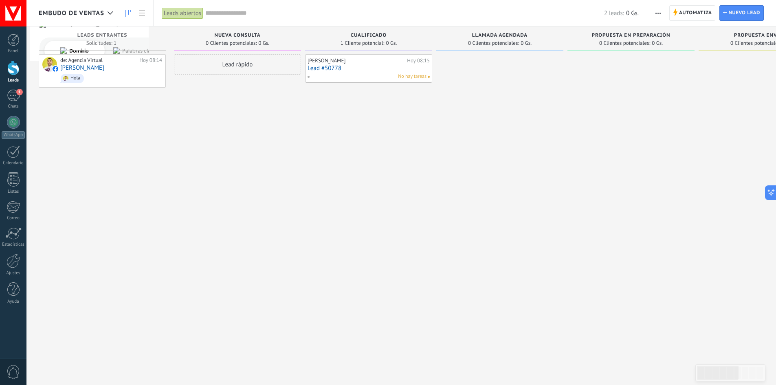
click at [88, 14] on span "Embudo de ventas" at bounding box center [72, 13] width 66 height 8
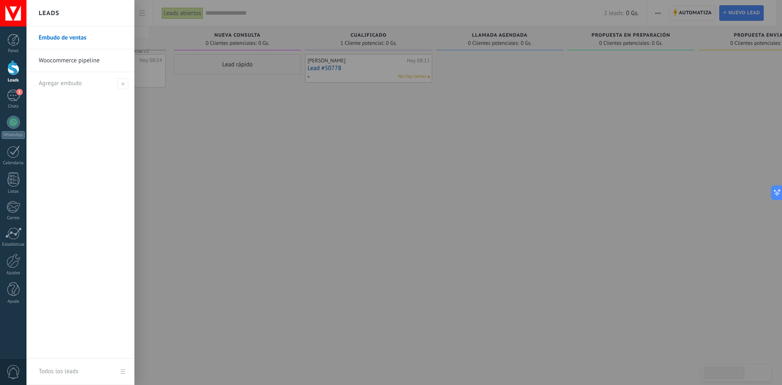
click at [235, 128] on div at bounding box center [417, 192] width 782 height 385
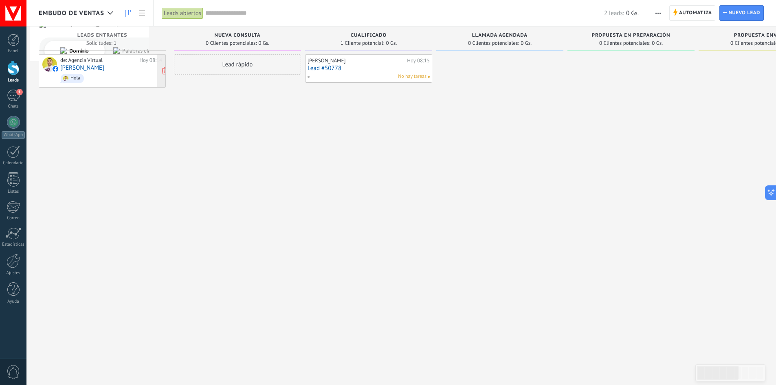
click at [112, 72] on span "Hola" at bounding box center [111, 78] width 102 height 13
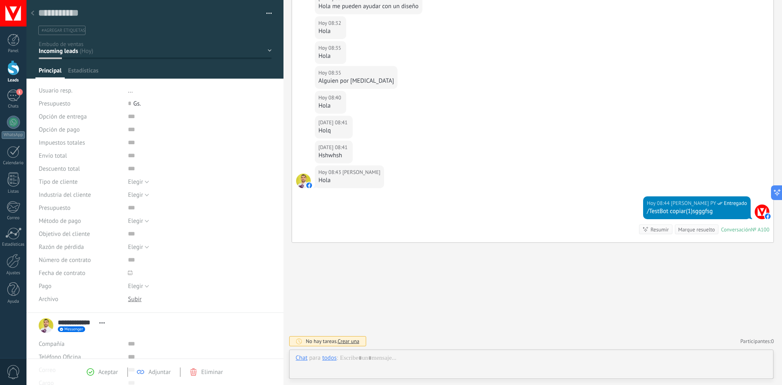
scroll to position [12, 0]
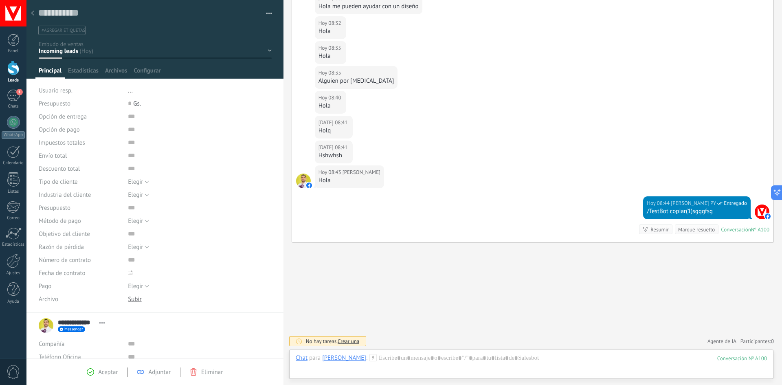
click at [31, 11] on div at bounding box center [32, 14] width 11 height 16
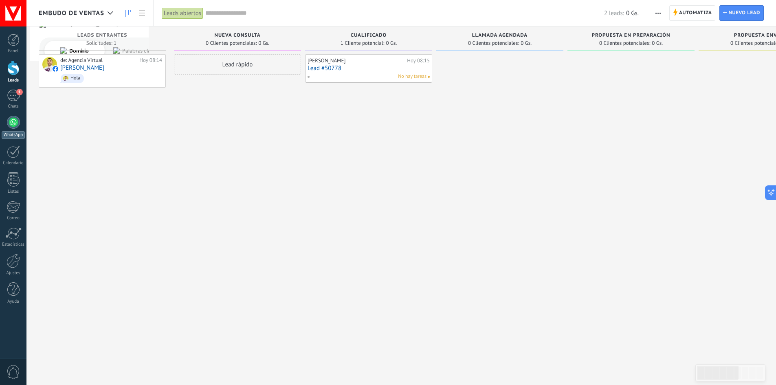
click at [13, 132] on div "WhatsApp" at bounding box center [13, 135] width 23 height 8
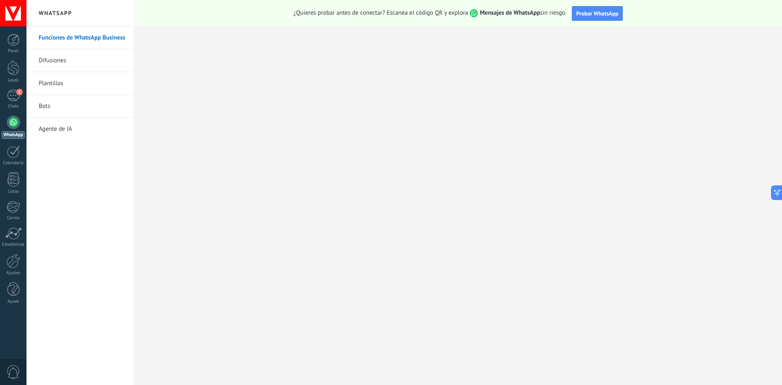
click at [46, 103] on link "Bots" at bounding box center [82, 106] width 87 height 23
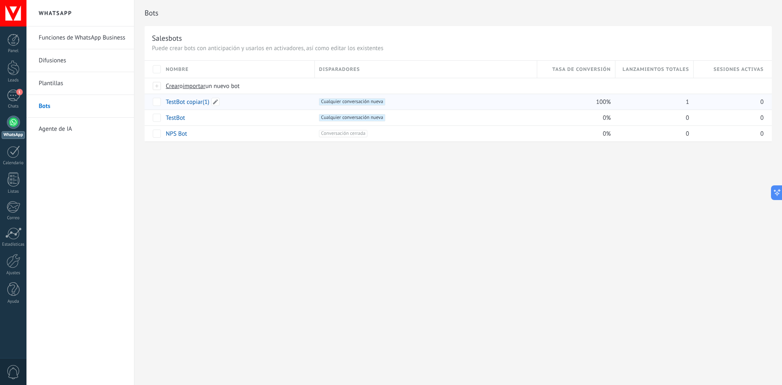
click at [194, 103] on link "TestBot copiar(1)" at bounding box center [188, 102] width 44 height 8
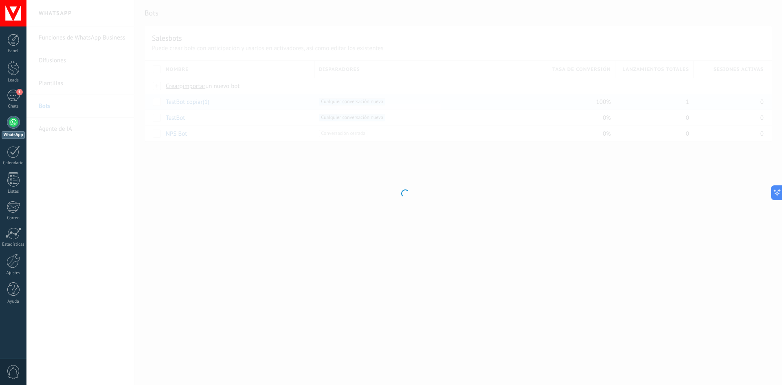
type input "**********"
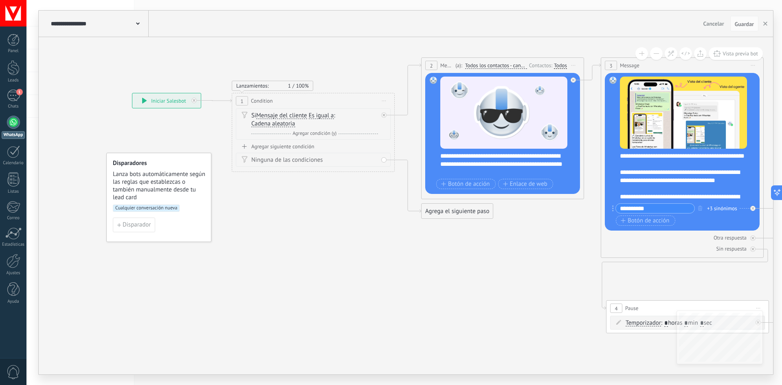
drag, startPoint x: 218, startPoint y: 298, endPoint x: 487, endPoint y: 244, distance: 274.9
click at [143, 101] on icon at bounding box center [144, 101] width 4 height 6
click at [284, 119] on div "Si Mensaje del cliente Mensaje del cliente Emoción de la conversación Comentari…" at bounding box center [314, 120] width 127 height 16
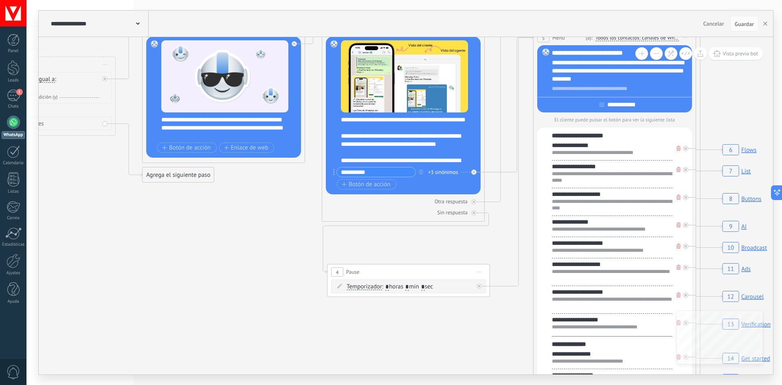
drag, startPoint x: 241, startPoint y: 244, endPoint x: 223, endPoint y: 224, distance: 27.1
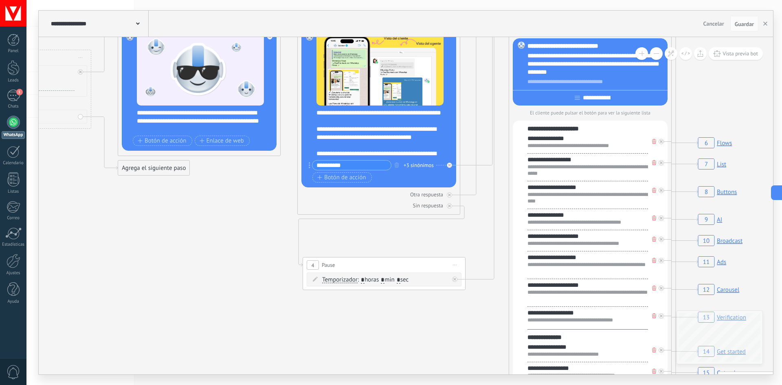
click at [735, 53] on span "Vista previa bot" at bounding box center [739, 53] width 35 height 7
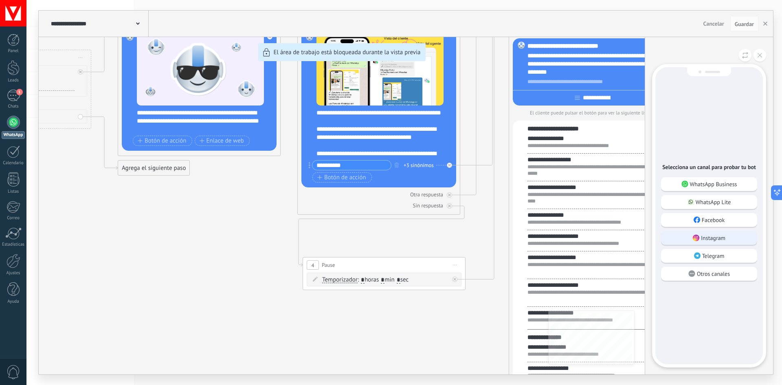
click at [718, 235] on p "Instagram" at bounding box center [713, 237] width 24 height 7
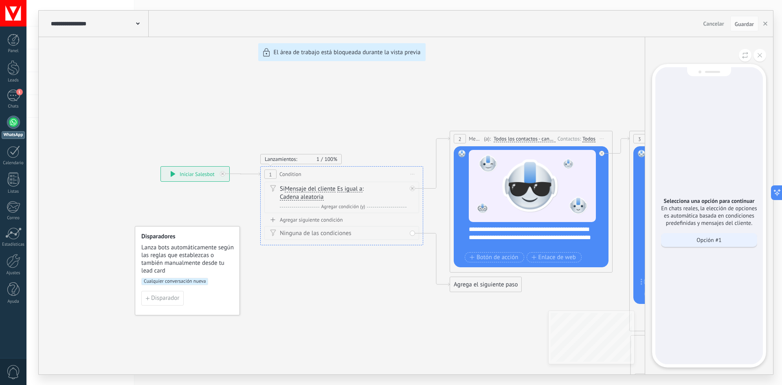
click at [716, 239] on p "Opción #1" at bounding box center [708, 239] width 25 height 7
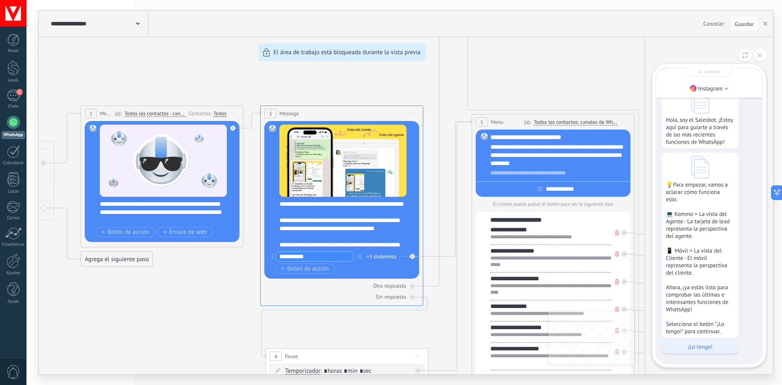
click at [702, 348] on p "¡Lo tengo!" at bounding box center [700, 346] width 68 height 7
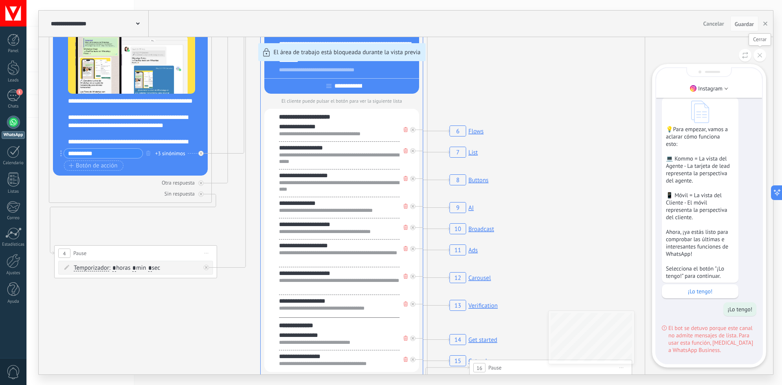
click at [762, 57] on icon at bounding box center [759, 55] width 4 height 4
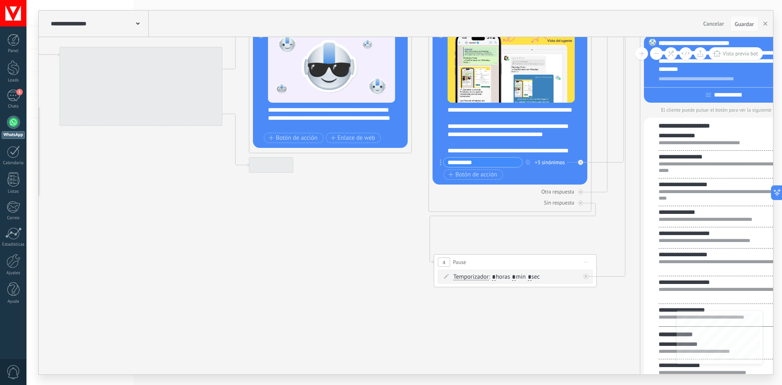
drag, startPoint x: 169, startPoint y: 299, endPoint x: 615, endPoint y: 290, distance: 445.6
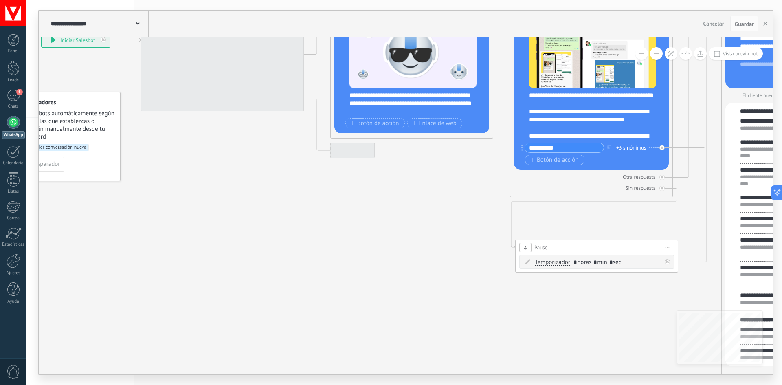
drag, startPoint x: 332, startPoint y: 226, endPoint x: 458, endPoint y: 249, distance: 127.6
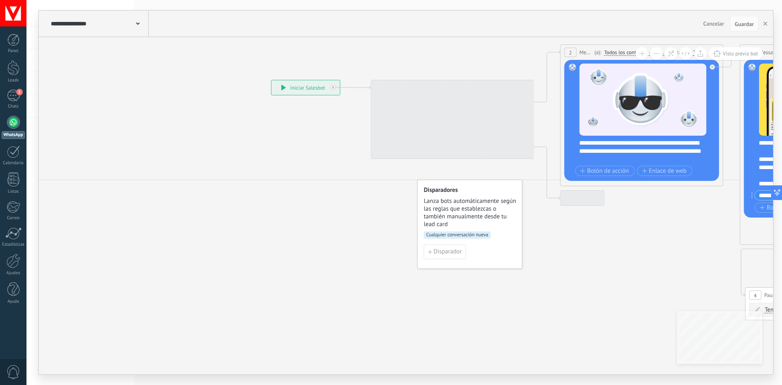
drag, startPoint x: 497, startPoint y: 258, endPoint x: 474, endPoint y: 233, distance: 34.6
click at [522, 268] on div "Disparadores Lanza bots automáticamente según las reglas que establezcas o tamb…" at bounding box center [469, 224] width 105 height 89
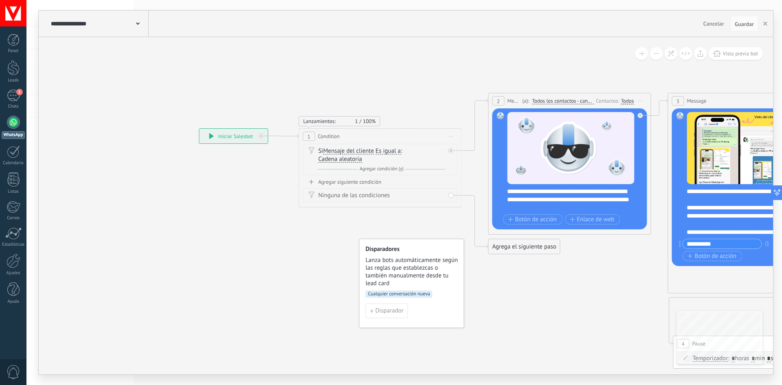
drag, startPoint x: 319, startPoint y: 162, endPoint x: 215, endPoint y: 171, distance: 104.2
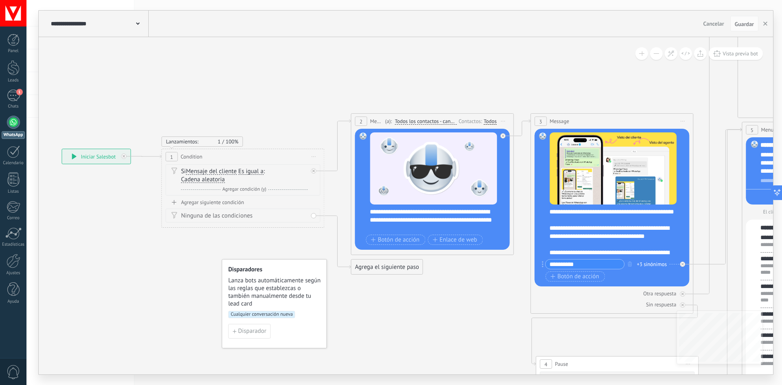
drag, startPoint x: 483, startPoint y: 70, endPoint x: 387, endPoint y: 82, distance: 97.3
click at [717, 23] on span "Cancelar" at bounding box center [713, 23] width 21 height 7
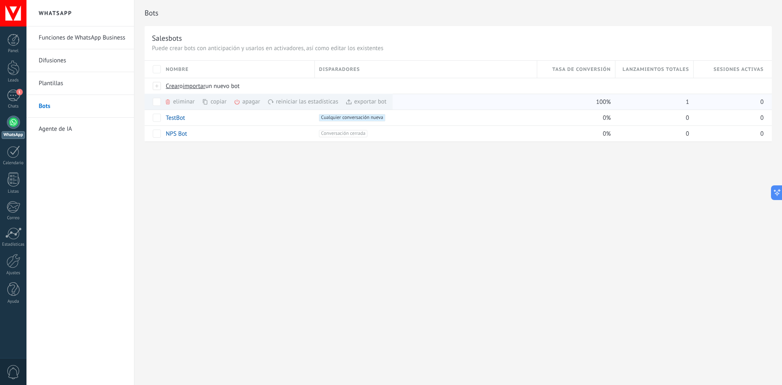
click at [189, 103] on div "eliminar màs" at bounding box center [194, 102] width 58 height 16
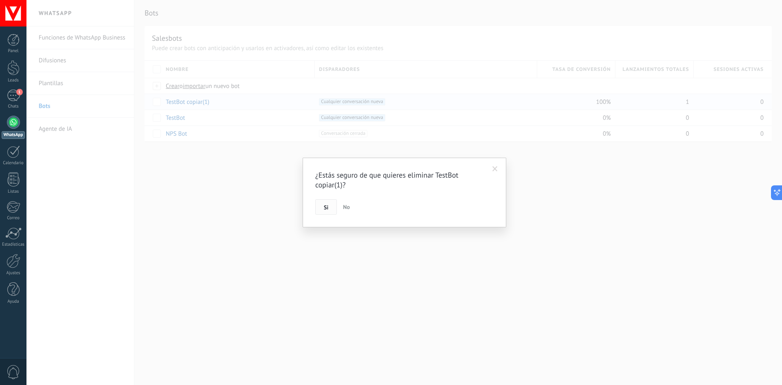
click at [323, 207] on button "Si" at bounding box center [326, 206] width 22 height 15
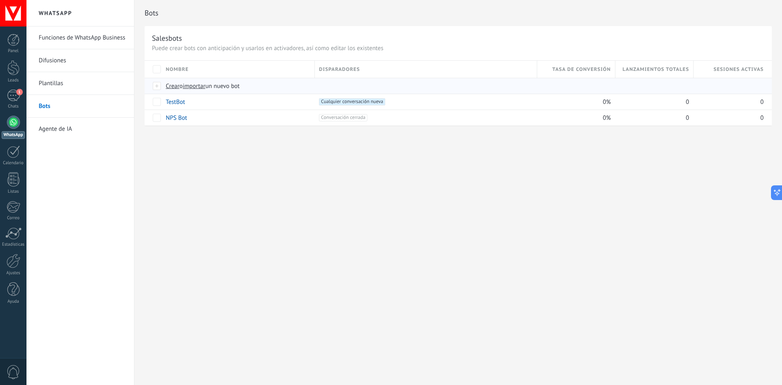
click at [175, 84] on span "Crear" at bounding box center [173, 86] width 14 height 8
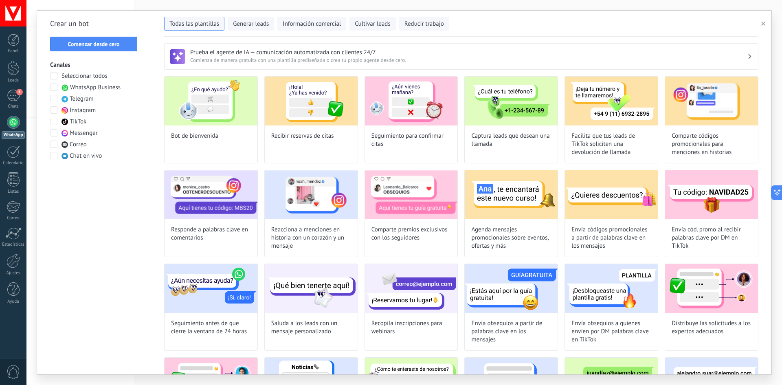
click at [55, 130] on span at bounding box center [53, 132] width 7 height 7
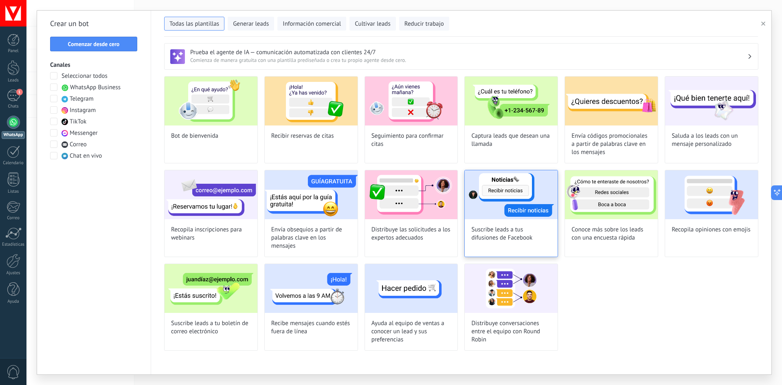
click at [489, 204] on img at bounding box center [511, 194] width 93 height 49
type input "**********"
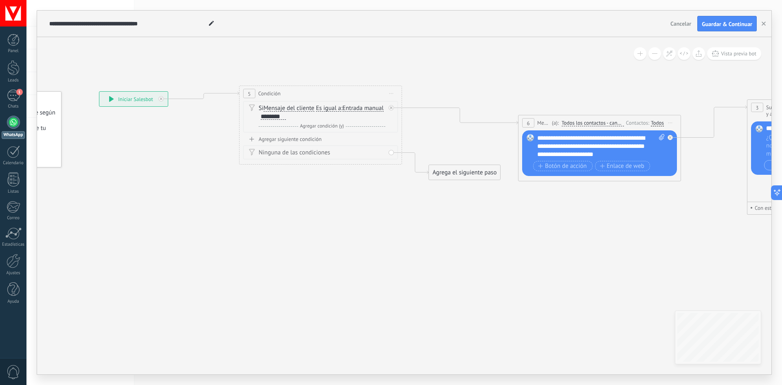
drag, startPoint x: 487, startPoint y: 197, endPoint x: 376, endPoint y: 190, distance: 111.4
click at [376, 190] on icon at bounding box center [701, 144] width 1613 height 525
click at [724, 23] on span "Guardar & Continuar" at bounding box center [727, 24] width 50 height 6
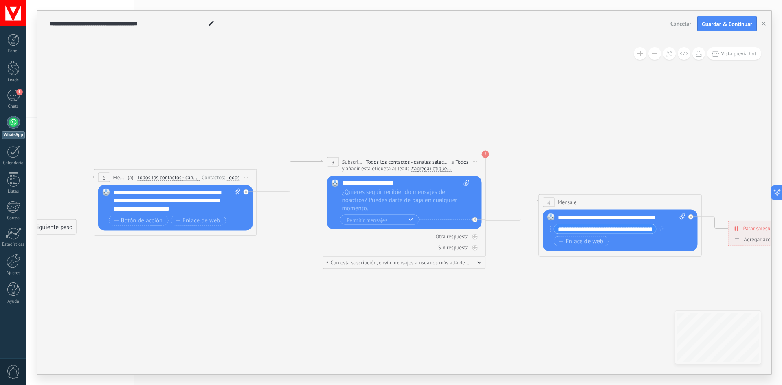
click at [408, 191] on span "¿Quieres seguir recibiendo mensajes de nosotros? Puedes darte de baja en cualqu…" at bounding box center [405, 200] width 127 height 24
click at [401, 221] on span "Permitir mensajes" at bounding box center [377, 219] width 61 height 7
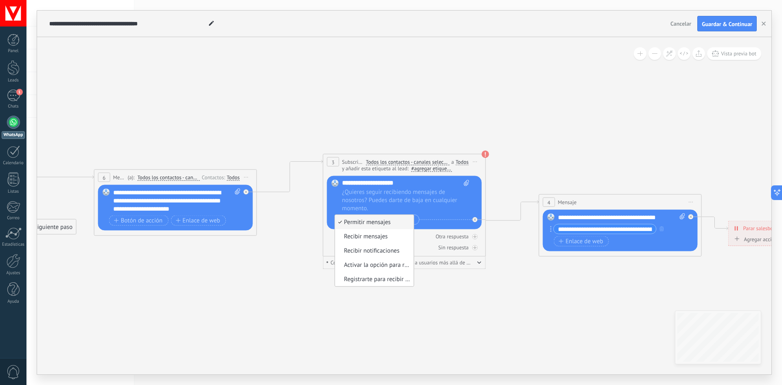
click at [440, 202] on span "¿Quieres seguir recibiendo mensajes de nosotros? Puedes darte de baja en cualqu…" at bounding box center [405, 200] width 127 height 24
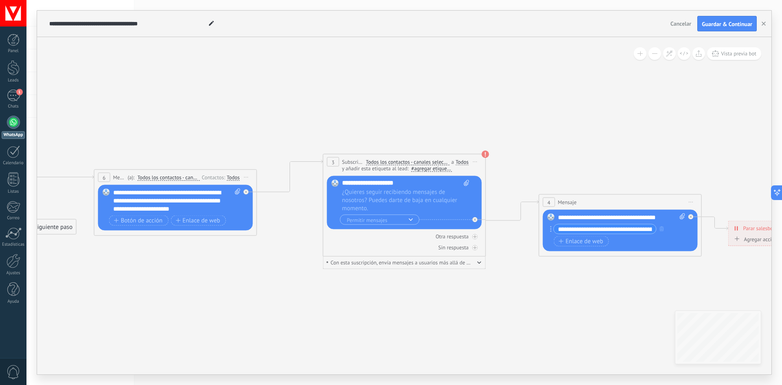
click at [373, 182] on input "text" at bounding box center [401, 183] width 119 height 7
type input "***"
click at [404, 223] on span "Permitir mensajes" at bounding box center [377, 219] width 61 height 7
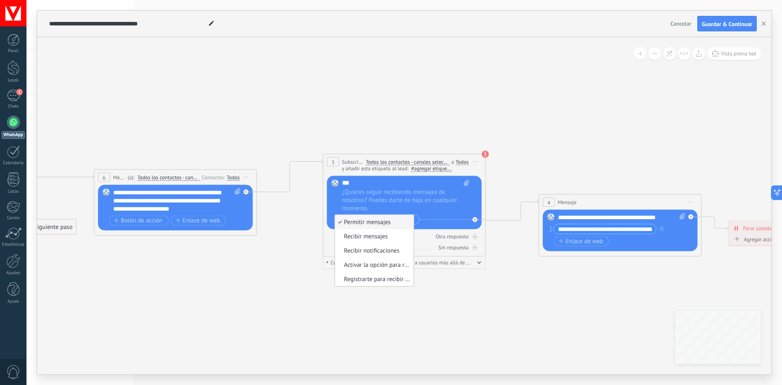
click at [394, 224] on span "Permitir mensajes" at bounding box center [373, 222] width 76 height 8
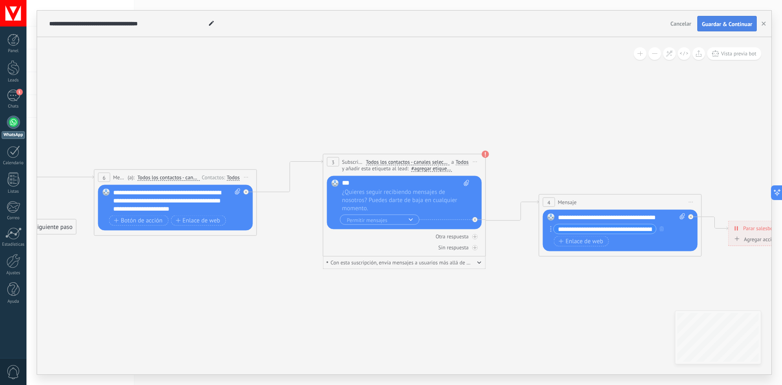
click at [720, 22] on span "Guardar & Continuar" at bounding box center [727, 24] width 50 height 6
click at [479, 265] on button "button" at bounding box center [479, 262] width 4 height 6
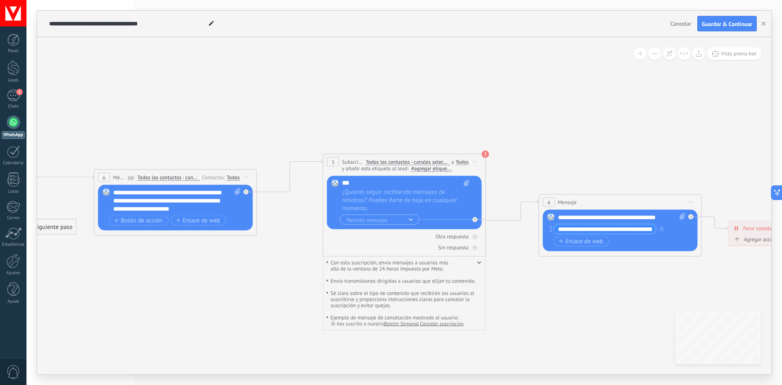
click at [479, 265] on button "button" at bounding box center [479, 262] width 4 height 6
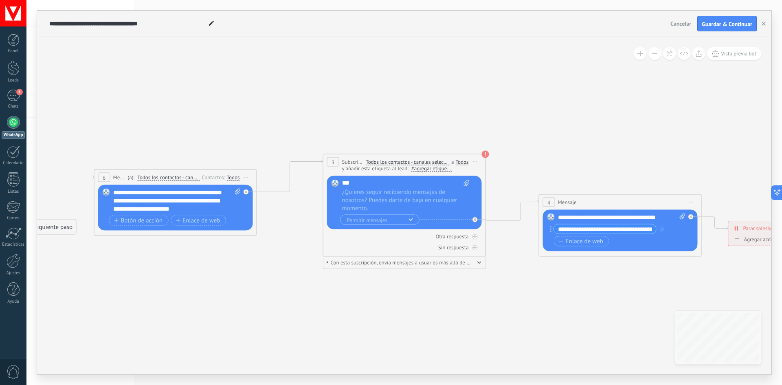
click at [425, 167] on span "#agregar etiquetas" at bounding box center [432, 168] width 42 height 7
type input "****"
click at [468, 184] on span "test" at bounding box center [461, 182] width 15 height 11
click at [733, 21] on span "Guardar & Continuar" at bounding box center [727, 24] width 50 height 6
click at [386, 219] on span "Permitir mensajes" at bounding box center [377, 219] width 61 height 7
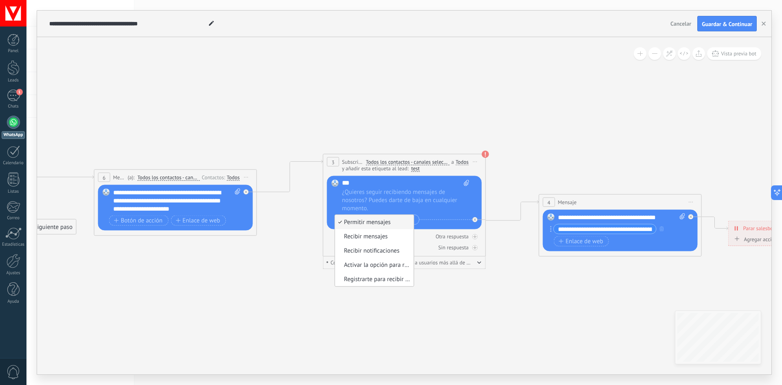
click at [508, 270] on icon at bounding box center [277, 198] width 1613 height 525
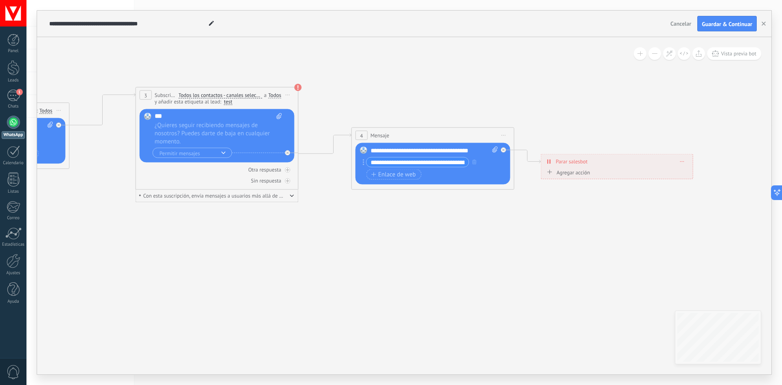
drag, startPoint x: 593, startPoint y: 299, endPoint x: 570, endPoint y: 267, distance: 39.8
click at [570, 267] on icon at bounding box center [90, 132] width 1613 height 525
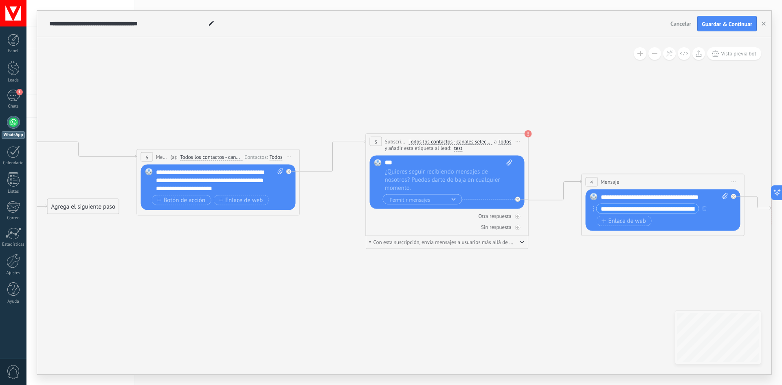
drag, startPoint x: 350, startPoint y: 244, endPoint x: 479, endPoint y: 255, distance: 129.5
click at [478, 255] on icon at bounding box center [320, 178] width 1613 height 525
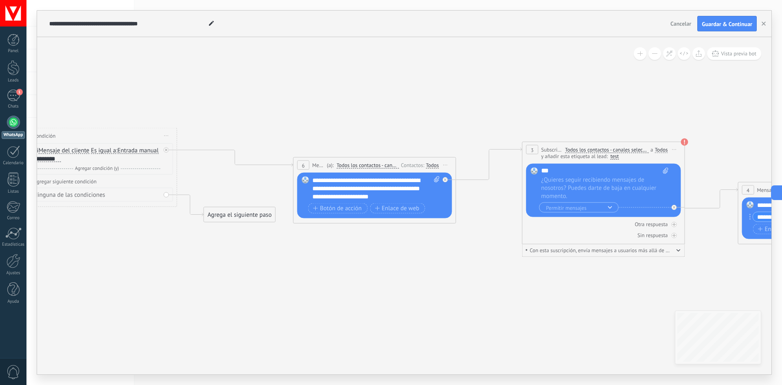
drag, startPoint x: 619, startPoint y: 85, endPoint x: 692, endPoint y: 68, distance: 74.3
click at [673, 83] on icon at bounding box center [477, 186] width 1613 height 525
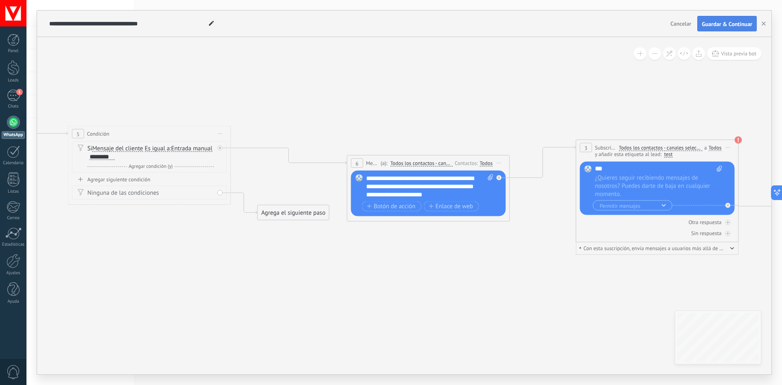
click at [726, 21] on span "Guardar & Continuar" at bounding box center [727, 24] width 50 height 6
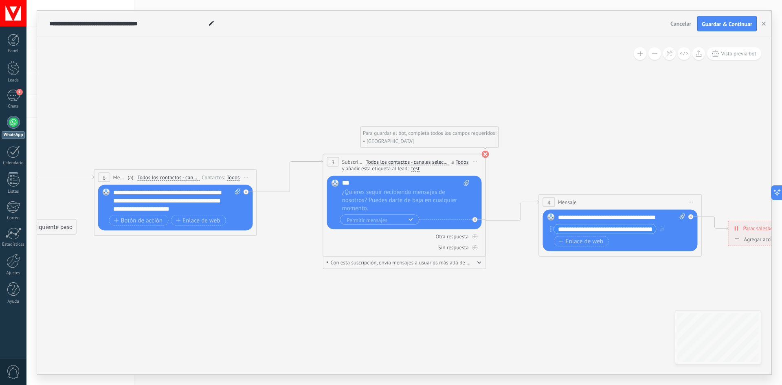
click at [482, 157] on icon at bounding box center [485, 154] width 7 height 7
click at [524, 156] on icon at bounding box center [277, 198] width 1613 height 525
drag, startPoint x: 731, startPoint y: 23, endPoint x: 726, endPoint y: 25, distance: 5.7
click at [731, 23] on span "Guardar & Continuar" at bounding box center [727, 24] width 50 height 6
click at [750, 55] on span "Vista previa bot" at bounding box center [738, 53] width 35 height 7
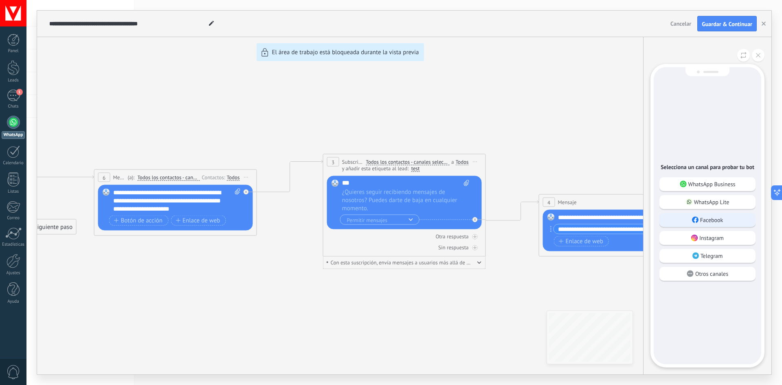
click at [719, 219] on p "Facebook" at bounding box center [711, 219] width 23 height 7
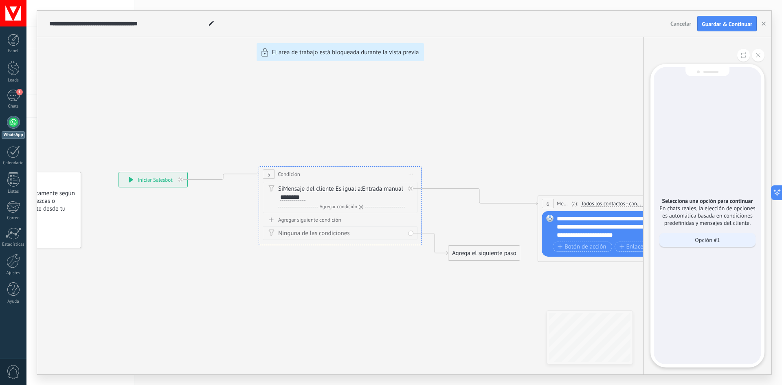
click at [709, 238] on p "Opción #1" at bounding box center [707, 239] width 25 height 7
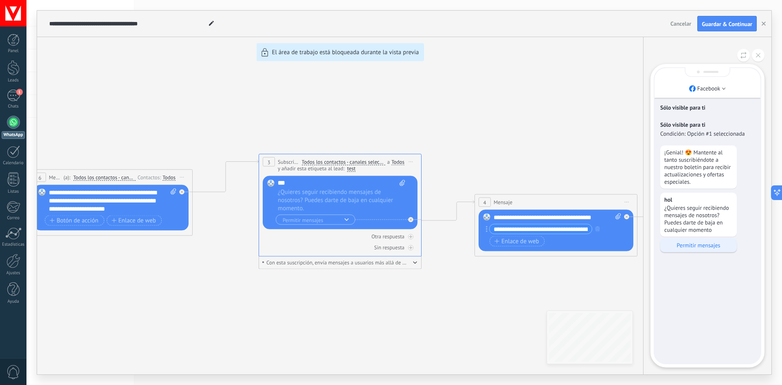
click at [707, 248] on p "Permitir mensajes" at bounding box center [698, 244] width 68 height 7
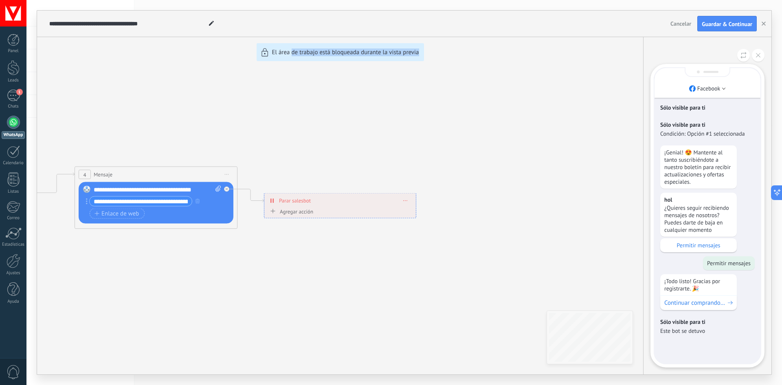
drag, startPoint x: 304, startPoint y: 253, endPoint x: 475, endPoint y: 236, distance: 172.3
click at [475, 236] on div "**********" at bounding box center [404, 193] width 734 height 364
click at [716, 22] on span "Guardar & Continuar" at bounding box center [727, 24] width 50 height 6
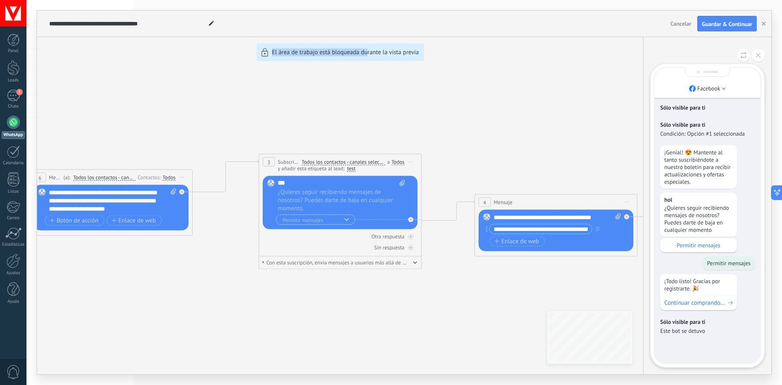
drag, startPoint x: 188, startPoint y: 92, endPoint x: 310, endPoint y: 110, distance: 123.4
click at [368, 108] on div "**********" at bounding box center [404, 193] width 734 height 364
click at [198, 93] on div "**********" at bounding box center [404, 193] width 734 height 364
click at [767, 22] on button "button" at bounding box center [763, 23] width 12 height 15
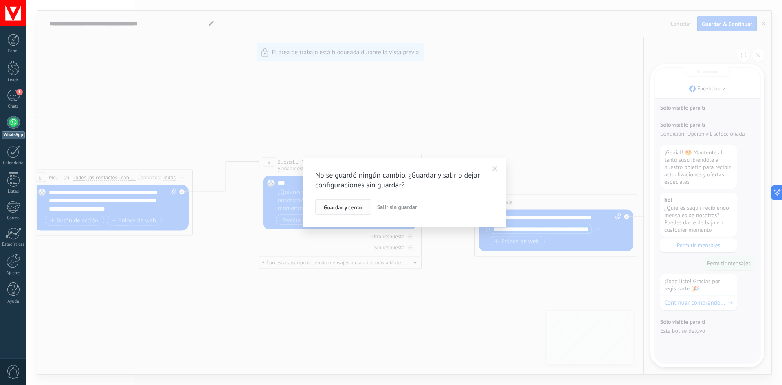
click at [352, 209] on span "Guardar y cerrar" at bounding box center [343, 207] width 39 height 6
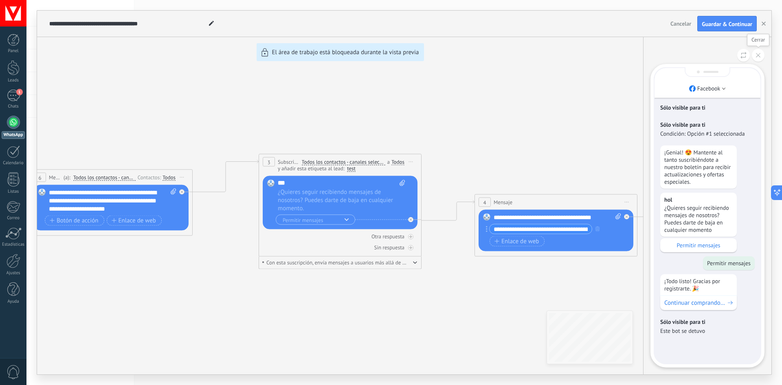
click at [759, 53] on button at bounding box center [758, 55] width 13 height 13
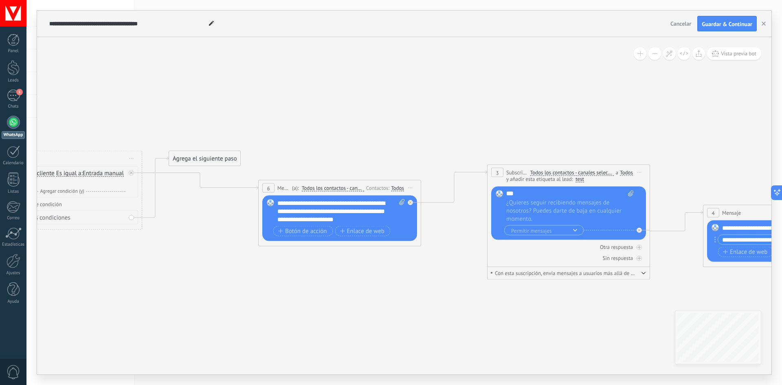
drag, startPoint x: 135, startPoint y: 104, endPoint x: 364, endPoint y: 115, distance: 228.7
click at [364, 115] on icon at bounding box center [442, 209] width 1613 height 525
click at [764, 23] on icon "button" at bounding box center [764, 24] width 4 height 4
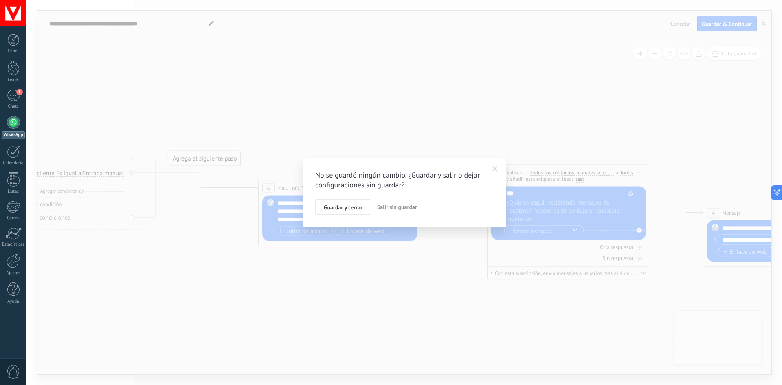
click at [351, 209] on span "Guardar y cerrar" at bounding box center [343, 207] width 39 height 6
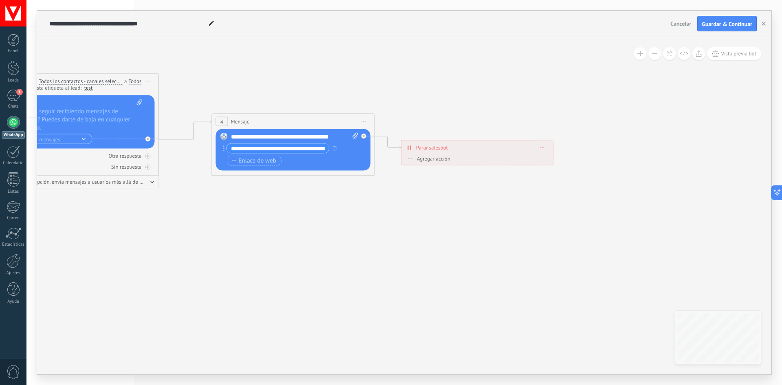
drag, startPoint x: 584, startPoint y: 293, endPoint x: 310, endPoint y: 226, distance: 281.9
click at [434, 160] on div "Agregar acción" at bounding box center [427, 158] width 45 height 6
click at [434, 160] on button "Conversación marcada como cerrada" at bounding box center [452, 158] width 102 height 15
click at [464, 158] on span "Conversación marcada como cerrada" at bounding box center [451, 159] width 99 height 8
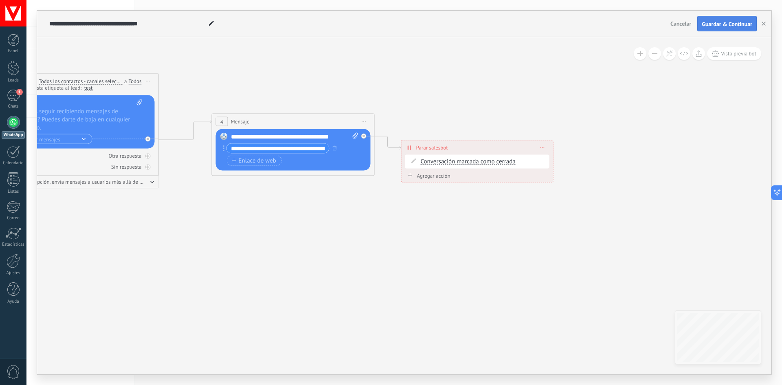
click at [736, 22] on span "Guardar & Continuar" at bounding box center [727, 24] width 50 height 6
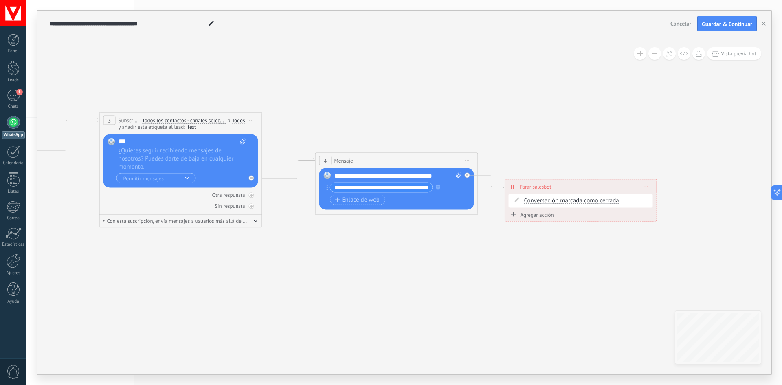
drag, startPoint x: 465, startPoint y: 89, endPoint x: 398, endPoint y: 69, distance: 70.6
click at [398, 69] on icon at bounding box center [54, 157] width 1613 height 525
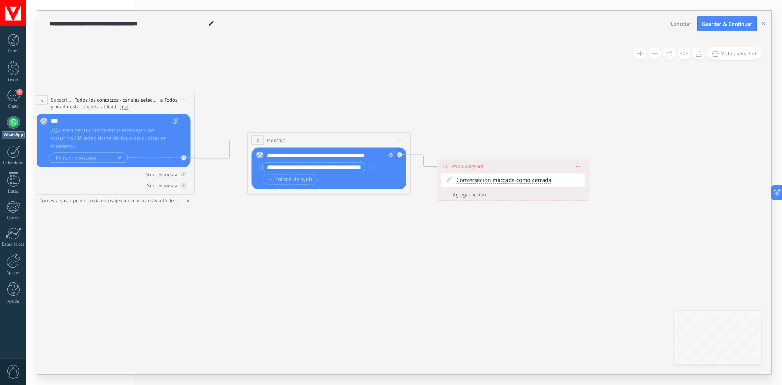
click at [580, 165] on span at bounding box center [579, 166] width 4 height 4
click at [601, 180] on div "Borrar" at bounding box center [593, 178] width 36 height 14
click at [726, 19] on button "Guardar & Continuar" at bounding box center [726, 23] width 59 height 15
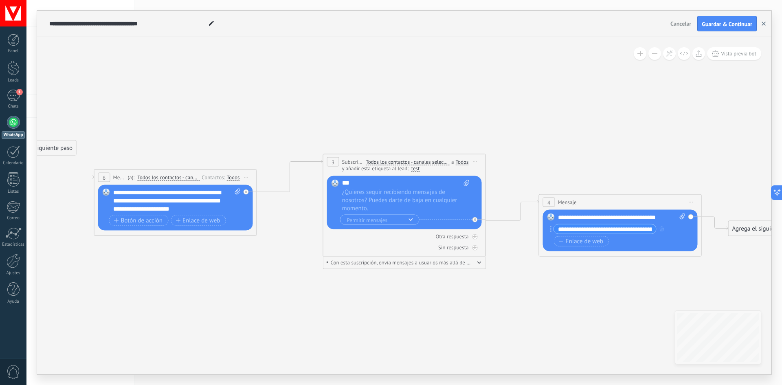
click at [762, 24] on icon "button" at bounding box center [764, 24] width 4 height 4
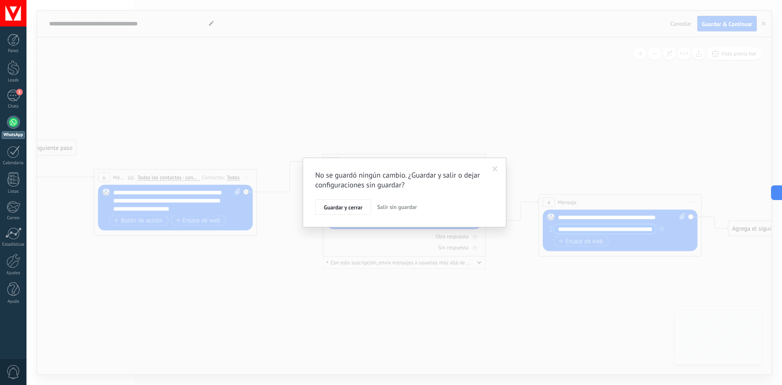
click at [402, 203] on button "Salir sin guardar" at bounding box center [397, 206] width 46 height 15
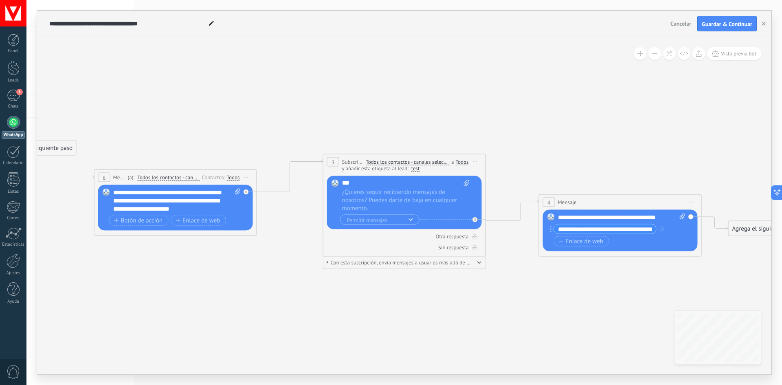
click at [11, 124] on div at bounding box center [13, 122] width 13 height 13
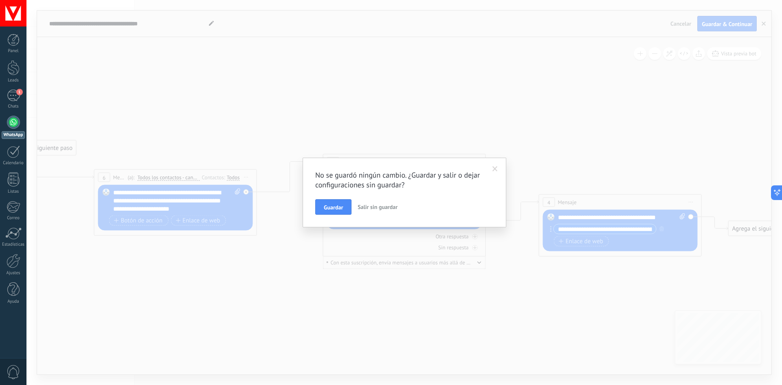
drag, startPoint x: 372, startPoint y: 206, endPoint x: 379, endPoint y: 210, distance: 7.8
click at [372, 206] on span "Salir sin guardar" at bounding box center [378, 206] width 40 height 7
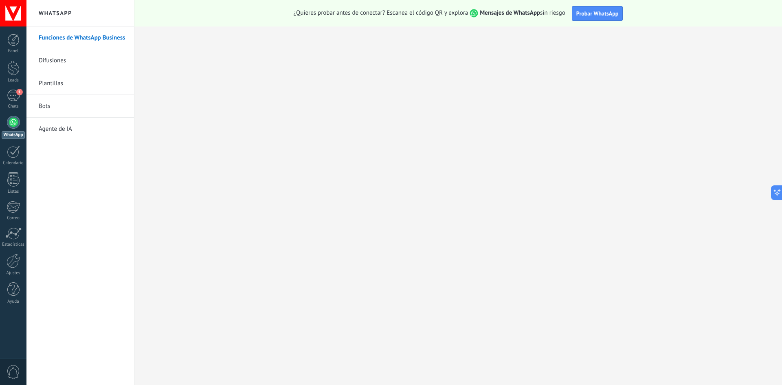
click at [63, 104] on link "Bots" at bounding box center [82, 106] width 87 height 23
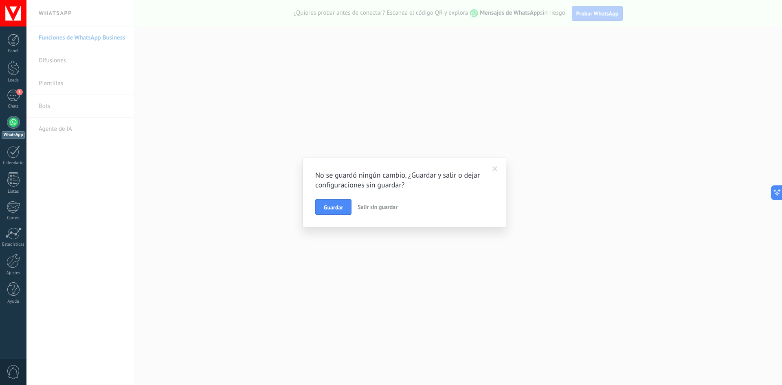
click at [368, 207] on span "Salir sin guardar" at bounding box center [378, 206] width 40 height 7
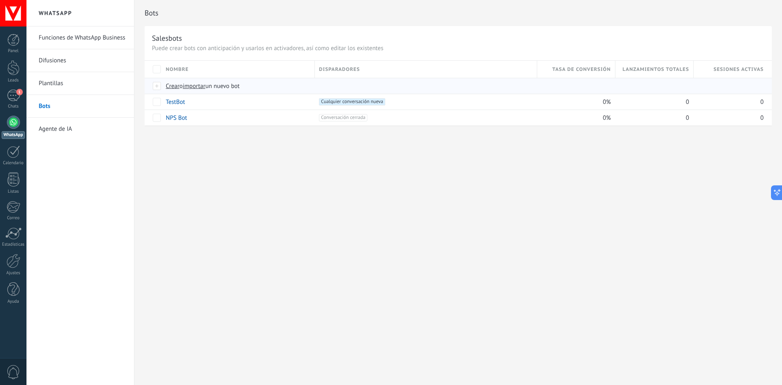
click at [175, 88] on span "Crear" at bounding box center [173, 86] width 14 height 8
